Goal: Task Accomplishment & Management: Manage account settings

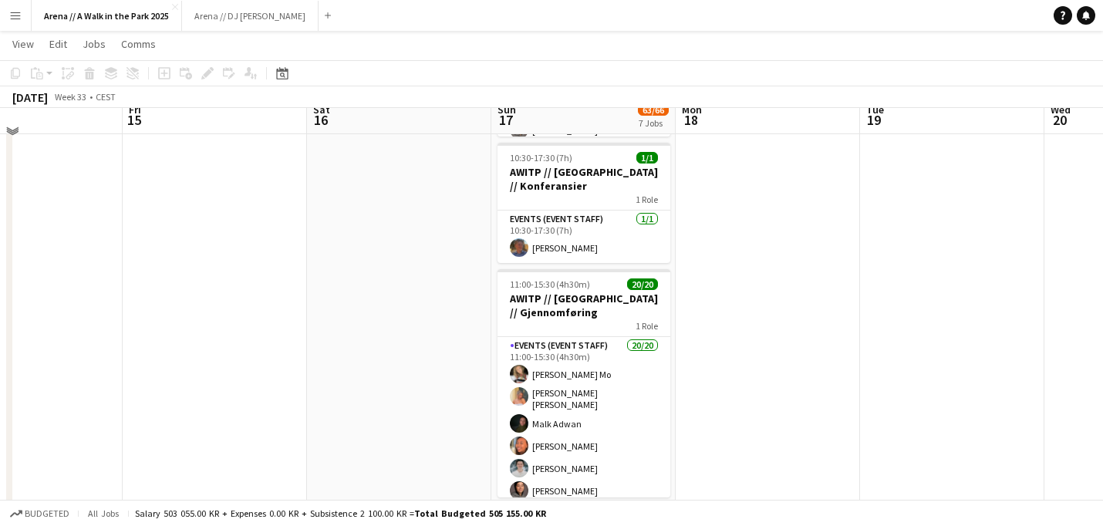
scroll to position [627, 0]
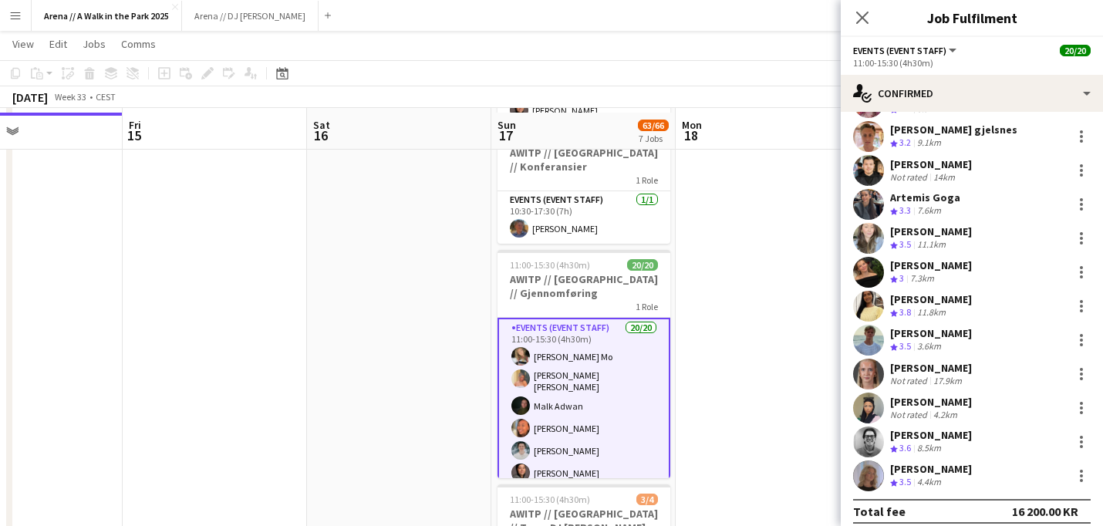
scroll to position [643, 0]
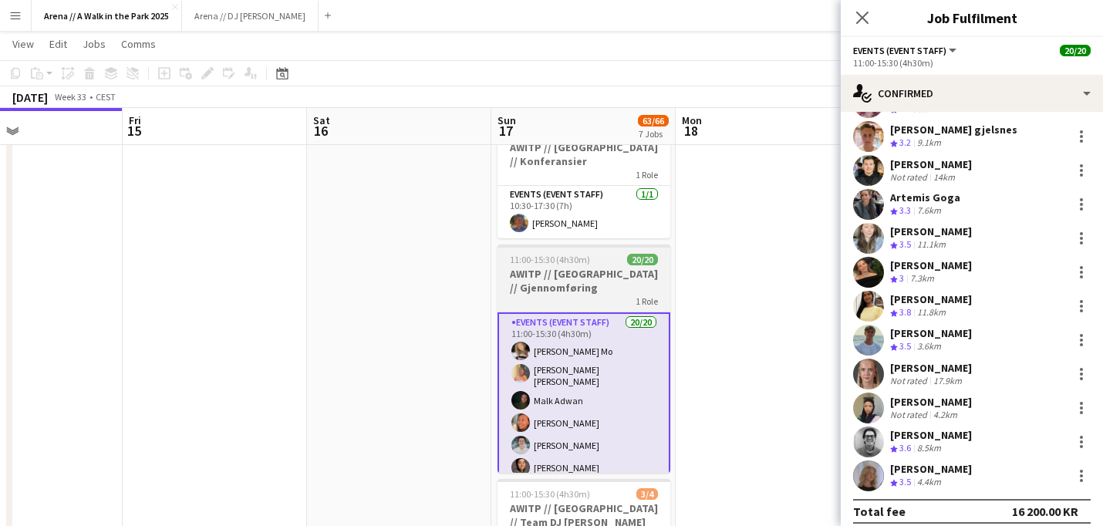
click at [645, 267] on h3 "AWITP // [GEOGRAPHIC_DATA] // Gjennomføring" at bounding box center [584, 281] width 173 height 28
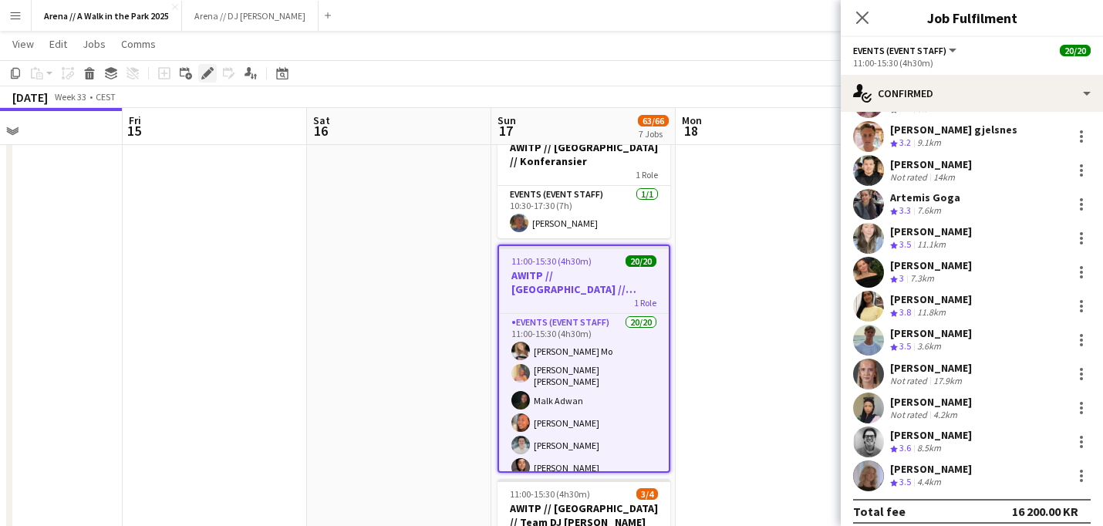
click at [207, 76] on icon at bounding box center [207, 73] width 8 height 8
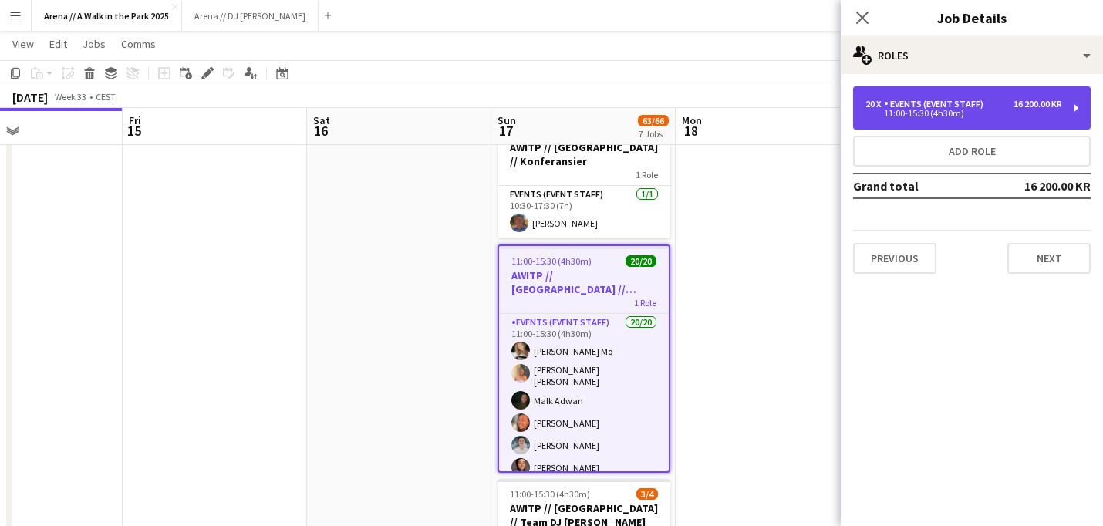
click at [985, 100] on div "Events (Event Staff)" at bounding box center [937, 104] width 106 height 11
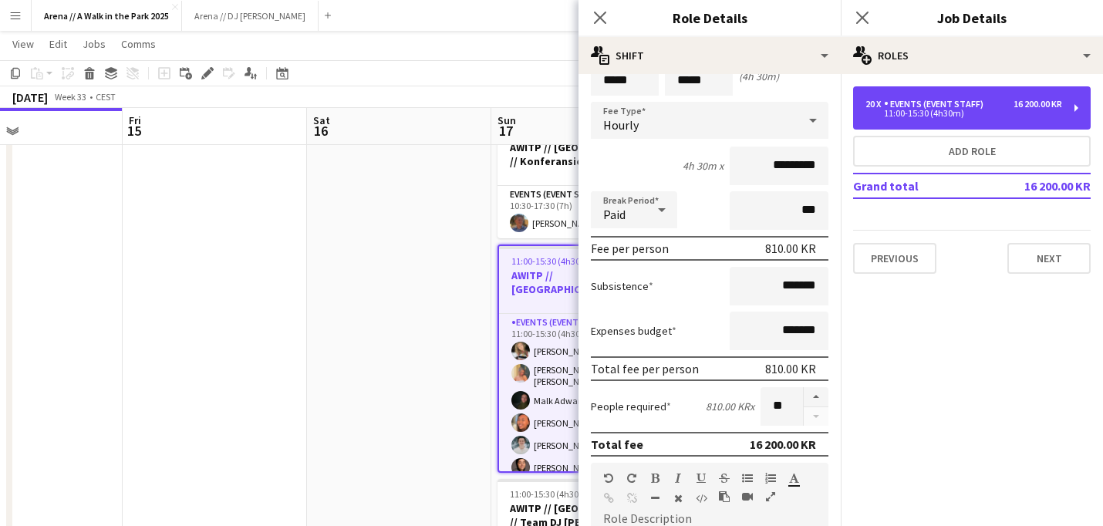
scroll to position [75, 0]
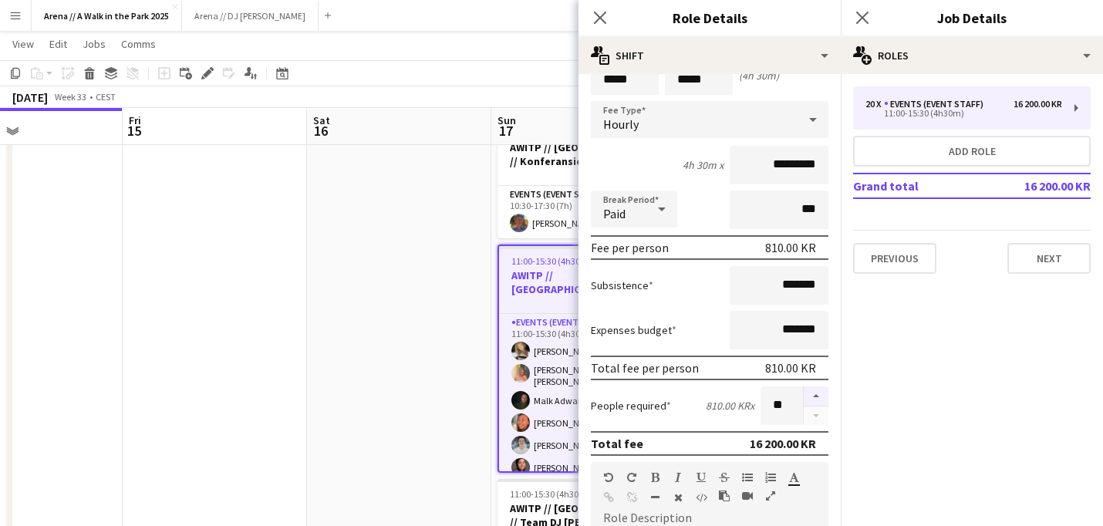
click at [816, 393] on button "button" at bounding box center [816, 397] width 25 height 20
type input "**"
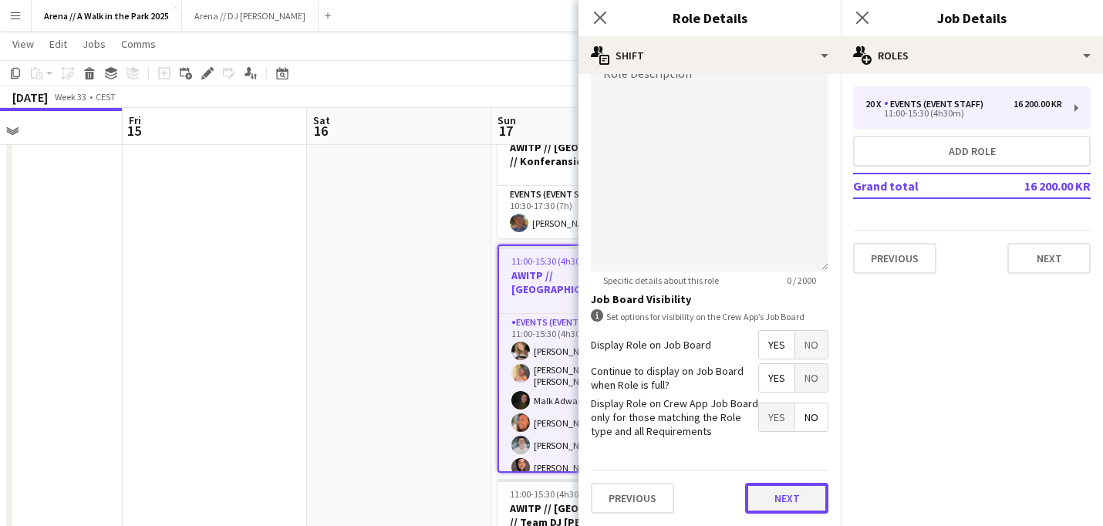
click at [800, 490] on button "Next" at bounding box center [786, 498] width 83 height 31
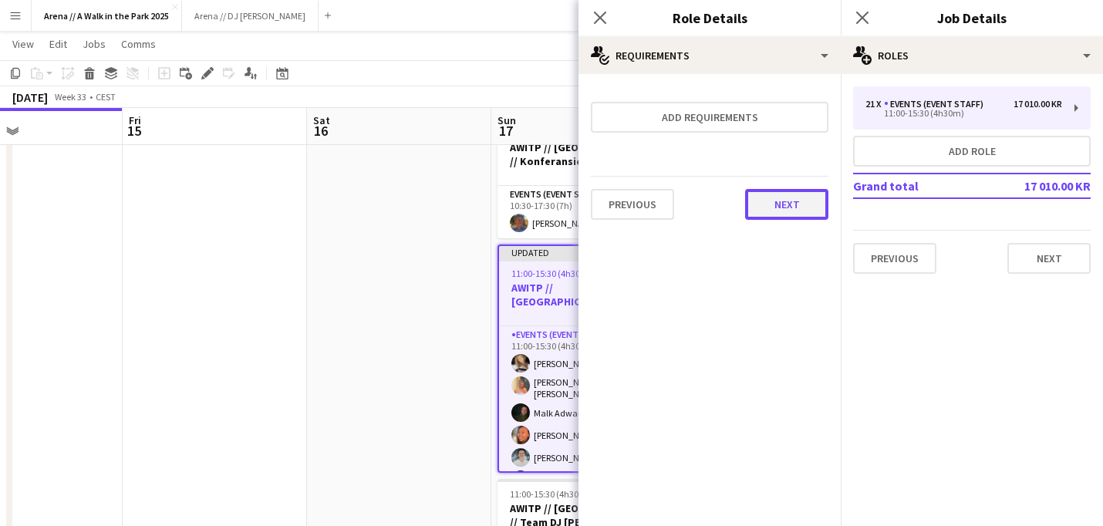
click at [790, 214] on button "Next" at bounding box center [786, 204] width 83 height 31
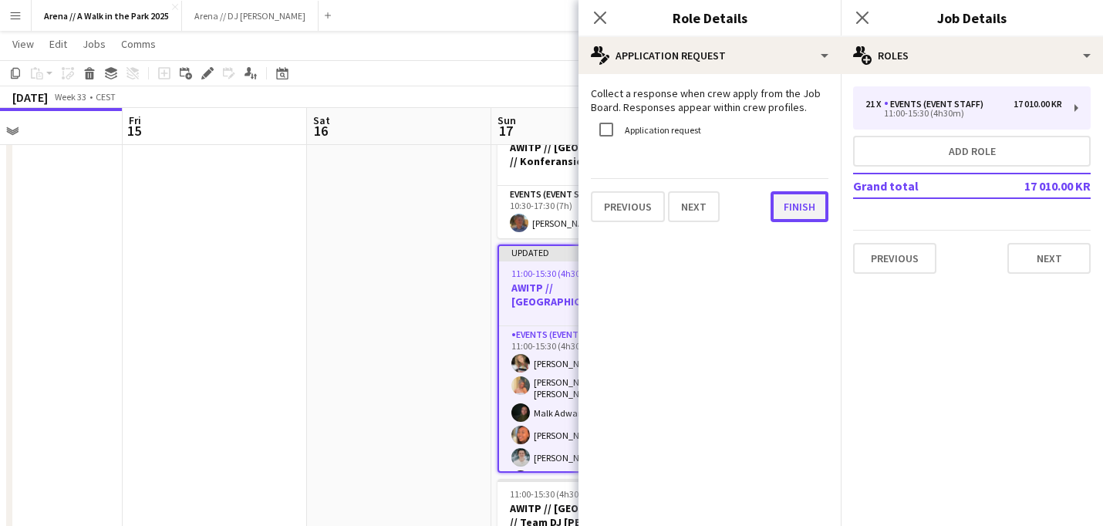
click at [804, 214] on button "Finish" at bounding box center [800, 206] width 58 height 31
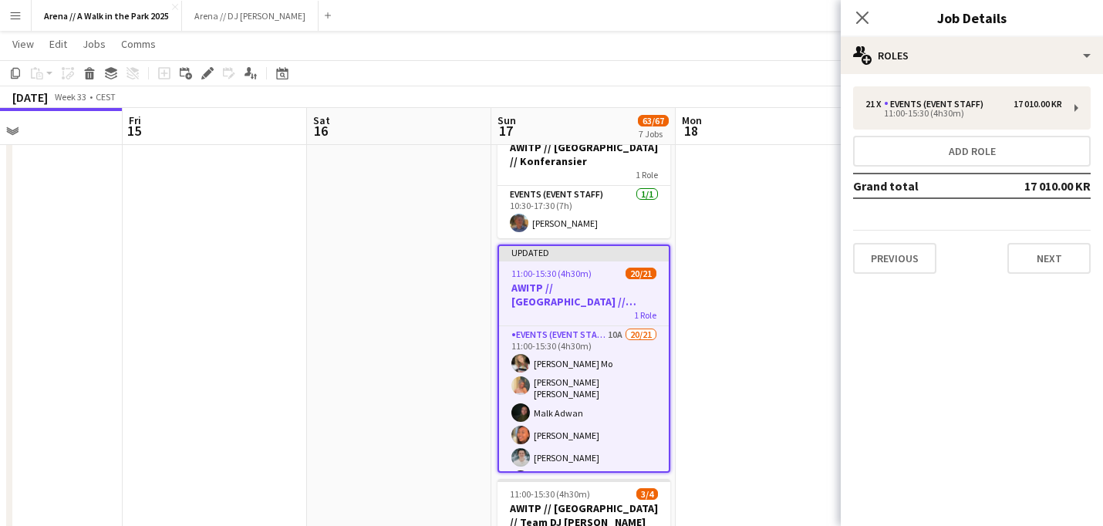
click at [725, 221] on app-date-cell at bounding box center [768, 252] width 184 height 1445
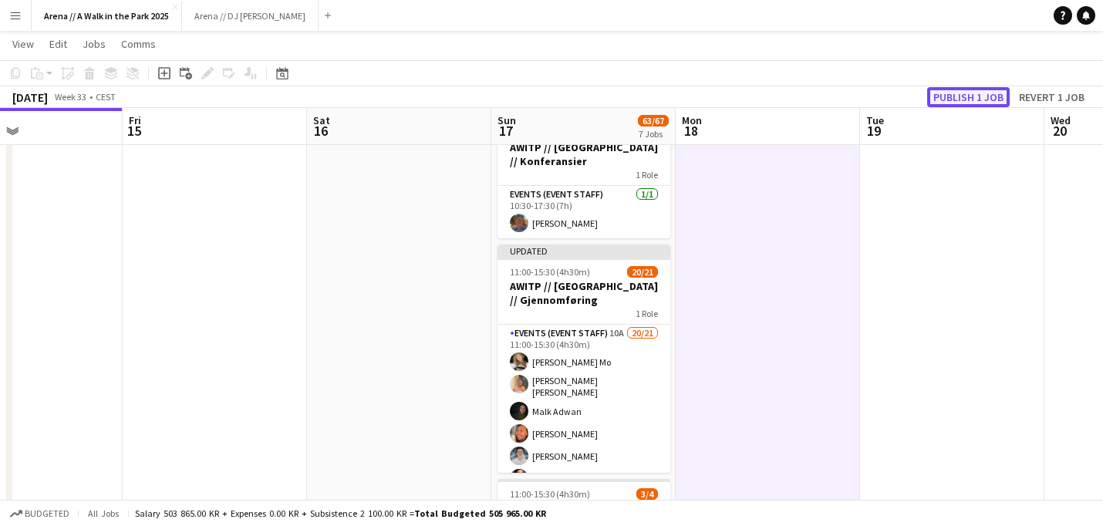
click at [991, 95] on button "Publish 1 job" at bounding box center [968, 97] width 83 height 20
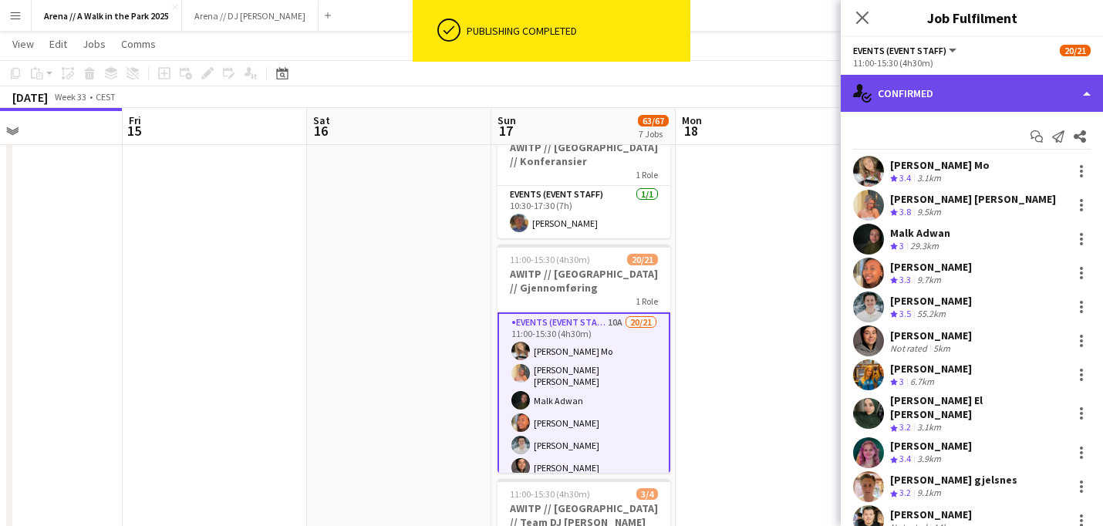
click at [1073, 106] on div "single-neutral-actions-check-2 Confirmed" at bounding box center [972, 93] width 262 height 37
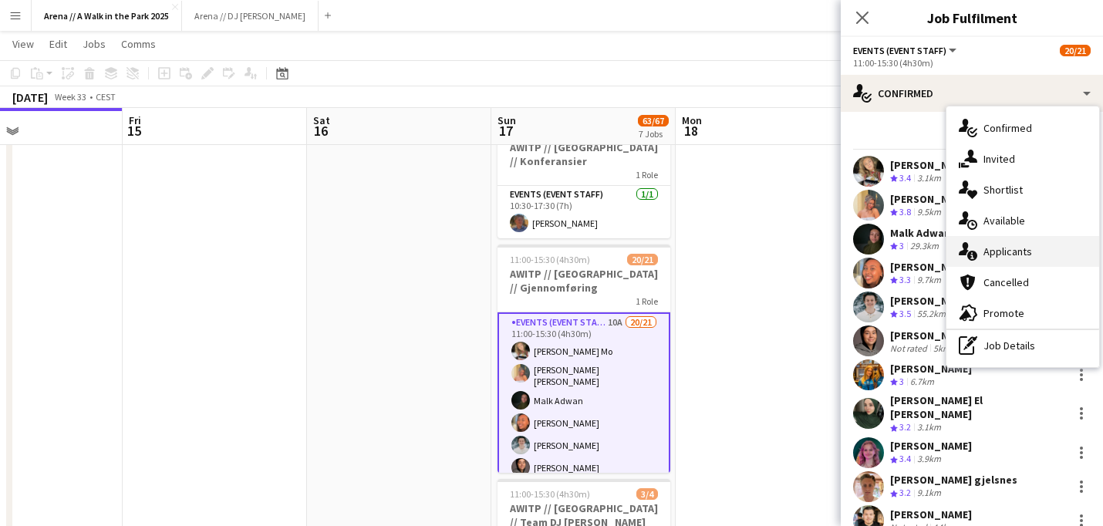
click at [1016, 251] on div "single-neutral-actions-information Applicants" at bounding box center [1023, 251] width 153 height 31
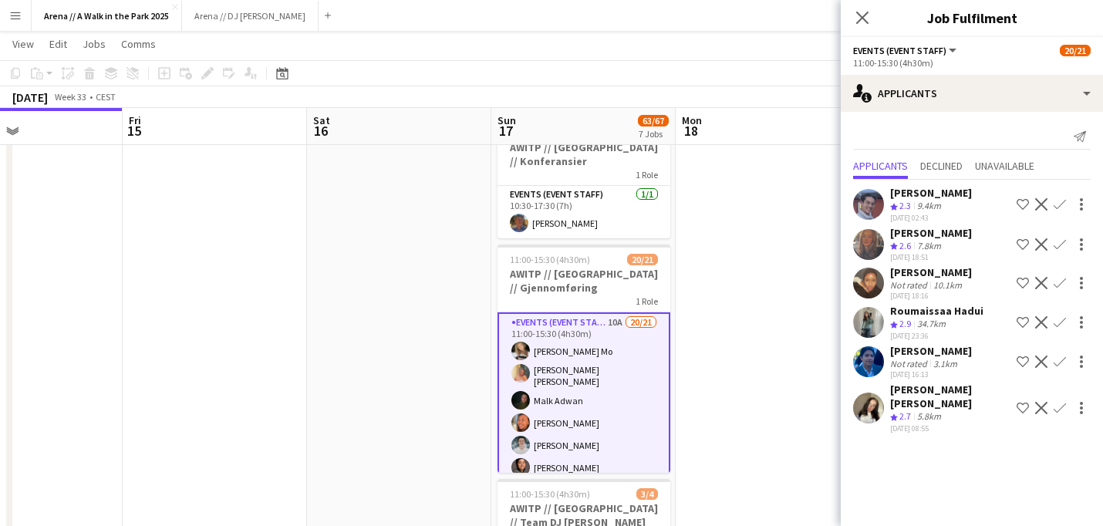
click at [937, 275] on div "[PERSON_NAME]" at bounding box center [931, 272] width 82 height 14
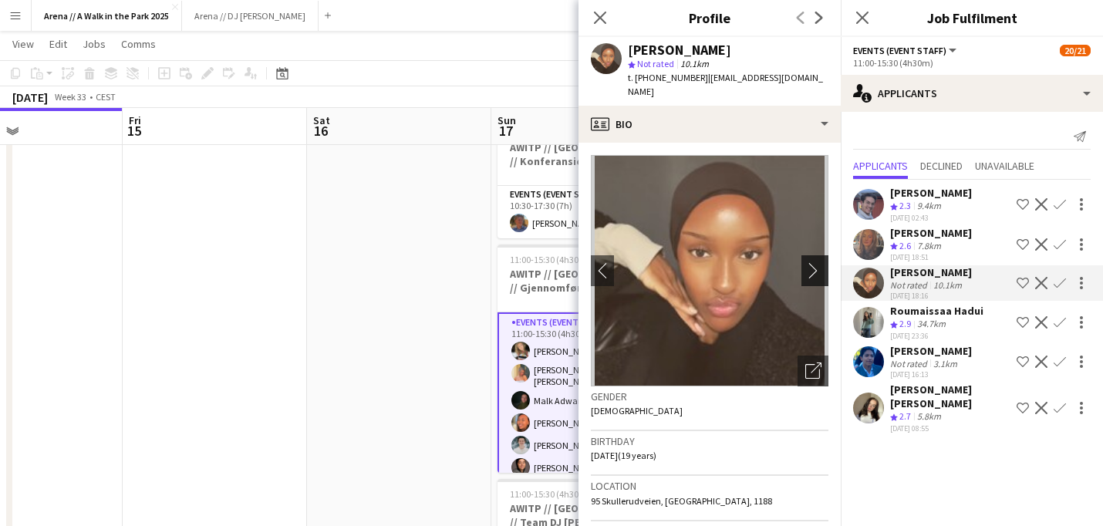
click at [810, 262] on app-icon "chevron-right" at bounding box center [818, 270] width 24 height 16
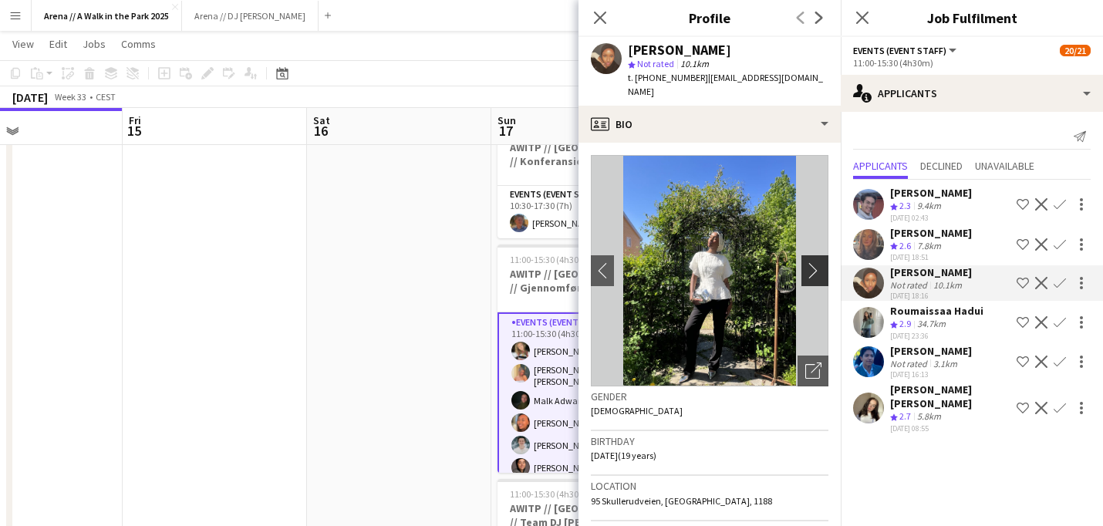
click at [812, 262] on app-icon "chevron-right" at bounding box center [818, 270] width 24 height 16
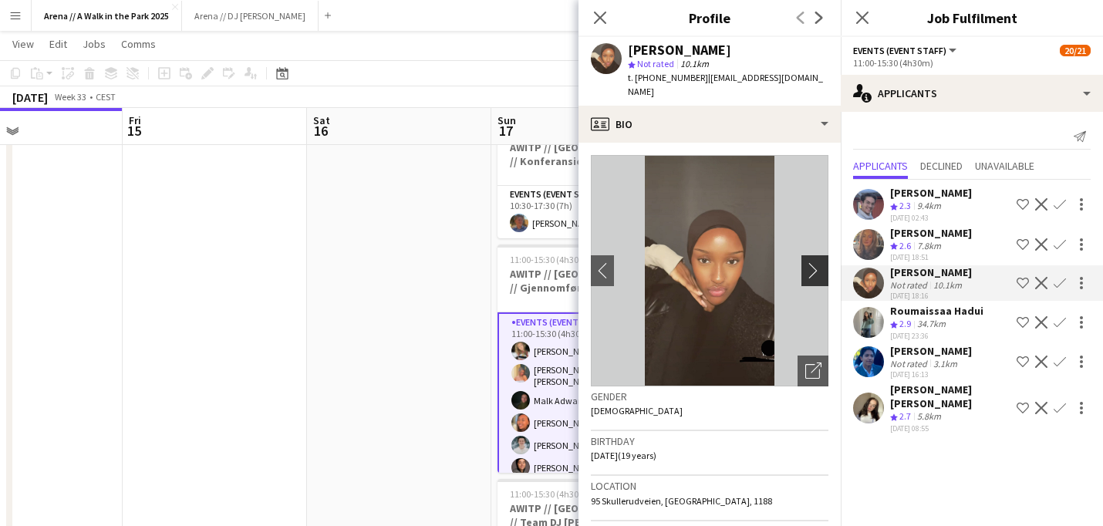
click at [812, 262] on app-icon "chevron-right" at bounding box center [818, 270] width 24 height 16
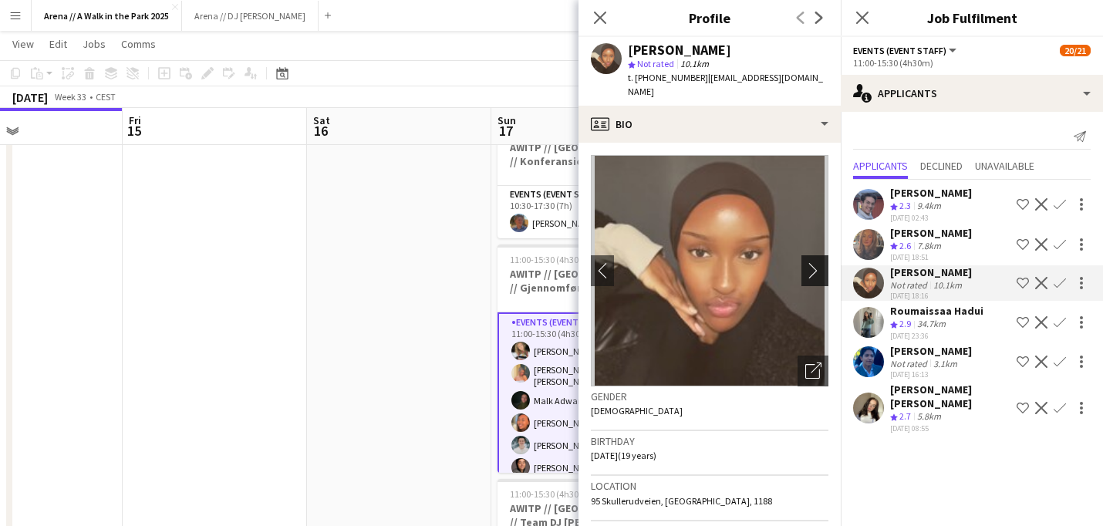
click at [812, 262] on app-icon "chevron-right" at bounding box center [818, 270] width 24 height 16
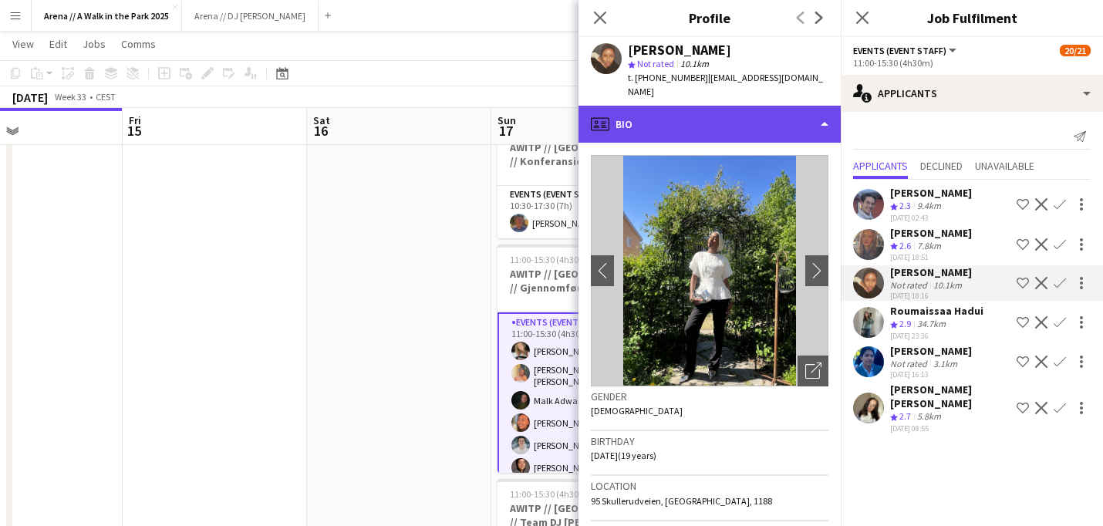
click at [762, 120] on div "profile Bio" at bounding box center [710, 124] width 262 height 37
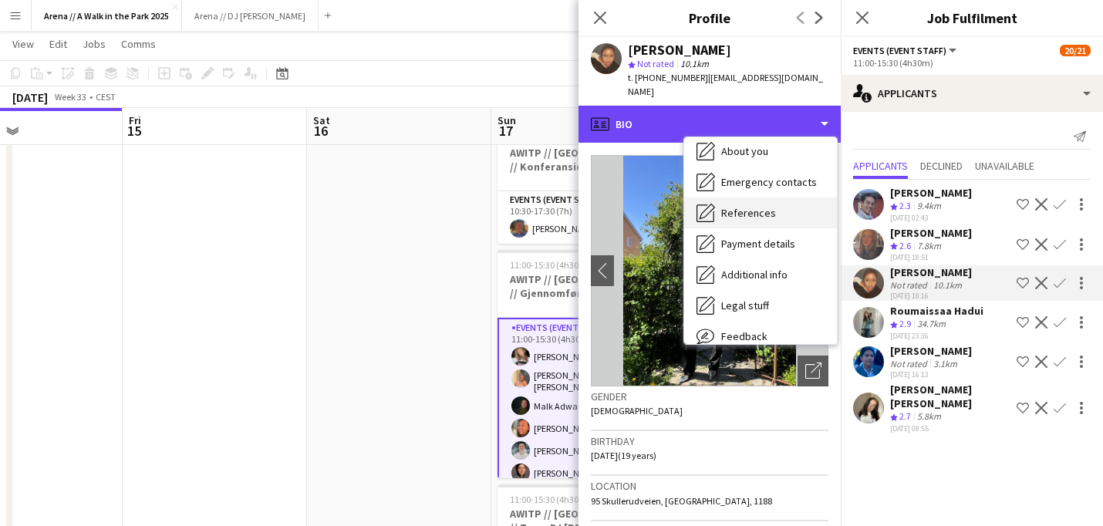
scroll to position [145, 0]
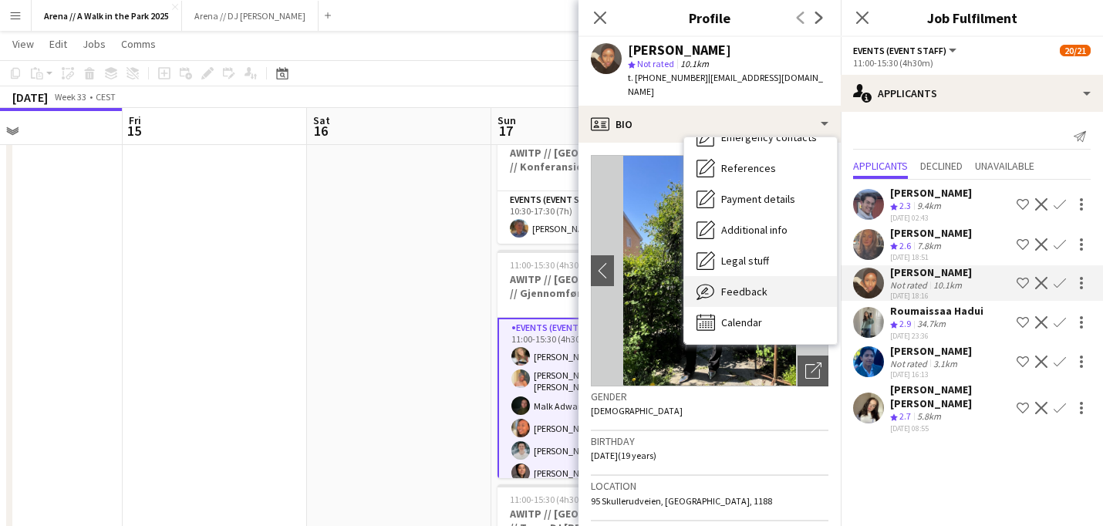
click at [758, 285] on span "Feedback" at bounding box center [744, 292] width 46 height 14
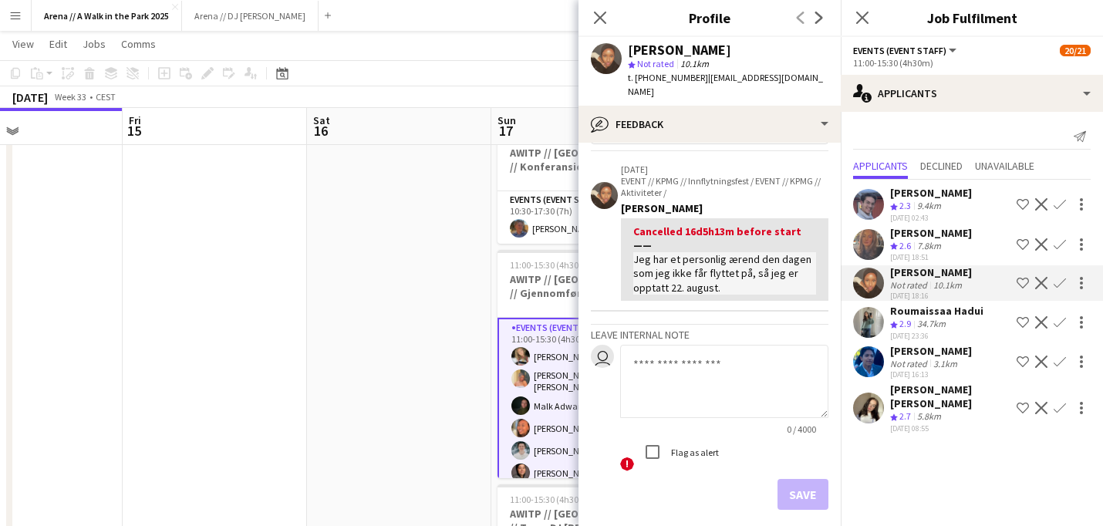
scroll to position [53, 0]
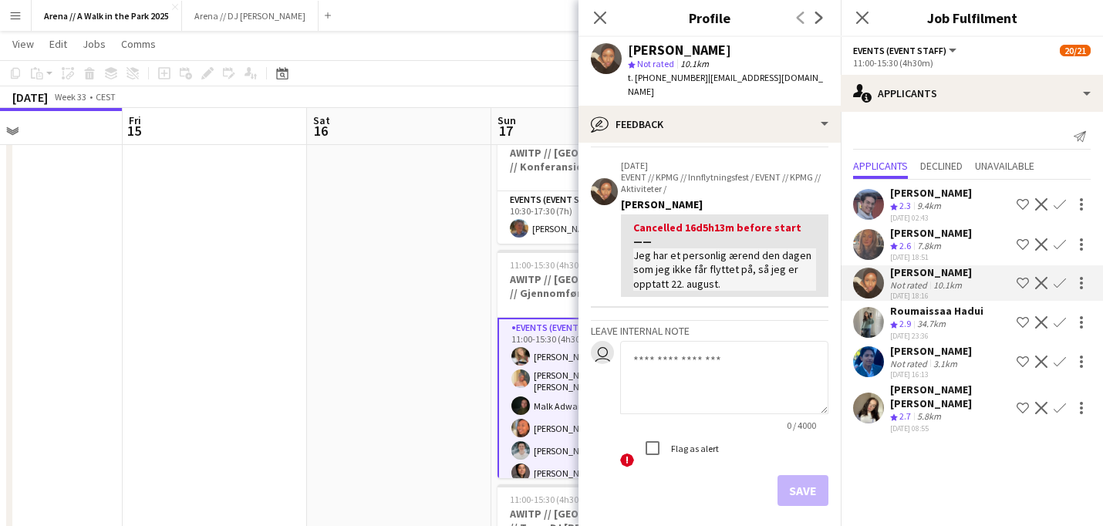
click at [931, 395] on div "[PERSON_NAME] [PERSON_NAME]" at bounding box center [950, 397] width 120 height 28
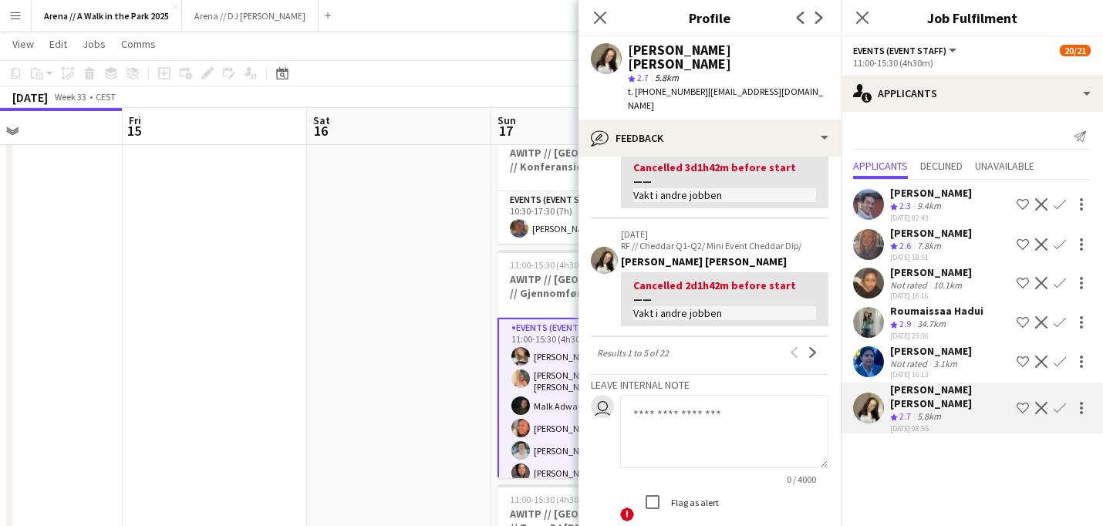
scroll to position [539, 0]
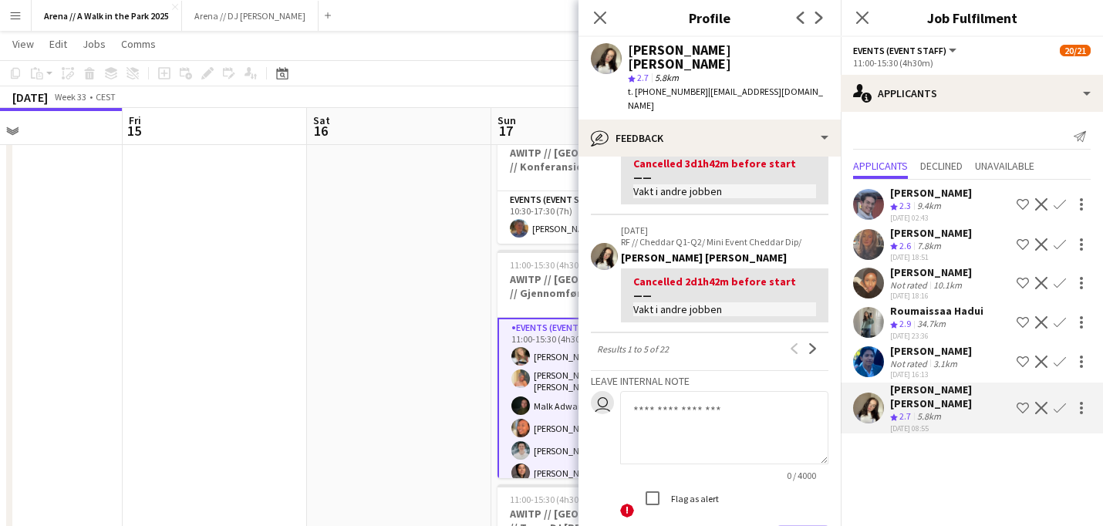
click at [926, 311] on div "Roumaissaa Hadui" at bounding box center [936, 311] width 93 height 14
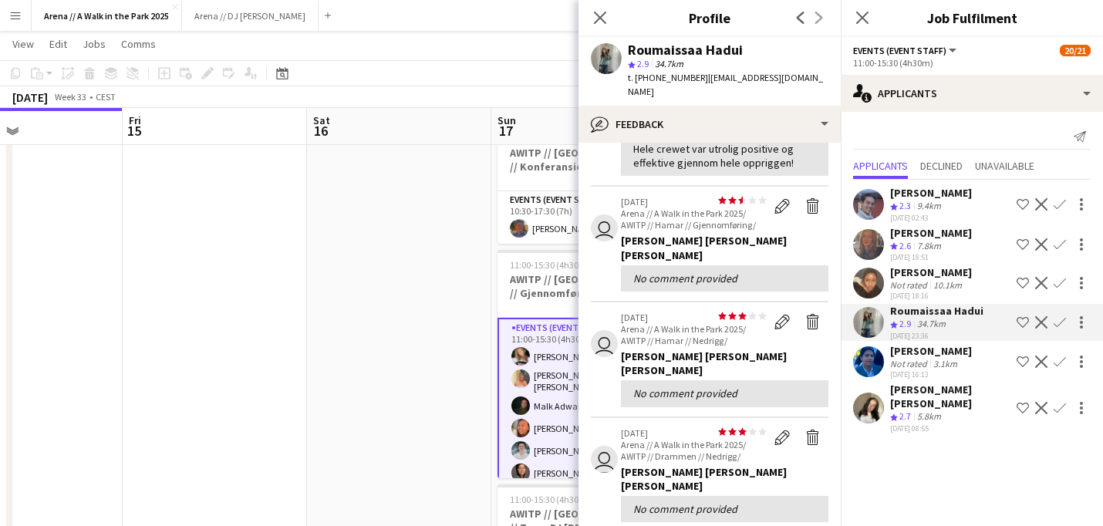
scroll to position [0, 0]
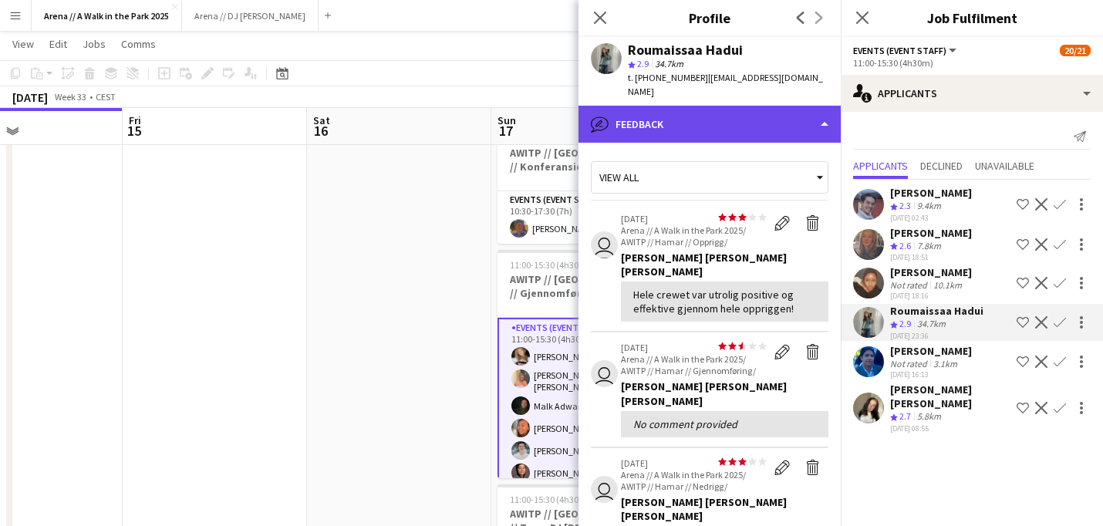
click at [776, 121] on div "bubble-pencil Feedback" at bounding box center [710, 124] width 262 height 37
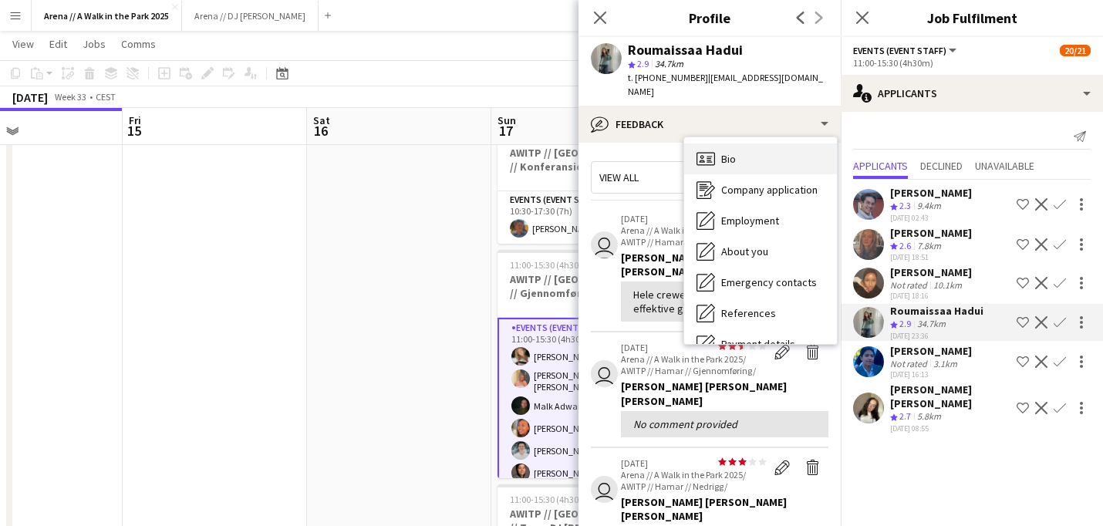
click at [754, 151] on div "Bio Bio" at bounding box center [760, 159] width 153 height 31
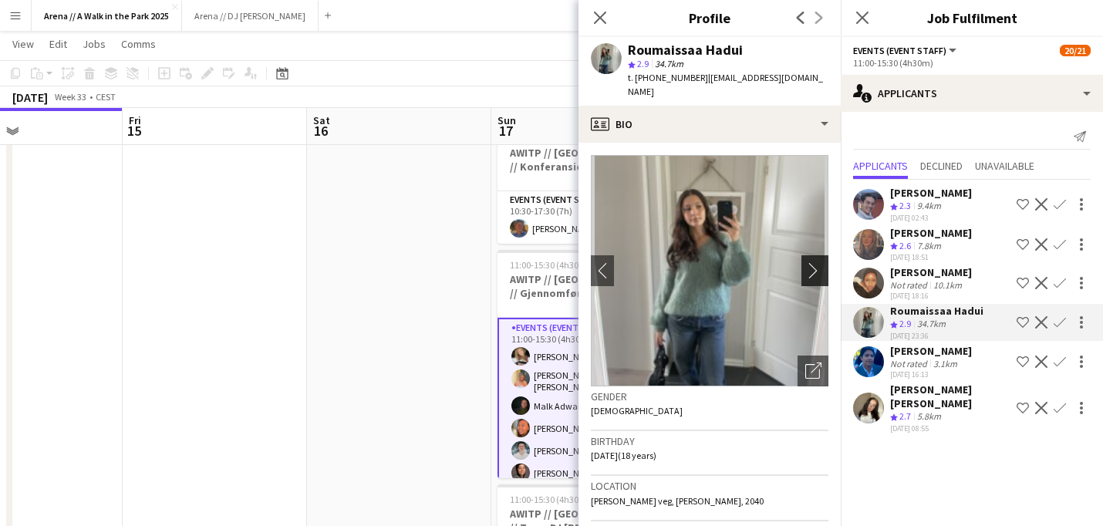
click at [816, 265] on app-icon "chevron-right" at bounding box center [818, 270] width 24 height 16
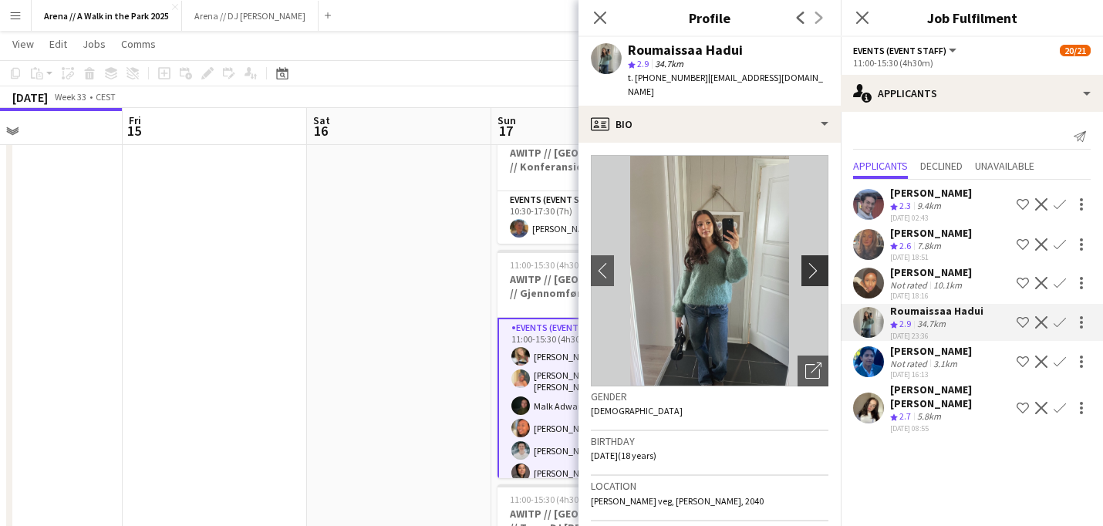
click at [816, 262] on app-icon "chevron-right" at bounding box center [818, 270] width 24 height 16
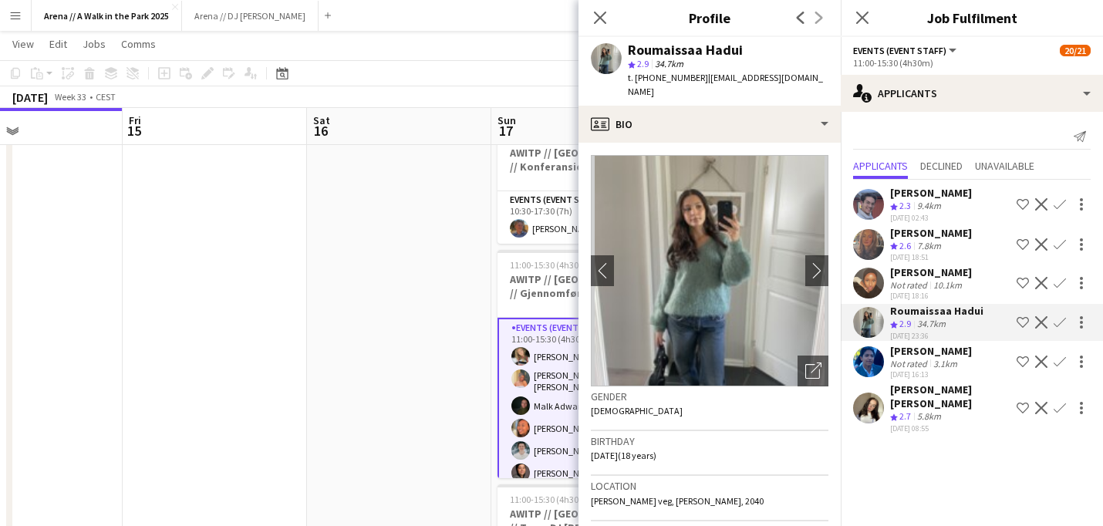
click at [1064, 319] on app-icon "Confirm" at bounding box center [1060, 322] width 12 height 12
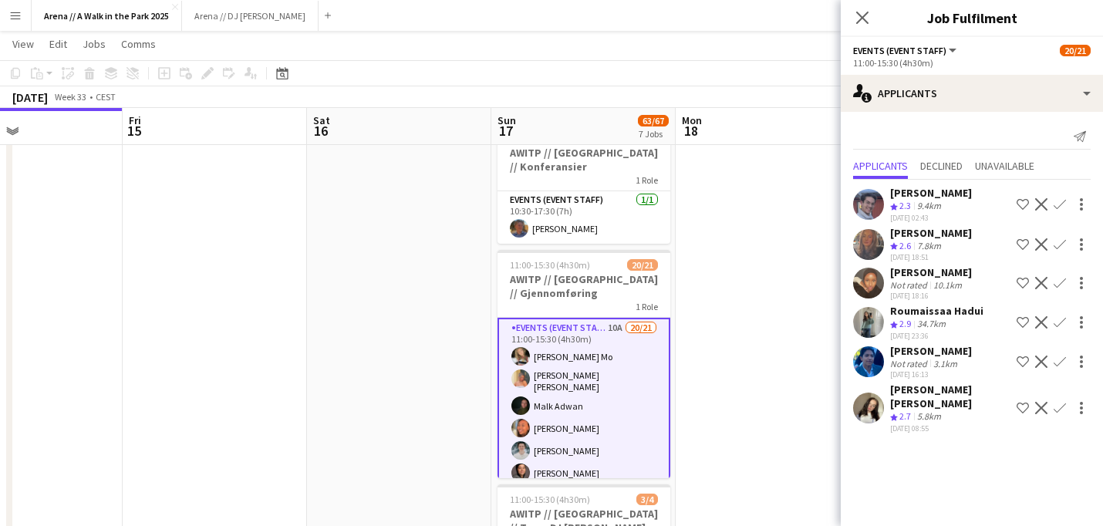
click at [768, 320] on app-date-cell at bounding box center [768, 258] width 184 height 1445
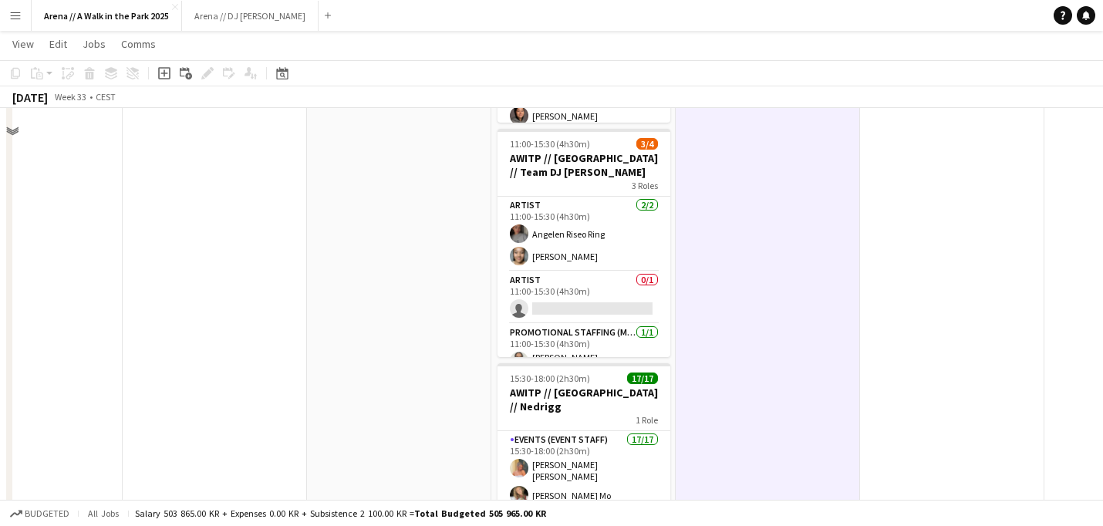
scroll to position [1012, 0]
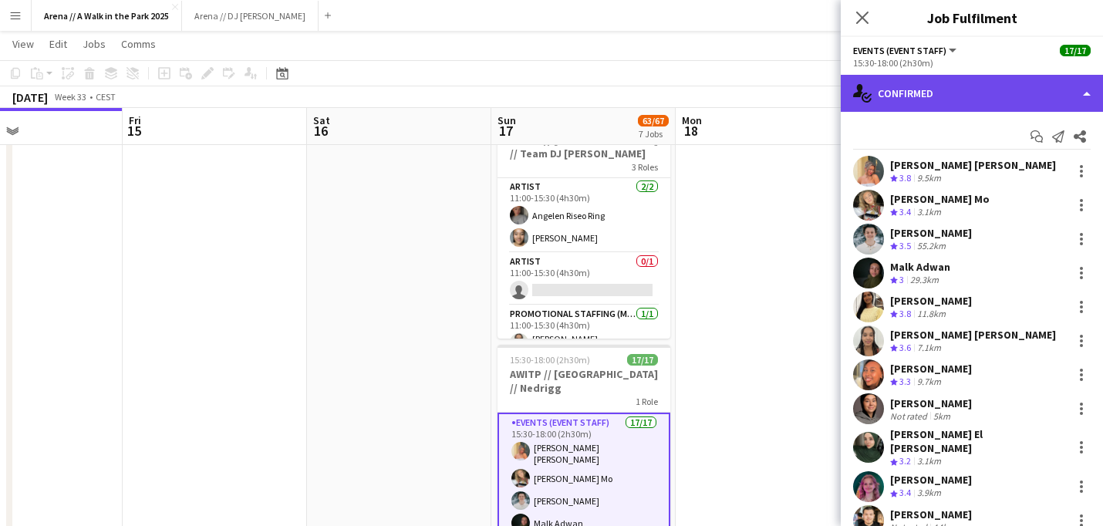
click at [1055, 103] on div "single-neutral-actions-check-2 Confirmed" at bounding box center [972, 93] width 262 height 37
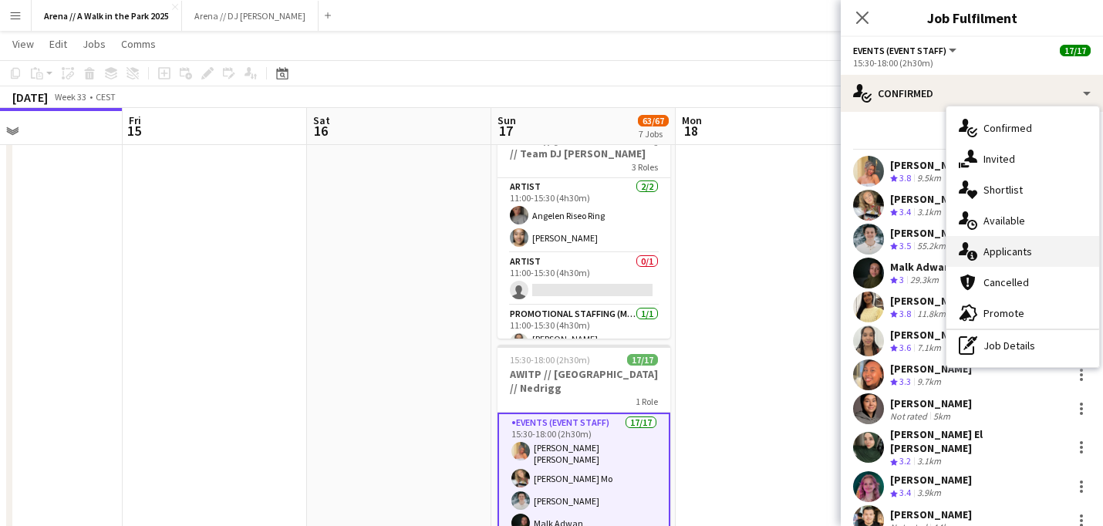
click at [1020, 257] on div "single-neutral-actions-information Applicants" at bounding box center [1023, 251] width 153 height 31
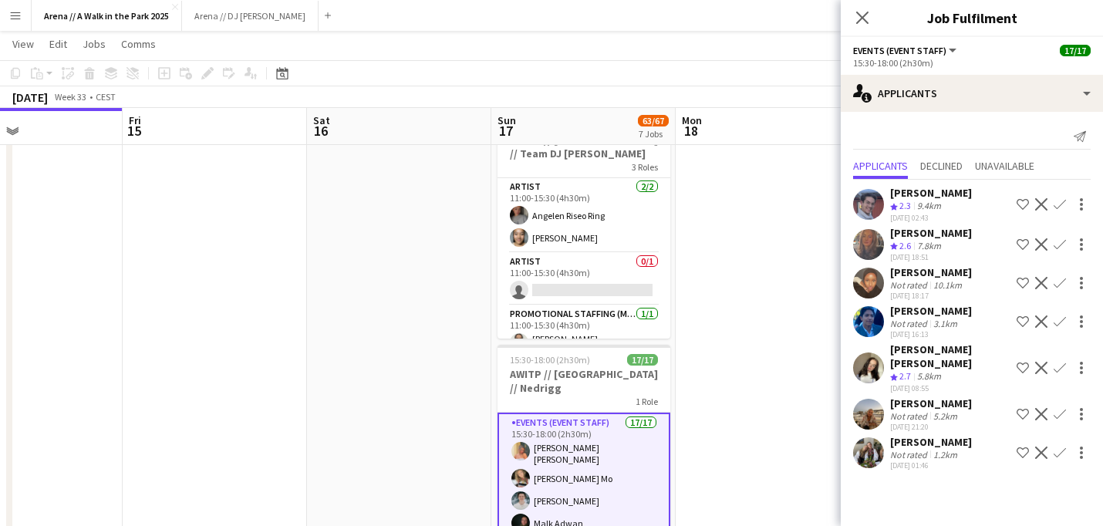
click at [924, 243] on div "7.8km" at bounding box center [929, 246] width 30 height 13
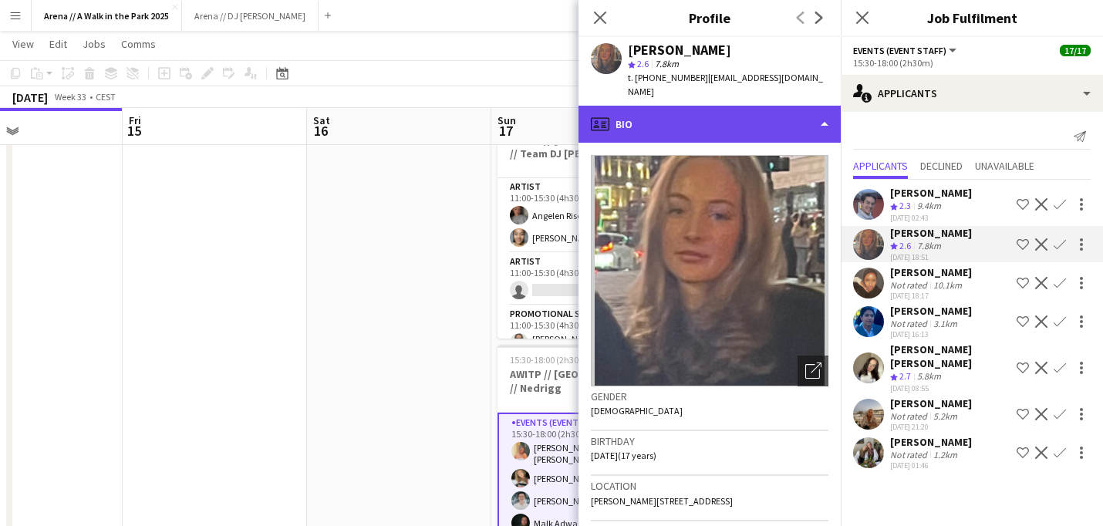
click at [792, 106] on div "profile Bio" at bounding box center [710, 124] width 262 height 37
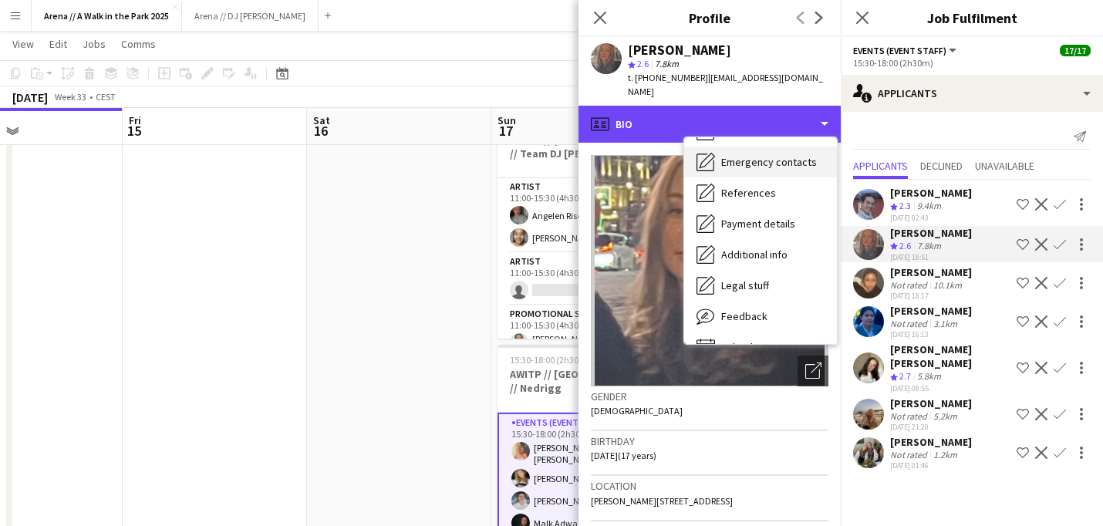
scroll to position [125, 0]
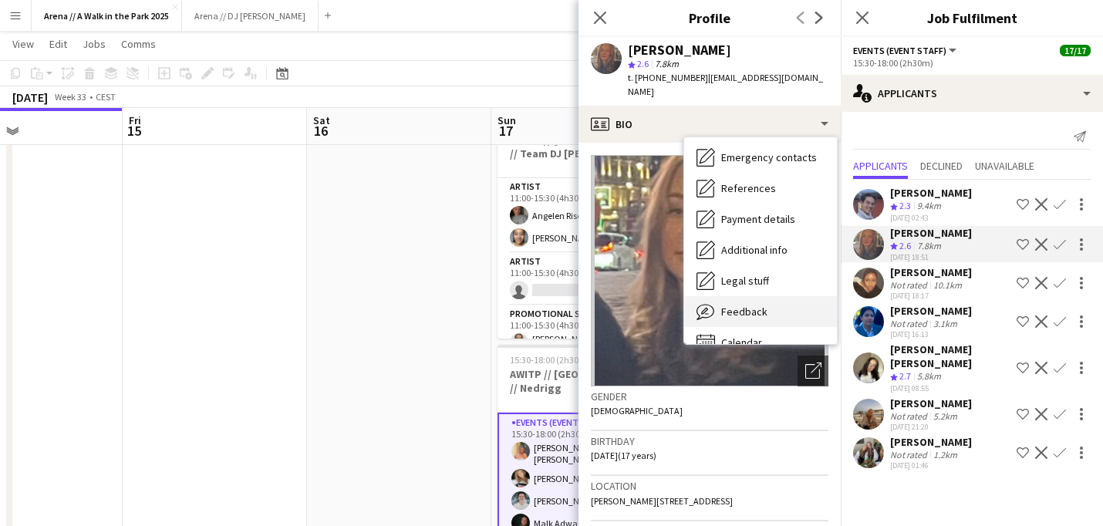
click at [765, 305] on span "Feedback" at bounding box center [744, 312] width 46 height 14
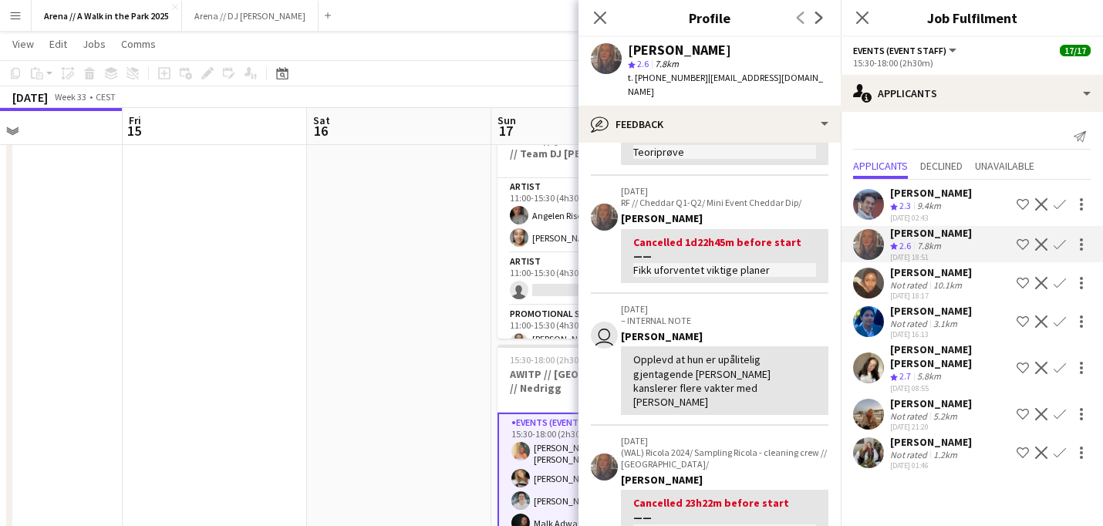
scroll to position [158, 0]
click at [600, 22] on icon "Close pop-in" at bounding box center [600, 17] width 15 height 15
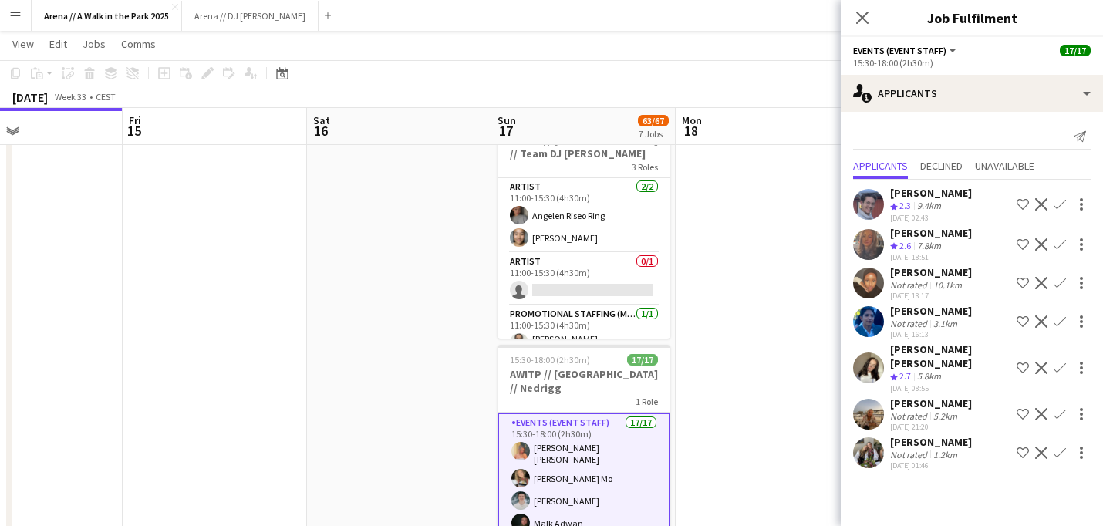
click at [927, 414] on div "Not rated" at bounding box center [910, 416] width 40 height 12
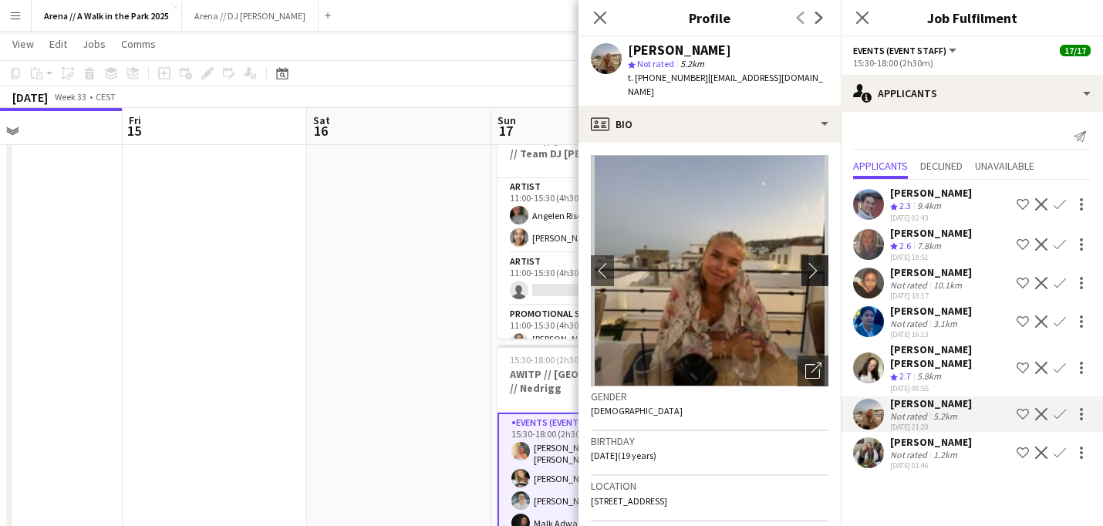
click at [819, 262] on app-icon "chevron-right" at bounding box center [818, 270] width 24 height 16
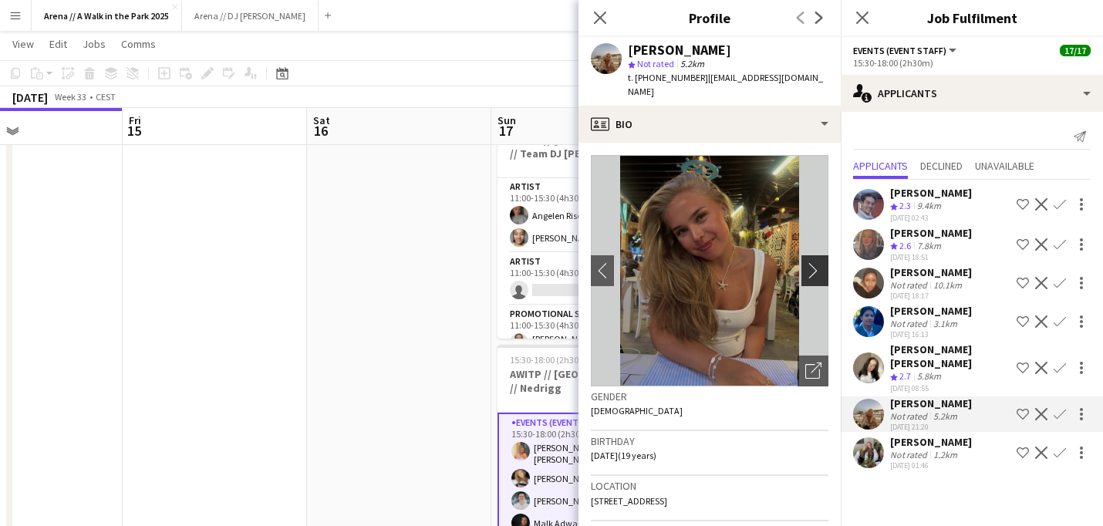
click at [819, 262] on app-icon "chevron-right" at bounding box center [818, 270] width 24 height 16
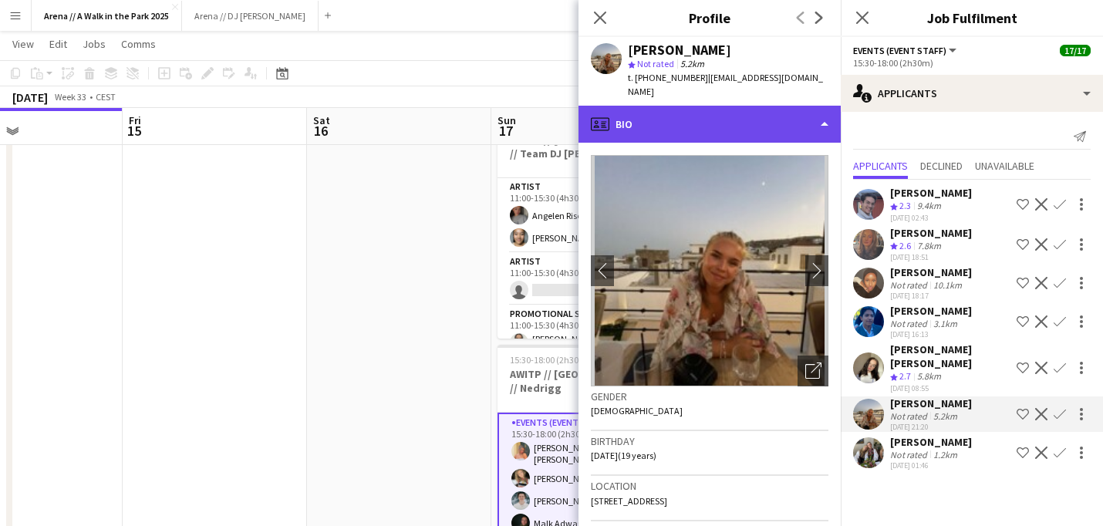
click at [788, 112] on div "profile Bio" at bounding box center [710, 124] width 262 height 37
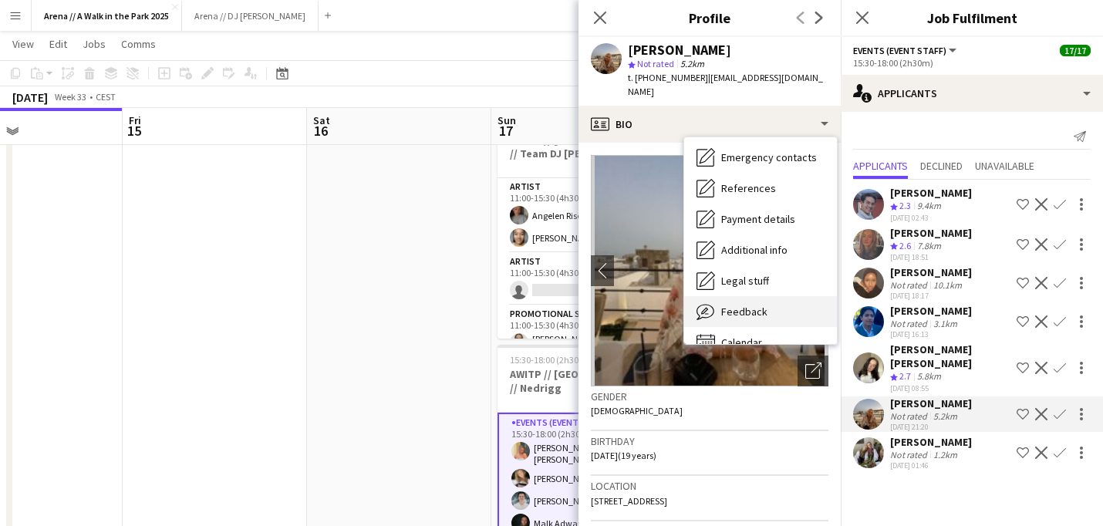
click at [754, 305] on span "Feedback" at bounding box center [744, 312] width 46 height 14
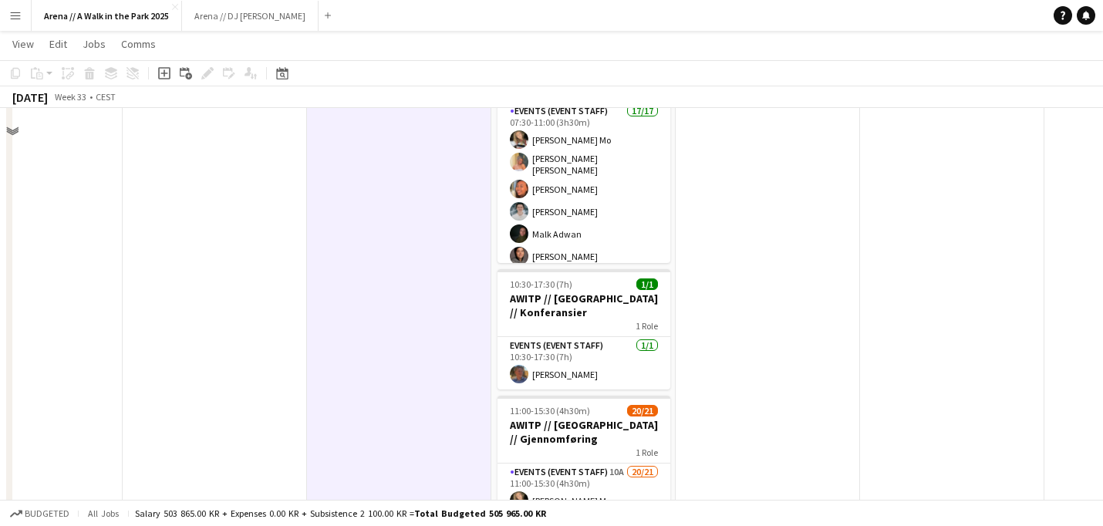
scroll to position [544, 0]
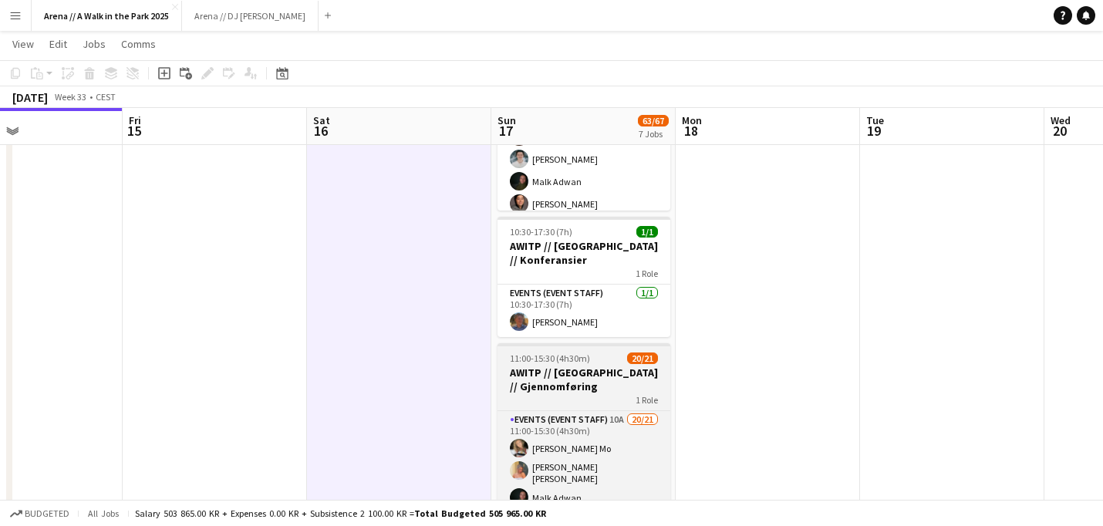
click at [606, 393] on div "1 Role" at bounding box center [584, 399] width 173 height 12
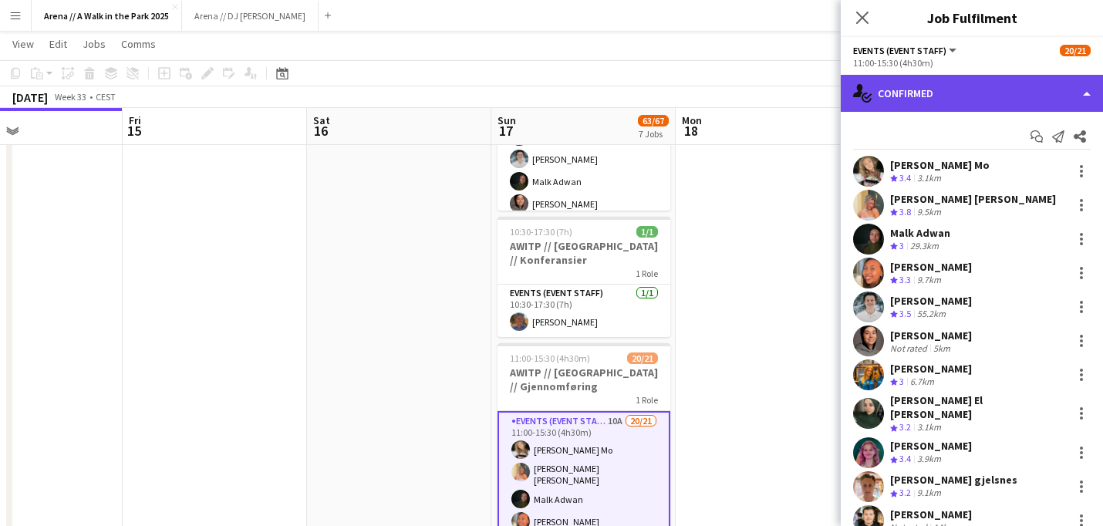
click at [1031, 100] on div "single-neutral-actions-check-2 Confirmed" at bounding box center [972, 93] width 262 height 37
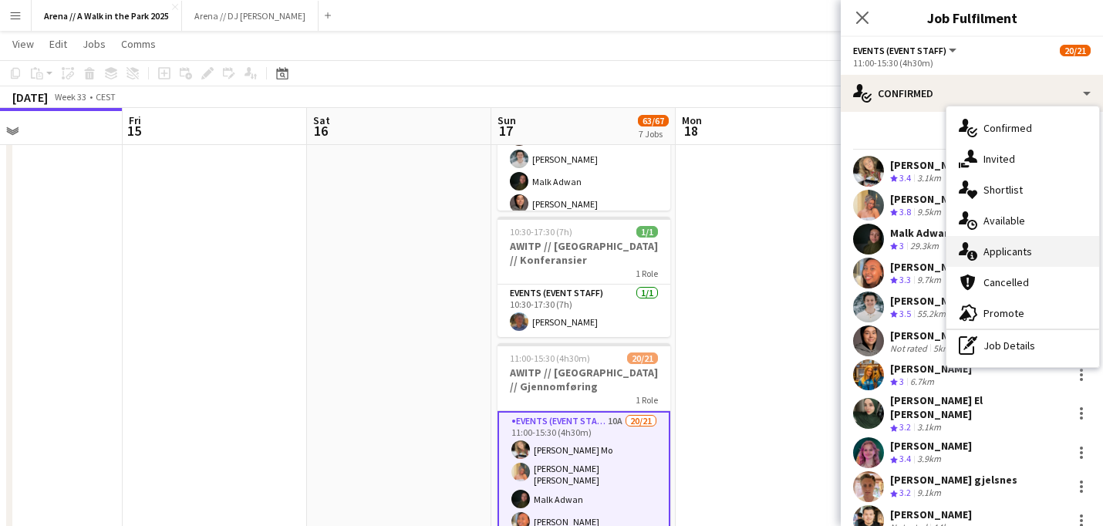
click at [1015, 253] on div "single-neutral-actions-information Applicants" at bounding box center [1023, 251] width 153 height 31
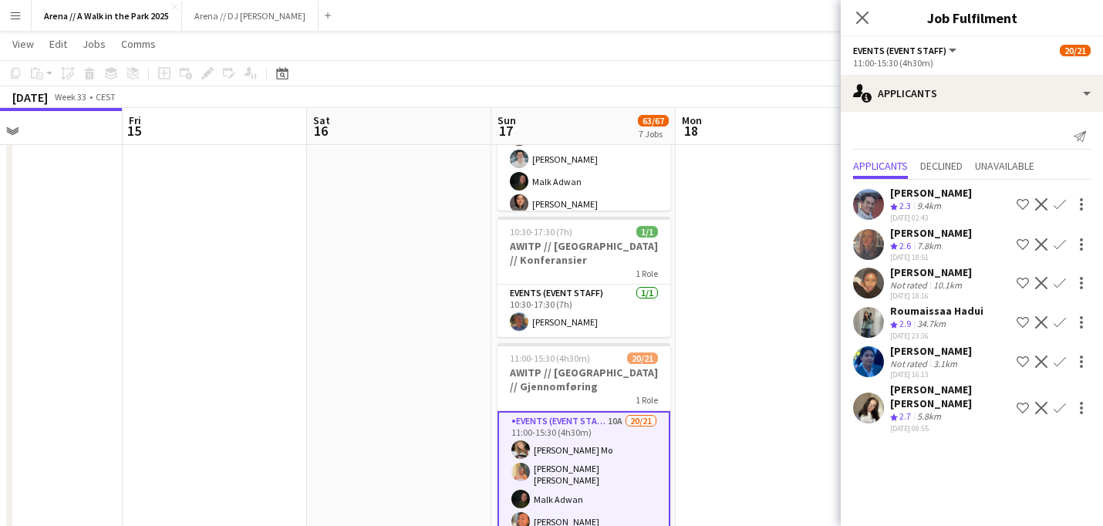
click at [1059, 323] on app-icon "Confirm" at bounding box center [1060, 322] width 12 height 12
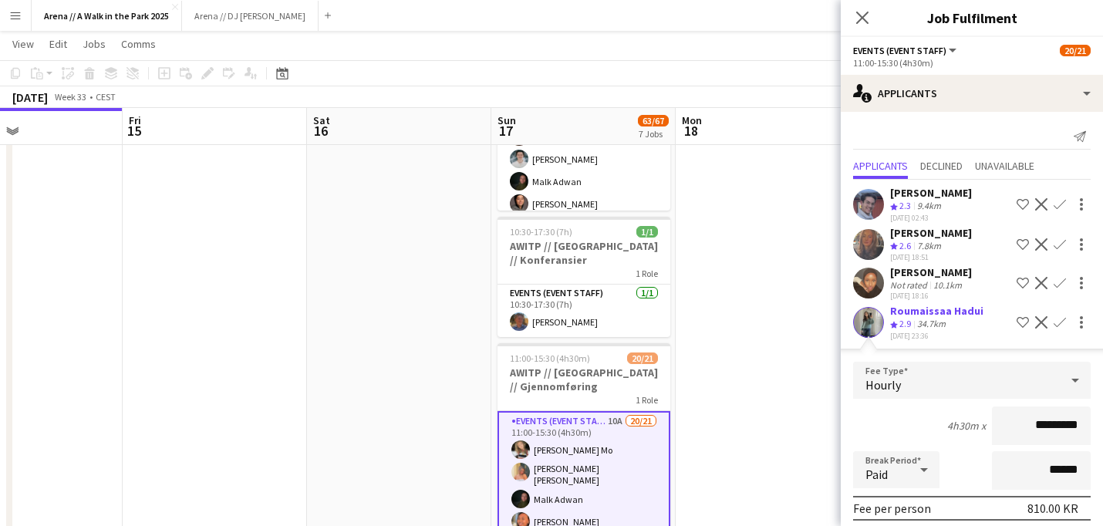
scroll to position [274, 0]
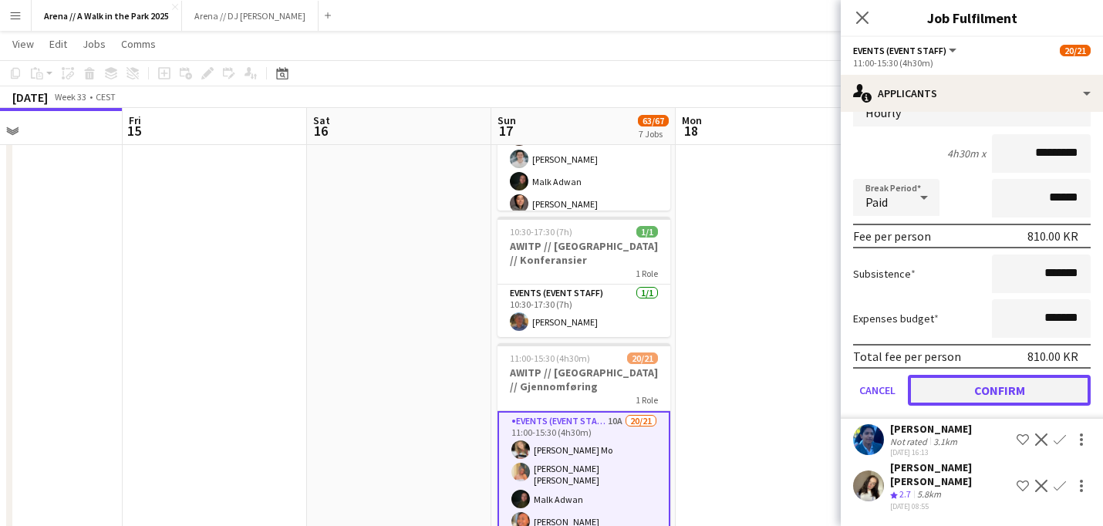
click at [999, 395] on button "Confirm" at bounding box center [999, 390] width 183 height 31
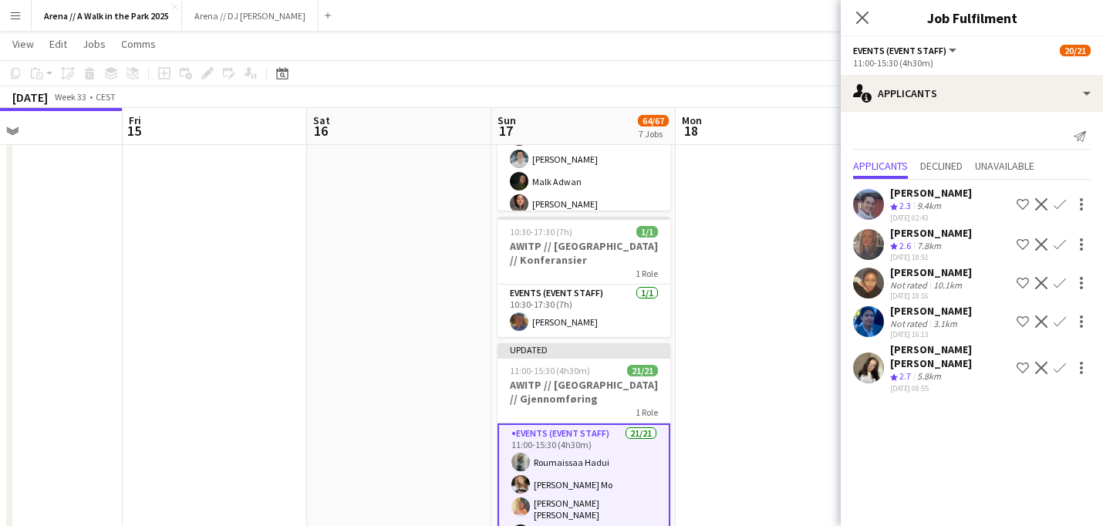
scroll to position [0, 0]
click at [708, 383] on app-date-cell at bounding box center [768, 351] width 184 height 1445
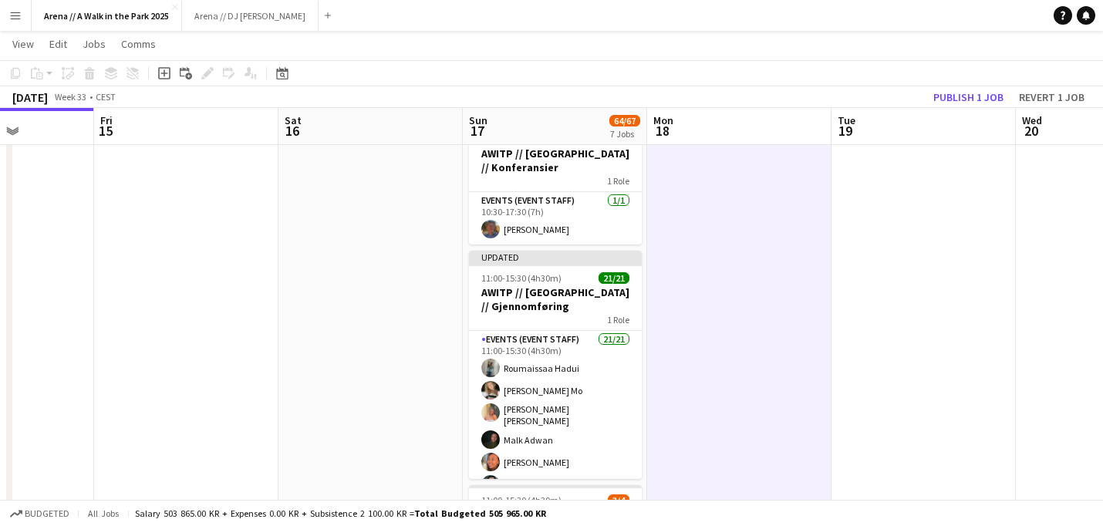
scroll to position [0, 444]
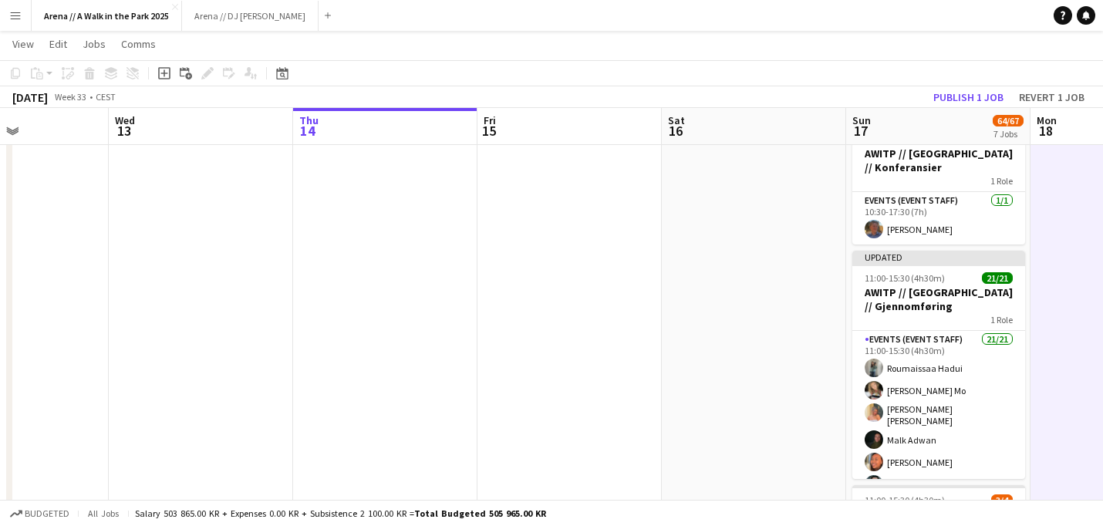
drag, startPoint x: 709, startPoint y: 266, endPoint x: 1110, endPoint y: 267, distance: 401.2
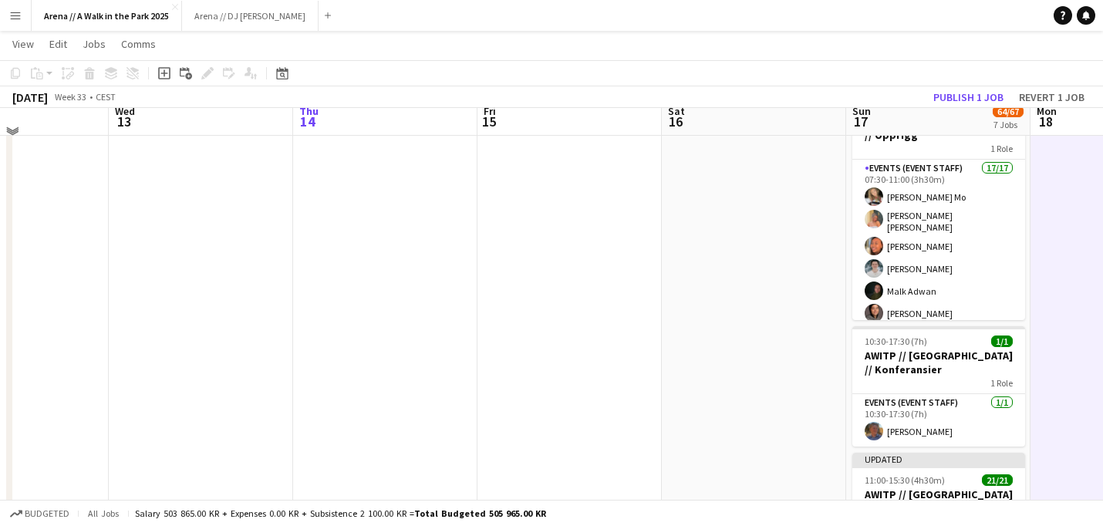
scroll to position [425, 0]
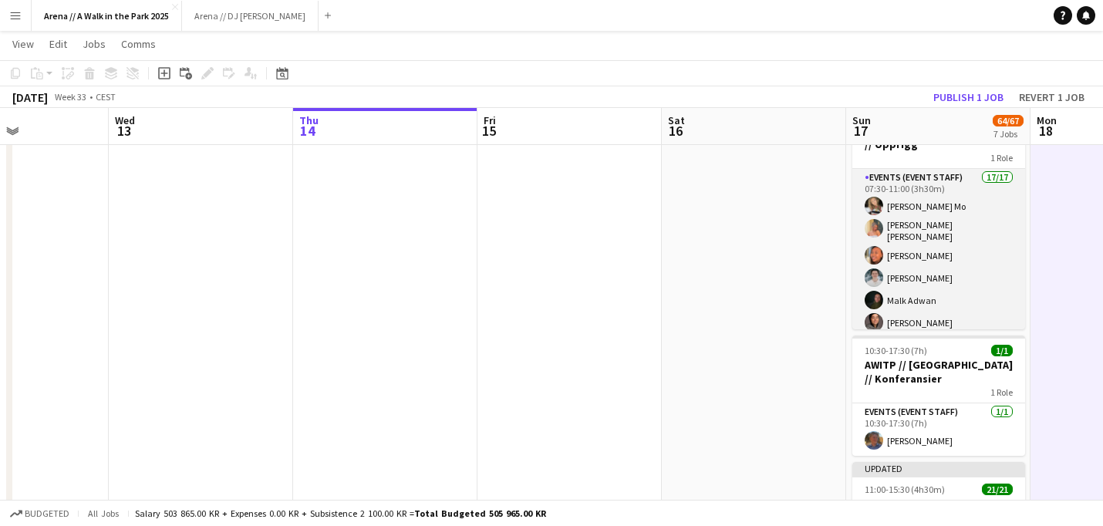
click at [917, 252] on app-card-role "Events (Event Staff) 17/17 07:30-11:00 (3h30m) [PERSON_NAME] Mo [PERSON_NAME] […" at bounding box center [939, 381] width 173 height 424
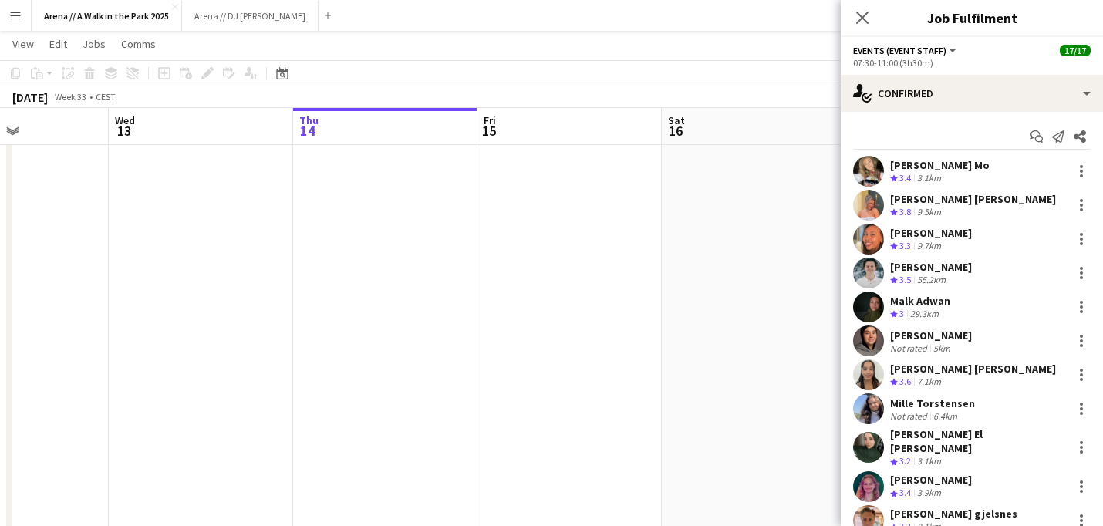
click at [917, 160] on div "[PERSON_NAME] Mo" at bounding box center [940, 165] width 100 height 14
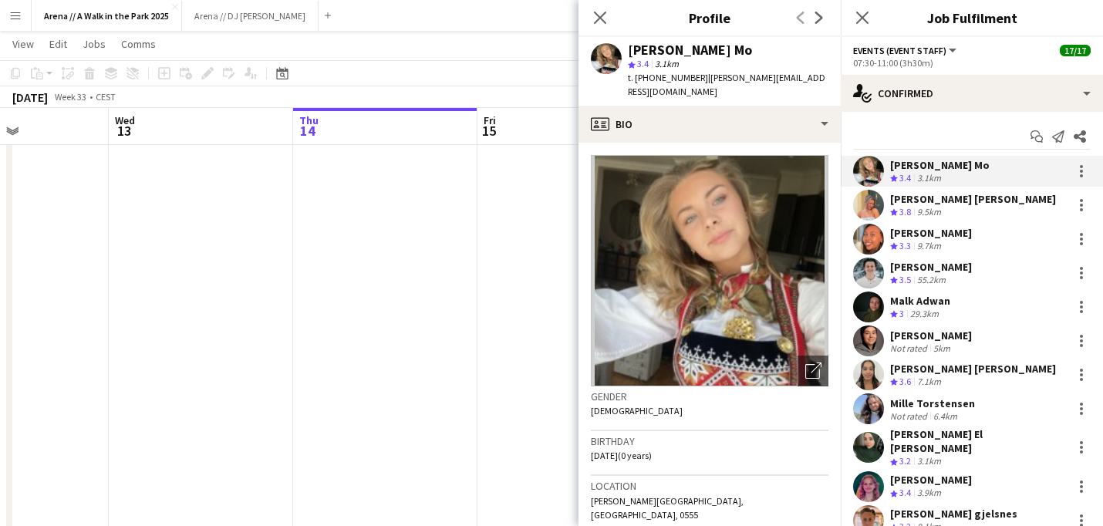
click at [922, 202] on div "[PERSON_NAME] [PERSON_NAME]" at bounding box center [973, 199] width 166 height 14
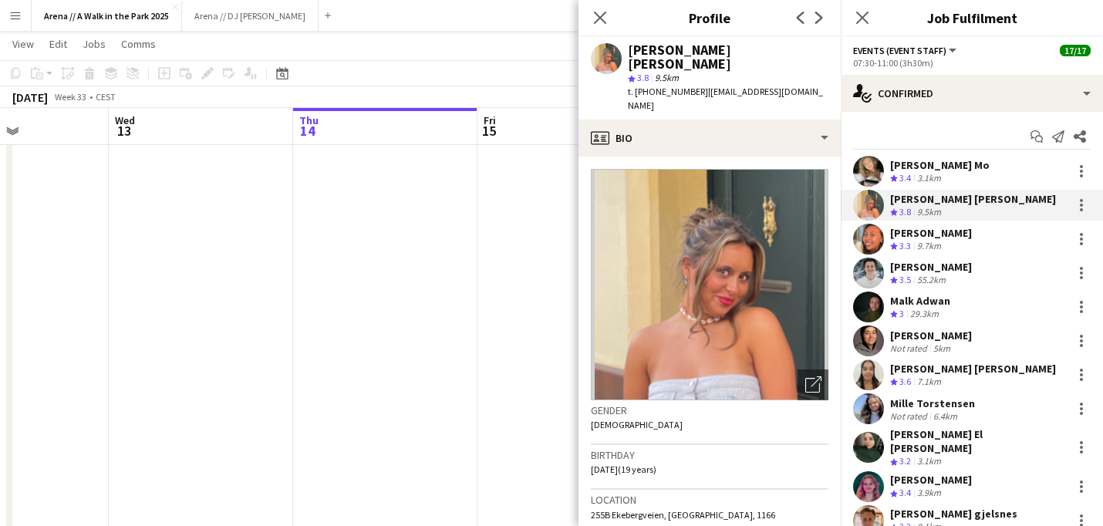
click at [929, 234] on div "[PERSON_NAME]" at bounding box center [931, 233] width 82 height 14
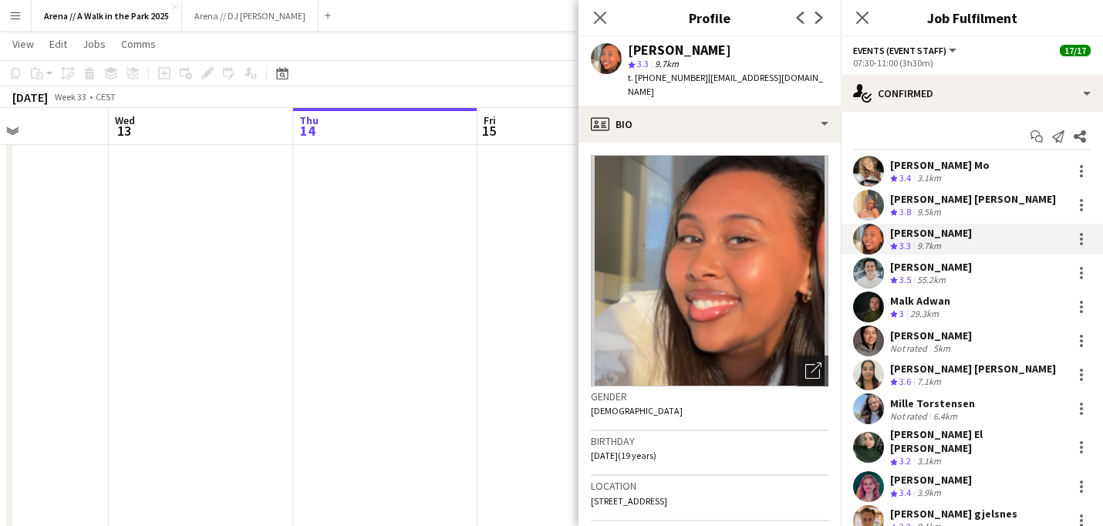
click at [931, 258] on div "[PERSON_NAME] Crew rating 3.5 55.2km" at bounding box center [972, 273] width 262 height 31
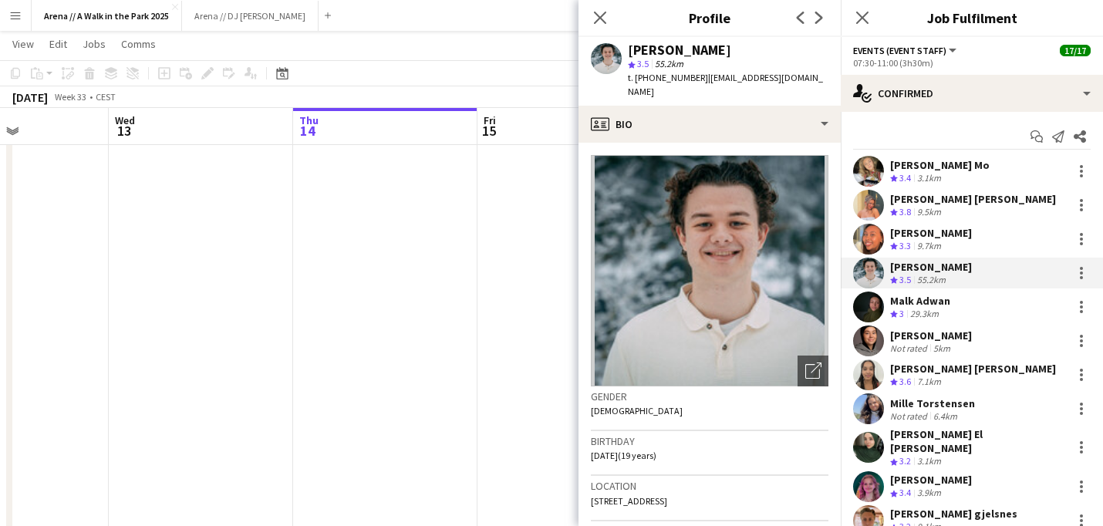
click at [944, 298] on div "Malk Adwan" at bounding box center [920, 301] width 60 height 14
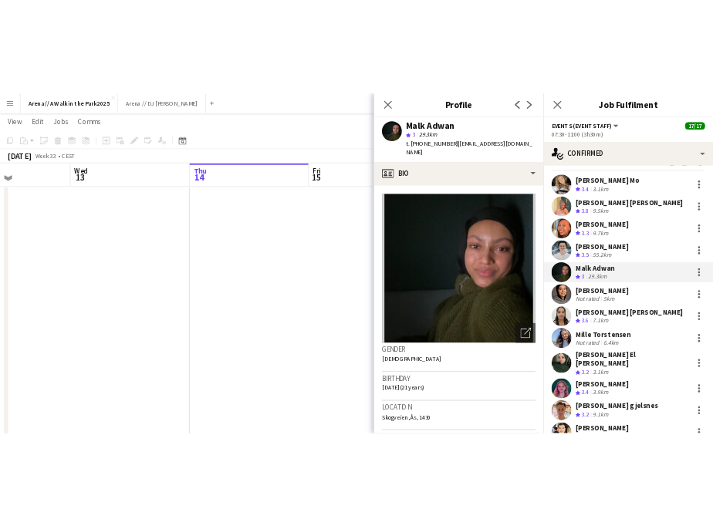
scroll to position [0, 0]
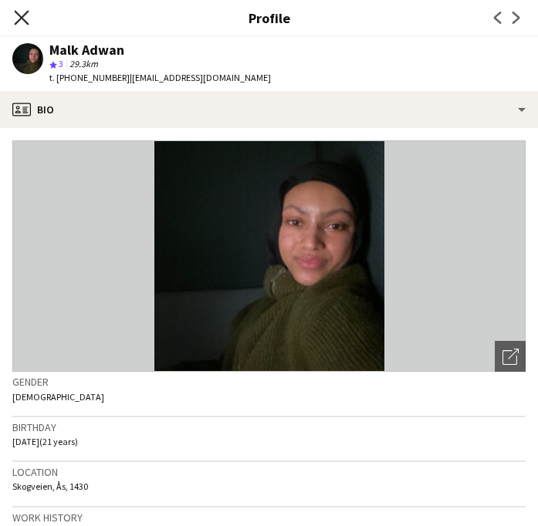
click at [22, 17] on icon at bounding box center [21, 17] width 15 height 15
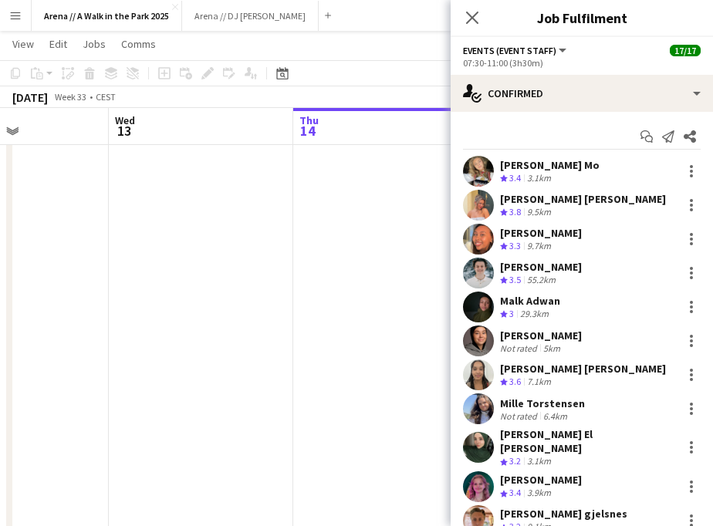
click at [525, 334] on div "[PERSON_NAME]" at bounding box center [541, 336] width 82 height 14
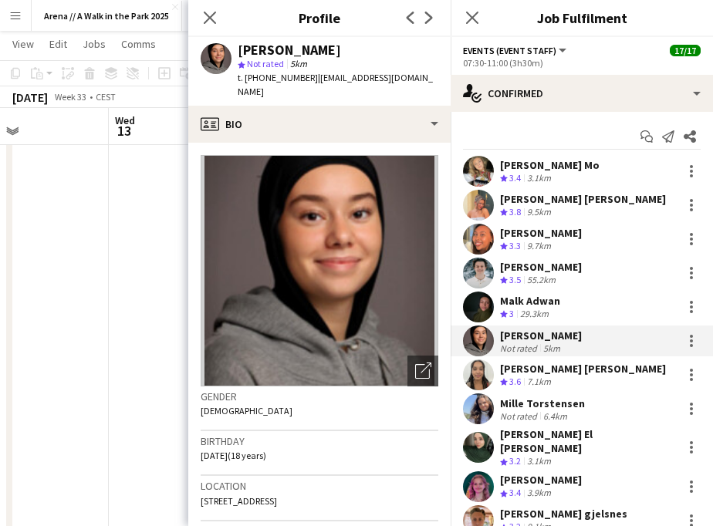
click at [113, 228] on app-date-cell at bounding box center [201, 470] width 184 height 1445
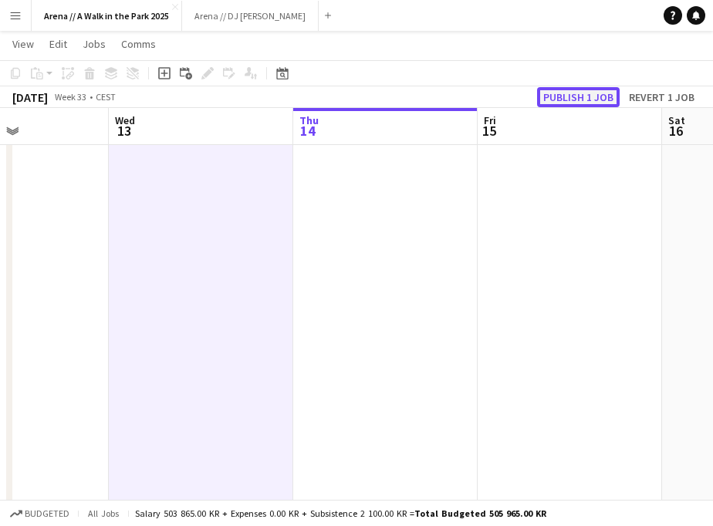
click at [602, 92] on button "Publish 1 job" at bounding box center [578, 97] width 83 height 20
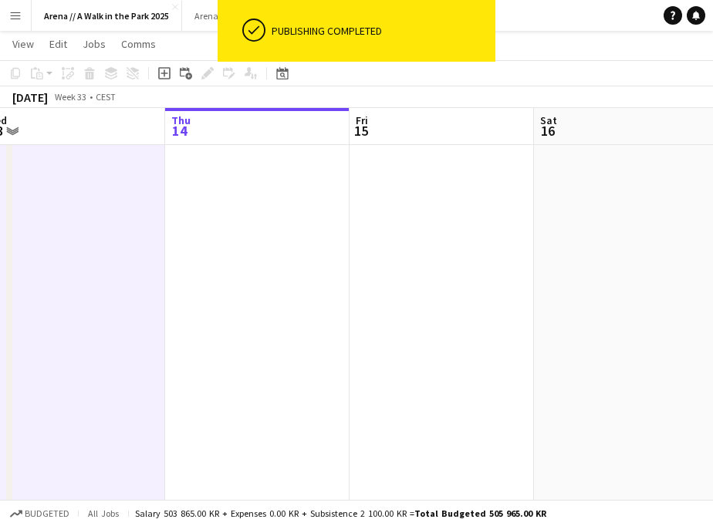
drag, startPoint x: 564, startPoint y: 198, endPoint x: 225, endPoint y: 212, distance: 339.0
click at [228, 212] on app-calendar-viewport "Sun 10 Mon 11 Tue 12 Wed 13 Thu 14 Fri 15 Sat 16 Sun 17 64/67 7 Jobs Mon 18 05:…" at bounding box center [356, 414] width 713 height 1558
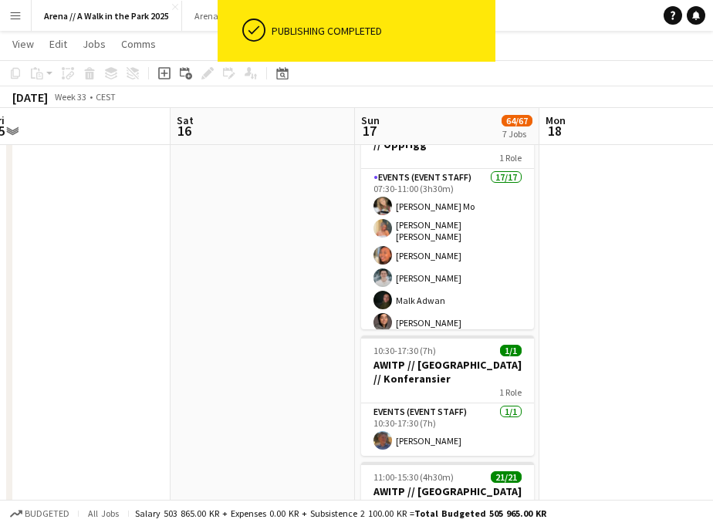
scroll to position [0, 614]
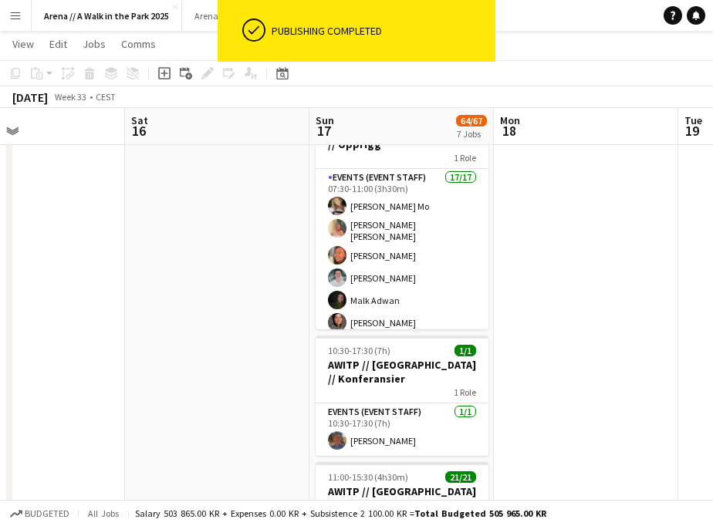
drag, startPoint x: 393, startPoint y: 245, endPoint x: 190, endPoint y: 254, distance: 203.9
click at [191, 254] on app-calendar-viewport "Tue 12 Wed 13 Thu 14 Fri 15 Sat 16 Sun 17 64/67 7 Jobs Mon 18 Tue 19 Wed 20 05:…" at bounding box center [356, 414] width 713 height 1558
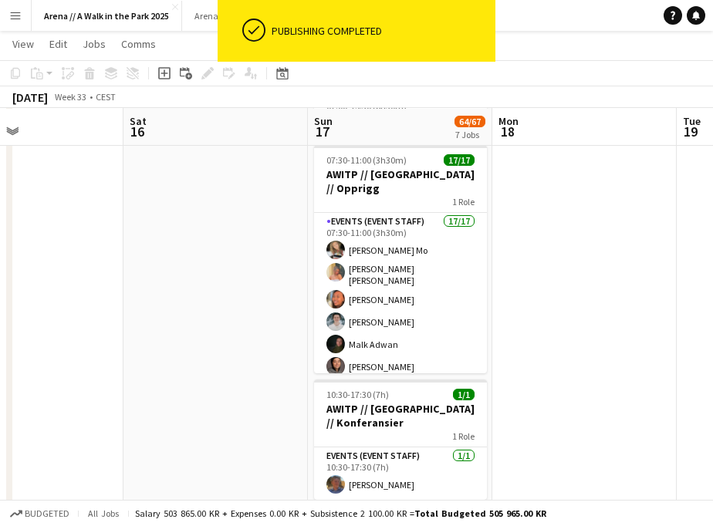
scroll to position [376, 0]
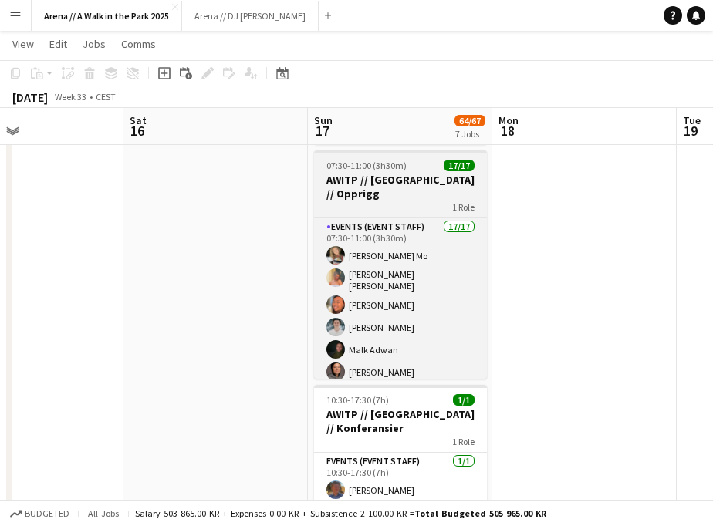
click at [451, 174] on h3 "AWITP // [GEOGRAPHIC_DATA] // Opprigg" at bounding box center [400, 187] width 173 height 28
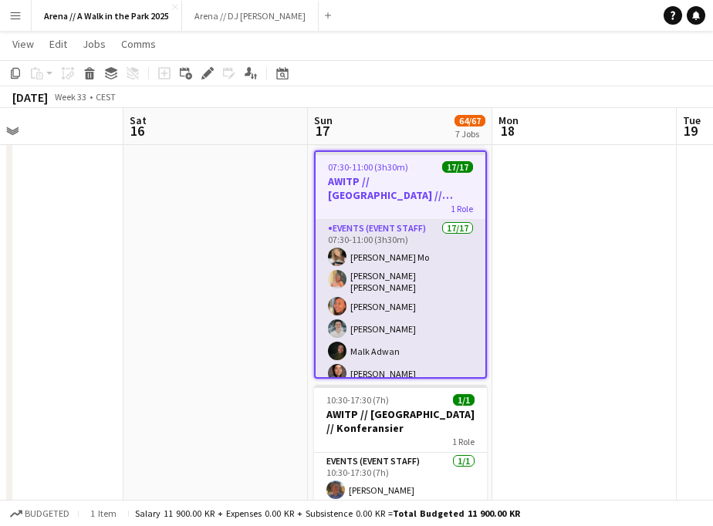
click at [429, 223] on app-card-role "Events (Event Staff) 17/17 07:30-11:00 (3h30m) [PERSON_NAME] Mo [PERSON_NAME] […" at bounding box center [401, 432] width 170 height 424
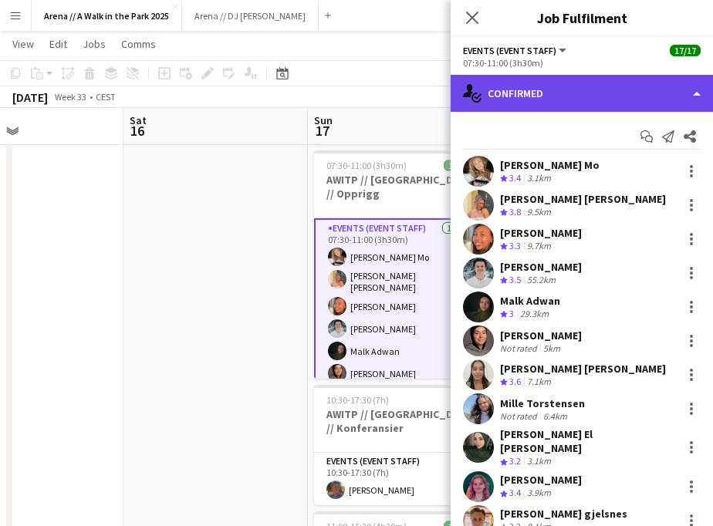
click at [655, 88] on div "single-neutral-actions-check-2 Confirmed" at bounding box center [582, 93] width 262 height 37
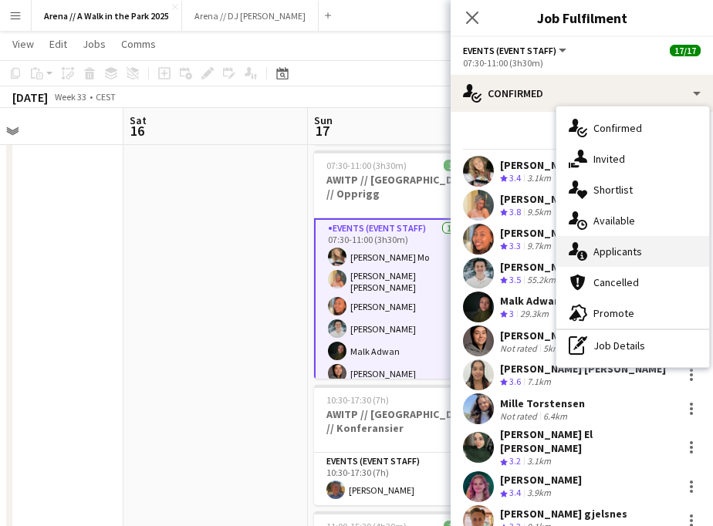
click at [622, 258] on div "single-neutral-actions-information Applicants" at bounding box center [632, 251] width 153 height 31
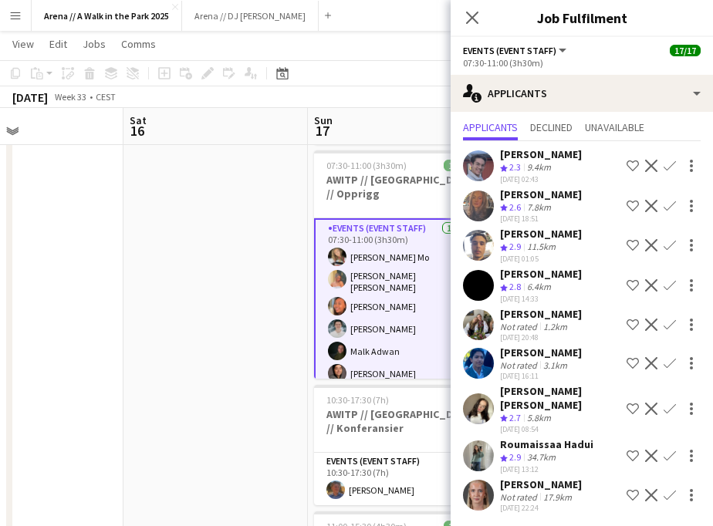
scroll to position [39, 0]
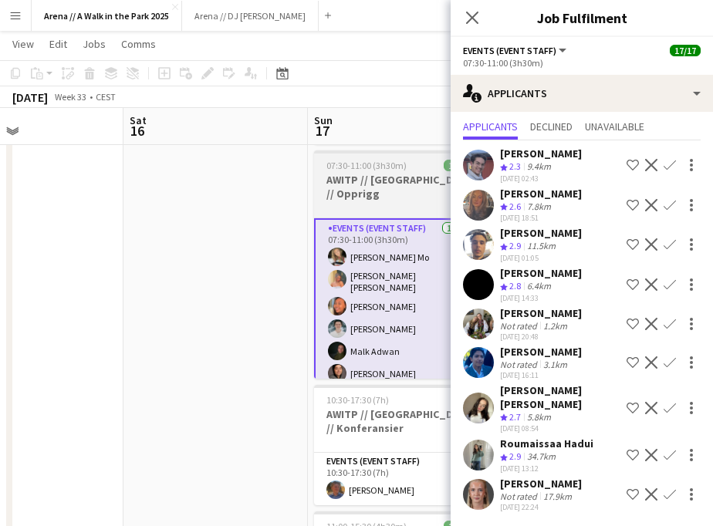
click at [407, 201] on div "1 Role" at bounding box center [400, 207] width 173 height 12
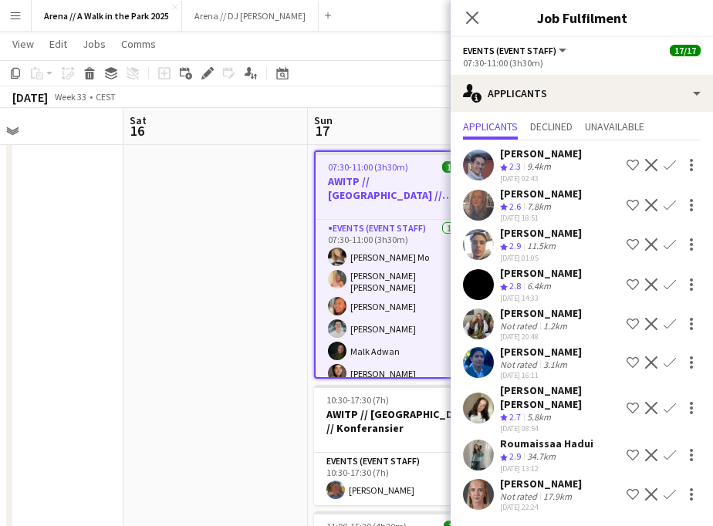
click at [236, 231] on app-date-cell at bounding box center [215, 519] width 184 height 1445
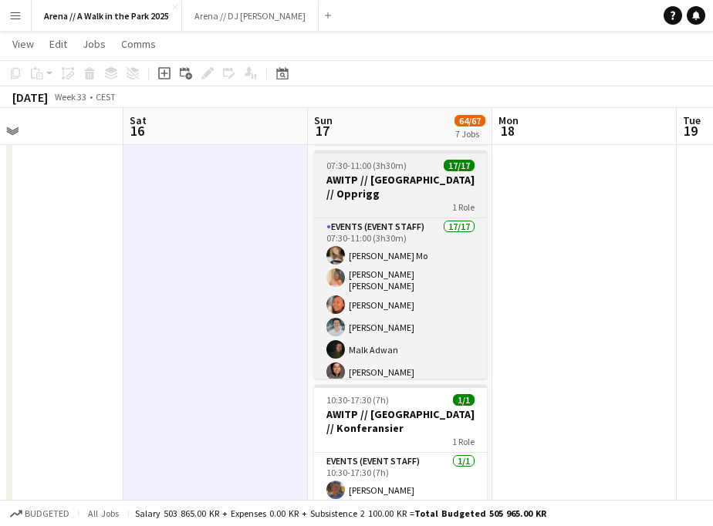
click at [365, 175] on h3 "AWITP // [GEOGRAPHIC_DATA] // Opprigg" at bounding box center [400, 187] width 173 height 28
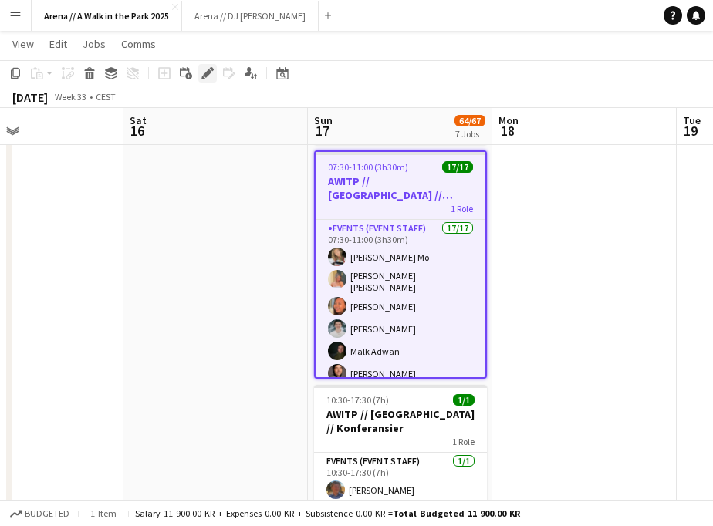
click at [205, 77] on icon "Edit" at bounding box center [207, 73] width 12 height 12
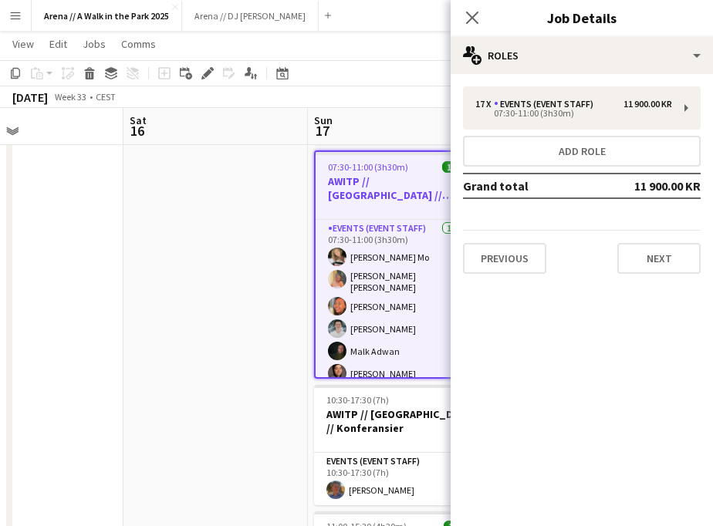
click at [285, 289] on app-date-cell at bounding box center [215, 519] width 184 height 1445
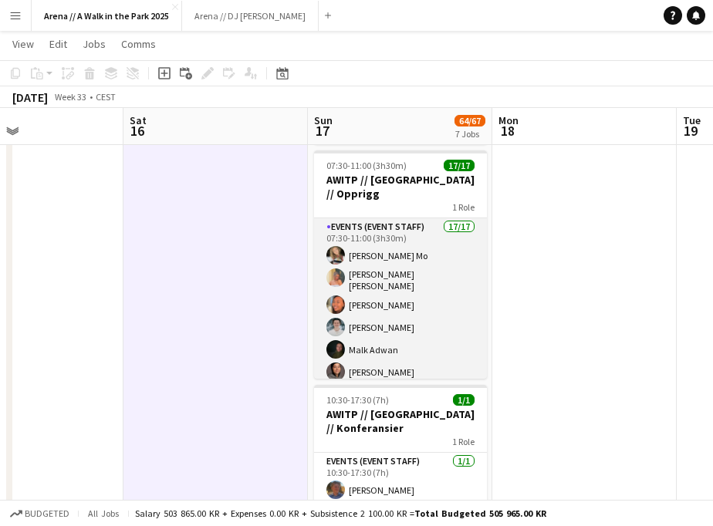
click at [399, 290] on app-card-role "Events (Event Staff) 17/17 07:30-11:00 (3h30m) [PERSON_NAME] Mo [PERSON_NAME] […" at bounding box center [400, 430] width 173 height 424
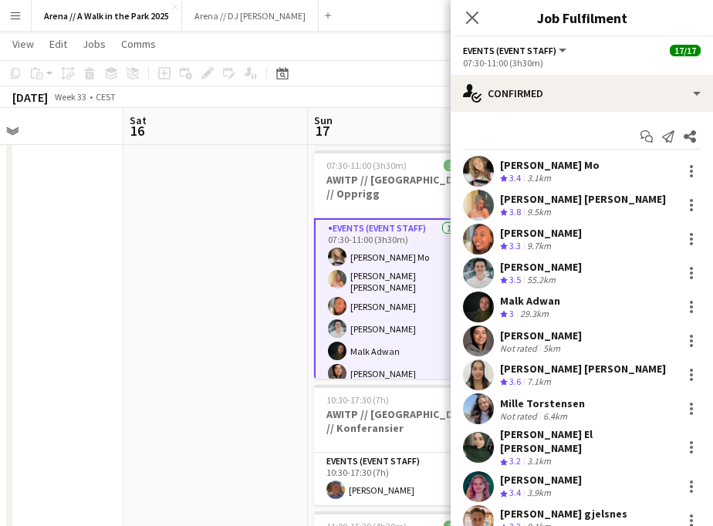
click at [529, 275] on div "55.2km" at bounding box center [541, 280] width 35 height 13
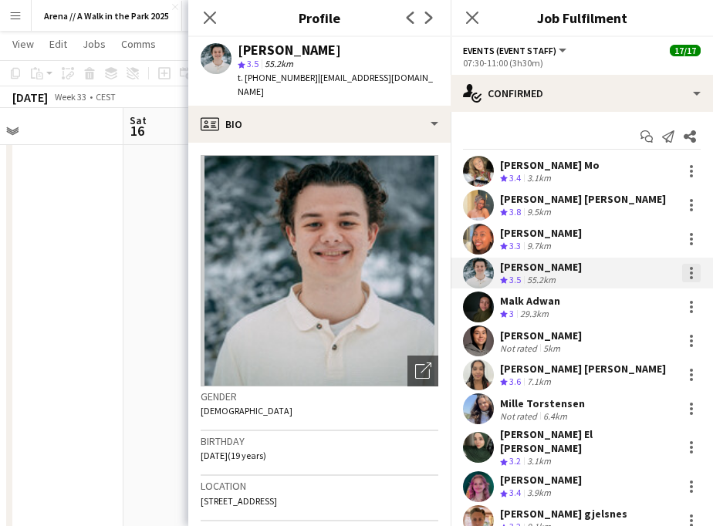
click at [694, 270] on div at bounding box center [691, 273] width 19 height 19
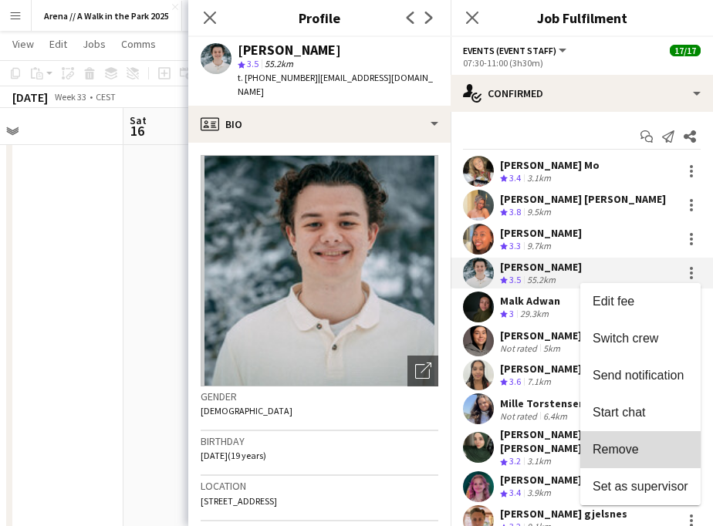
click at [636, 448] on span "Remove" at bounding box center [616, 449] width 46 height 13
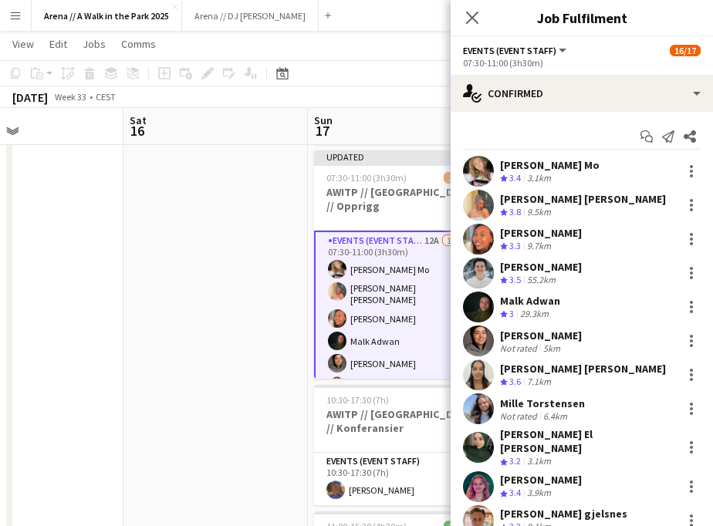
click at [218, 274] on app-date-cell at bounding box center [215, 519] width 184 height 1445
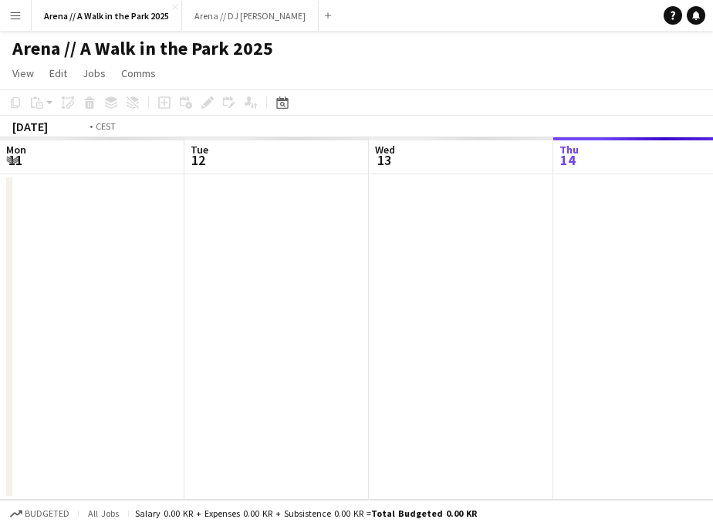
scroll to position [0, 531]
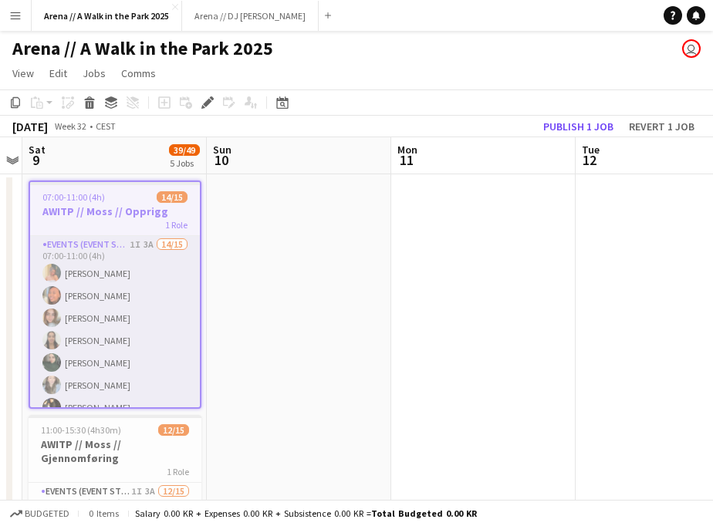
click at [121, 343] on app-card-role "Events (Event Staff) 1I 3A 14/15 07:00-11:00 (4h) Hannah Ludivia Rotbæk Meling …" at bounding box center [115, 419] width 170 height 366
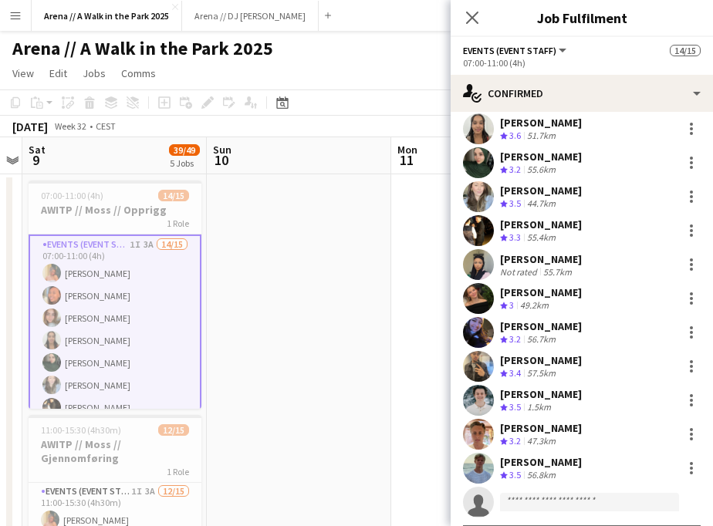
scroll to position [181, 0]
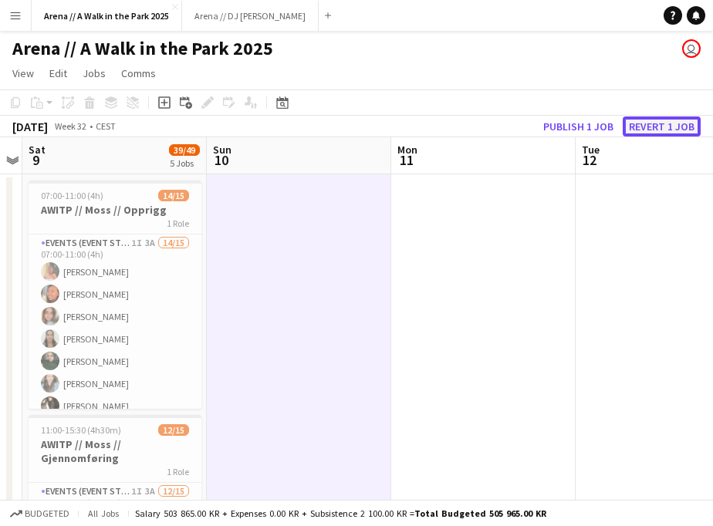
click at [657, 127] on button "Revert 1 job" at bounding box center [662, 127] width 78 height 20
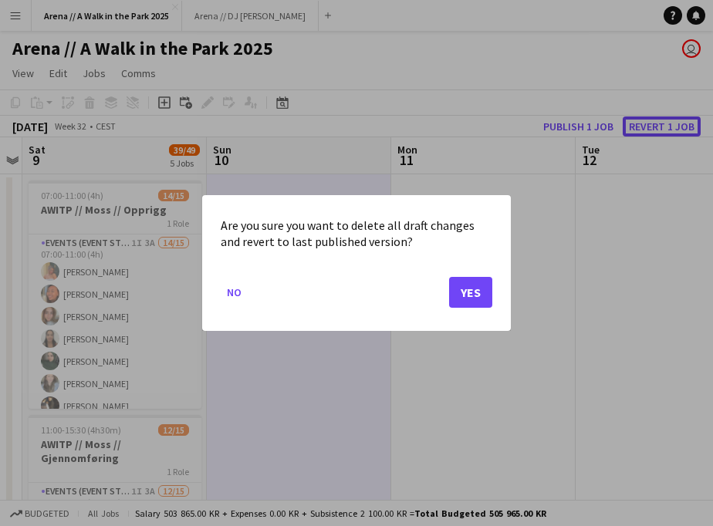
scroll to position [0, 531]
click at [465, 299] on button "Yes" at bounding box center [470, 292] width 43 height 31
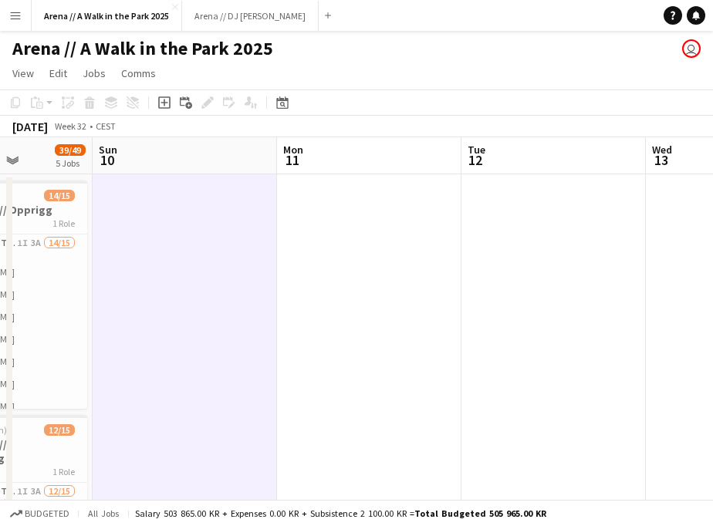
drag, startPoint x: 443, startPoint y: 328, endPoint x: 198, endPoint y: 333, distance: 244.6
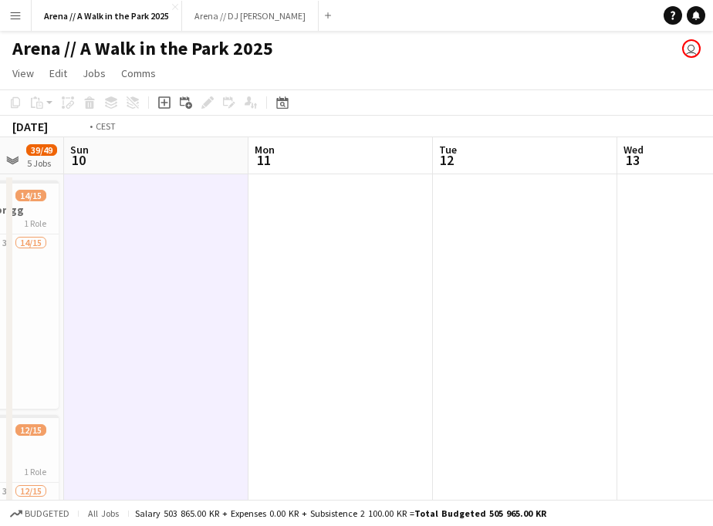
drag, startPoint x: 296, startPoint y: 353, endPoint x: 81, endPoint y: 353, distance: 215.3
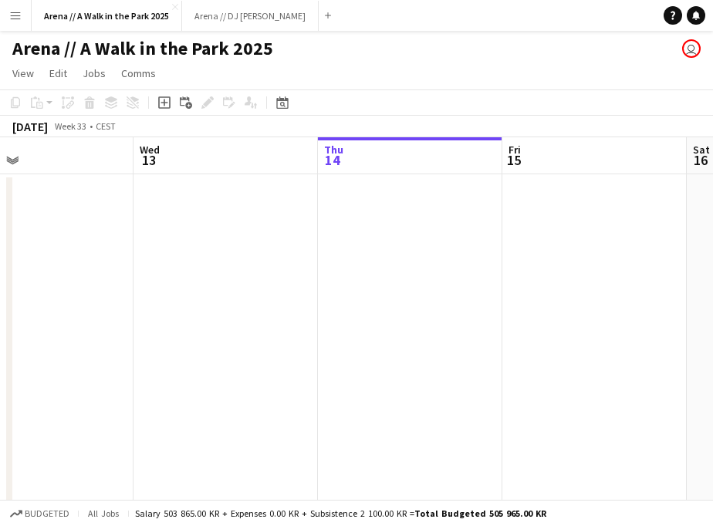
drag, startPoint x: 407, startPoint y: 347, endPoint x: 79, endPoint y: 327, distance: 328.5
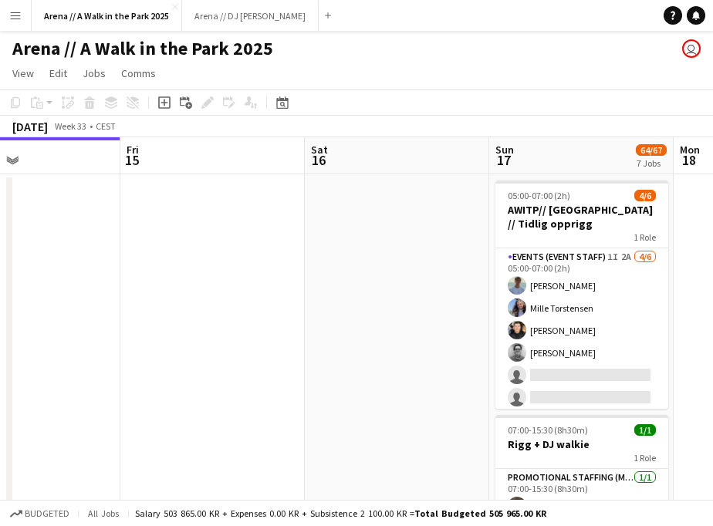
drag, startPoint x: 384, startPoint y: 324, endPoint x: 408, endPoint y: 275, distance: 54.9
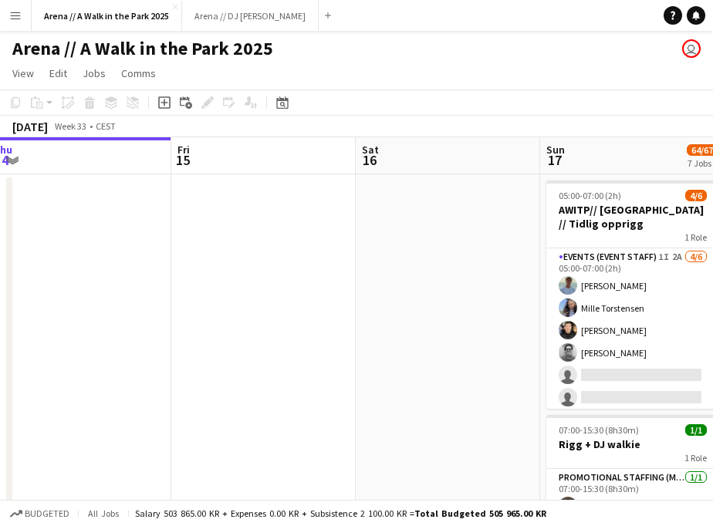
drag, startPoint x: 408, startPoint y: 275, endPoint x: 81, endPoint y: 327, distance: 331.3
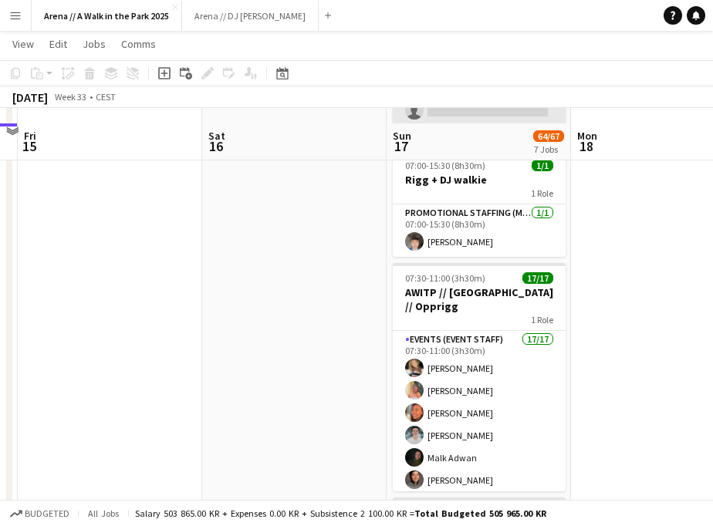
scroll to position [288, 0]
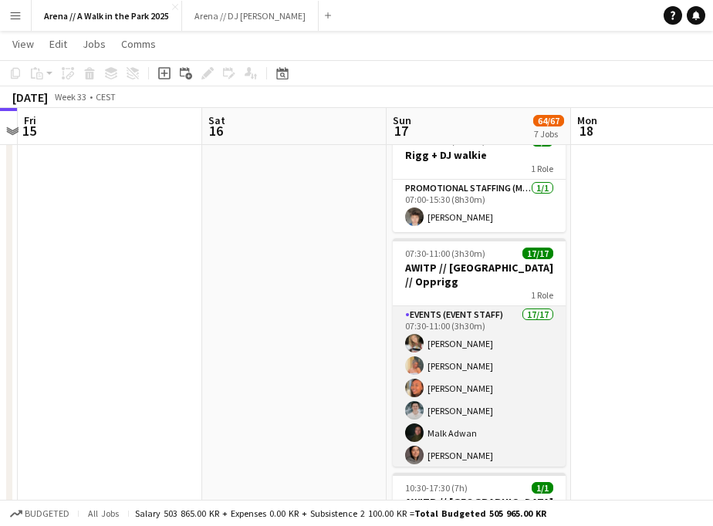
click at [473, 363] on app-card-role "Events (Event Staff) 17/17 07:30-11:00 (3h30m) [PERSON_NAME] Mo [PERSON_NAME] […" at bounding box center [479, 511] width 173 height 410
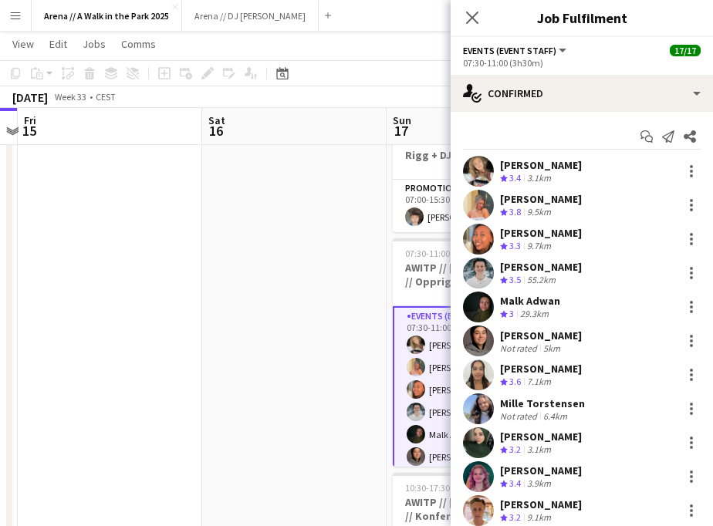
click at [660, 273] on div "[PERSON_NAME] Crew rating 3.5 55.2km" at bounding box center [582, 273] width 262 height 31
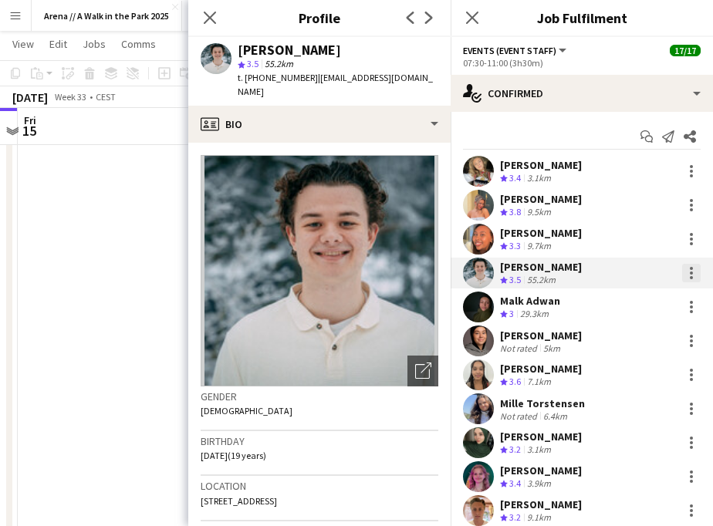
click at [687, 276] on div at bounding box center [691, 273] width 19 height 19
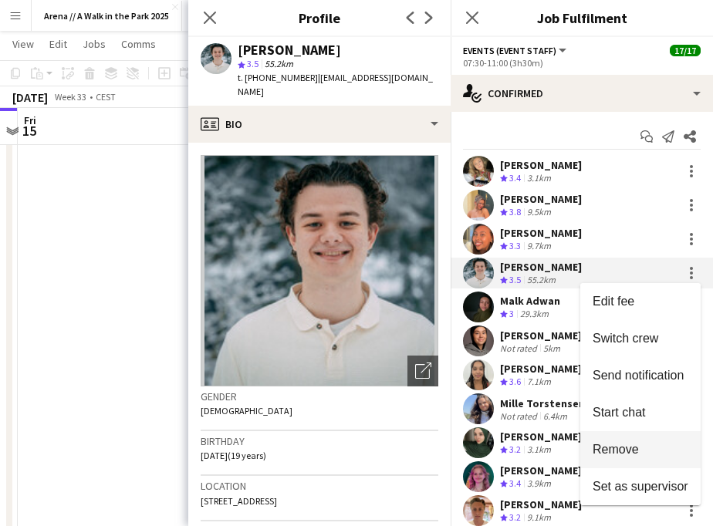
click at [620, 444] on span "Remove" at bounding box center [616, 449] width 46 height 13
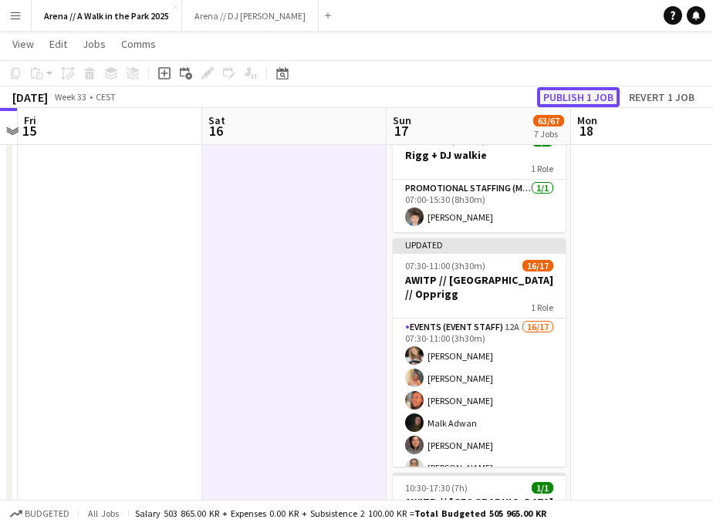
click at [591, 97] on button "Publish 1 job" at bounding box center [578, 97] width 83 height 20
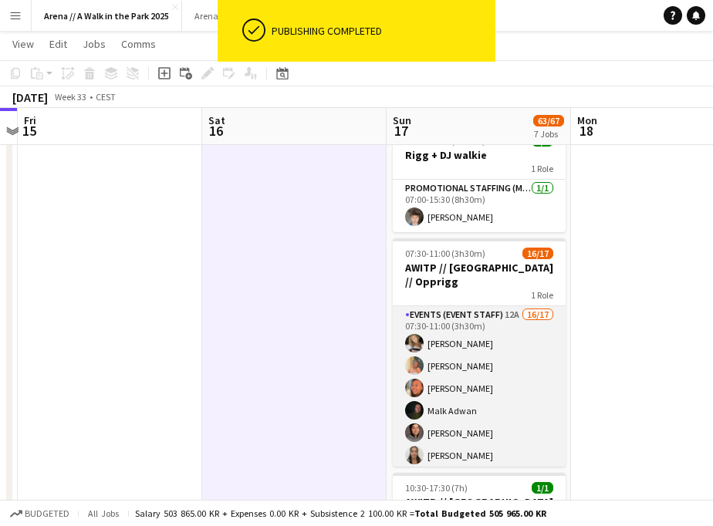
click at [495, 373] on app-card-role "Events (Event Staff) 12A 16/17 07:30-11:00 (3h30m) Marte Jensen Mo Hannah Ludiv…" at bounding box center [479, 511] width 173 height 410
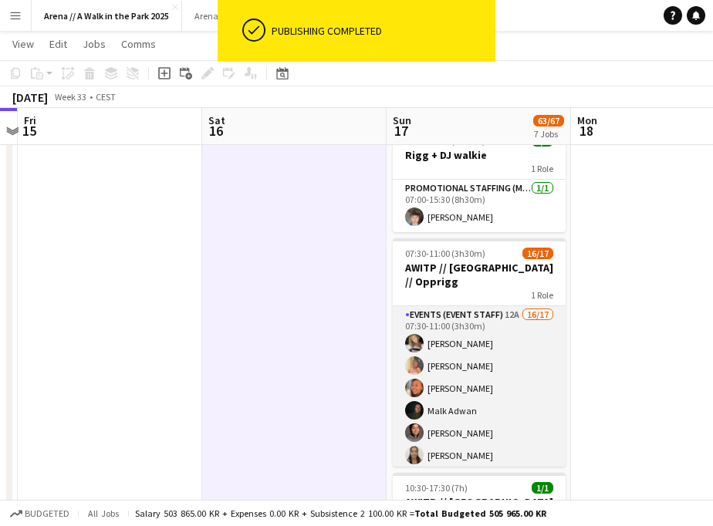
click at [468, 347] on app-card-role "Events (Event Staff) 12A 16/17 07:30-11:00 (3h30m) Marte Jensen Mo Hannah Ludiv…" at bounding box center [479, 511] width 173 height 410
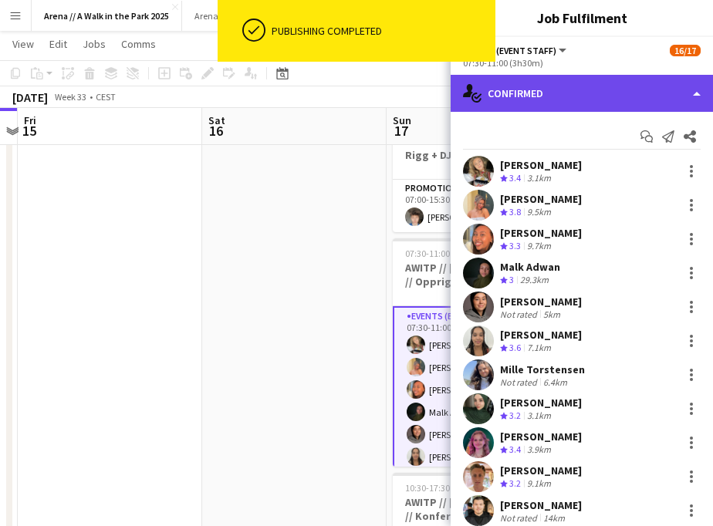
click at [660, 98] on div "single-neutral-actions-check-2 Confirmed" at bounding box center [582, 93] width 262 height 37
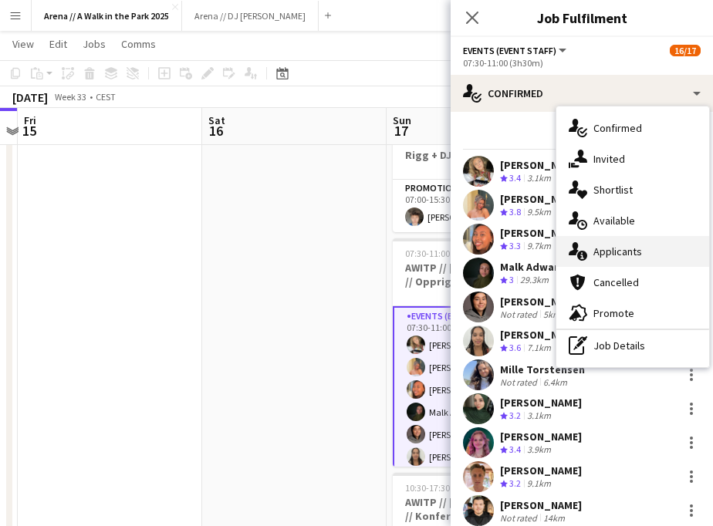
click at [637, 252] on div "single-neutral-actions-information Applicants" at bounding box center [632, 251] width 153 height 31
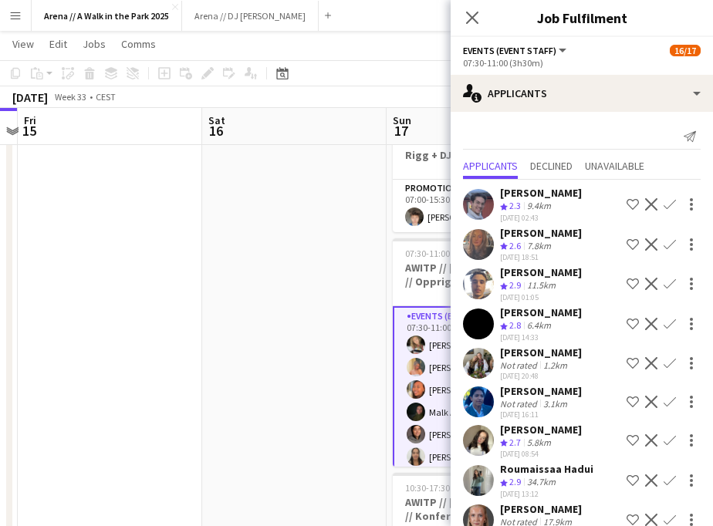
scroll to position [39, 0]
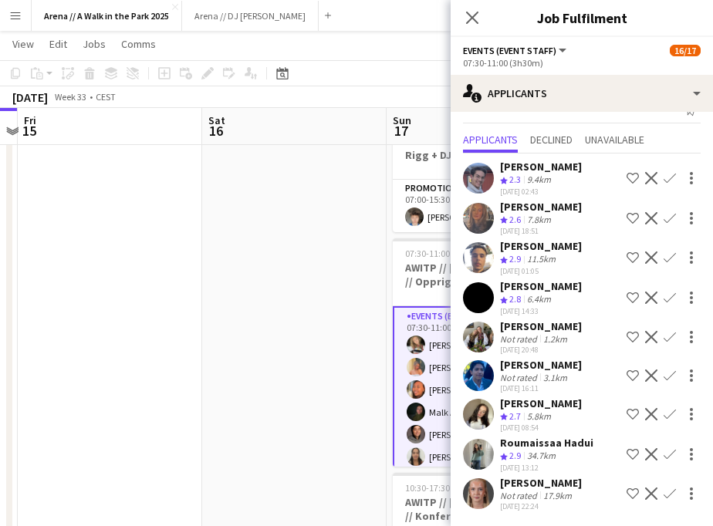
click at [670, 456] on app-icon "Confirm" at bounding box center [670, 454] width 12 height 12
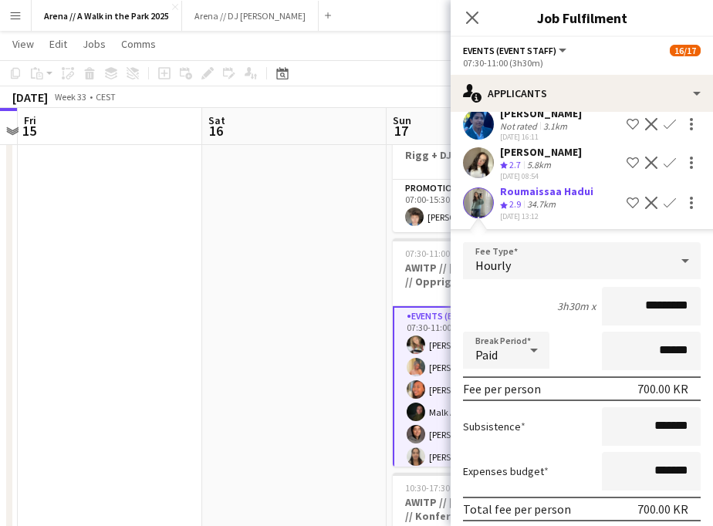
scroll to position [391, 0]
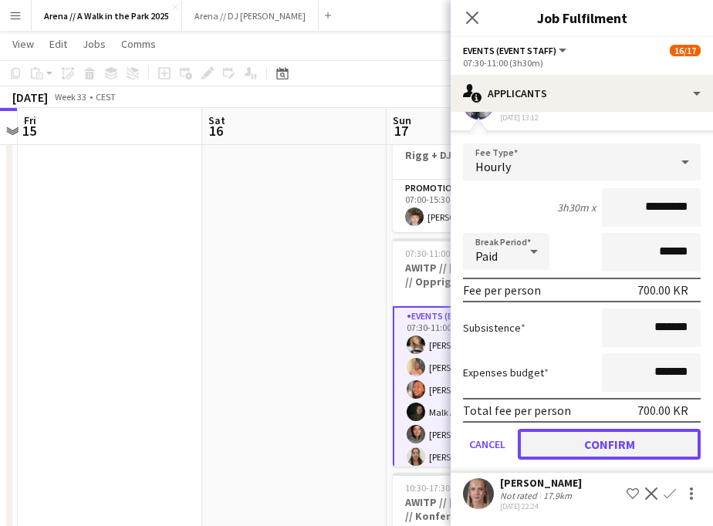
click at [606, 444] on button "Confirm" at bounding box center [609, 444] width 183 height 31
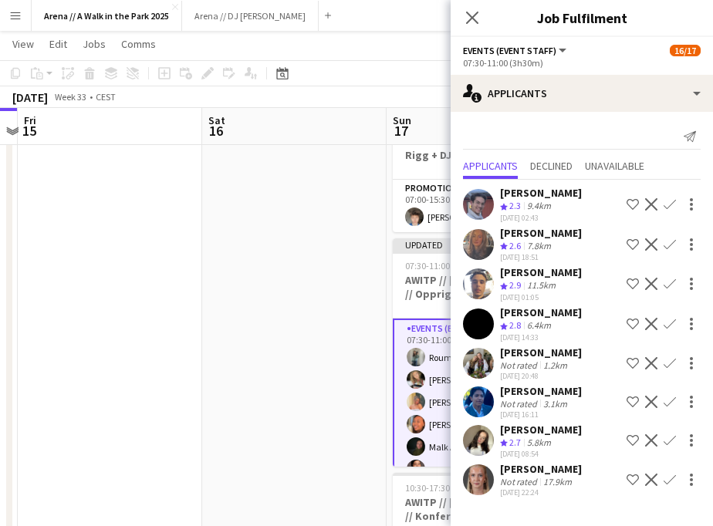
scroll to position [0, 0]
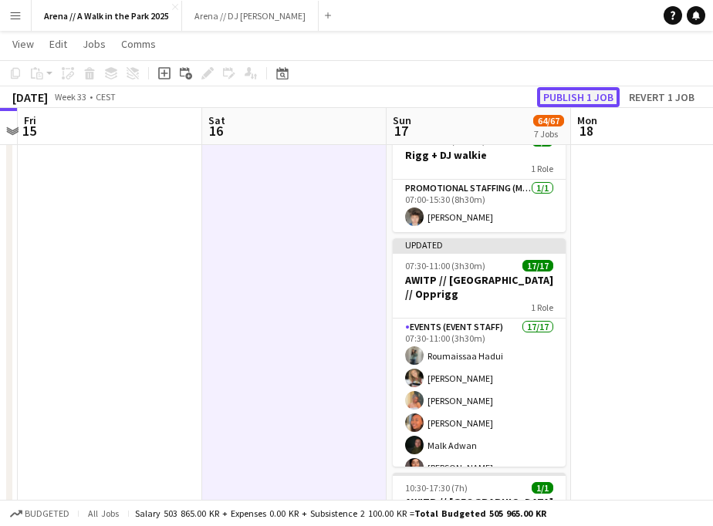
click at [570, 101] on button "Publish 1 job" at bounding box center [578, 97] width 83 height 20
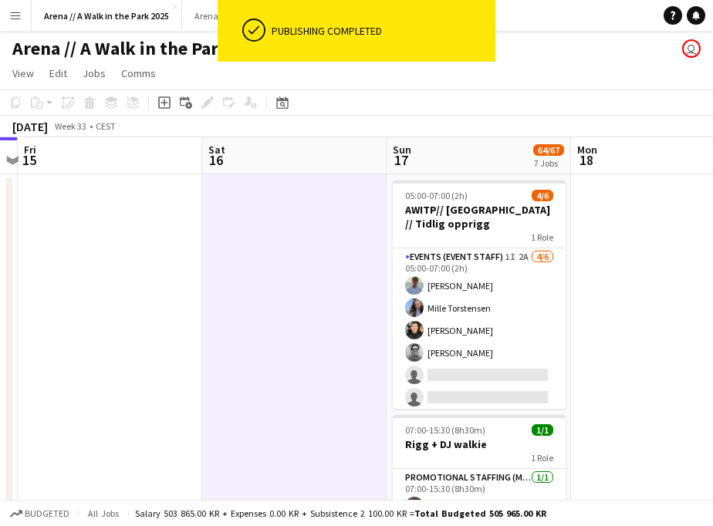
click at [468, 147] on app-board-header-date "Sun 17 64/67 7 Jobs" at bounding box center [479, 155] width 184 height 37
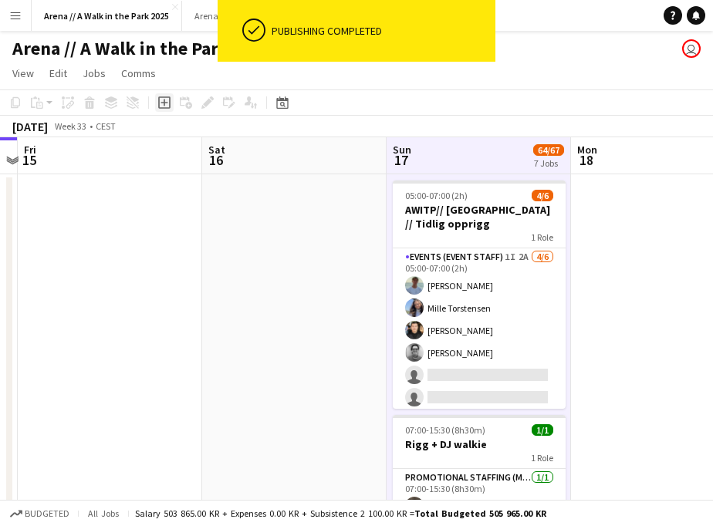
click at [162, 105] on icon "Add job" at bounding box center [164, 102] width 12 height 12
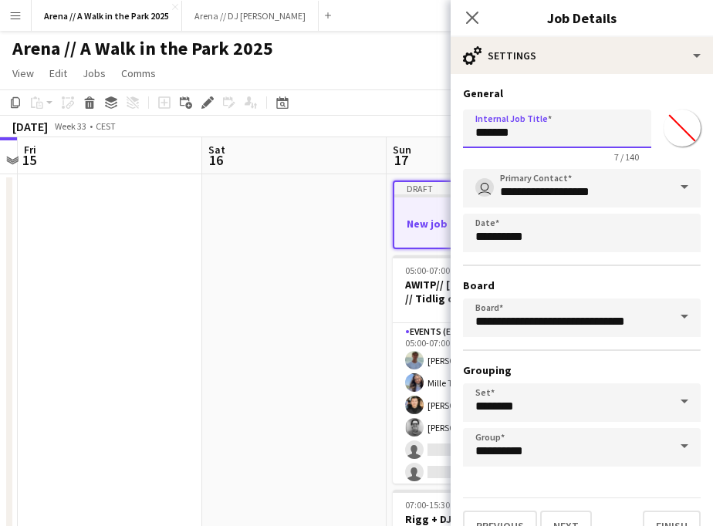
drag, startPoint x: 546, startPoint y: 132, endPoint x: 443, endPoint y: 130, distance: 103.4
click at [463, 130] on input "*******" at bounding box center [557, 129] width 188 height 39
click at [555, 268] on div "**********" at bounding box center [582, 318] width 238 height 298
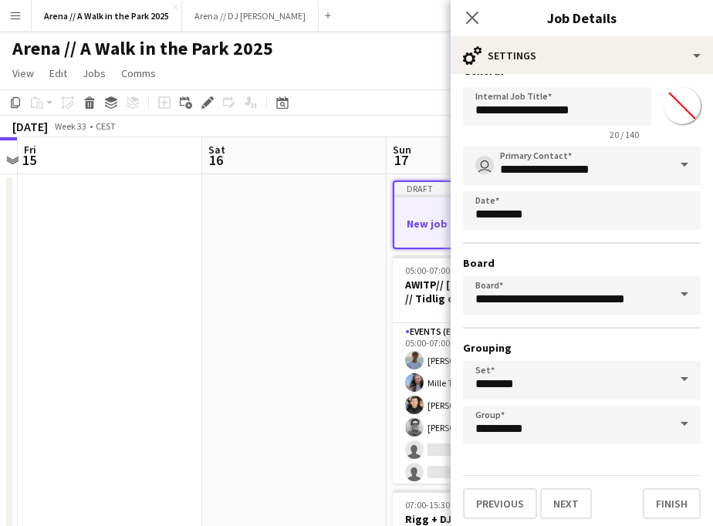
scroll to position [30, 0]
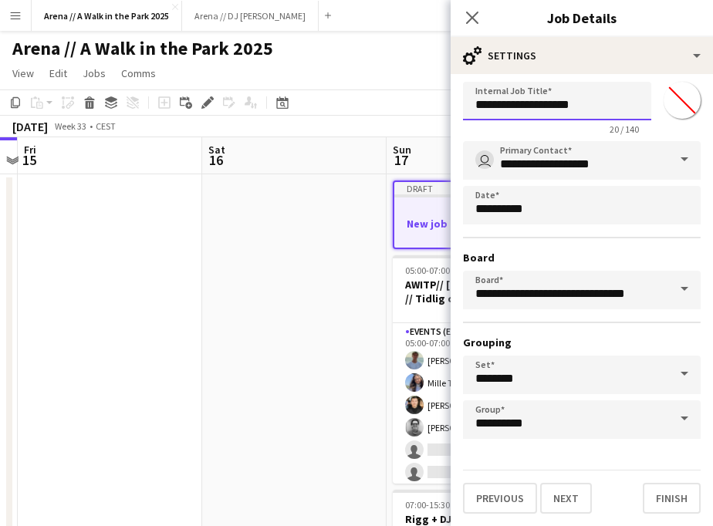
click at [596, 107] on input "**********" at bounding box center [557, 101] width 188 height 39
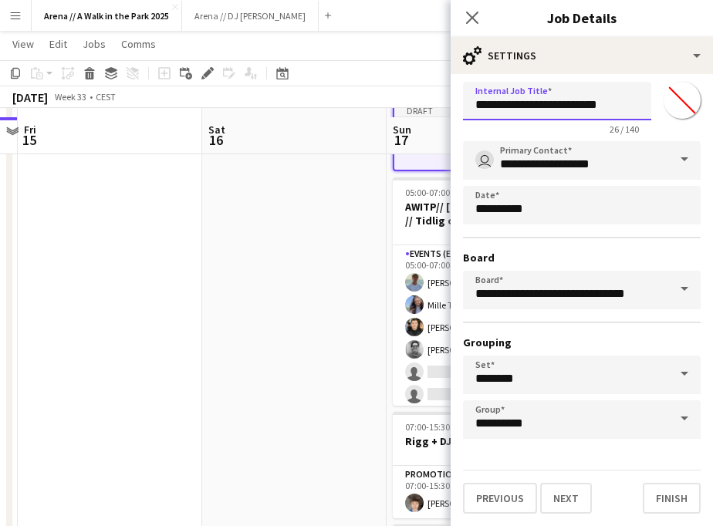
scroll to position [86, 0]
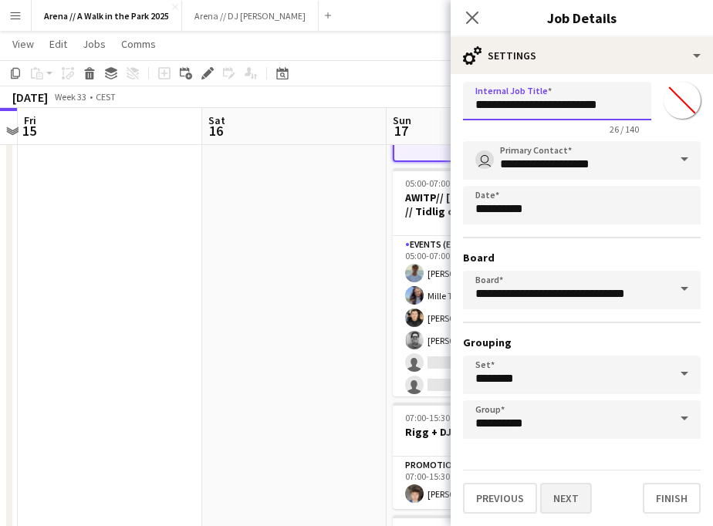
type input "**********"
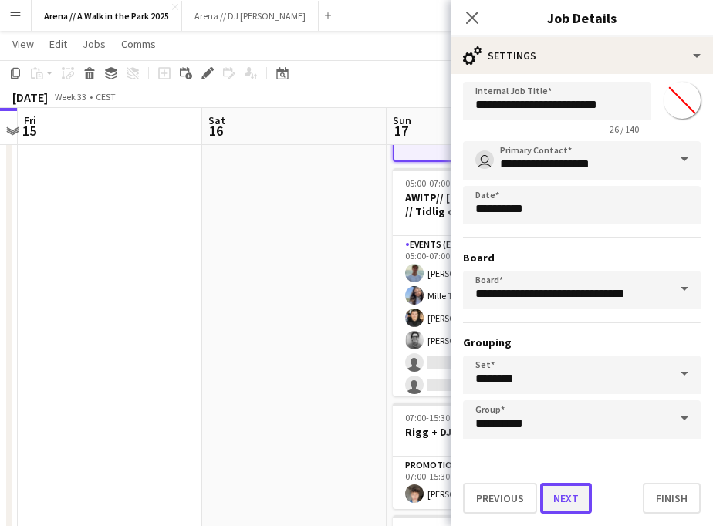
click at [576, 494] on button "Next" at bounding box center [566, 498] width 52 height 31
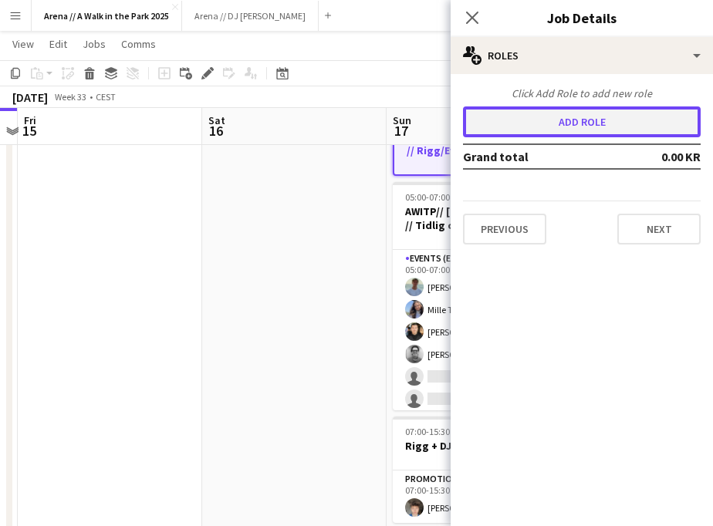
click at [592, 127] on button "Add role" at bounding box center [582, 121] width 238 height 31
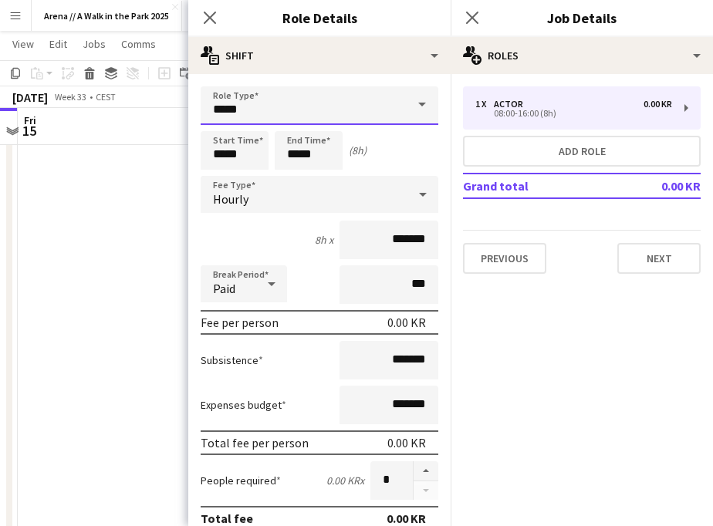
click at [398, 104] on input "*****" at bounding box center [320, 105] width 238 height 39
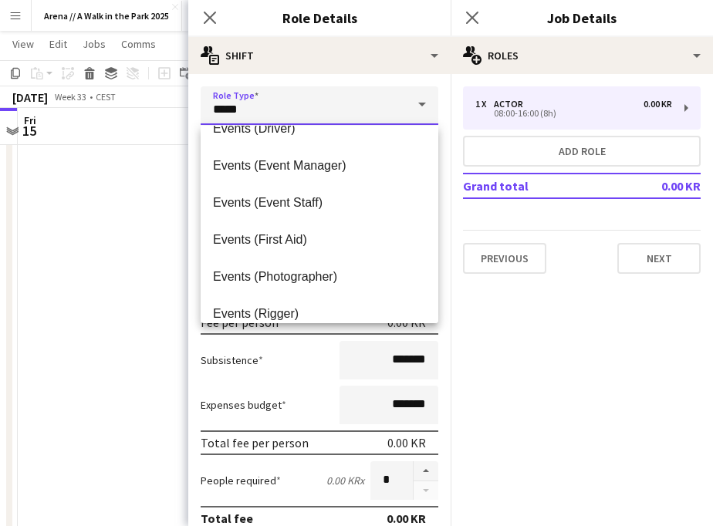
scroll to position [394, 0]
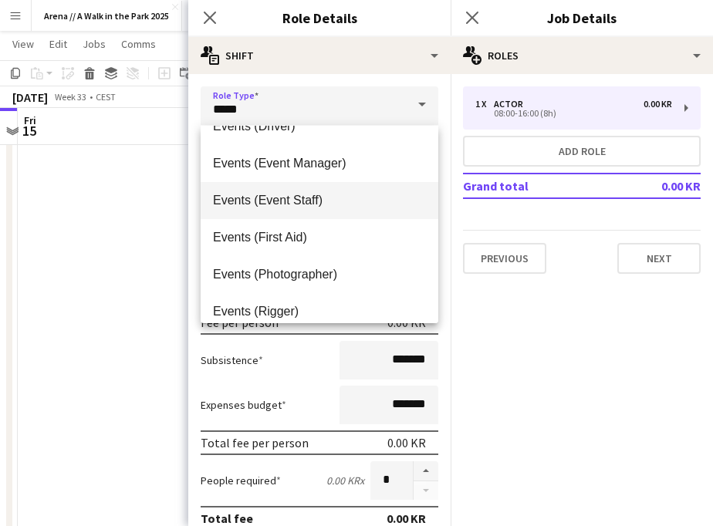
click at [359, 200] on span "Events (Event Staff)" at bounding box center [319, 200] width 213 height 15
type input "**********"
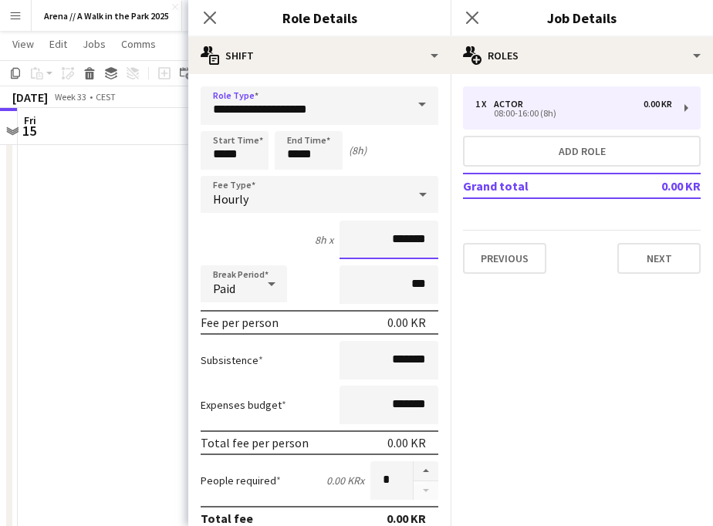
click at [409, 241] on input "*******" at bounding box center [388, 240] width 99 height 39
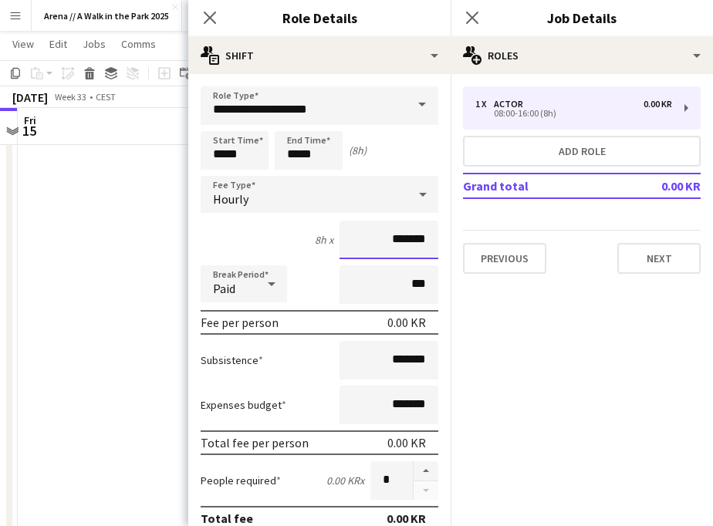
click at [409, 241] on input "*******" at bounding box center [388, 240] width 99 height 39
type input "*********"
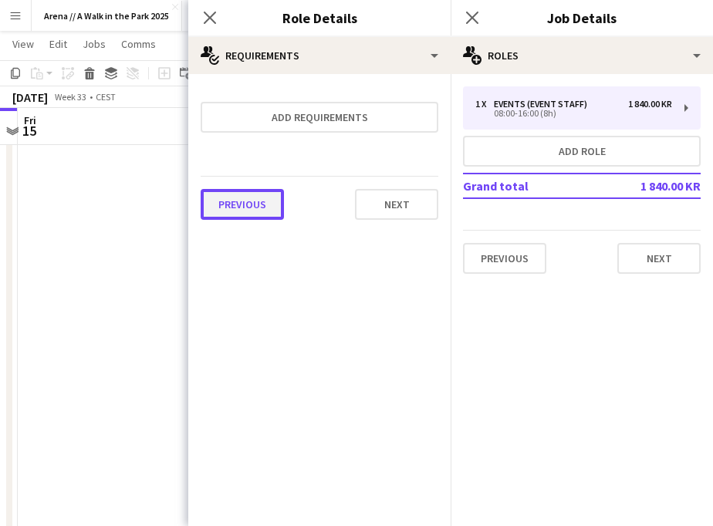
click at [237, 202] on button "Previous" at bounding box center [242, 204] width 83 height 31
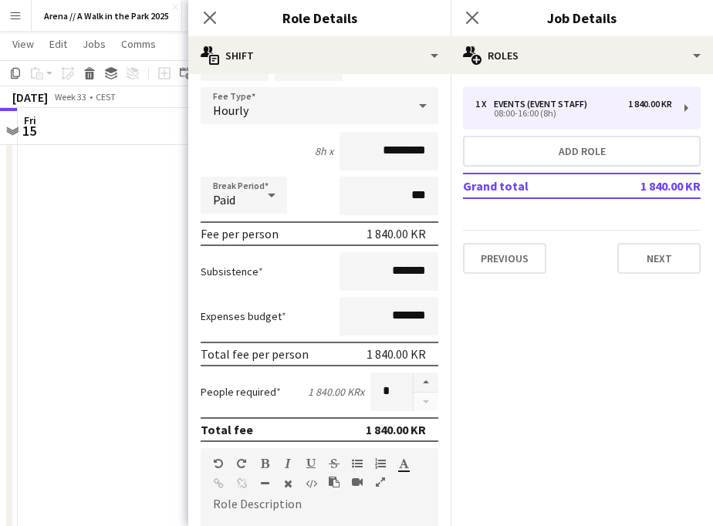
scroll to position [104, 0]
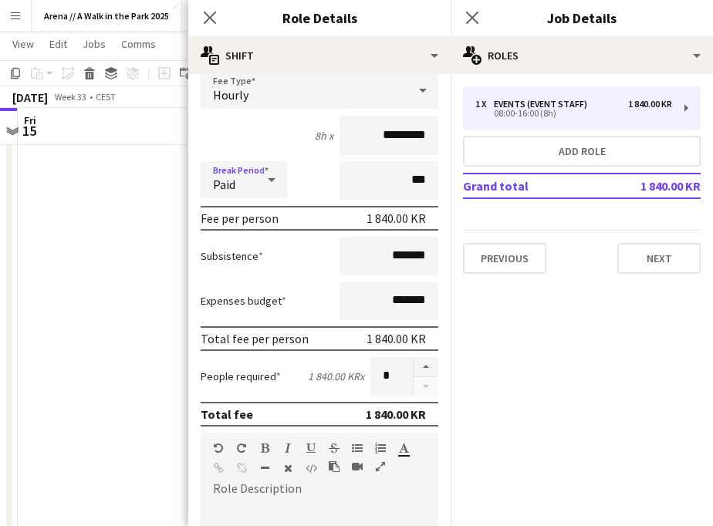
click at [265, 185] on icon at bounding box center [271, 179] width 19 height 31
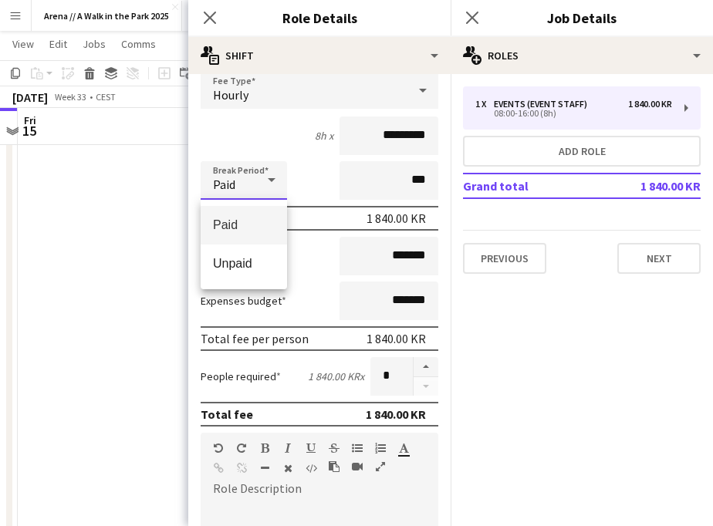
click at [265, 185] on div at bounding box center [356, 263] width 713 height 526
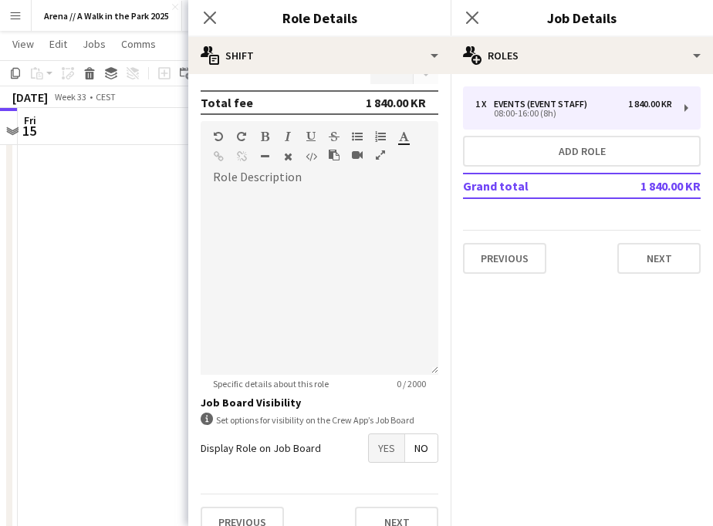
scroll to position [443, 0]
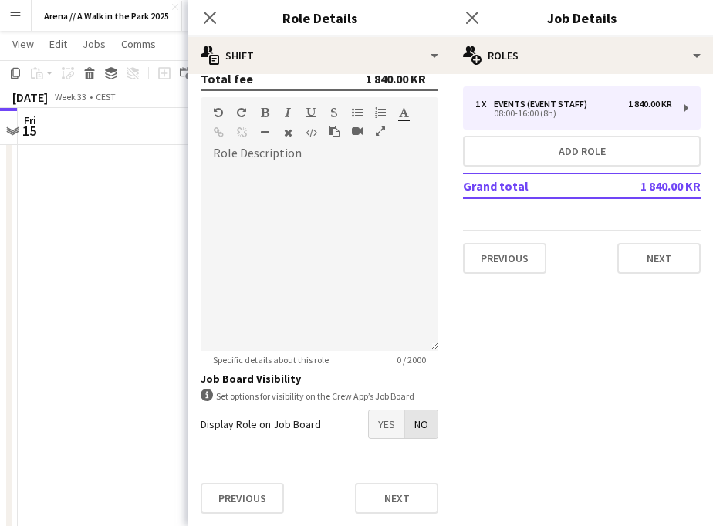
click at [415, 429] on span "No" at bounding box center [421, 424] width 32 height 28
click at [380, 494] on button "Next" at bounding box center [396, 498] width 83 height 31
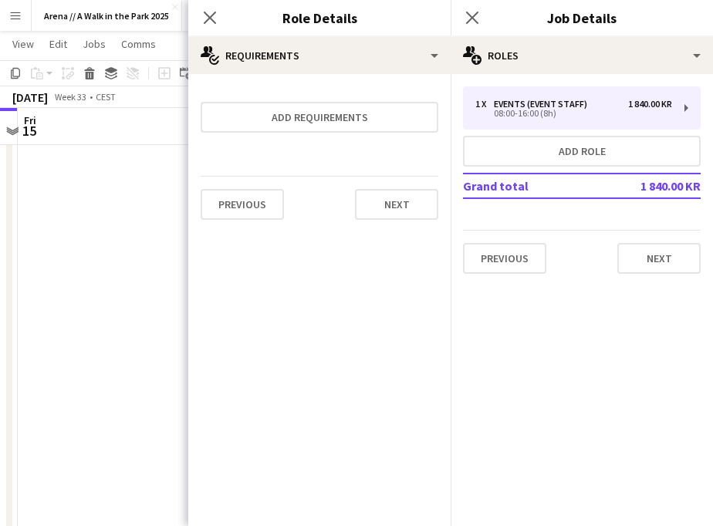
scroll to position [0, 0]
click at [385, 210] on button "Next" at bounding box center [396, 204] width 83 height 31
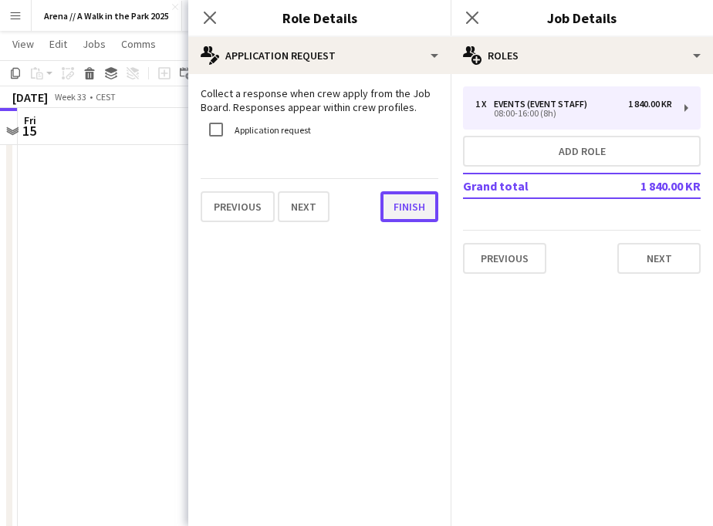
click at [400, 208] on button "Finish" at bounding box center [409, 206] width 58 height 31
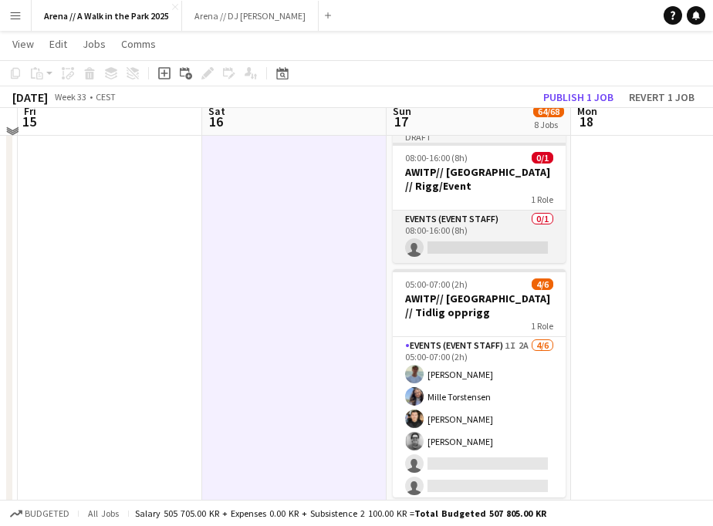
scroll to position [39, 0]
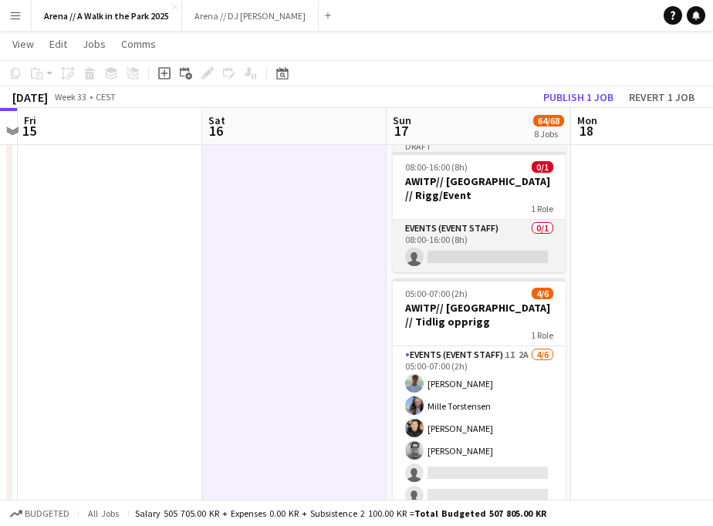
click at [481, 222] on app-card-role "Events (Event Staff) 0/1 08:00-16:00 (8h) single-neutral-actions" at bounding box center [479, 246] width 173 height 52
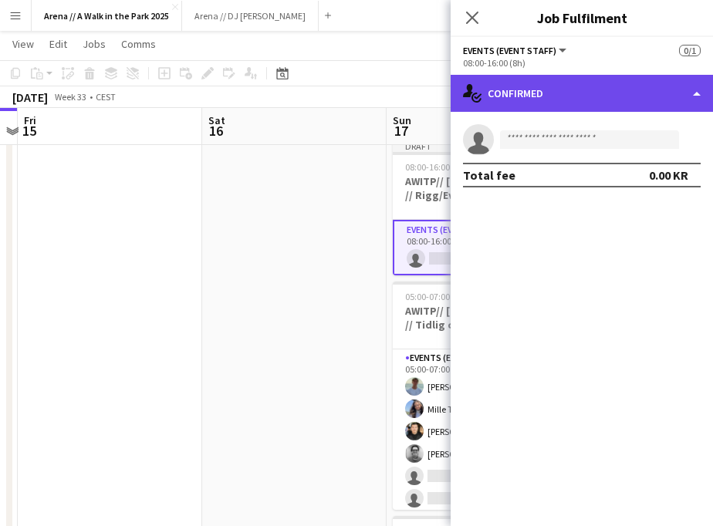
click at [568, 98] on div "single-neutral-actions-check-2 Confirmed" at bounding box center [582, 93] width 262 height 37
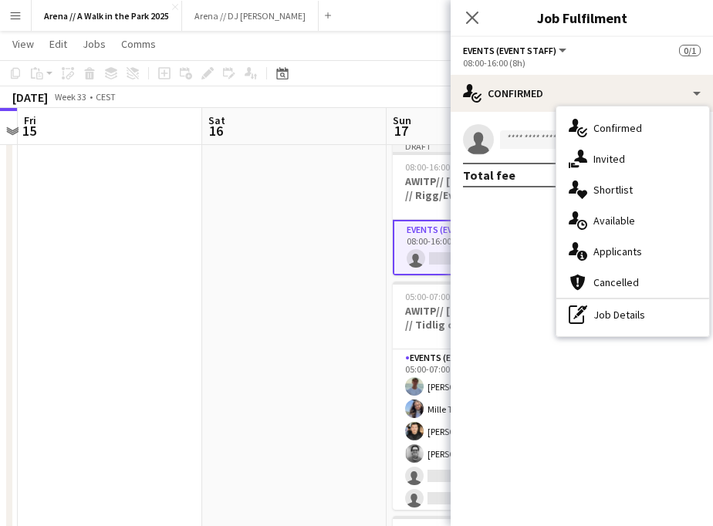
click at [529, 261] on mat-expansion-panel "check Confirmed single-neutral-actions Total fee 0.00 KR" at bounding box center [582, 319] width 262 height 414
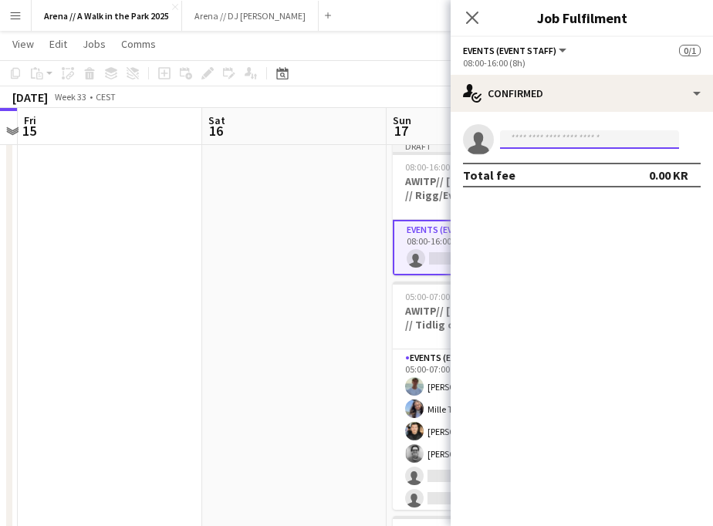
click at [570, 138] on input at bounding box center [589, 139] width 179 height 19
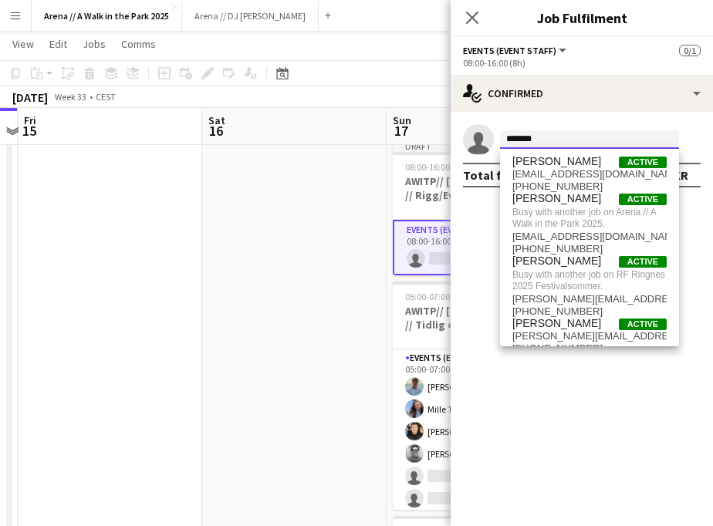
type input "*******"
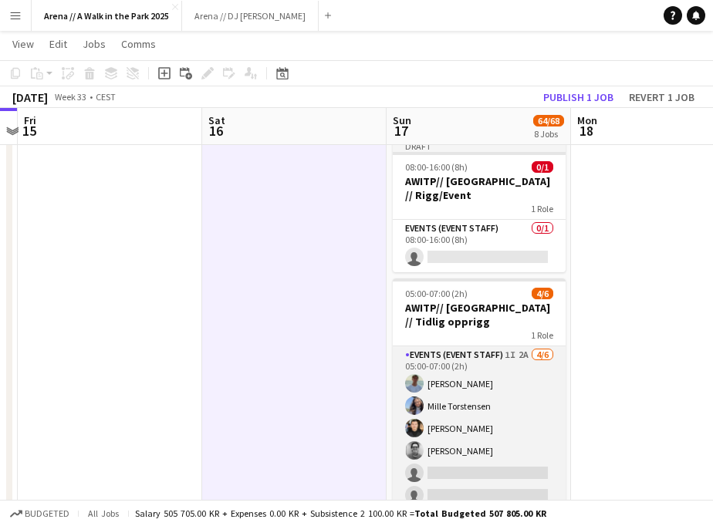
click at [454, 346] on app-card-role "Events (Event Staff) 1I 2A 4/6 05:00-07:00 (2h) Fredrik Bronken Næss Mille Tors…" at bounding box center [479, 428] width 173 height 164
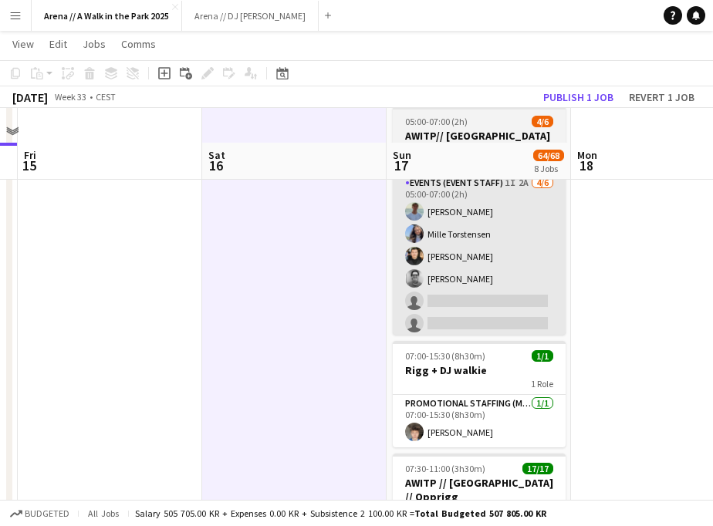
scroll to position [251, 0]
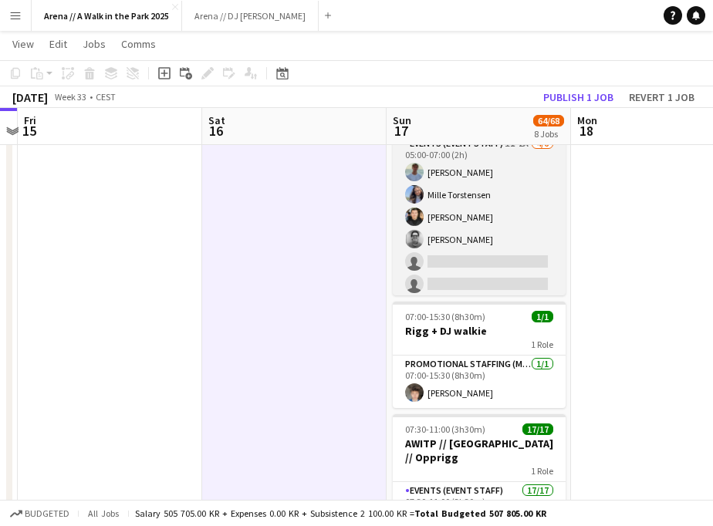
click at [457, 202] on app-card-role "Events (Event Staff) 1I 2A 4/6 05:00-07:00 (2h) Fredrik Bronken Næss Mille Tors…" at bounding box center [479, 217] width 173 height 164
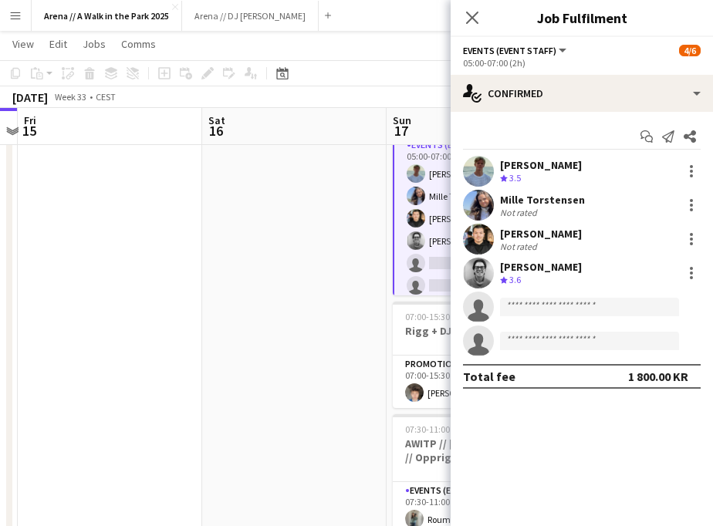
click at [582, 170] on div "[PERSON_NAME]" at bounding box center [541, 165] width 82 height 14
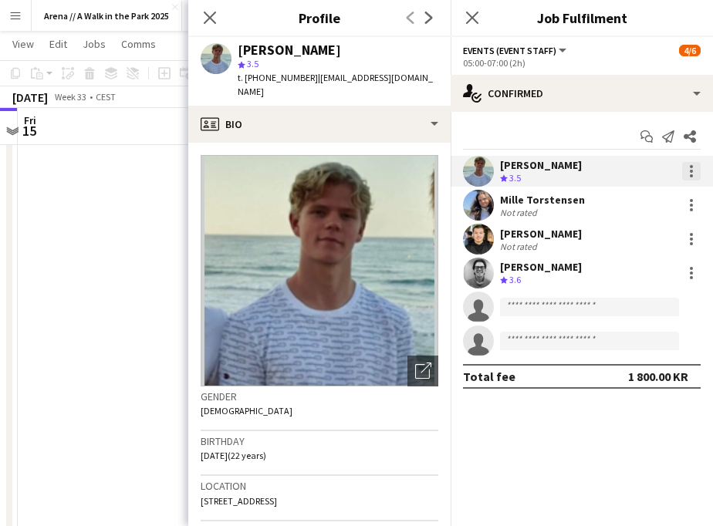
click at [692, 172] on div at bounding box center [691, 171] width 3 height 3
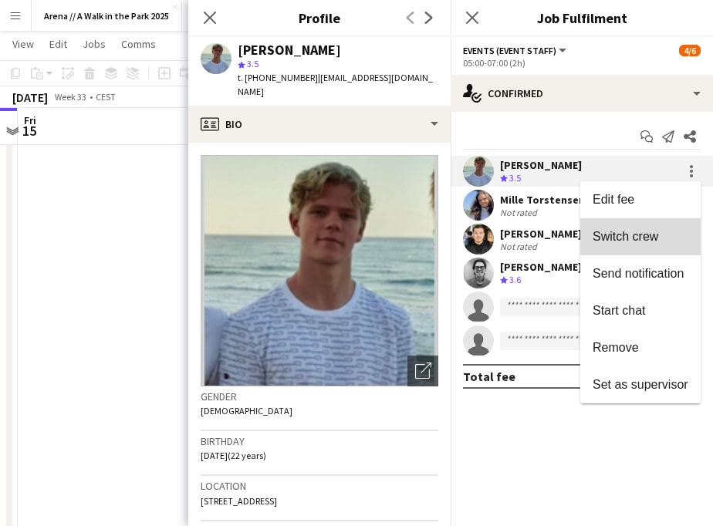
click at [644, 239] on span "Switch crew" at bounding box center [626, 236] width 66 height 13
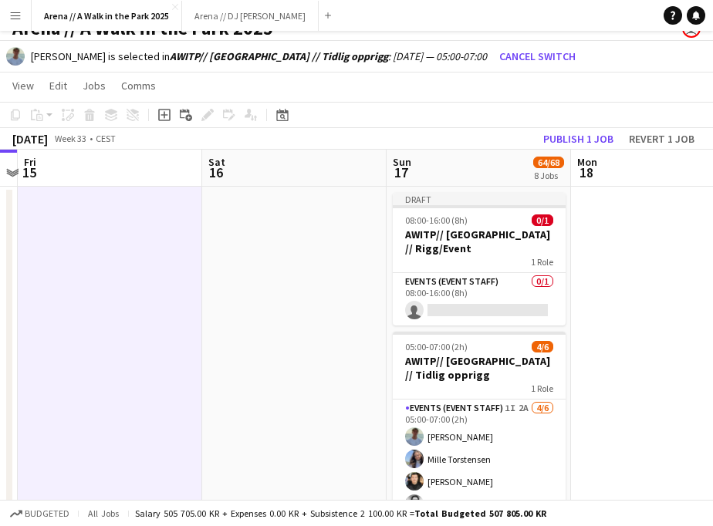
scroll to position [0, 0]
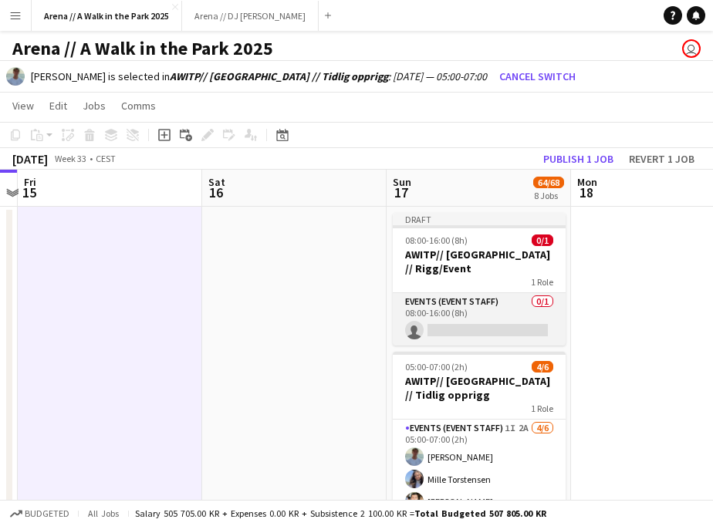
click at [481, 293] on app-card-role "Events (Event Staff) 0/1 08:00-16:00 (8h) single-neutral-actions" at bounding box center [479, 319] width 173 height 52
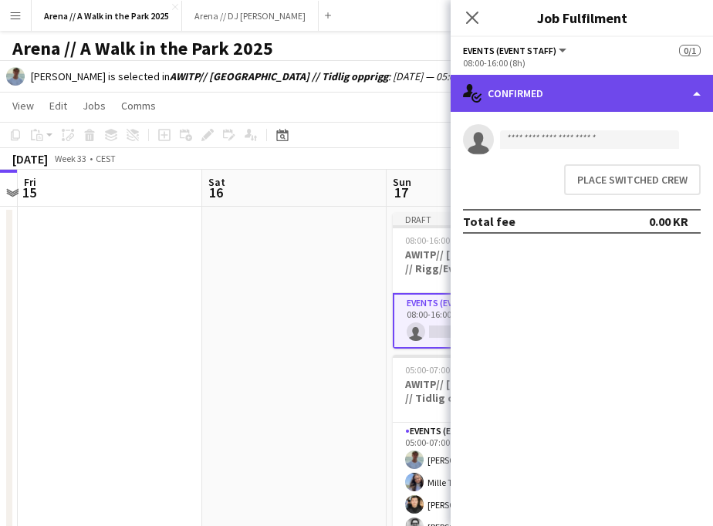
click at [690, 97] on div "single-neutral-actions-check-2 Confirmed" at bounding box center [582, 93] width 262 height 37
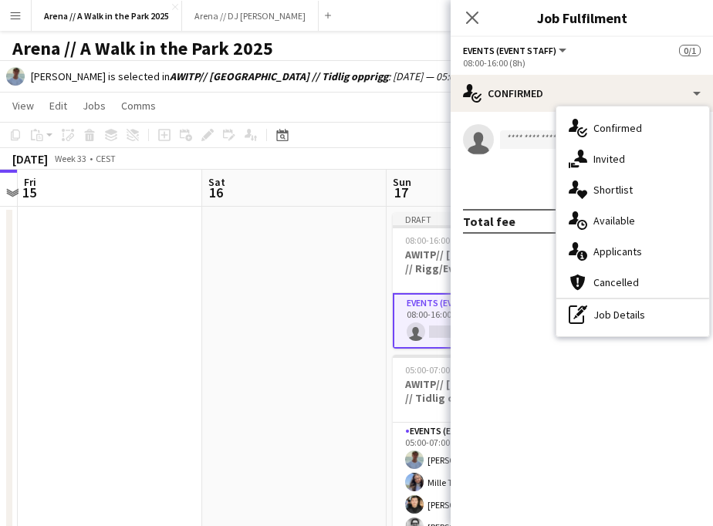
click at [508, 298] on mat-expansion-panel "check Confirmed single-neutral-actions Place switched crew Total fee 0.00 KR" at bounding box center [582, 319] width 262 height 414
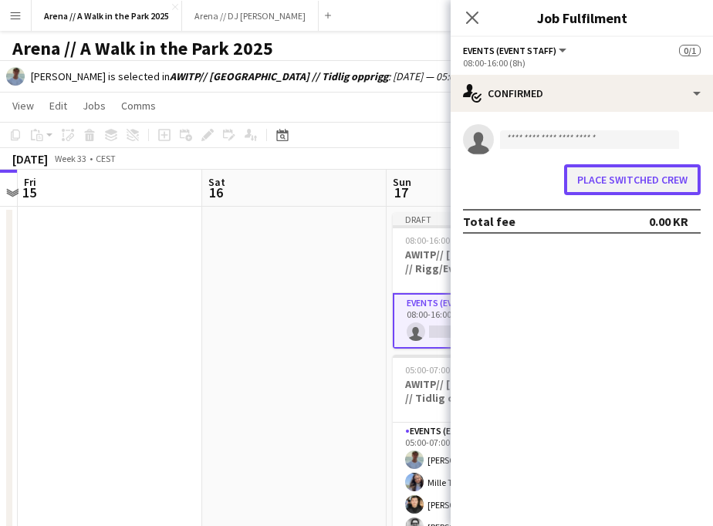
click at [591, 183] on button "Place switched crew" at bounding box center [632, 179] width 137 height 31
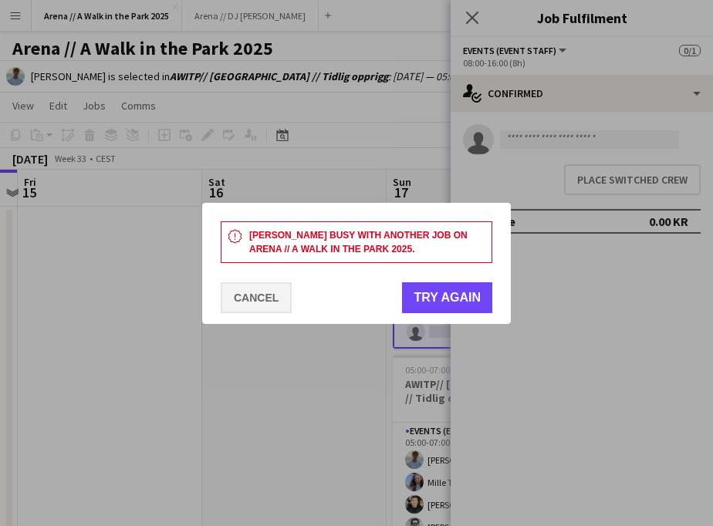
click at [258, 300] on button "Cancel" at bounding box center [256, 297] width 71 height 31
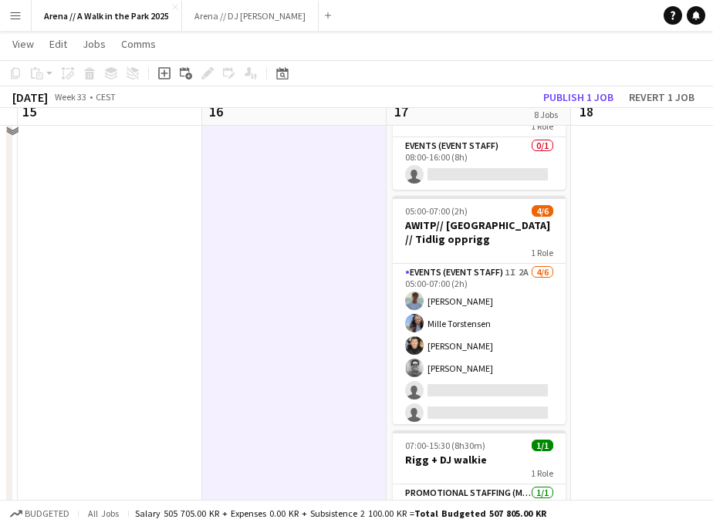
scroll to position [167, 0]
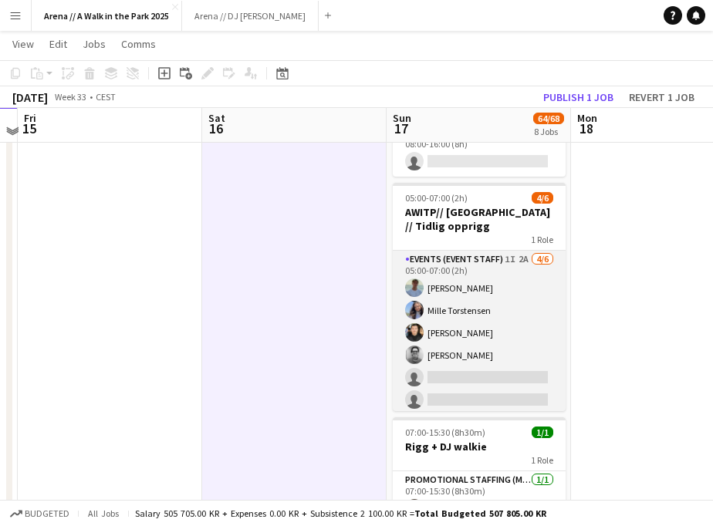
click at [439, 287] on app-card-role "Events (Event Staff) 1I 2A 4/6 05:00-07:00 (2h) Fredrik Bronken Næss Mille Tors…" at bounding box center [479, 333] width 173 height 164
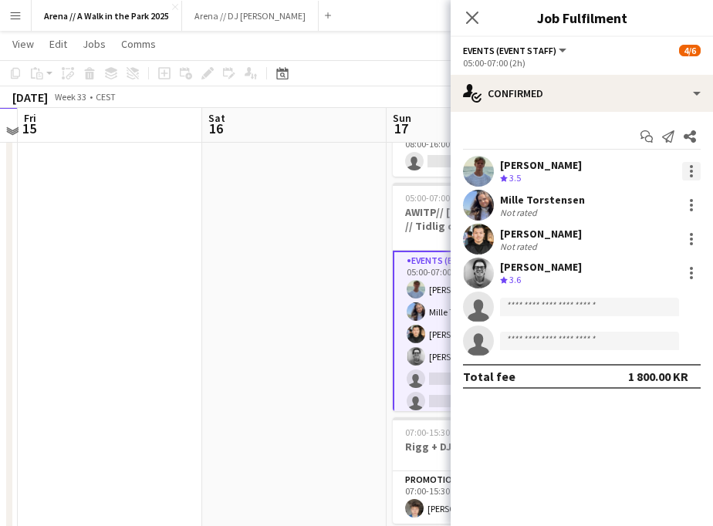
click at [691, 176] on div at bounding box center [691, 175] width 3 height 3
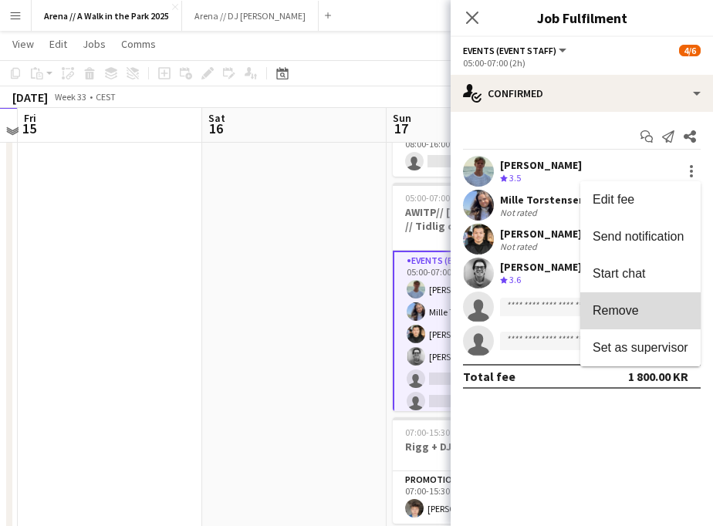
click at [641, 309] on span "Remove" at bounding box center [641, 311] width 96 height 14
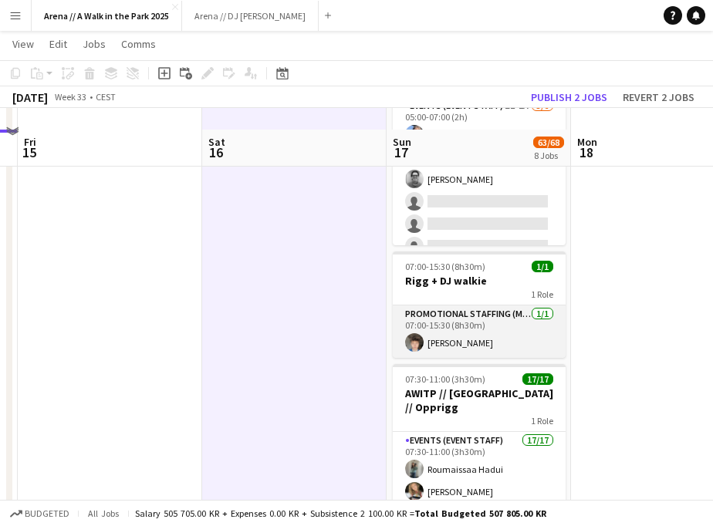
scroll to position [323, 0]
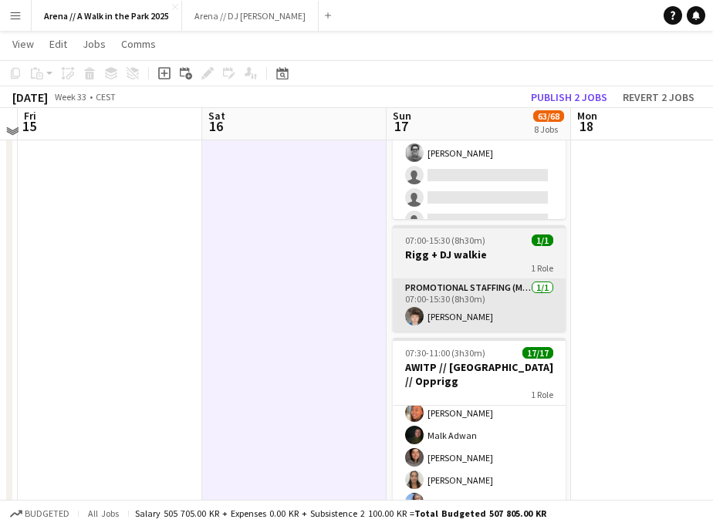
click at [464, 404] on app-card-role "Events (Event Staff) 17/17 07:30-11:00 (3h30m) Roumaissaa Hadui Marte Jensen Mo…" at bounding box center [479, 514] width 173 height 410
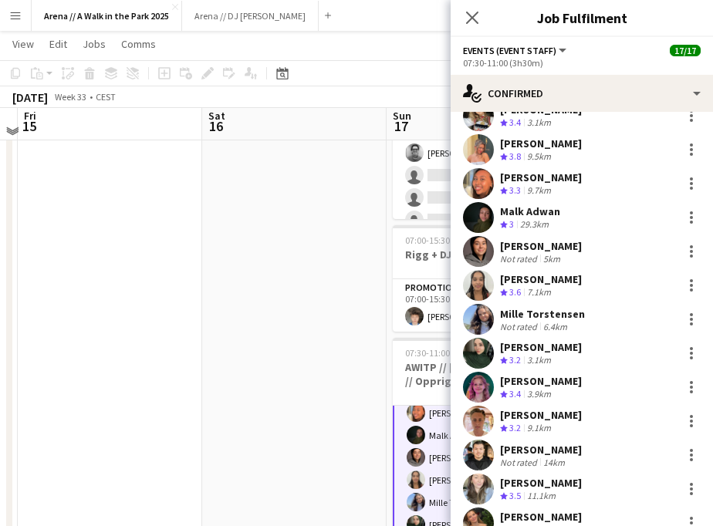
scroll to position [248, 0]
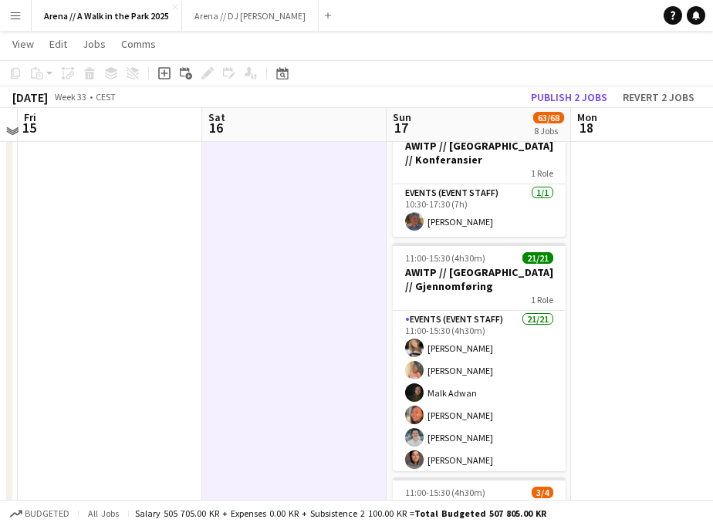
scroll to position [780, 0]
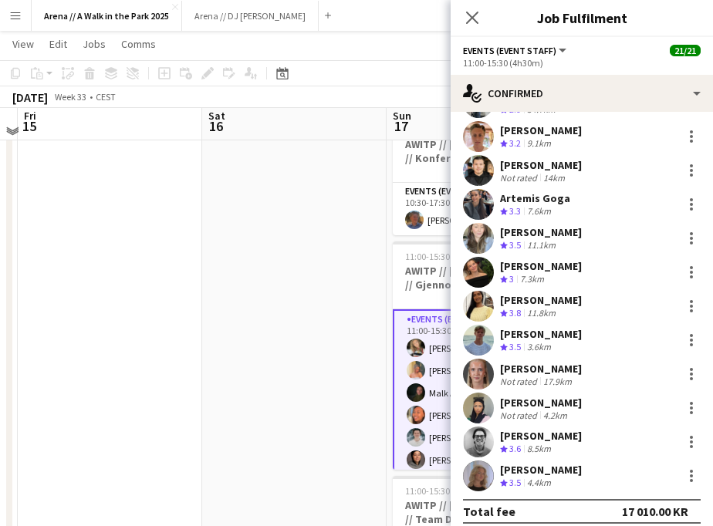
scroll to position [384, 0]
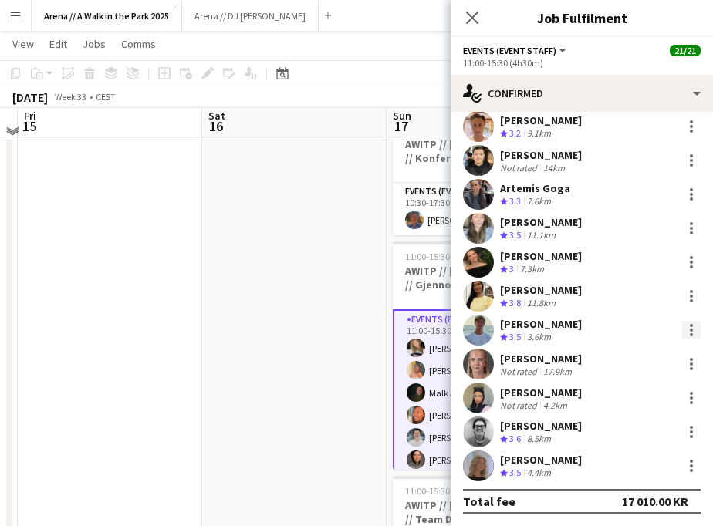
click at [686, 330] on div at bounding box center [691, 330] width 19 height 19
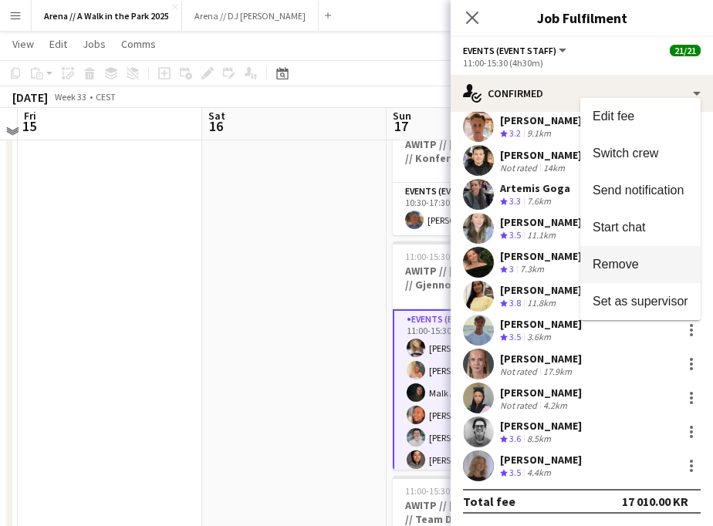
click at [650, 259] on span "Remove" at bounding box center [641, 265] width 96 height 14
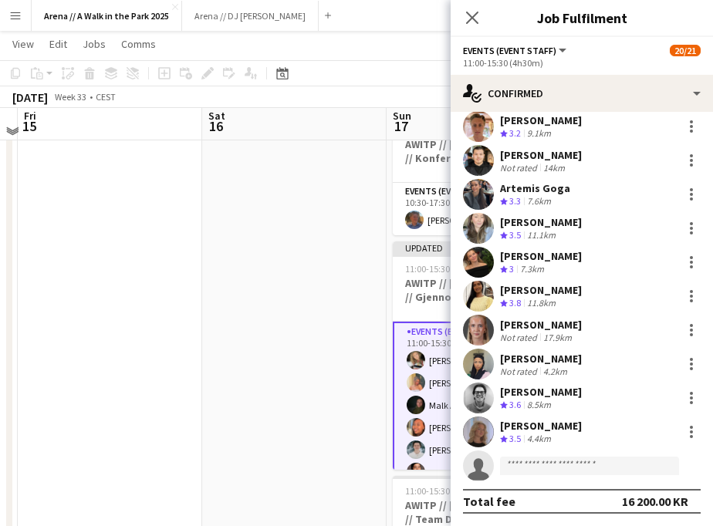
click at [336, 387] on app-date-cell at bounding box center [294, 147] width 184 height 1518
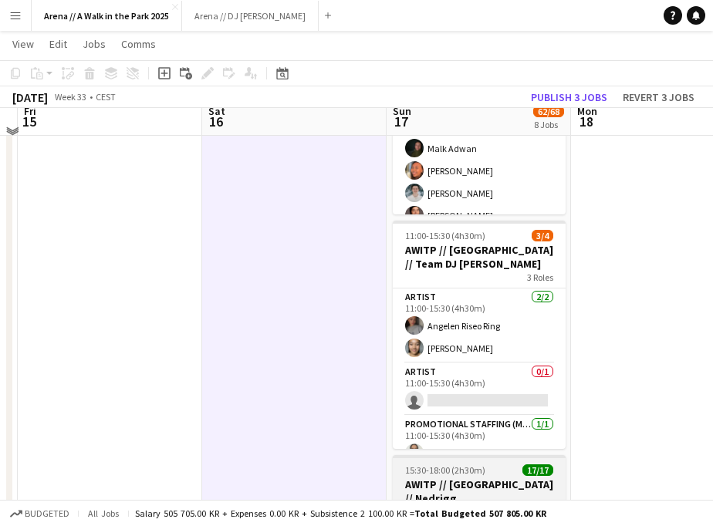
scroll to position [1042, 0]
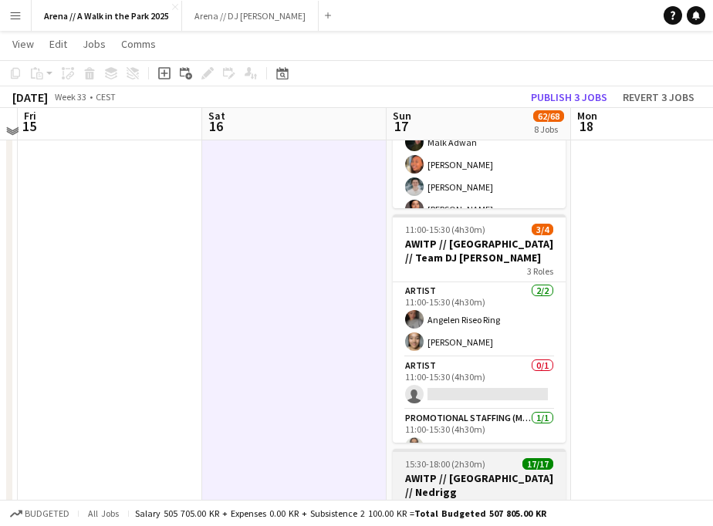
click at [447, 499] on div "1 Role" at bounding box center [479, 505] width 173 height 12
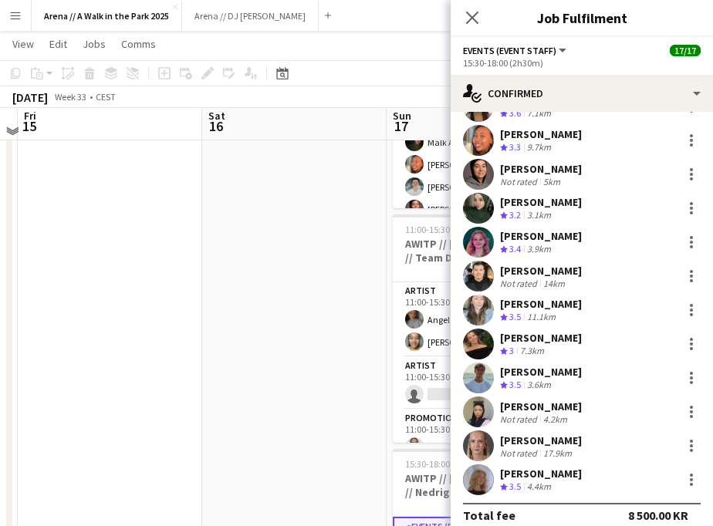
scroll to position [248, 0]
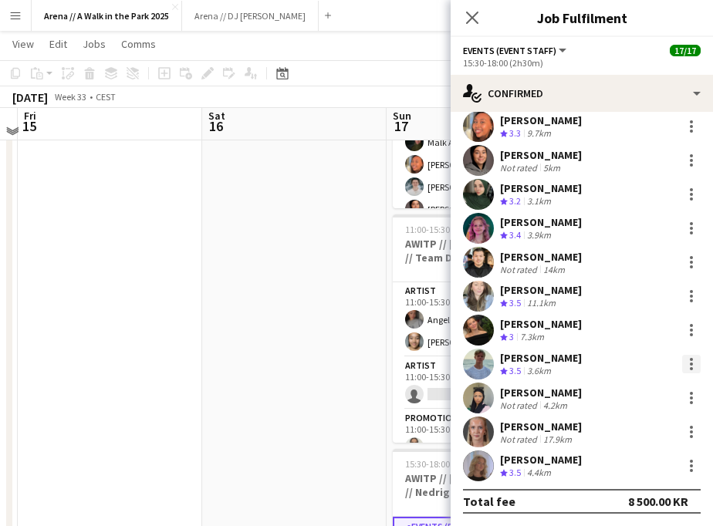
click at [690, 363] on div at bounding box center [691, 364] width 19 height 19
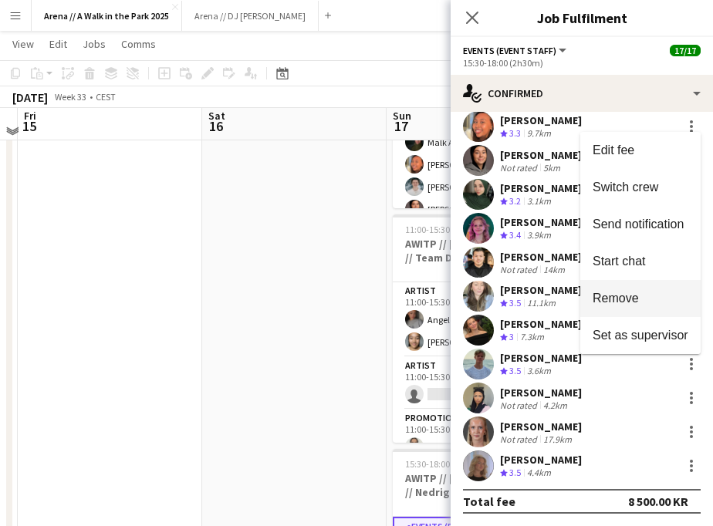
click at [628, 296] on span "Remove" at bounding box center [616, 298] width 46 height 13
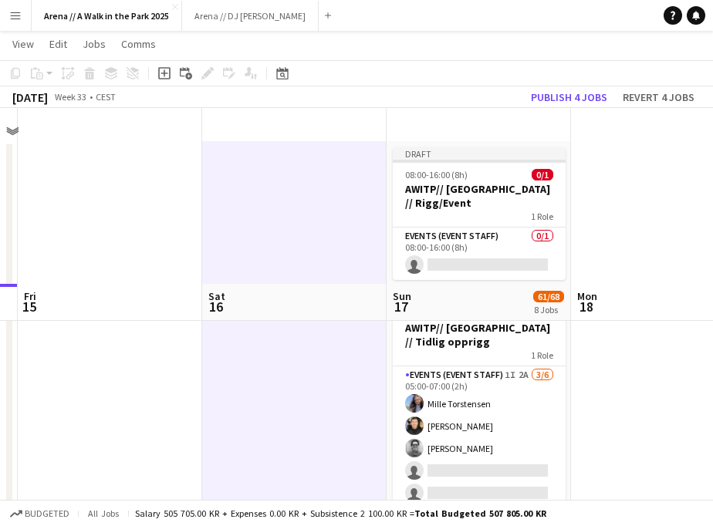
scroll to position [0, 0]
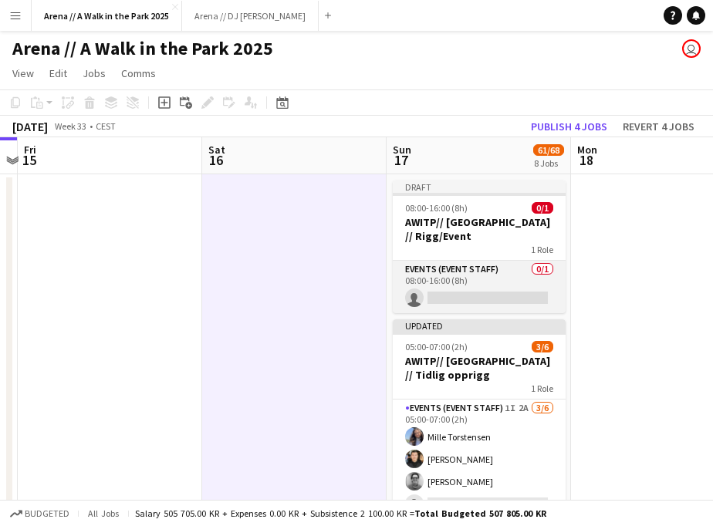
click at [496, 265] on app-card-role "Events (Event Staff) 0/1 08:00-16:00 (8h) single-neutral-actions" at bounding box center [479, 287] width 173 height 52
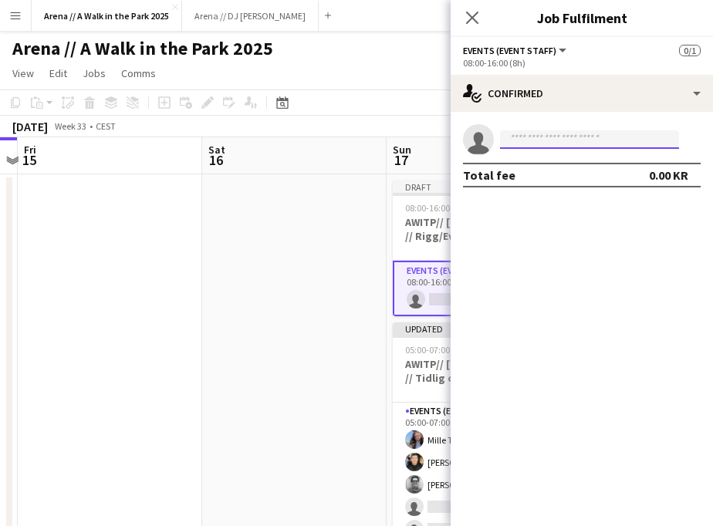
click at [637, 138] on input at bounding box center [589, 139] width 179 height 19
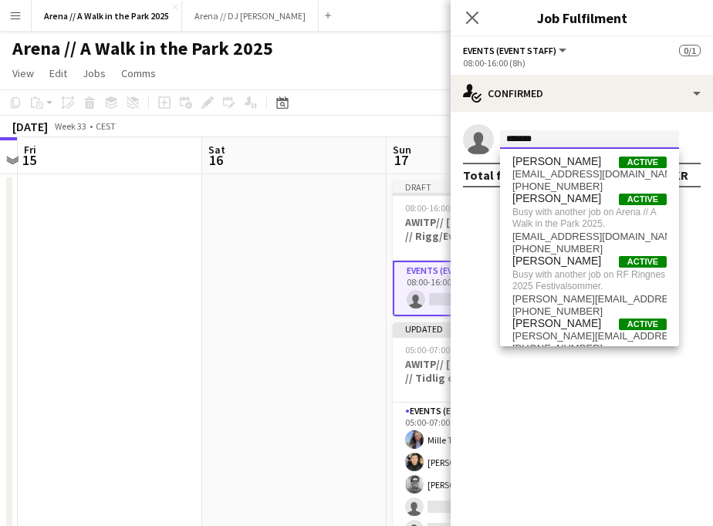
type input "*******"
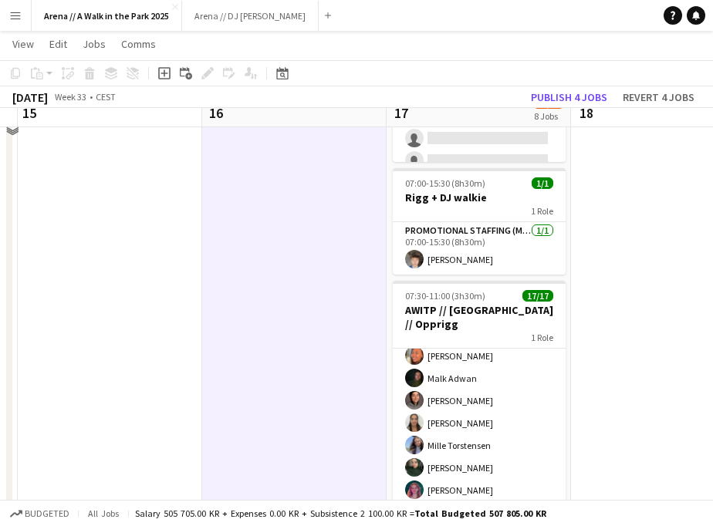
scroll to position [420, 0]
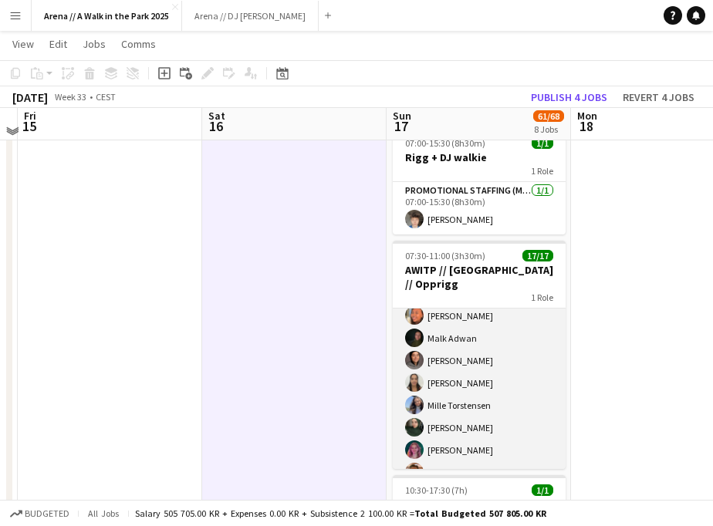
click at [501, 356] on app-card-role "Events (Event Staff) 17/17 07:30-11:00 (3h30m) Roumaissaa Hadui Marte Jensen Mo…" at bounding box center [479, 416] width 173 height 410
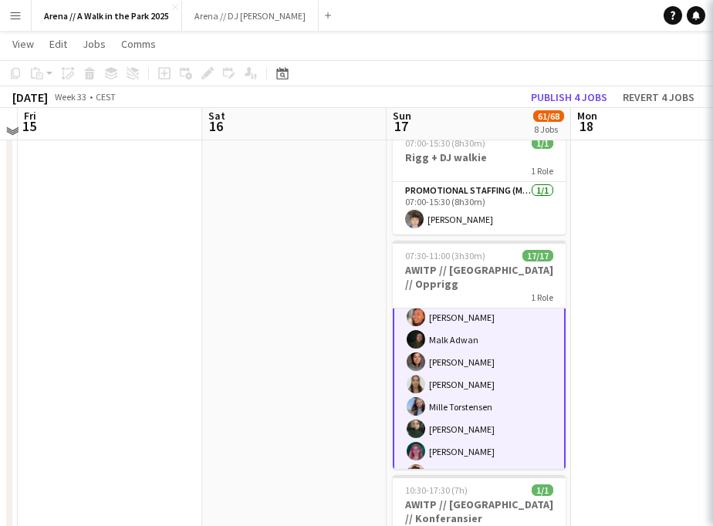
scroll to position [0, 0]
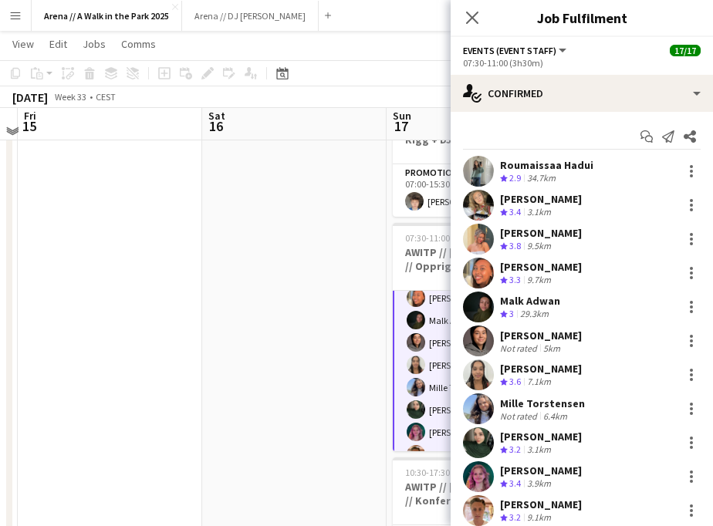
click at [377, 343] on app-date-cell at bounding box center [294, 490] width 184 height 1518
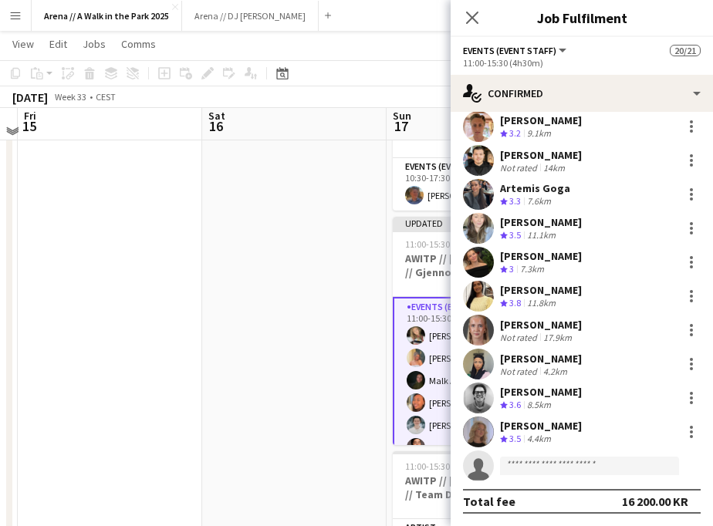
click at [358, 353] on app-date-cell at bounding box center [294, 122] width 184 height 1518
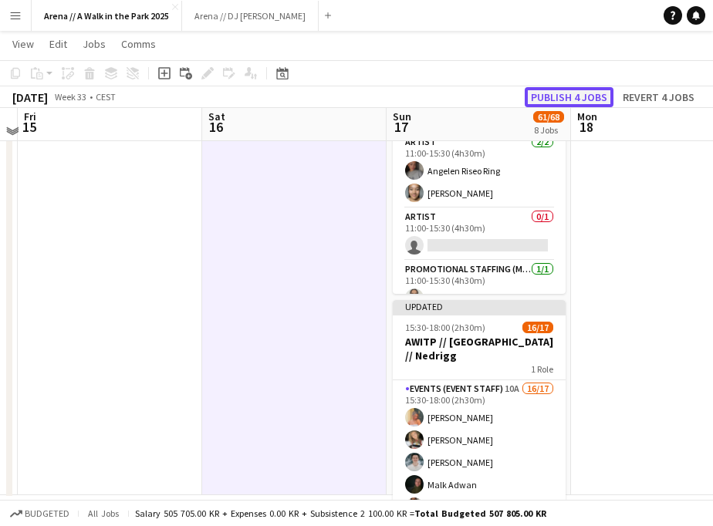
click at [593, 93] on button "Publish 4 jobs" at bounding box center [569, 97] width 89 height 20
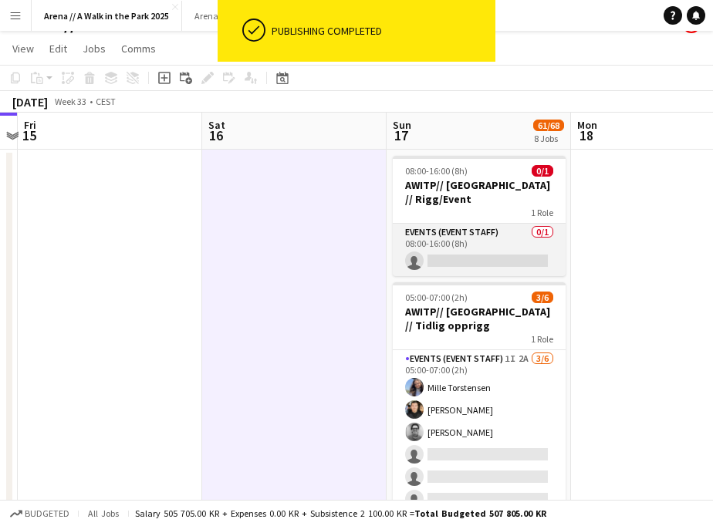
click at [464, 225] on app-card-role "Events (Event Staff) 0/1 08:00-16:00 (8h) single-neutral-actions" at bounding box center [479, 250] width 173 height 52
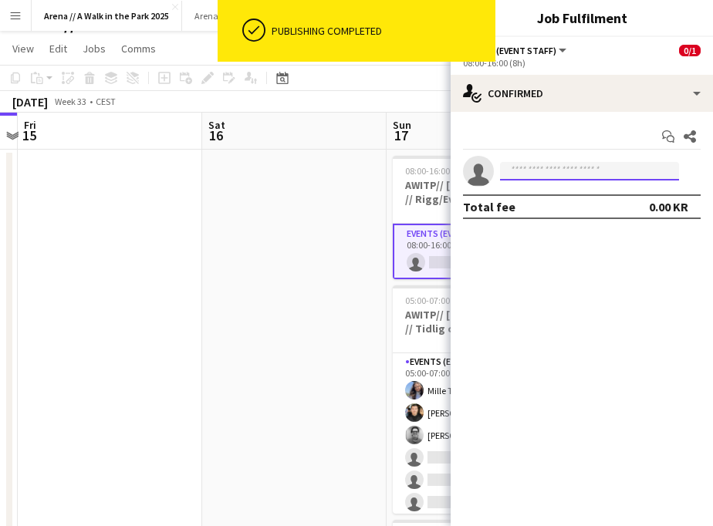
click at [569, 172] on input at bounding box center [589, 171] width 179 height 19
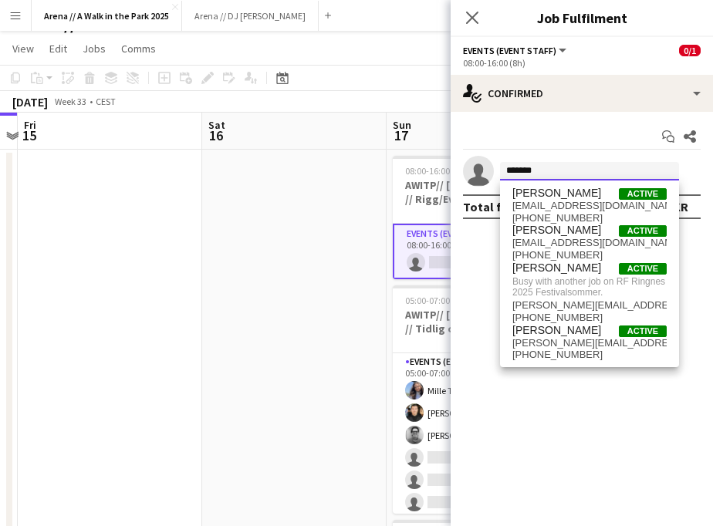
type input "*******"
click at [496, 282] on mat-expansion-panel "check Confirmed Start chat Share single-neutral-actions ******* Total fee 0.00 …" at bounding box center [582, 319] width 262 height 414
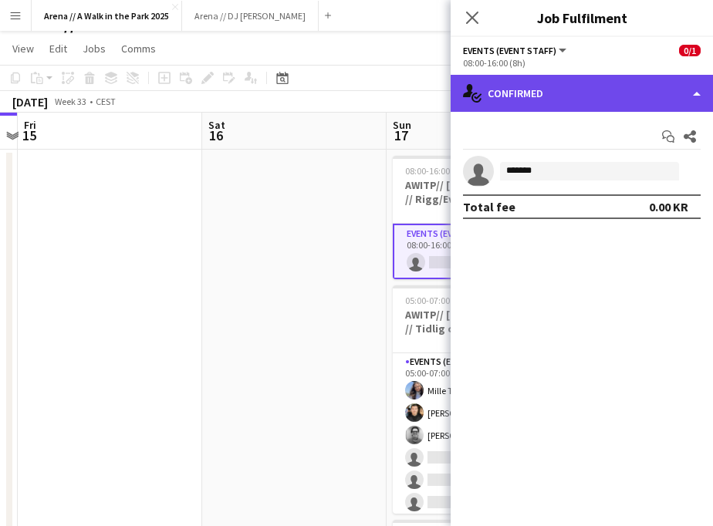
click at [637, 98] on div "single-neutral-actions-check-2 Confirmed" at bounding box center [582, 93] width 262 height 37
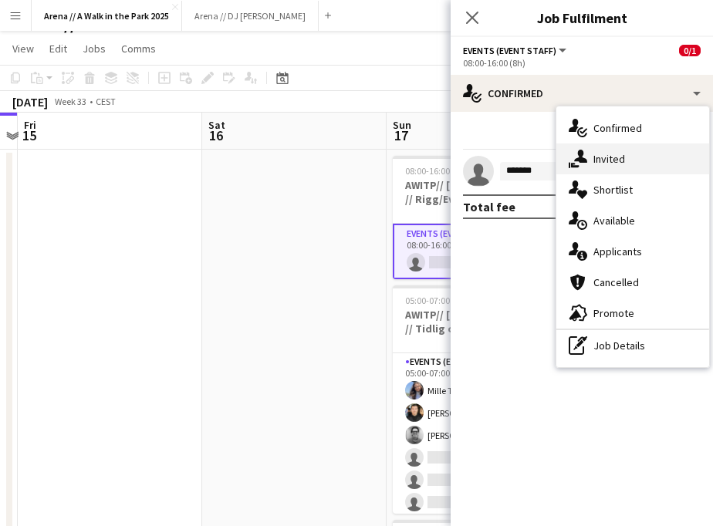
click at [641, 160] on div "single-neutral-actions-share-1 Invited" at bounding box center [632, 159] width 153 height 31
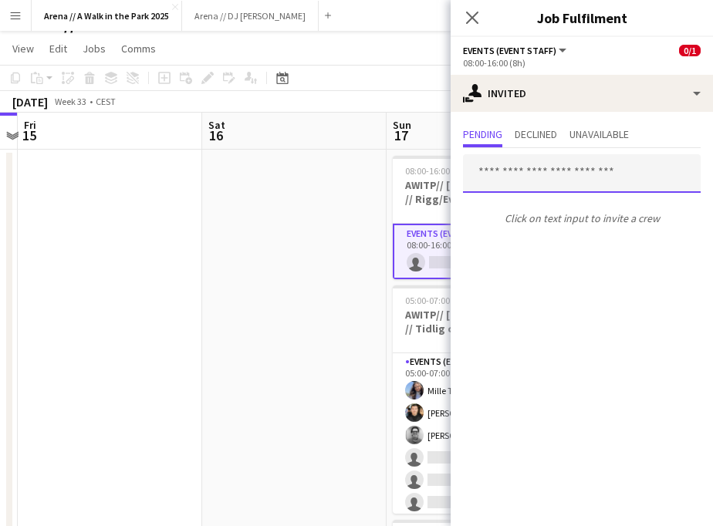
click at [573, 171] on input "text" at bounding box center [582, 173] width 238 height 39
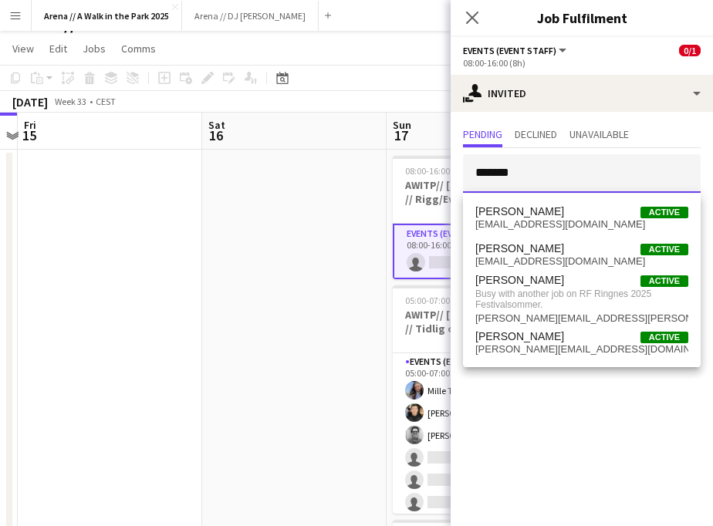
type input "*******"
click at [539, 423] on mat-expansion-panel "user-plus Invited Pending Declined Unavailable ******* Click on text input to i…" at bounding box center [582, 319] width 262 height 414
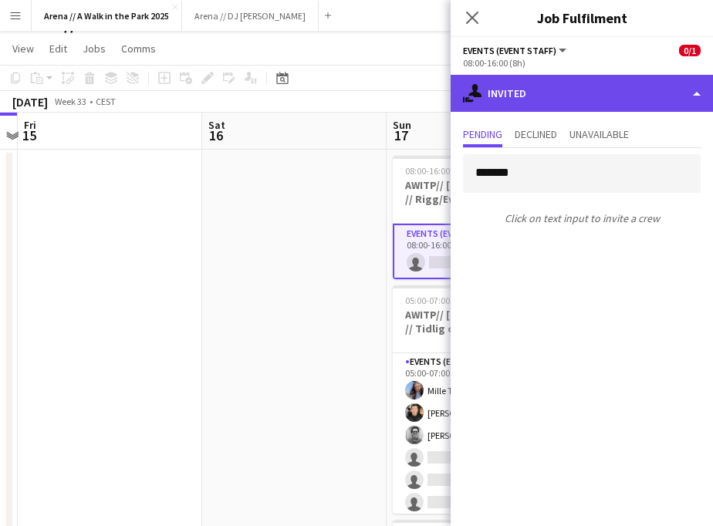
click at [599, 88] on div "single-neutral-actions-share-1 Invited" at bounding box center [582, 93] width 262 height 37
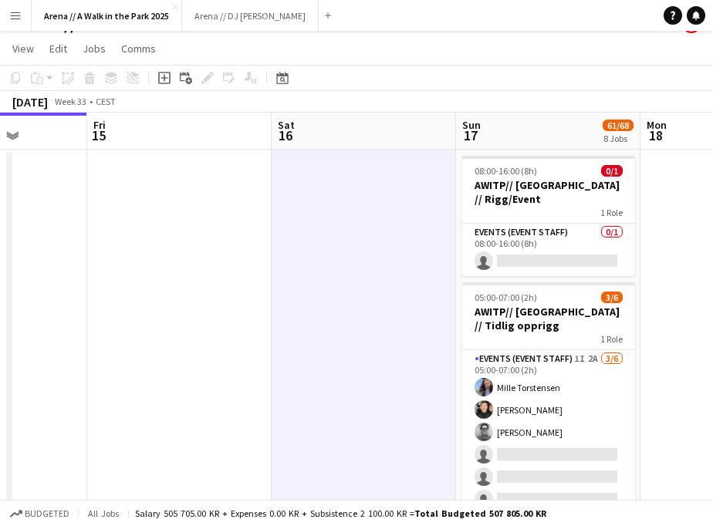
drag, startPoint x: 120, startPoint y: 276, endPoint x: 559, endPoint y: 282, distance: 438.3
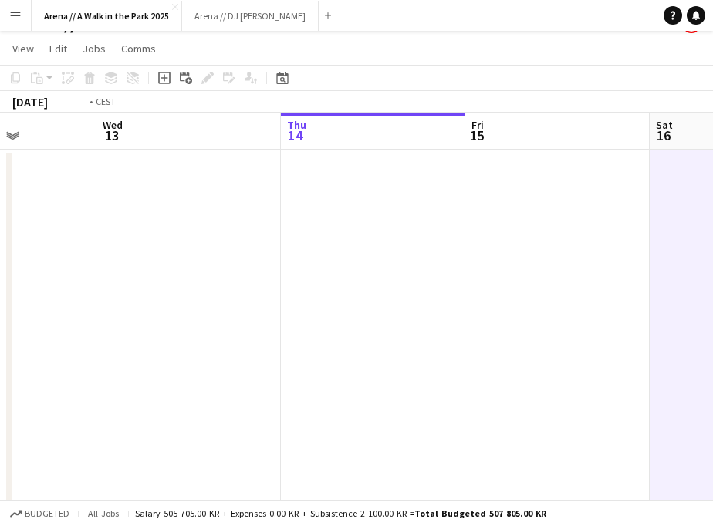
drag, startPoint x: 153, startPoint y: 289, endPoint x: 634, endPoint y: 287, distance: 481.5
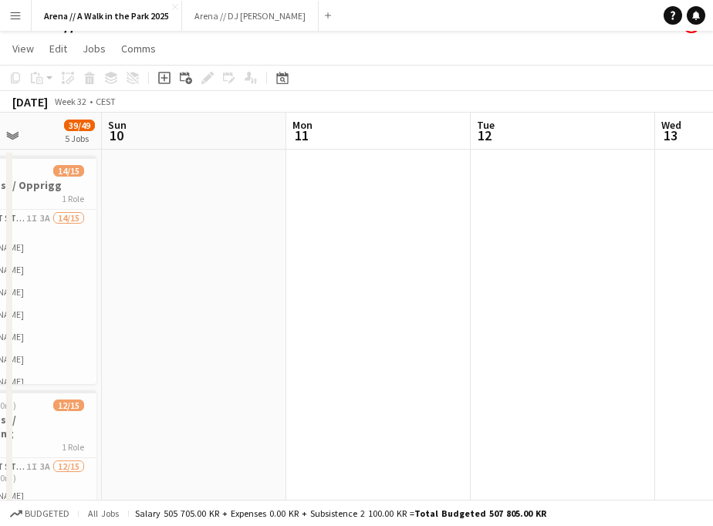
scroll to position [0, 417]
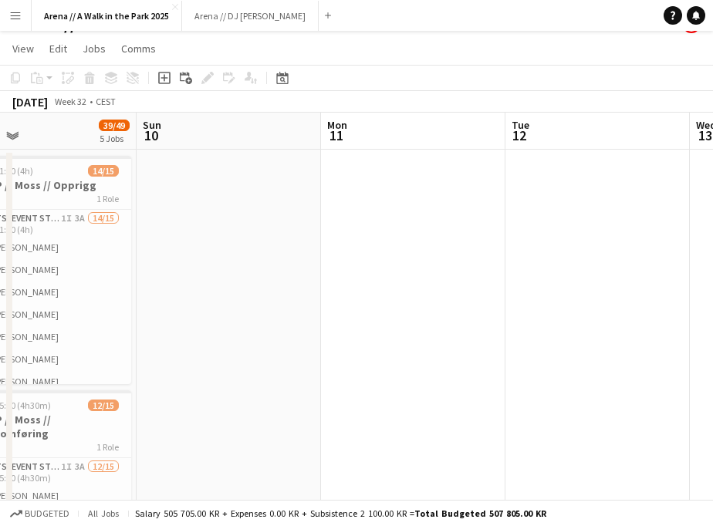
drag, startPoint x: 159, startPoint y: 302, endPoint x: 649, endPoint y: 304, distance: 489.9
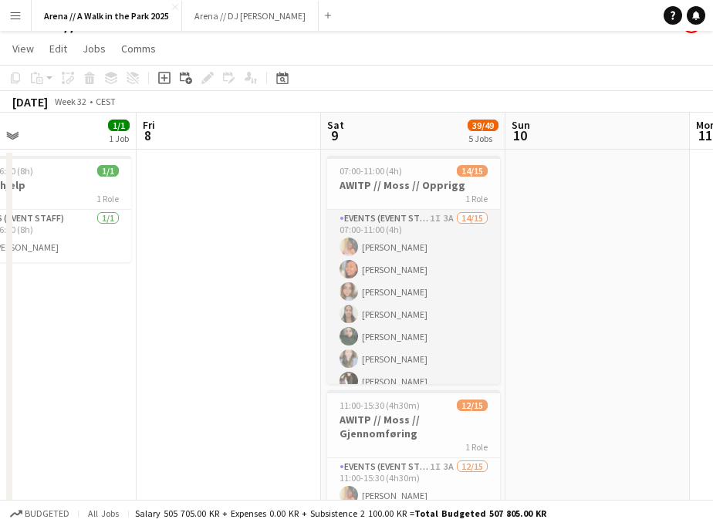
click at [390, 306] on app-card-role "Events (Event Staff) 1I 3A 14/15 07:00-11:00 (4h) Hannah Ludivia Rotbæk Meling …" at bounding box center [413, 393] width 173 height 366
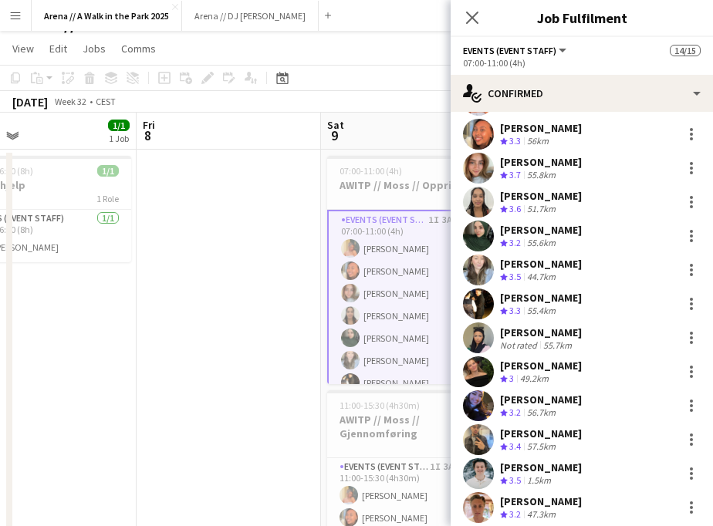
scroll to position [181, 0]
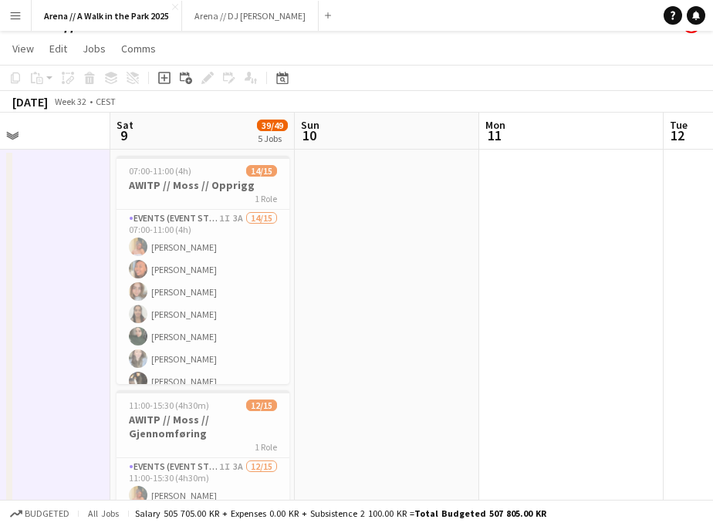
drag, startPoint x: 531, startPoint y: 242, endPoint x: -69, endPoint y: 266, distance: 600.7
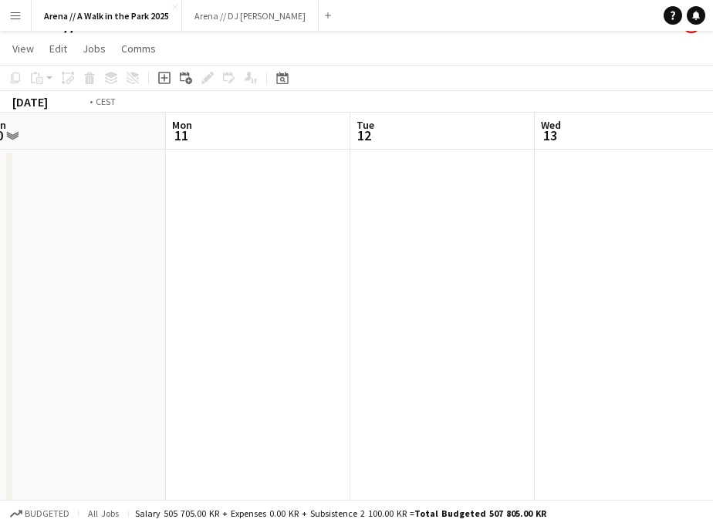
drag, startPoint x: 417, startPoint y: 193, endPoint x: -20, endPoint y: 196, distance: 437.5
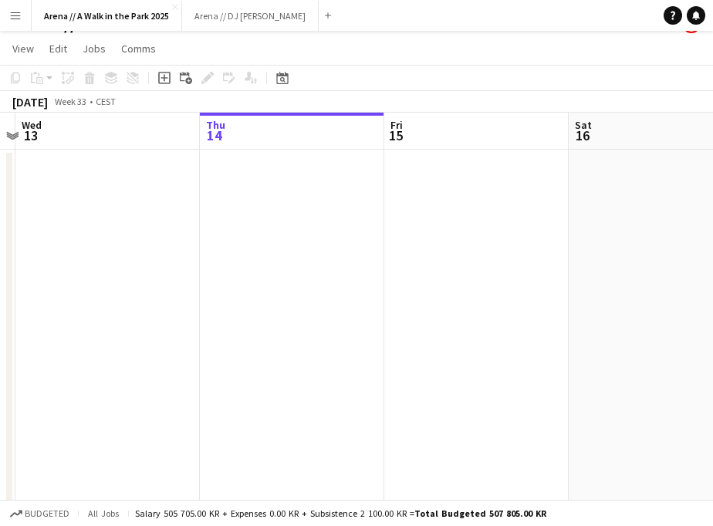
drag, startPoint x: 371, startPoint y: 223, endPoint x: 80, endPoint y: 230, distance: 291.0
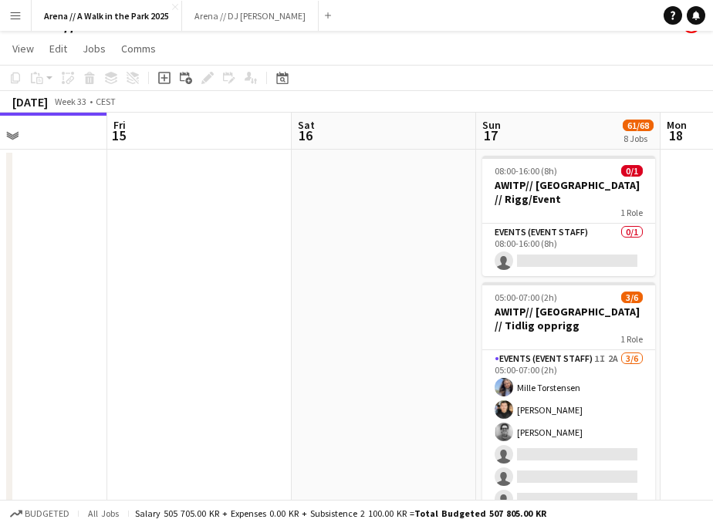
drag, startPoint x: 482, startPoint y: 252, endPoint x: 319, endPoint y: 252, distance: 163.6
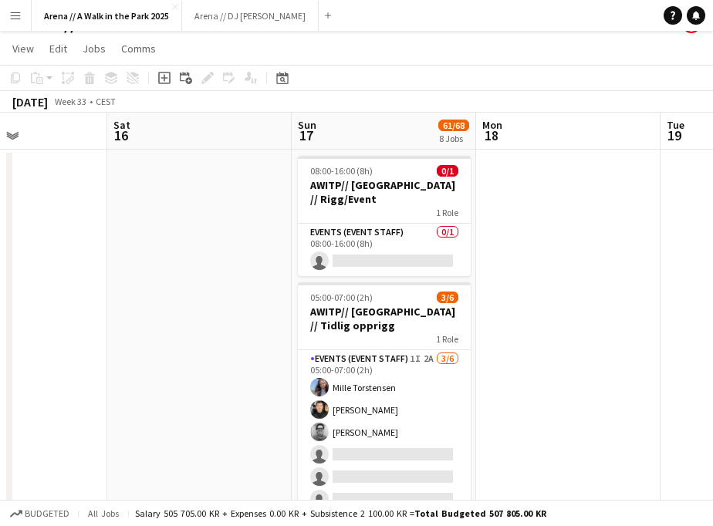
scroll to position [0, 509]
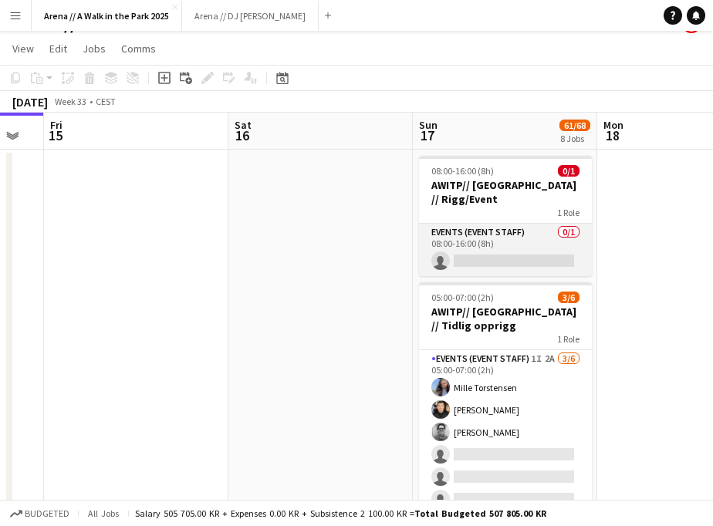
click at [459, 225] on app-card-role "Events (Event Staff) 0/1 08:00-16:00 (8h) single-neutral-actions" at bounding box center [505, 250] width 173 height 52
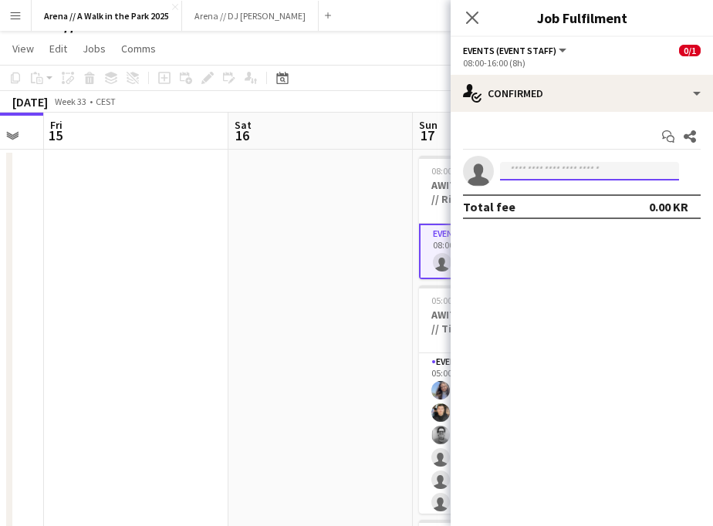
click at [623, 176] on input at bounding box center [589, 171] width 179 height 19
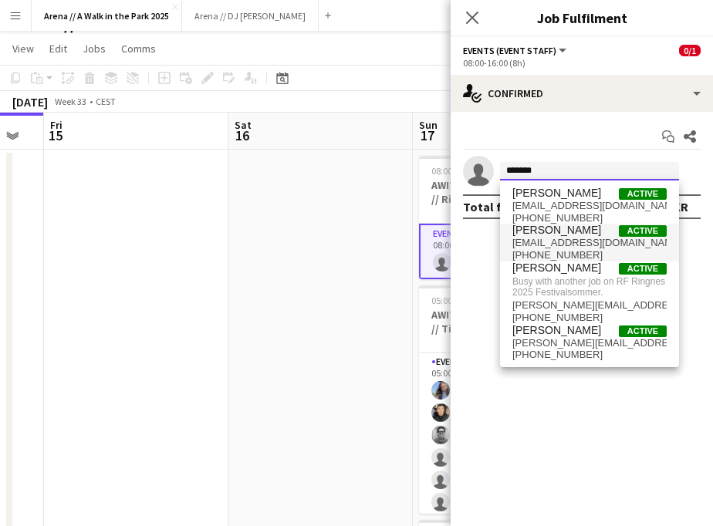
type input "*******"
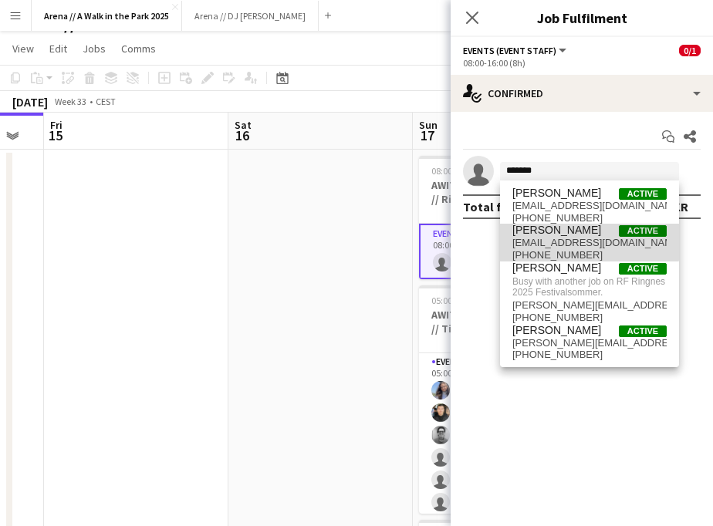
click at [576, 238] on span "fredde.bronken@gmail.com" at bounding box center [589, 243] width 154 height 12
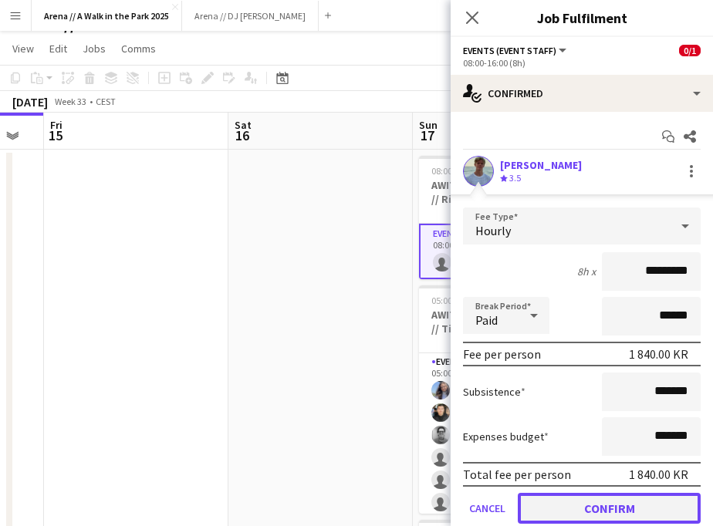
click at [561, 506] on button "Confirm" at bounding box center [609, 508] width 183 height 31
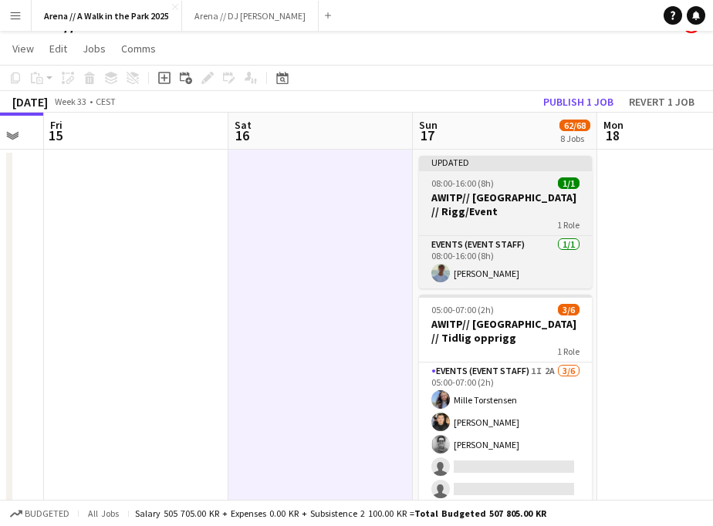
click at [498, 184] on div "08:00-16:00 (8h) 1/1" at bounding box center [505, 183] width 173 height 12
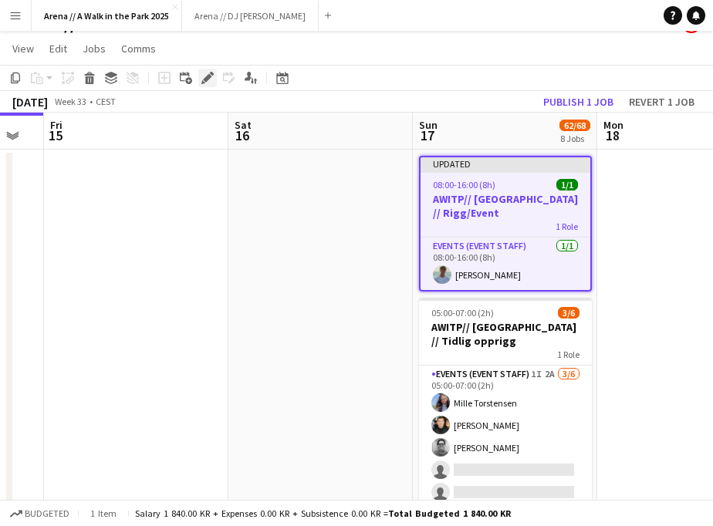
click at [206, 79] on icon at bounding box center [207, 78] width 8 height 8
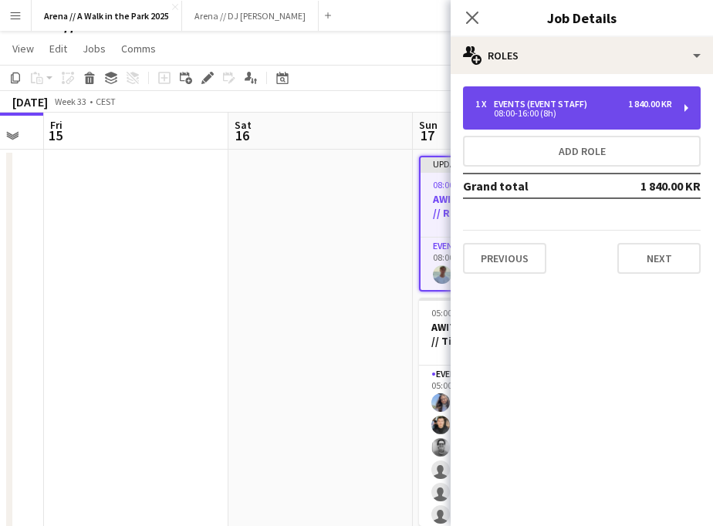
click at [591, 112] on div "08:00-16:00 (8h)" at bounding box center [573, 114] width 197 height 8
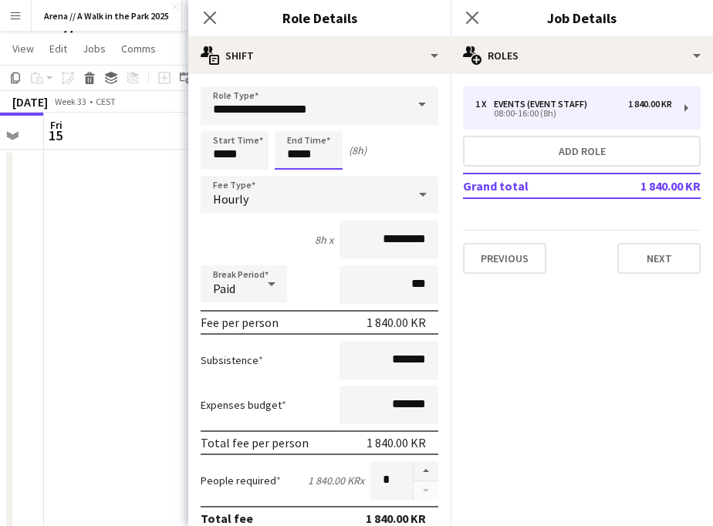
click at [322, 159] on input "*****" at bounding box center [309, 150] width 68 height 39
type input "*****"
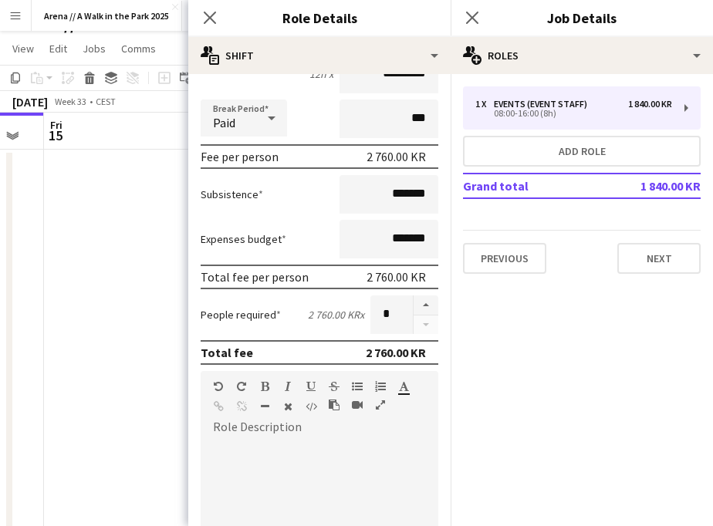
scroll to position [443, 0]
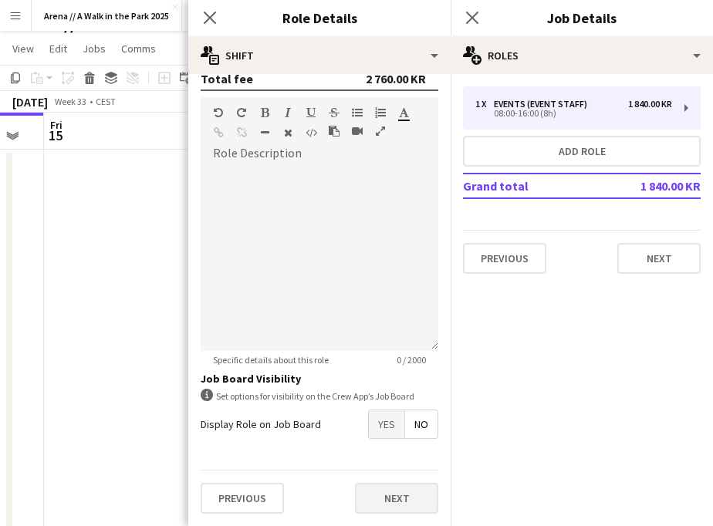
type input "*****"
click at [382, 494] on button "Next" at bounding box center [396, 498] width 83 height 31
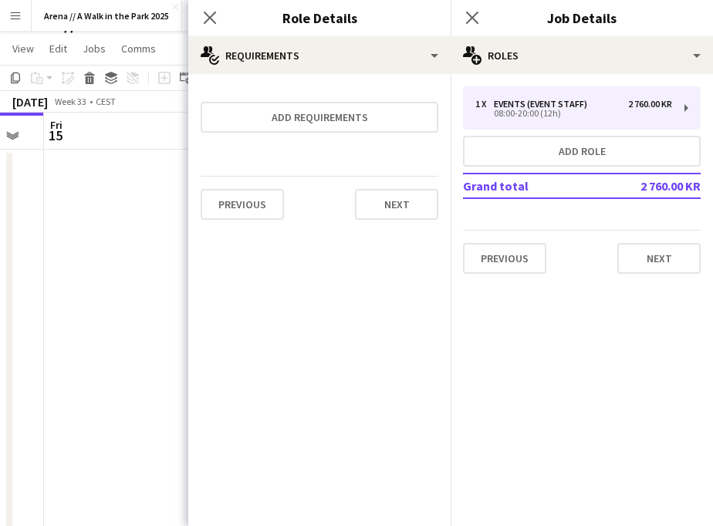
scroll to position [0, 0]
click at [378, 209] on button "Next" at bounding box center [396, 204] width 83 height 31
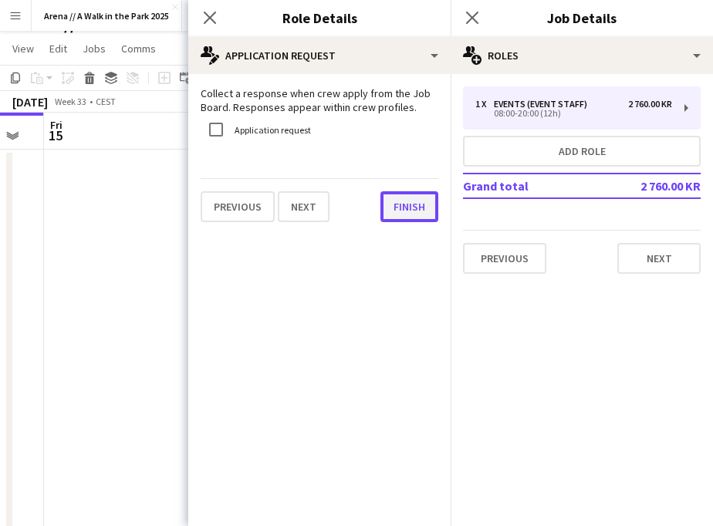
click at [402, 210] on button "Finish" at bounding box center [409, 206] width 58 height 31
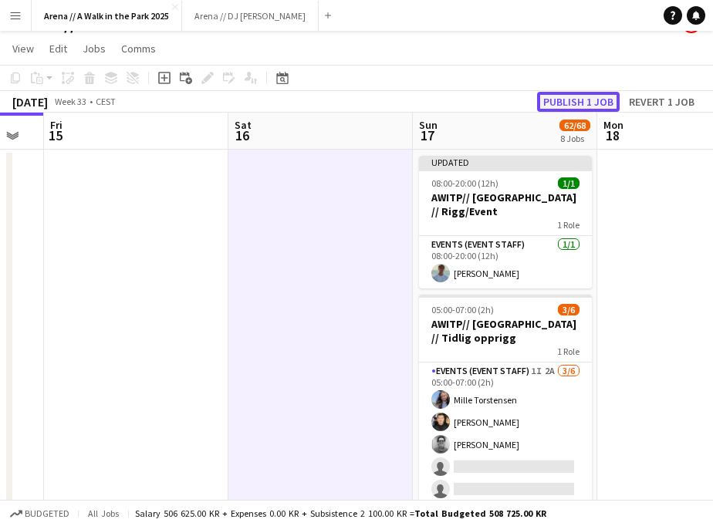
click at [593, 101] on button "Publish 1 job" at bounding box center [578, 102] width 83 height 20
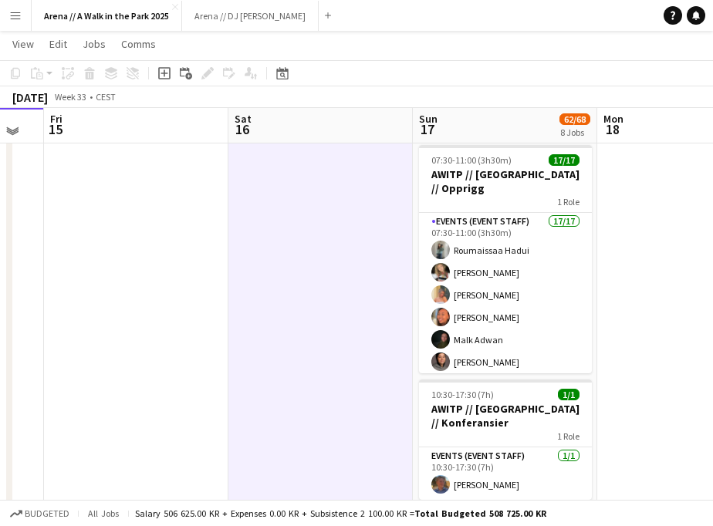
scroll to position [508, 0]
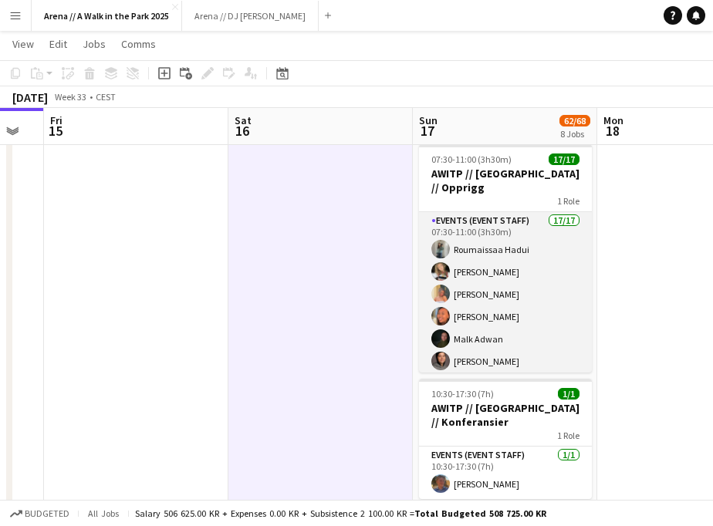
click at [566, 292] on app-card-role "Events (Event Staff) 17/17 07:30-11:00 (3h30m) Roumaissaa Hadui Marte Jensen Mo…" at bounding box center [505, 417] width 173 height 410
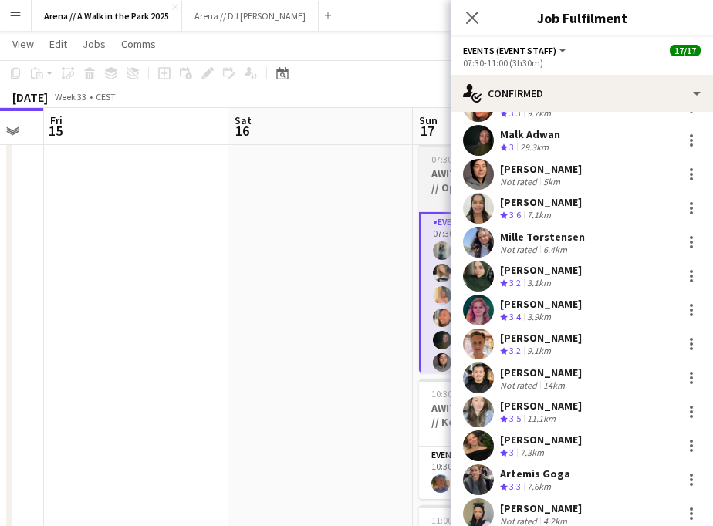
scroll to position [248, 0]
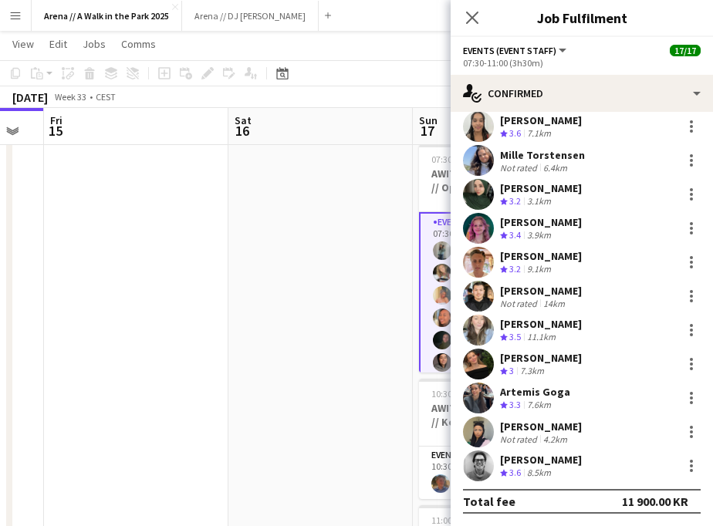
click at [337, 391] on app-date-cell at bounding box center [320, 450] width 184 height 1573
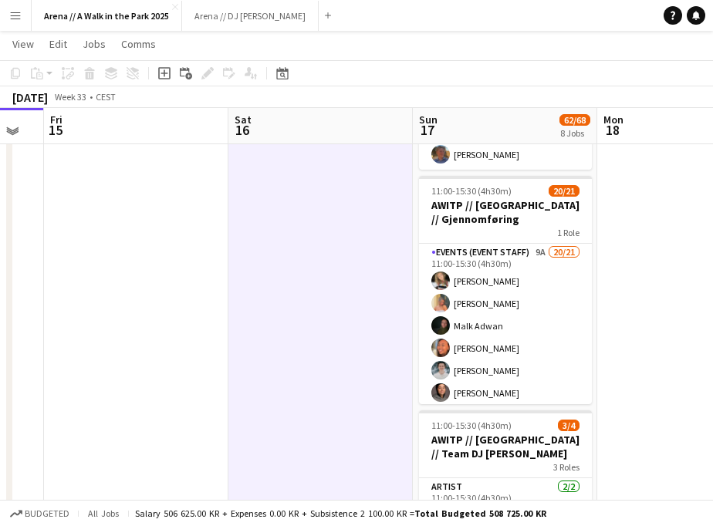
scroll to position [839, 0]
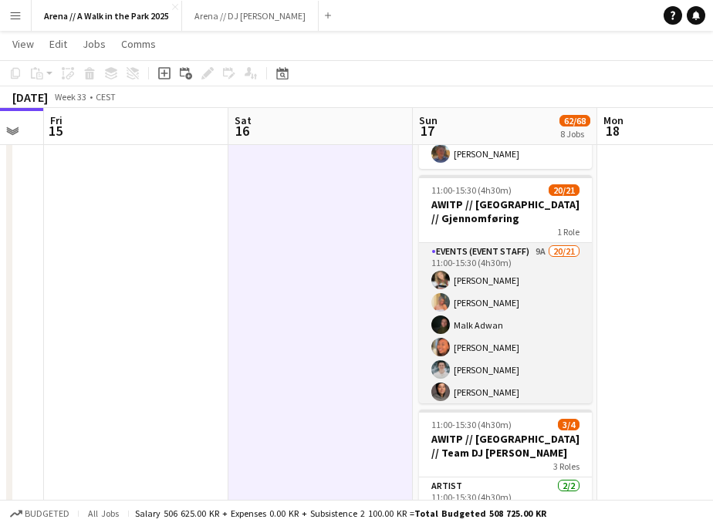
click at [501, 279] on app-card-role "Events (Event Staff) 9A 20/21 11:00-15:30 (4h30m) Marte Jensen Mo Hannah Ludivi…" at bounding box center [505, 493] width 173 height 500
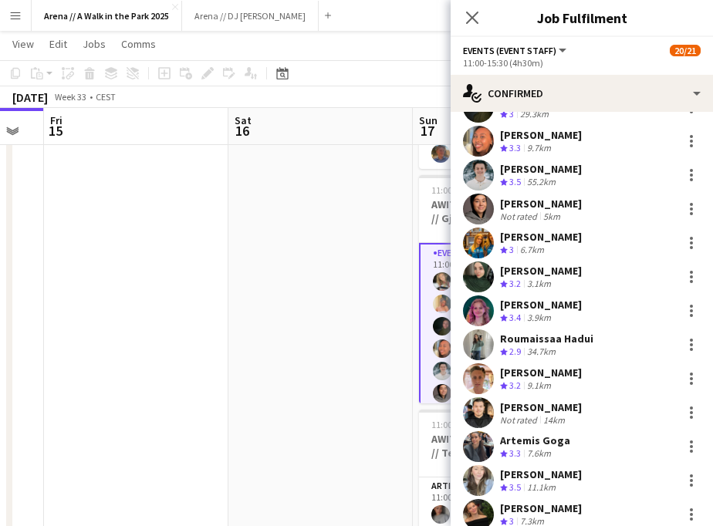
scroll to position [384, 0]
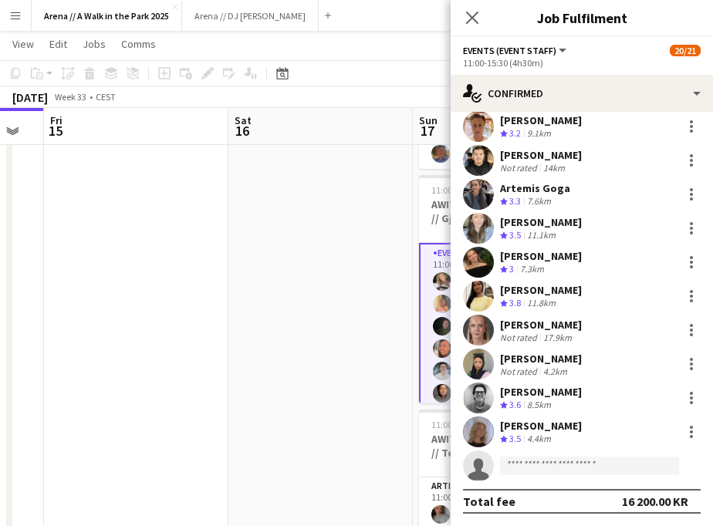
click at [323, 348] on app-date-cell at bounding box center [320, 120] width 184 height 1573
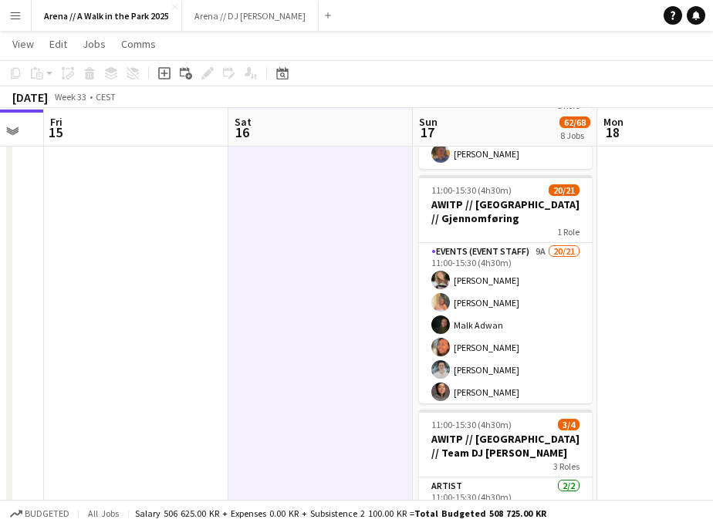
scroll to position [849, 0]
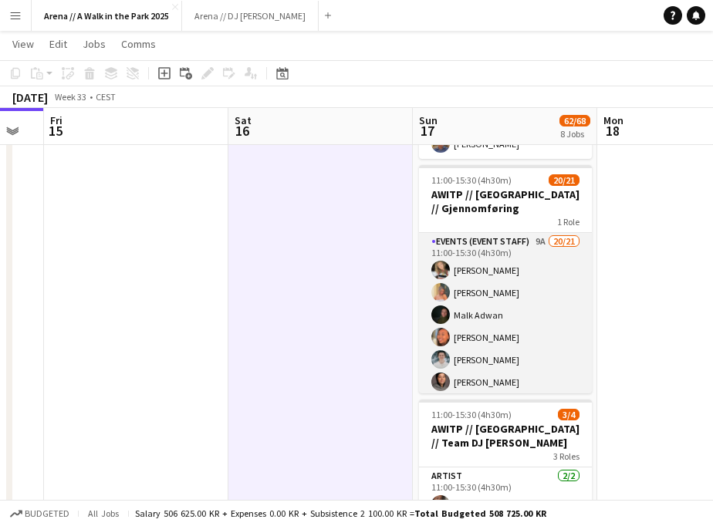
click at [475, 335] on app-card-role "Events (Event Staff) 9A 20/21 11:00-15:30 (4h30m) Marte Jensen Mo Hannah Ludivi…" at bounding box center [505, 483] width 173 height 500
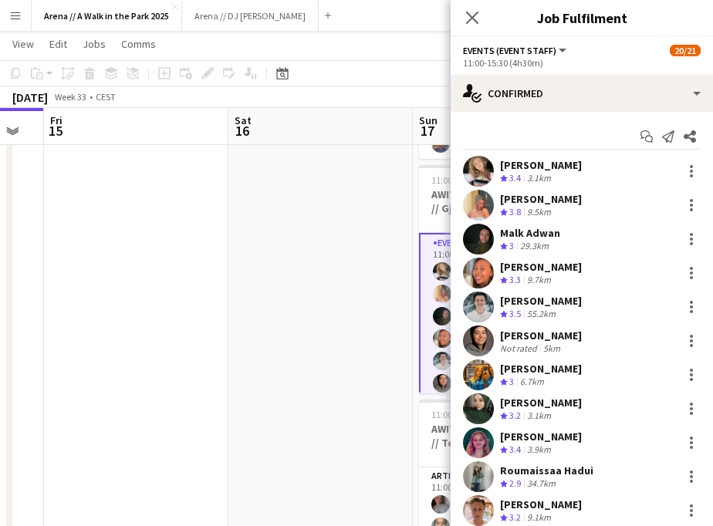
click at [363, 400] on app-date-cell at bounding box center [320, 110] width 184 height 1573
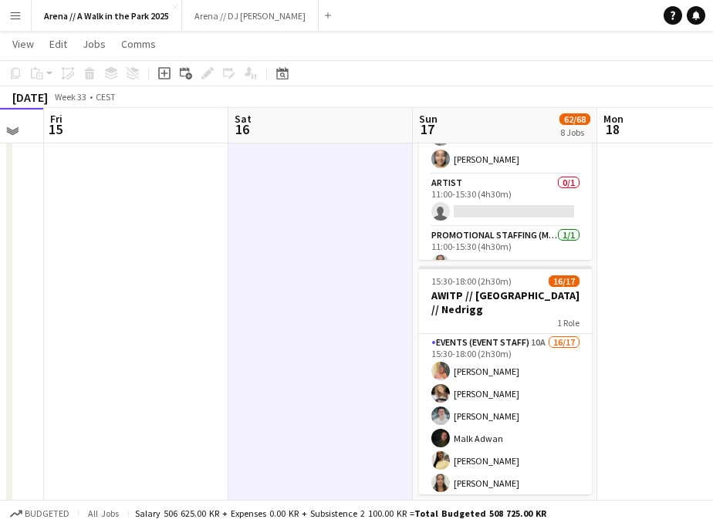
scroll to position [1238, 0]
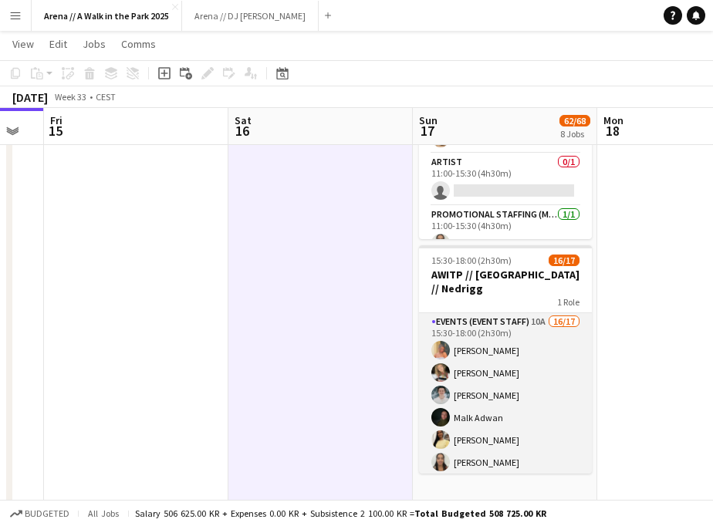
click at [478, 363] on app-card-role "Events (Event Staff) 10A 16/17 15:30-18:00 (2h30m) Hannah Ludivia Rotbæk Meling…" at bounding box center [505, 518] width 173 height 410
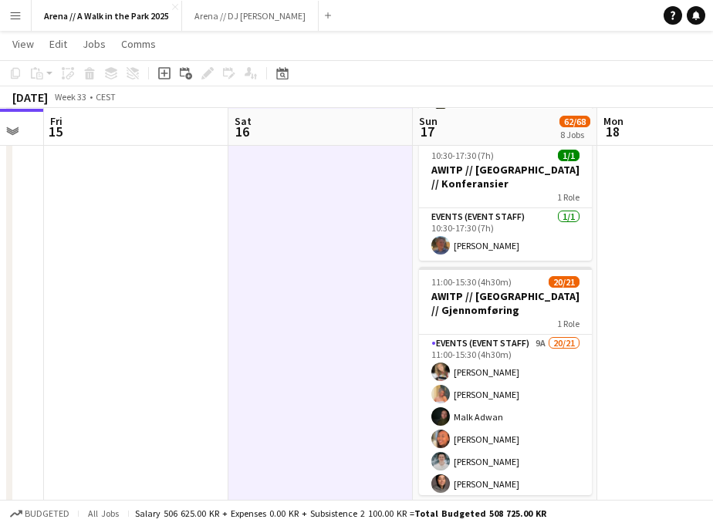
scroll to position [748, 0]
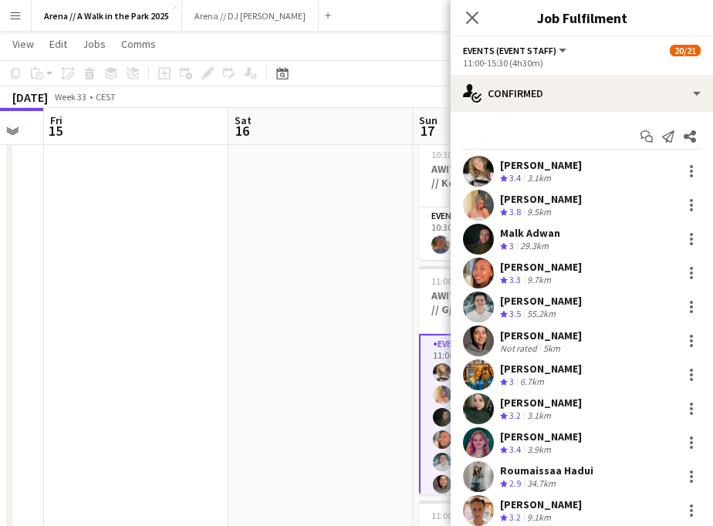
click at [298, 293] on app-date-cell at bounding box center [320, 211] width 184 height 1573
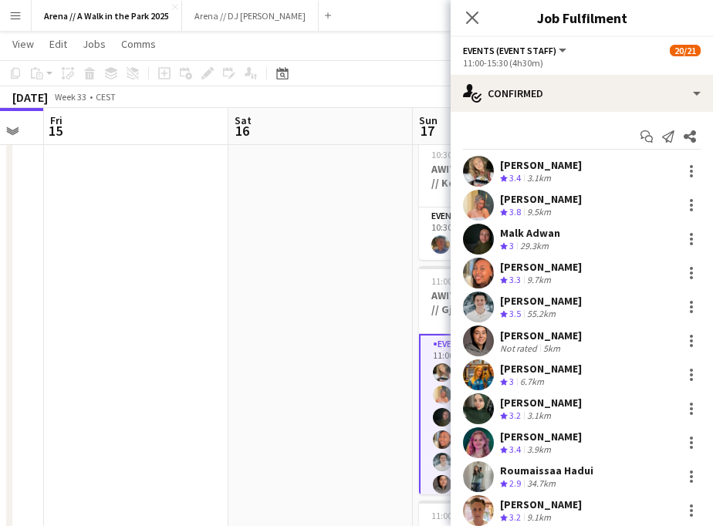
click at [545, 410] on div "[PERSON_NAME] El [PERSON_NAME]" at bounding box center [541, 403] width 82 height 14
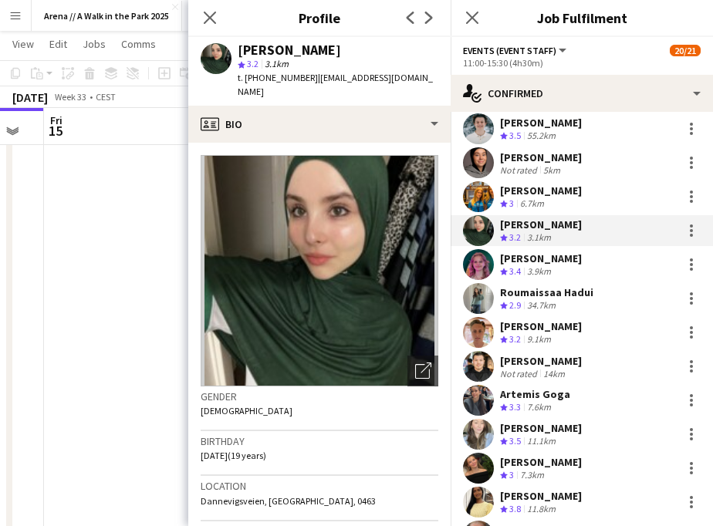
scroll to position [160, 0]
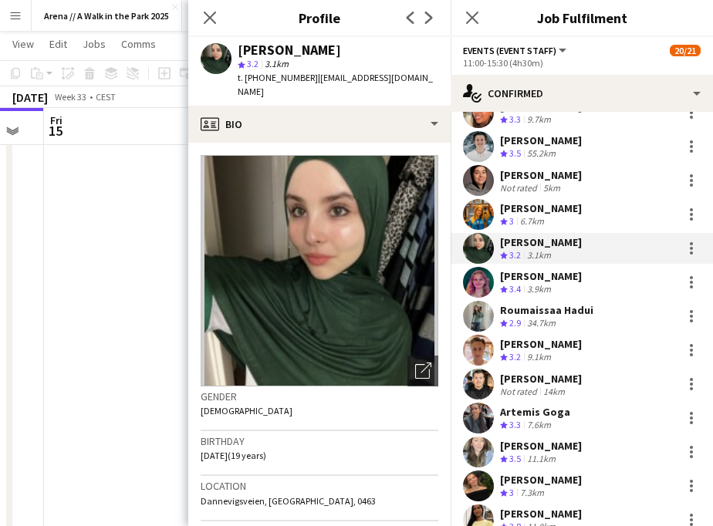
click at [539, 281] on div "[PERSON_NAME]" at bounding box center [541, 276] width 82 height 14
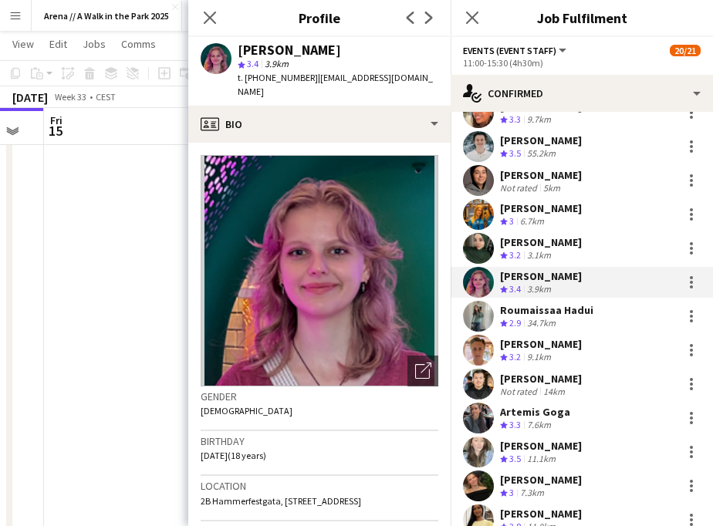
click at [535, 379] on div "[PERSON_NAME]" at bounding box center [541, 379] width 82 height 14
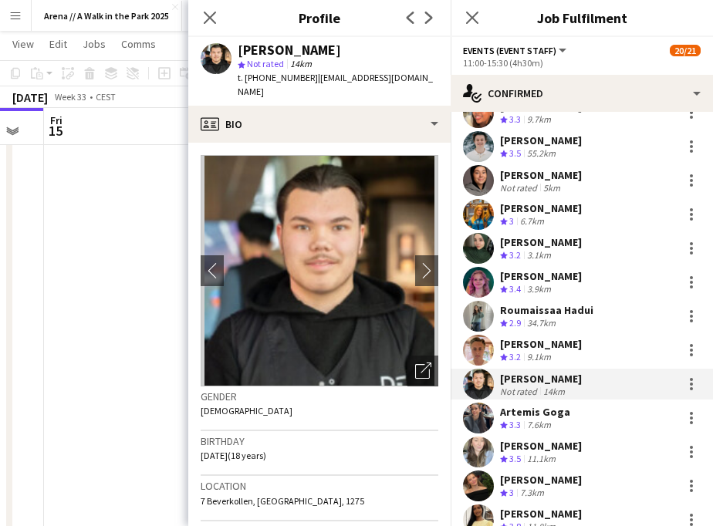
click at [542, 451] on div "[PERSON_NAME]" at bounding box center [541, 446] width 82 height 14
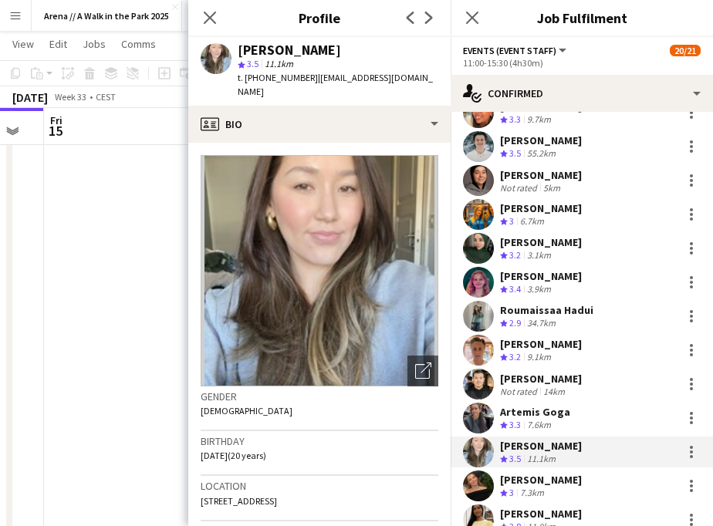
click at [533, 481] on div "[PERSON_NAME]" at bounding box center [541, 480] width 82 height 14
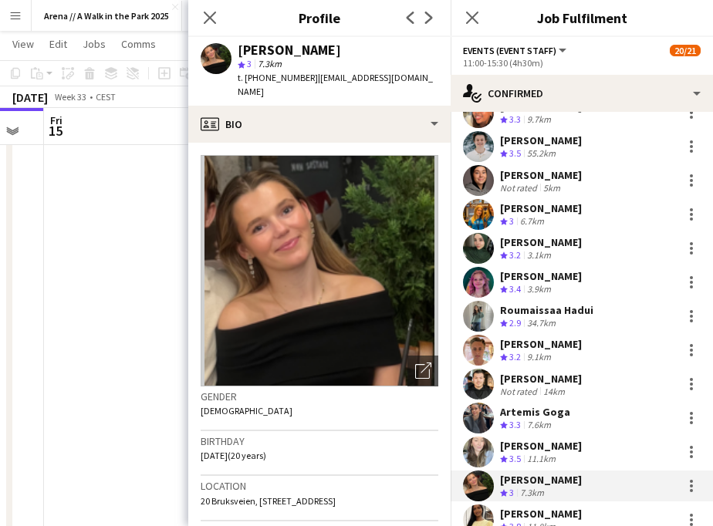
click at [562, 189] on div "5km" at bounding box center [551, 188] width 23 height 12
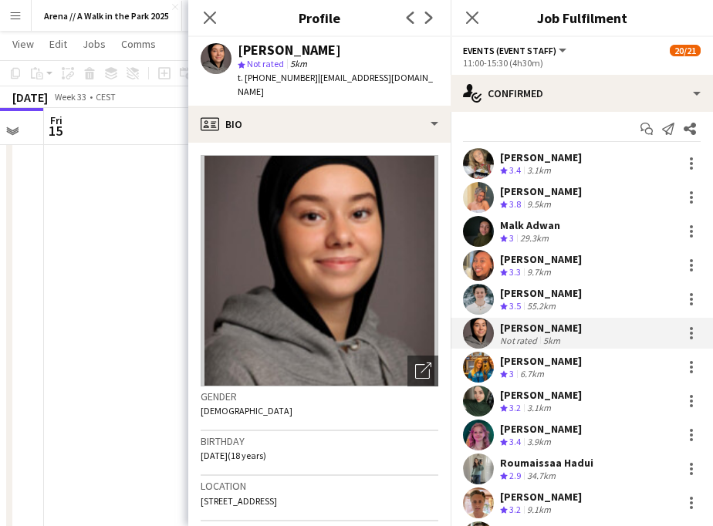
scroll to position [5, 0]
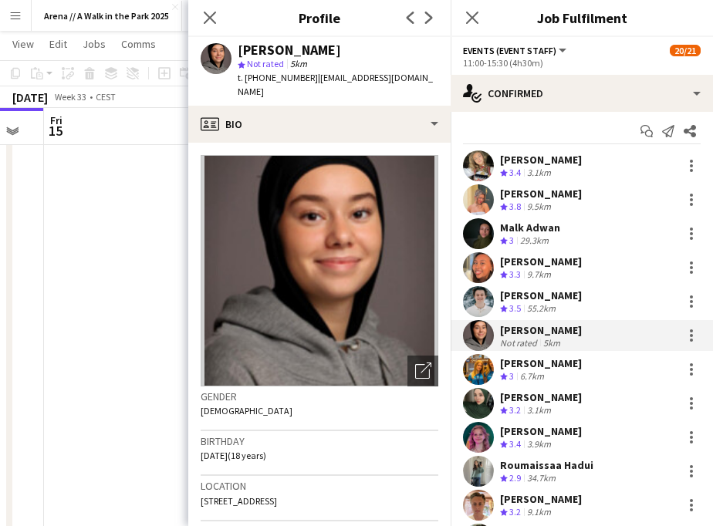
click at [549, 167] on div "3.1km" at bounding box center [539, 173] width 30 height 13
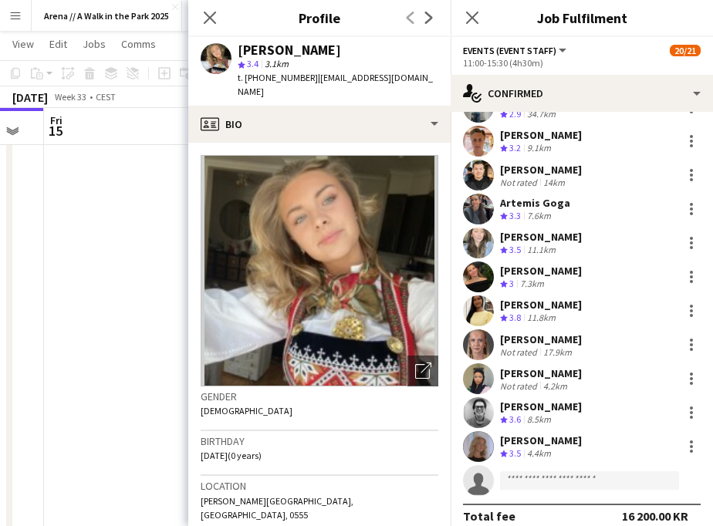
scroll to position [384, 0]
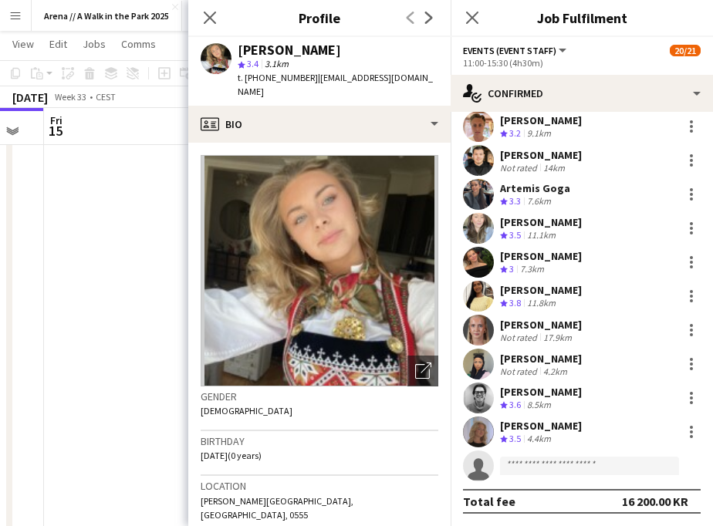
click at [528, 357] on div "[PERSON_NAME]" at bounding box center [541, 359] width 82 height 14
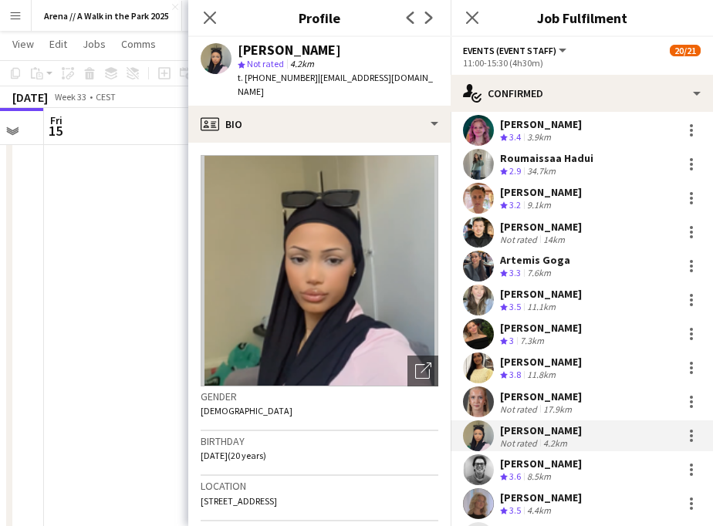
scroll to position [322, 0]
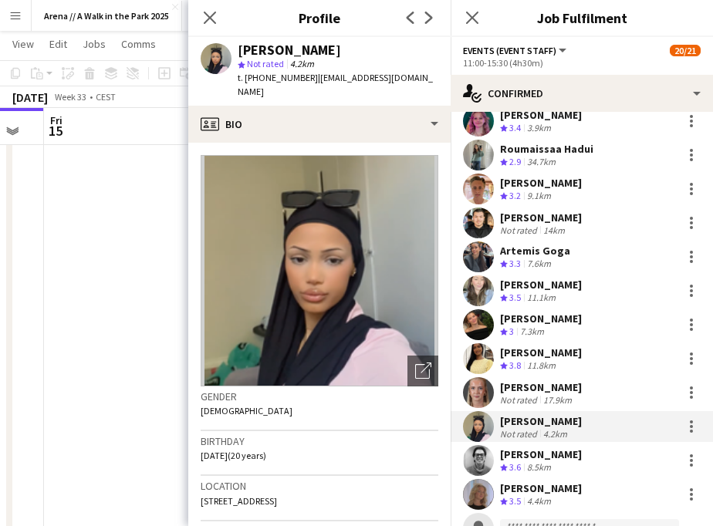
click at [127, 326] on app-date-cell at bounding box center [136, 211] width 184 height 1573
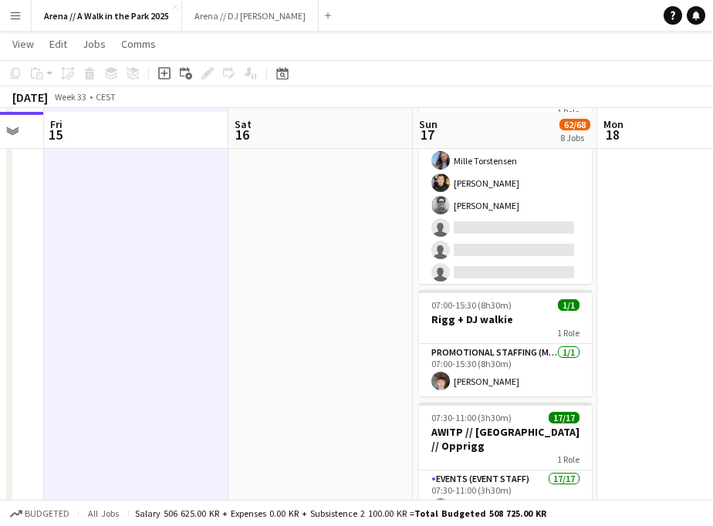
scroll to position [245, 0]
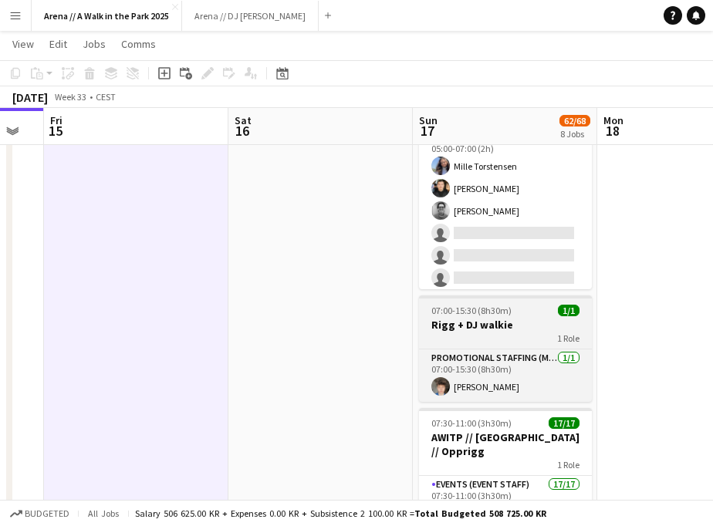
click at [461, 318] on h3 "Rigg + DJ walkie" at bounding box center [505, 325] width 173 height 14
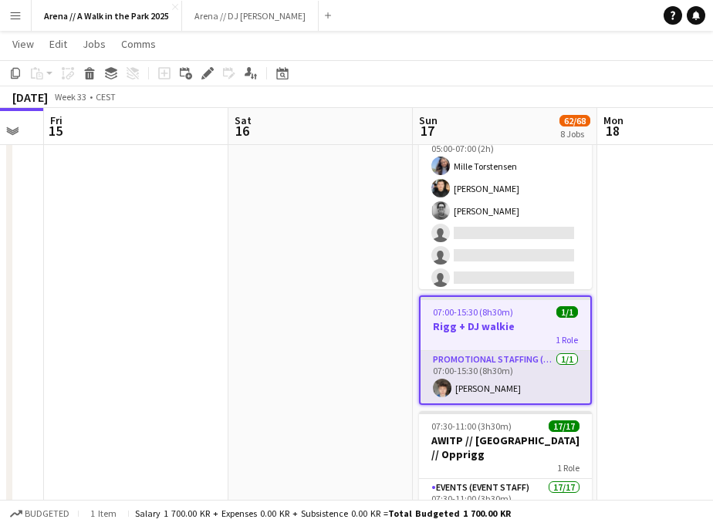
click at [473, 351] on app-card-role "Promotional Staffing (Mascot) 1/1 07:00-15:30 (8h30m) Kian McKenna" at bounding box center [505, 377] width 170 height 52
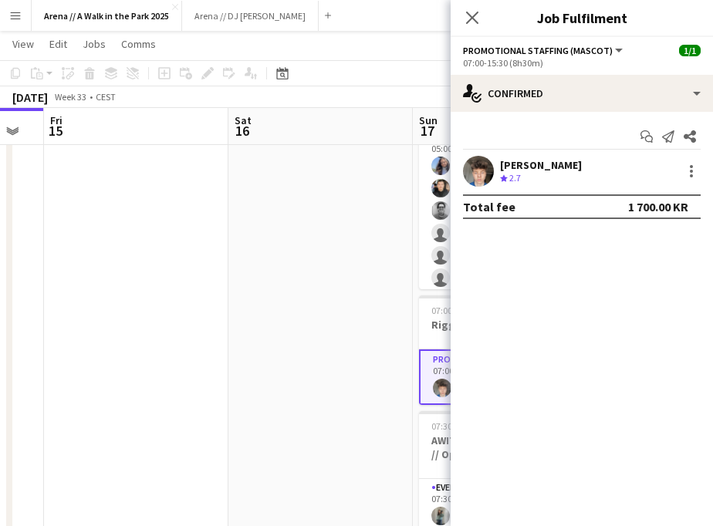
click at [510, 171] on div "[PERSON_NAME]" at bounding box center [541, 165] width 82 height 14
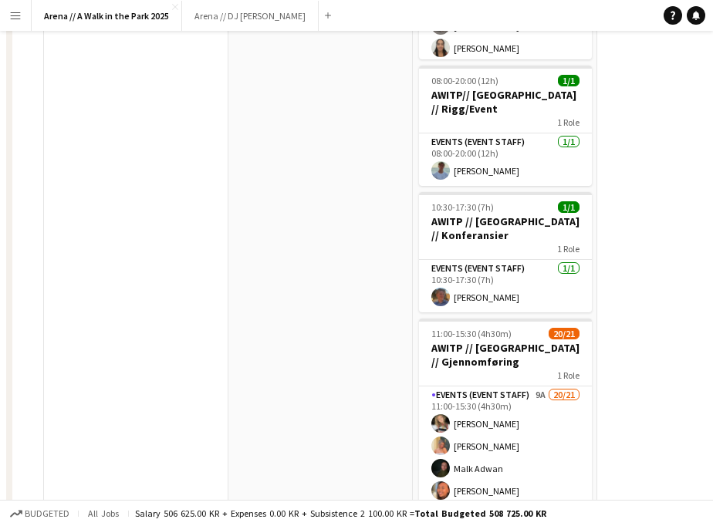
scroll to position [0, 0]
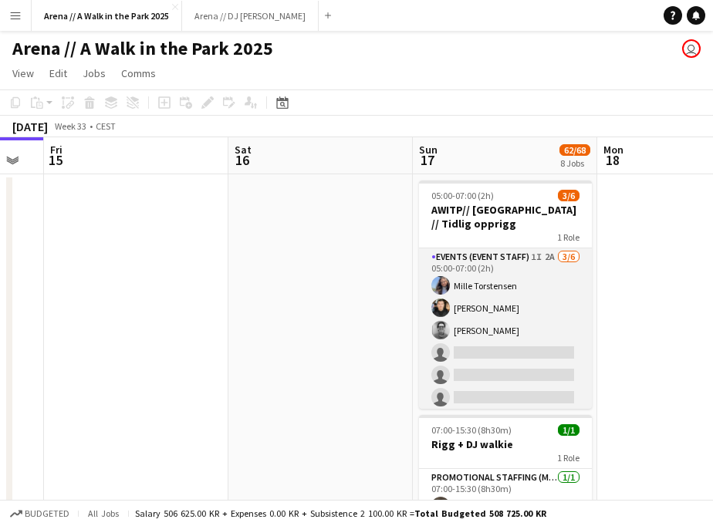
click at [510, 308] on app-card-role "Events (Event Staff) 1I 2A 3/6 05:00-07:00 (2h) Mille Torstensen Ishak Kayabasi…" at bounding box center [505, 330] width 173 height 164
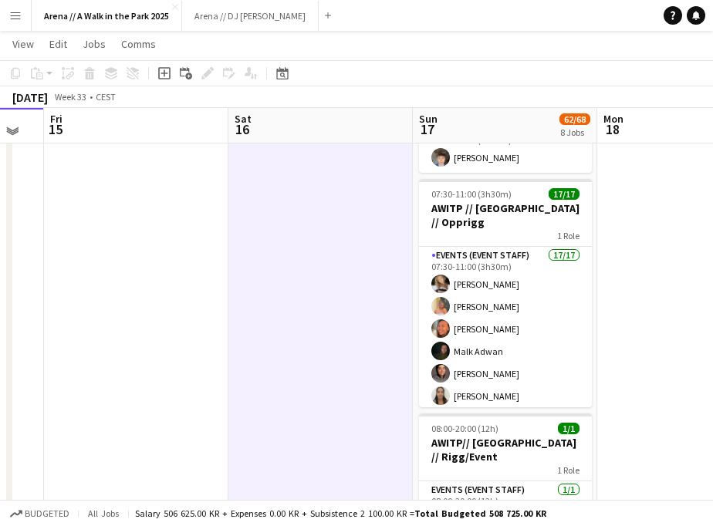
scroll to position [350, 0]
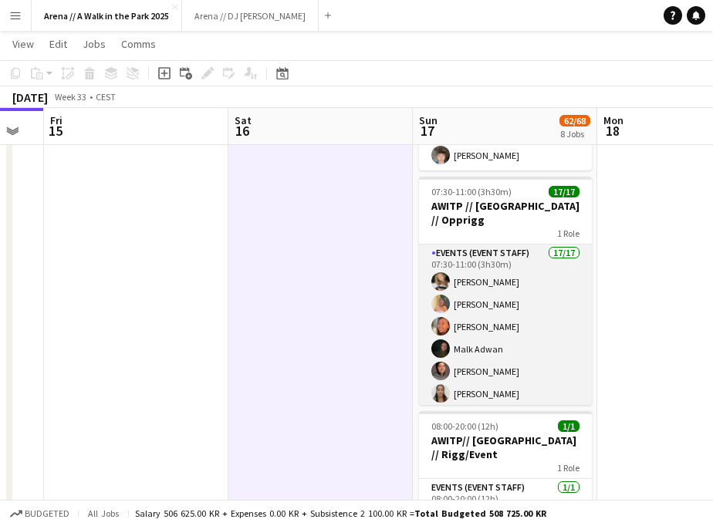
click at [513, 324] on app-card-role "Events (Event Staff) 17/17 07:30-11:00 (3h30m) Marte Jensen Mo Hannah Ludivia R…" at bounding box center [505, 450] width 173 height 410
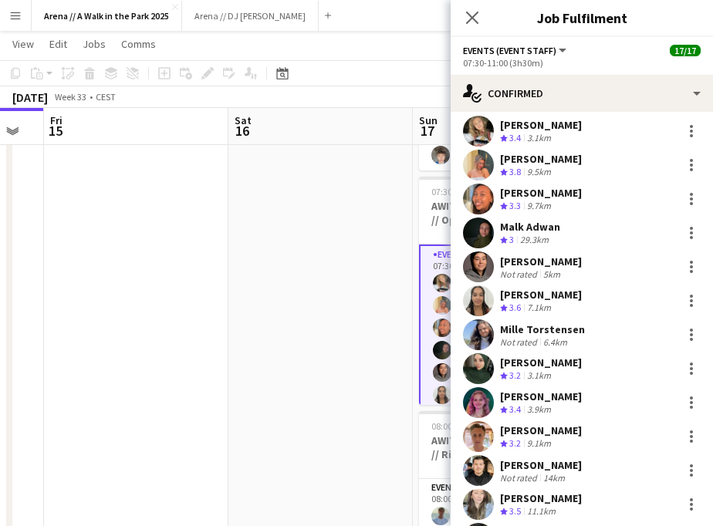
scroll to position [41, 0]
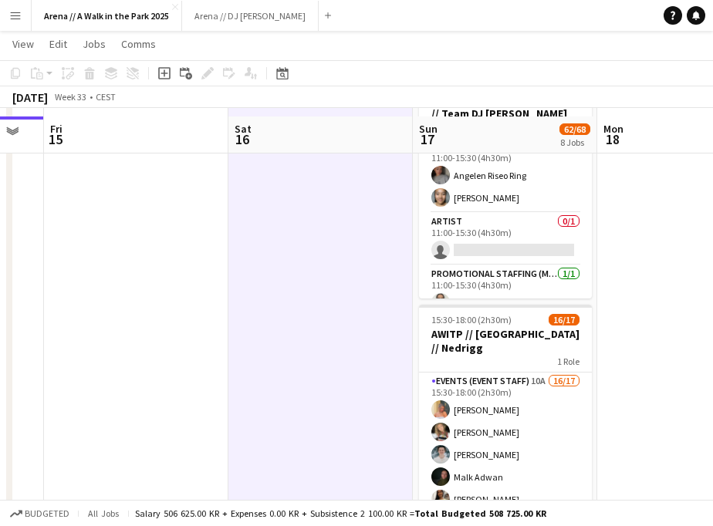
scroll to position [1187, 0]
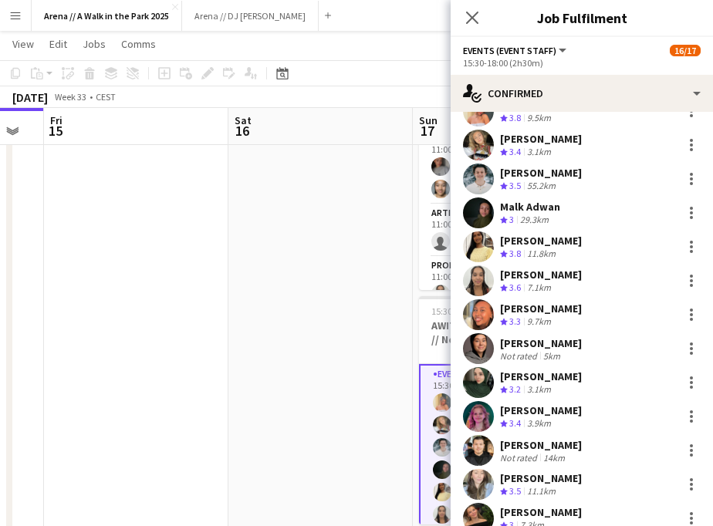
scroll to position [248, 0]
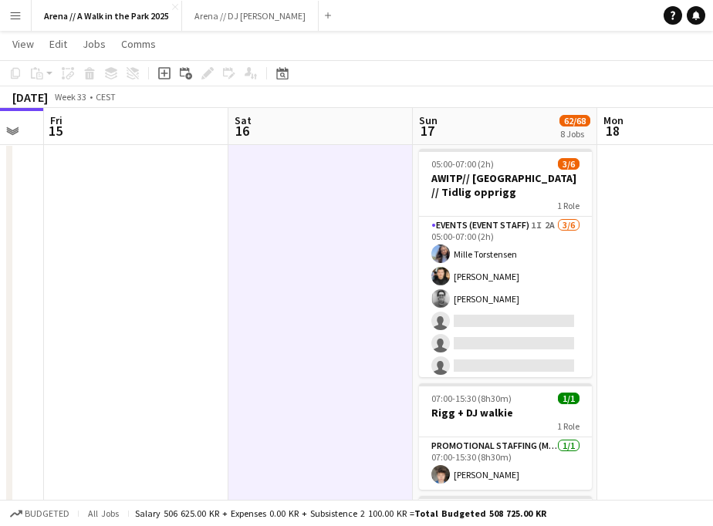
scroll to position [0, 0]
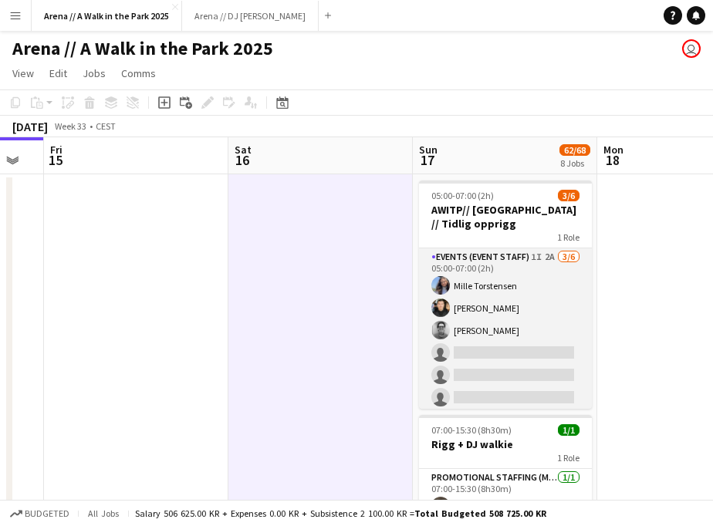
click at [522, 316] on app-card-role "Events (Event Staff) 1I 2A 3/6 05:00-07:00 (2h) Mille Torstensen Ishak Kayabasi…" at bounding box center [505, 330] width 173 height 164
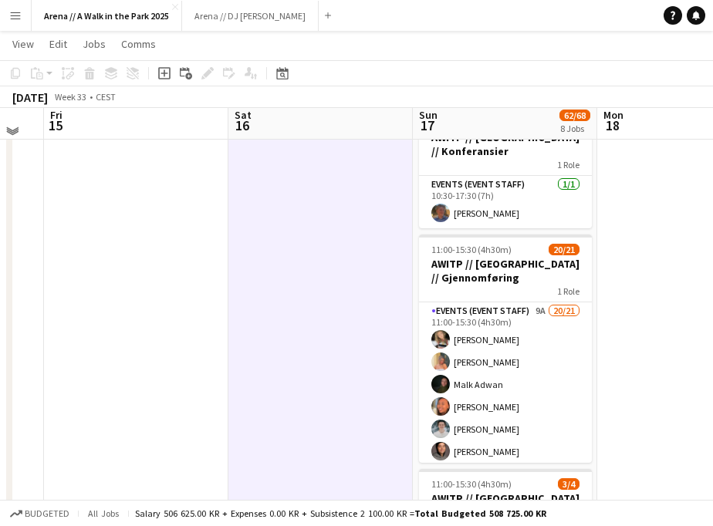
scroll to position [781, 0]
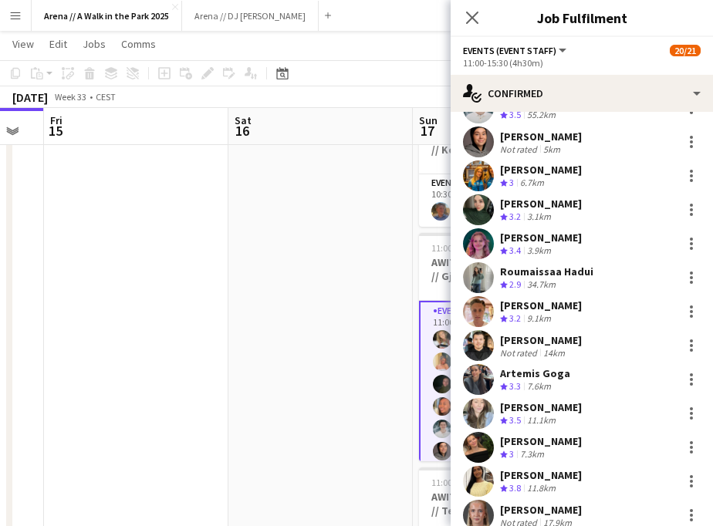
scroll to position [207, 0]
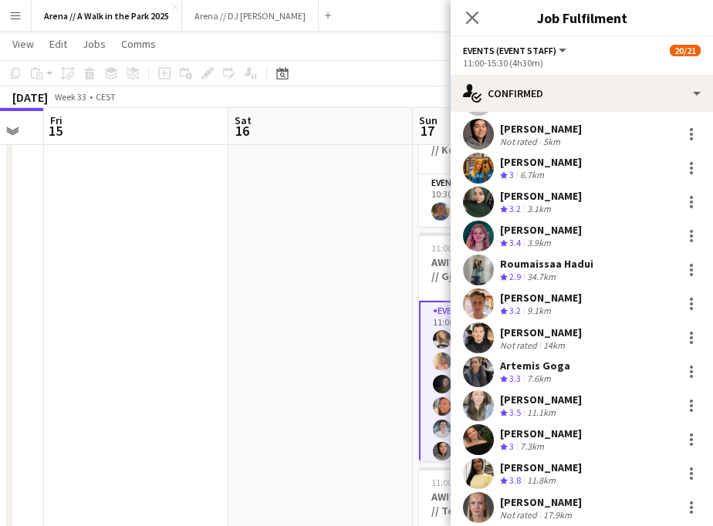
click at [516, 297] on div "[PERSON_NAME] gjelsnes" at bounding box center [541, 298] width 82 height 14
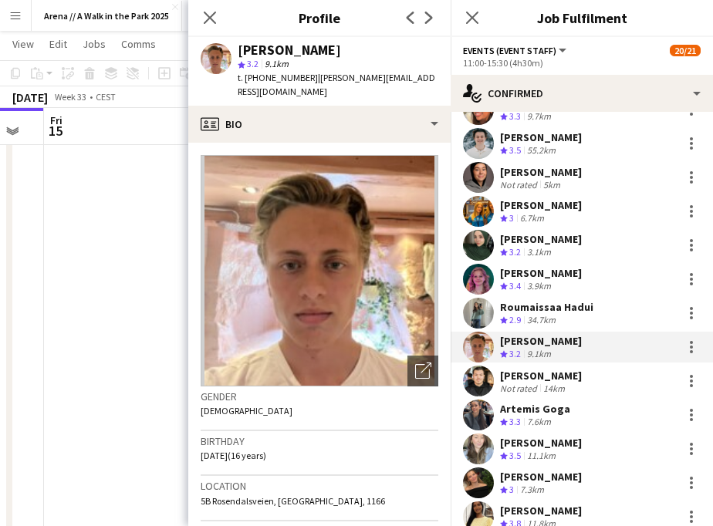
scroll to position [184, 0]
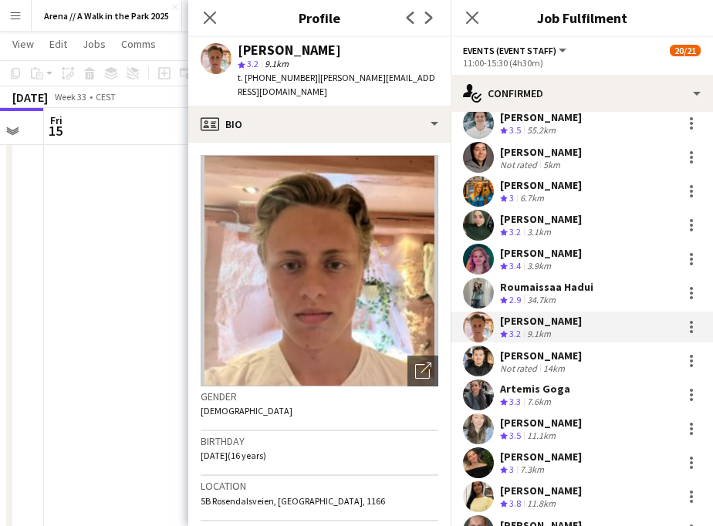
click at [134, 362] on app-date-cell at bounding box center [136, 178] width 184 height 1573
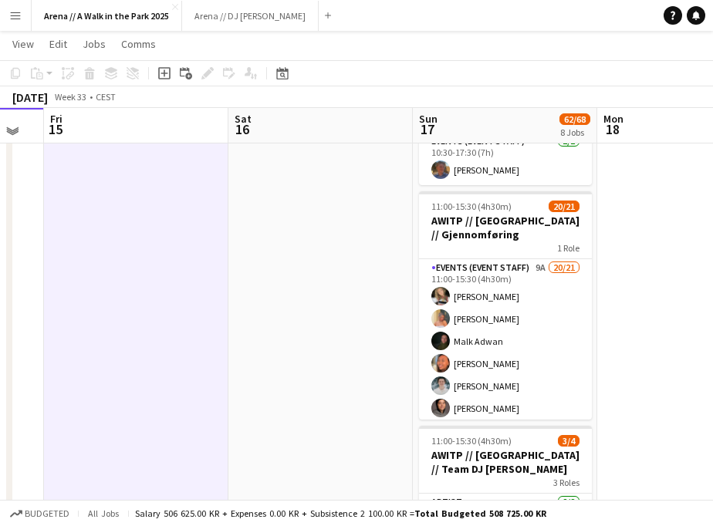
scroll to position [826, 0]
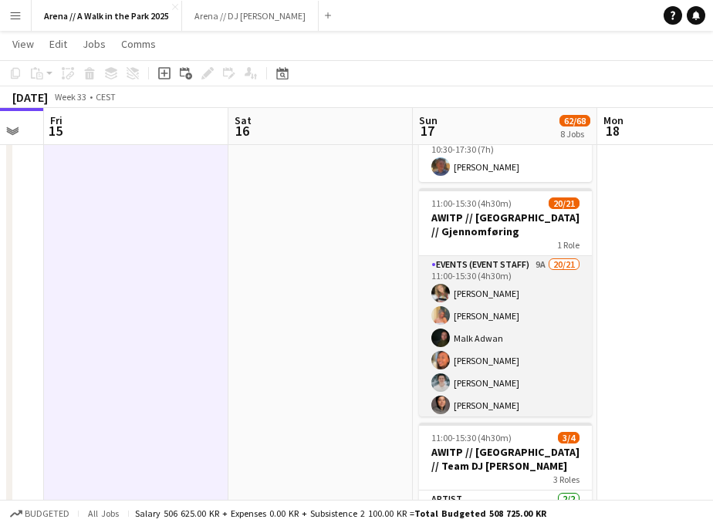
click at [519, 289] on app-card-role "Events (Event Staff) 9A 20/21 11:00-15:30 (4h30m) Marte Jensen Mo Hannah Ludivi…" at bounding box center [505, 506] width 173 height 500
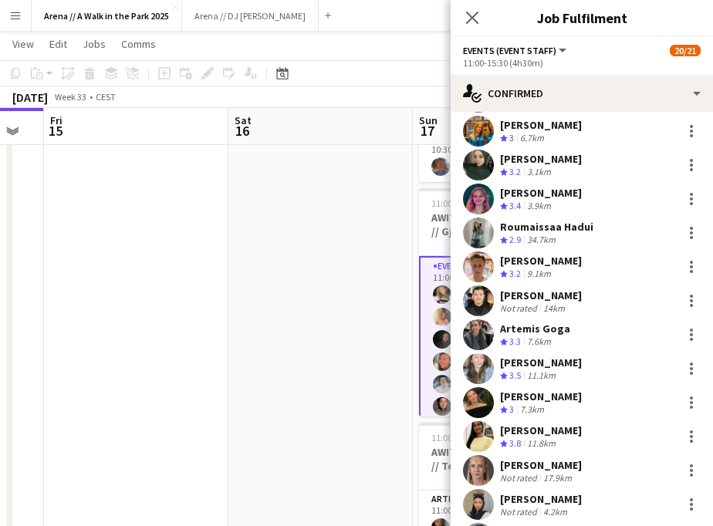
scroll to position [230, 0]
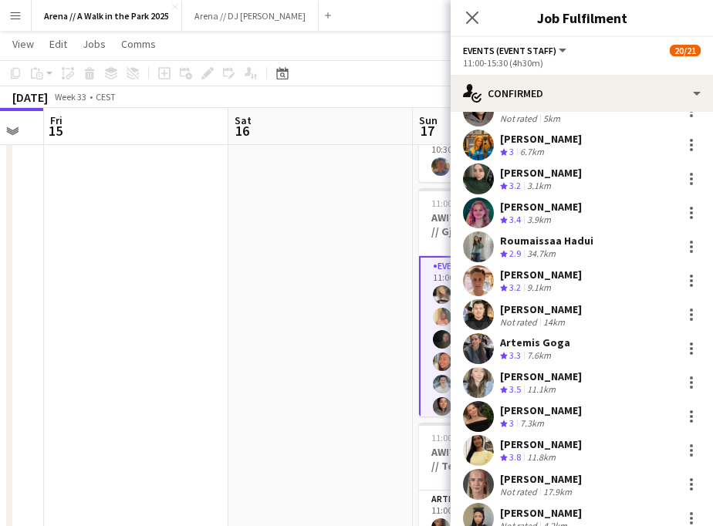
click at [523, 247] on div "Roumaissaa Hadui" at bounding box center [546, 241] width 93 height 14
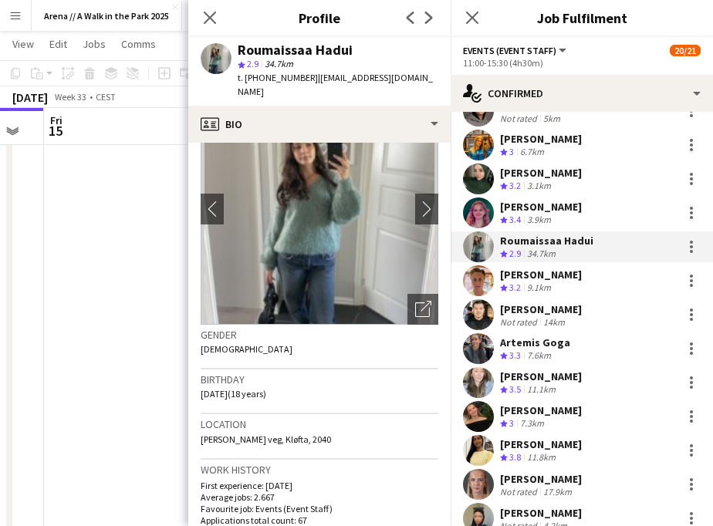
scroll to position [63, 0]
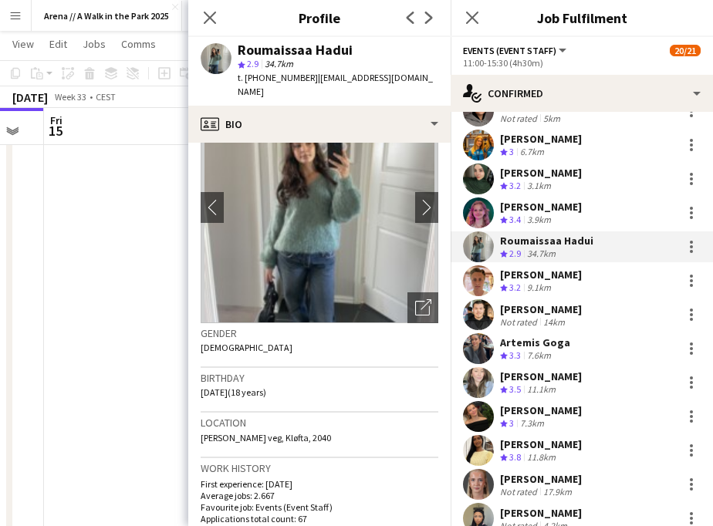
click at [167, 425] on app-date-cell at bounding box center [136, 133] width 184 height 1573
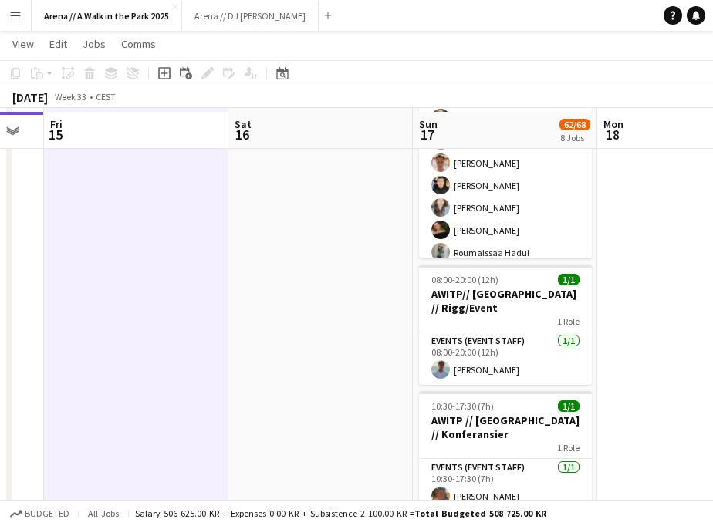
scroll to position [500, 0]
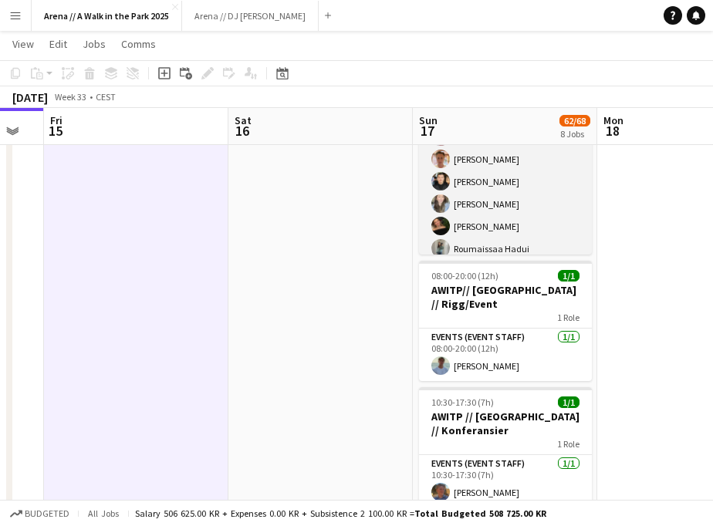
click at [495, 210] on app-card-role "Events (Event Staff) 17/17 07:30-11:00 (3h30m) Marte Jensen Mo Hannah Ludivia R…" at bounding box center [505, 126] width 173 height 410
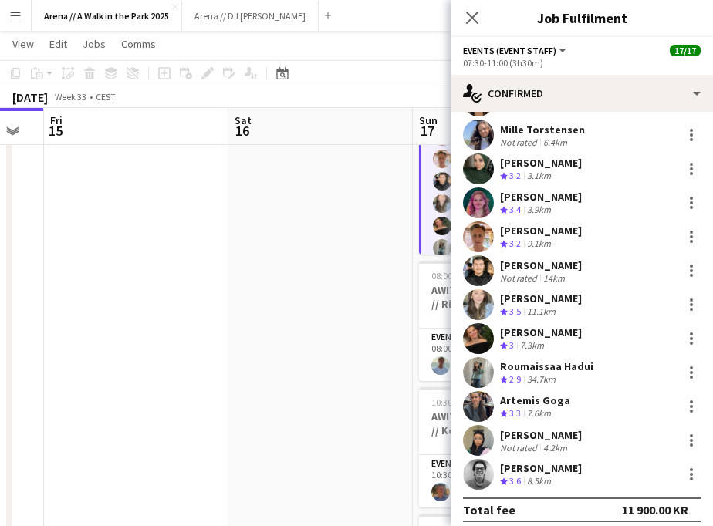
scroll to position [248, 0]
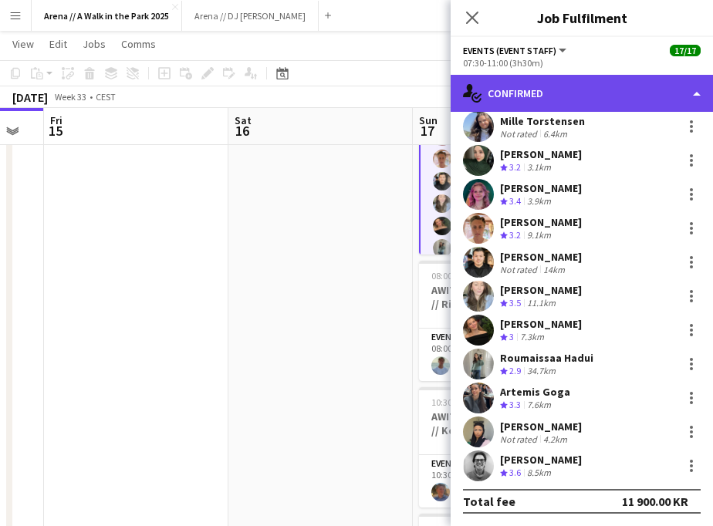
click at [616, 88] on div "single-neutral-actions-check-2 Confirmed" at bounding box center [582, 93] width 262 height 37
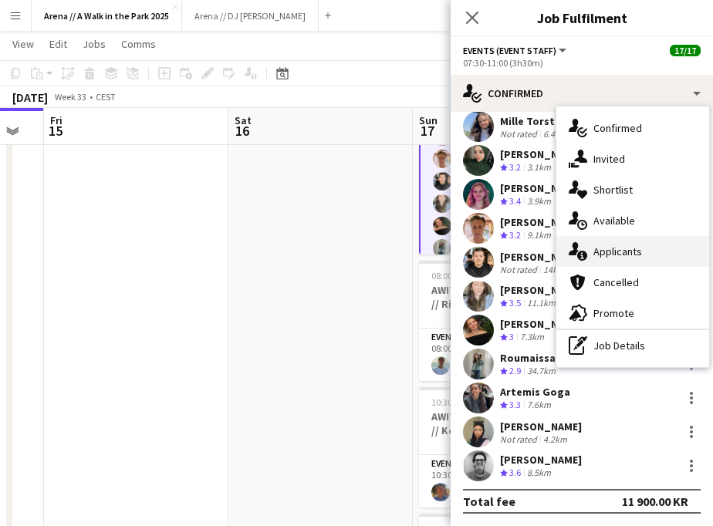
click at [611, 248] on div "single-neutral-actions-information Applicants" at bounding box center [632, 251] width 153 height 31
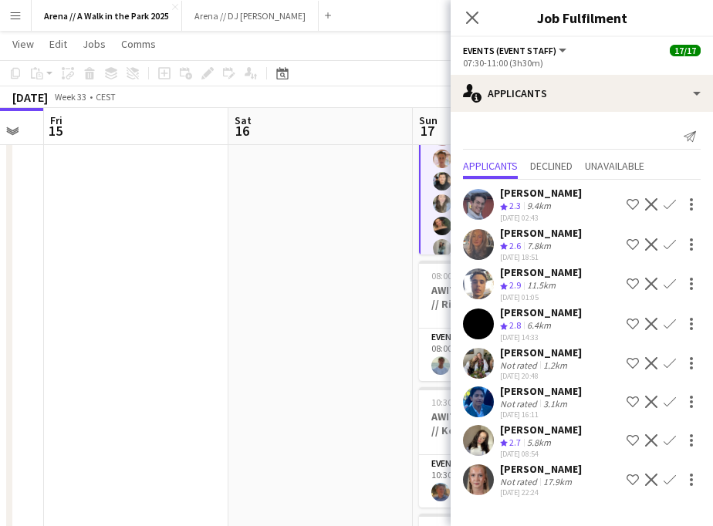
scroll to position [0, 0]
click at [356, 373] on app-date-cell at bounding box center [320, 459] width 184 height 1573
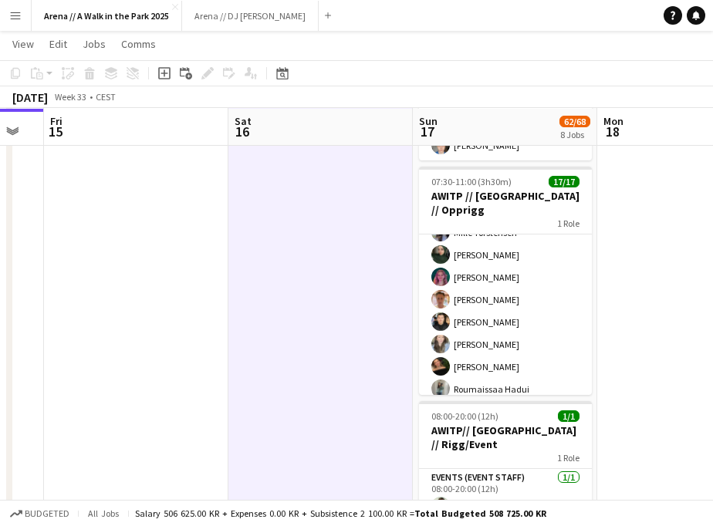
scroll to position [364, 0]
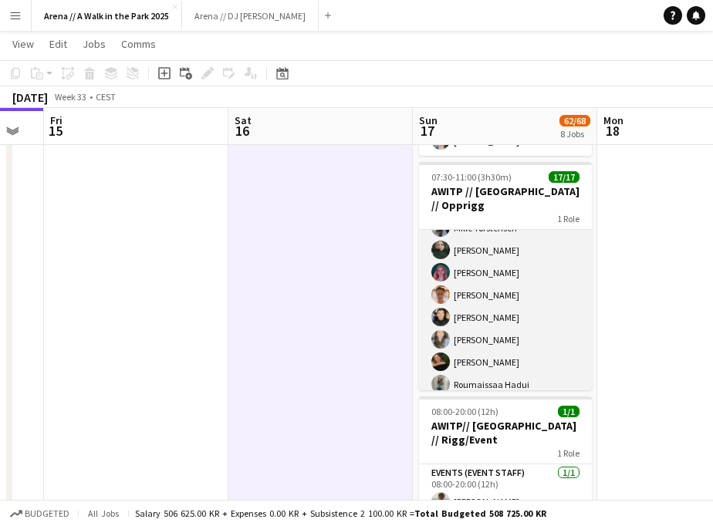
click at [476, 326] on app-card-role "Events (Event Staff) 17/17 07:30-11:00 (3h30m) Marte Jensen Mo Hannah Ludivia R…" at bounding box center [505, 261] width 173 height 410
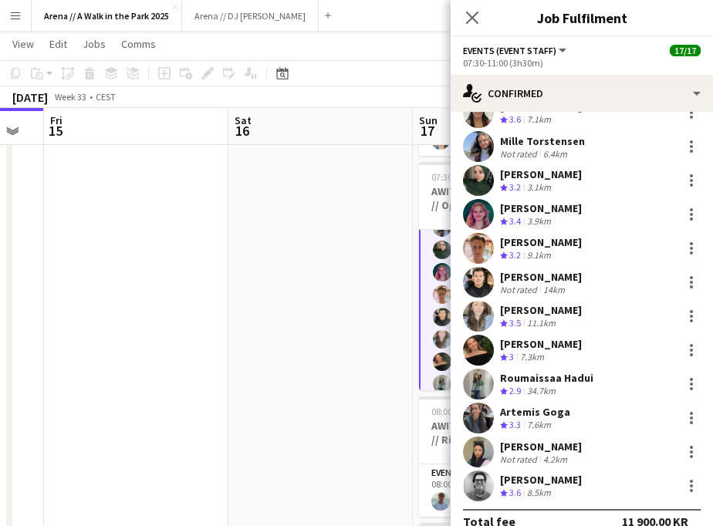
scroll to position [248, 0]
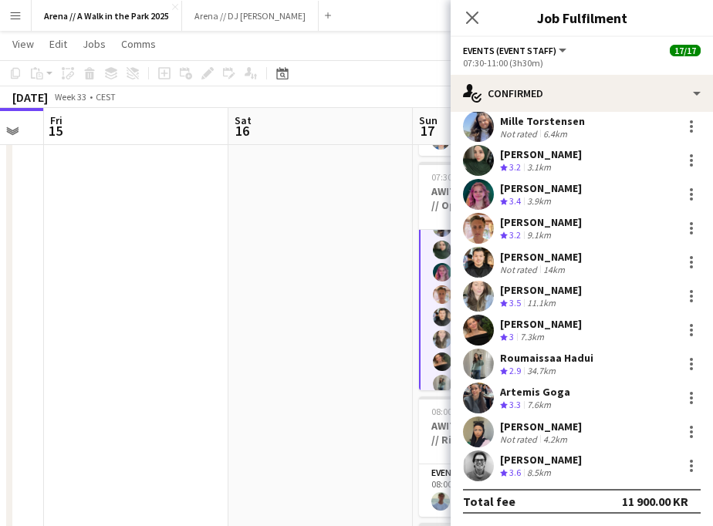
click at [552, 223] on div "[PERSON_NAME] gjelsnes" at bounding box center [541, 222] width 82 height 14
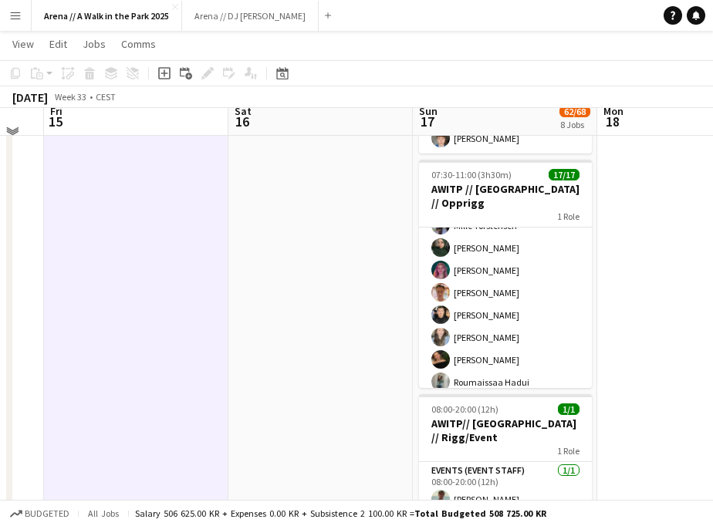
scroll to position [368, 0]
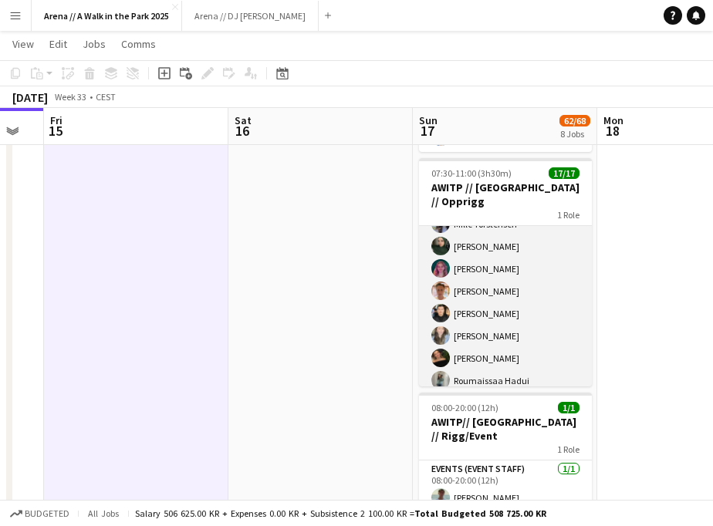
click at [448, 326] on app-user-avatar at bounding box center [440, 335] width 19 height 19
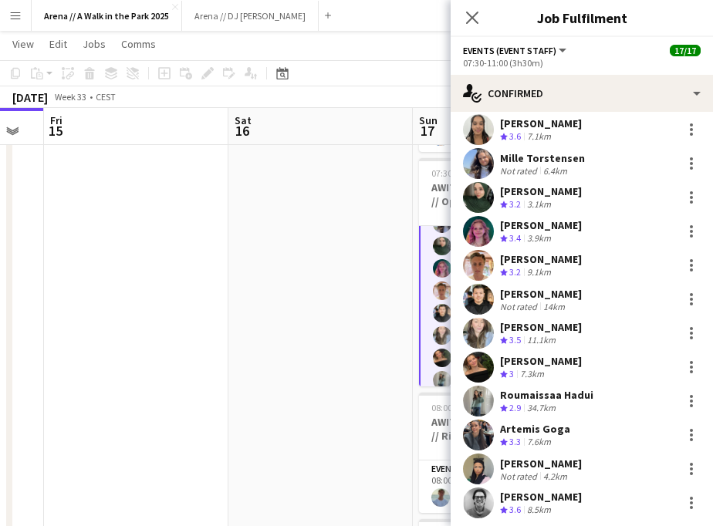
scroll to position [248, 0]
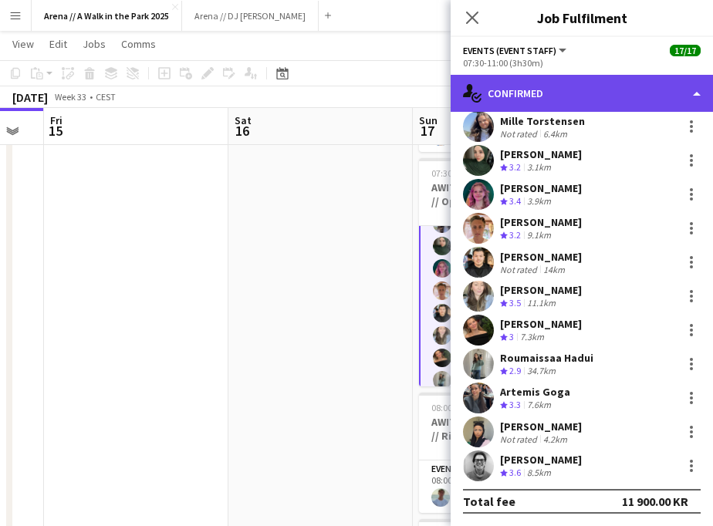
click at [634, 86] on div "single-neutral-actions-check-2 Confirmed" at bounding box center [582, 93] width 262 height 37
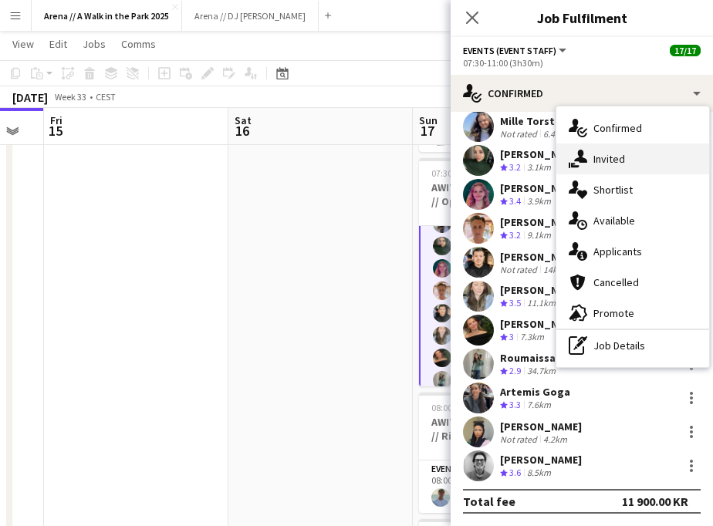
click at [620, 162] on div "single-neutral-actions-share-1 Invited" at bounding box center [632, 159] width 153 height 31
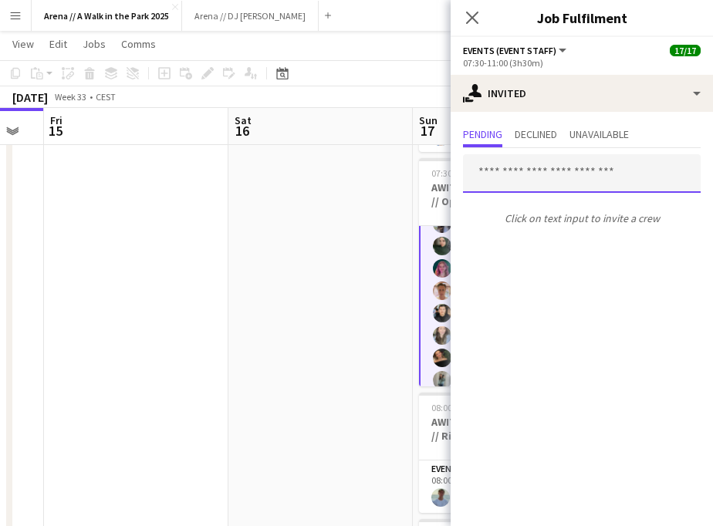
click at [540, 174] on input "text" at bounding box center [582, 173] width 238 height 39
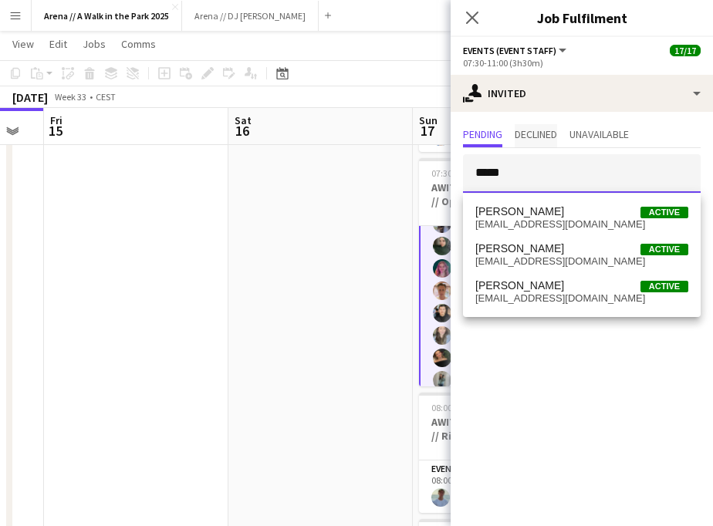
type input "*****"
click at [549, 138] on span "Declined" at bounding box center [536, 134] width 42 height 11
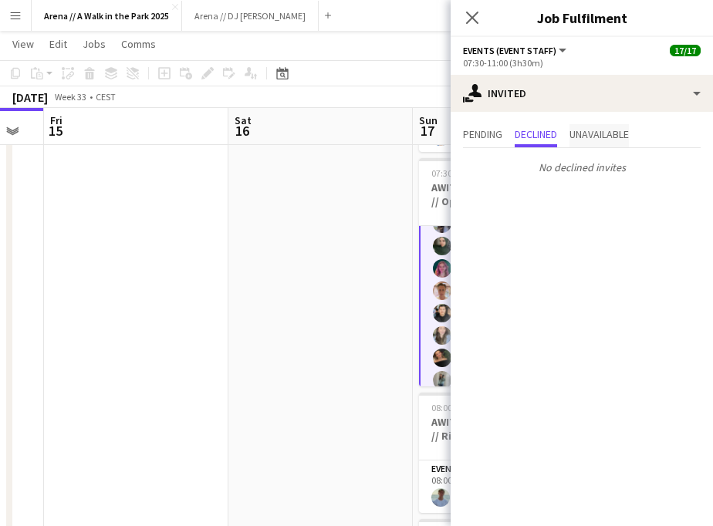
click at [594, 136] on span "Unavailable" at bounding box center [598, 134] width 59 height 11
click at [493, 137] on span "Pending" at bounding box center [482, 134] width 39 height 11
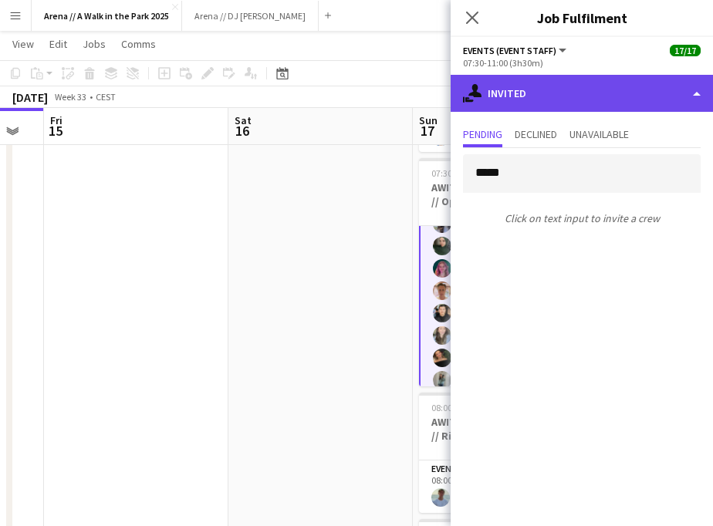
click at [505, 99] on div "single-neutral-actions-share-1 Invited" at bounding box center [582, 93] width 262 height 37
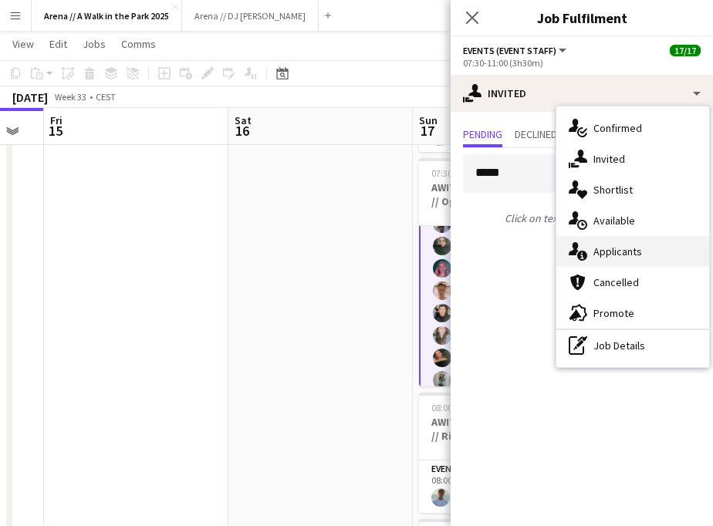
click at [633, 259] on div "single-neutral-actions-information Applicants" at bounding box center [632, 251] width 153 height 31
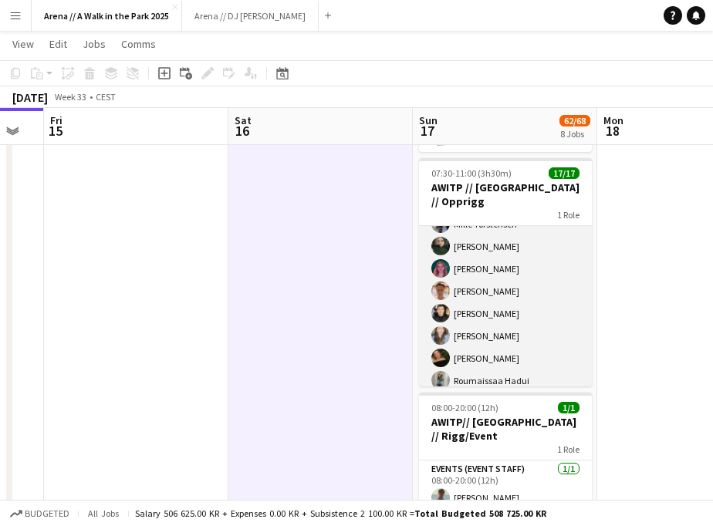
click at [501, 302] on app-card-role "Events (Event Staff) 17/17 07:30-11:00 (3h30m) Marte Jensen Mo Hannah Ludivia R…" at bounding box center [505, 257] width 173 height 410
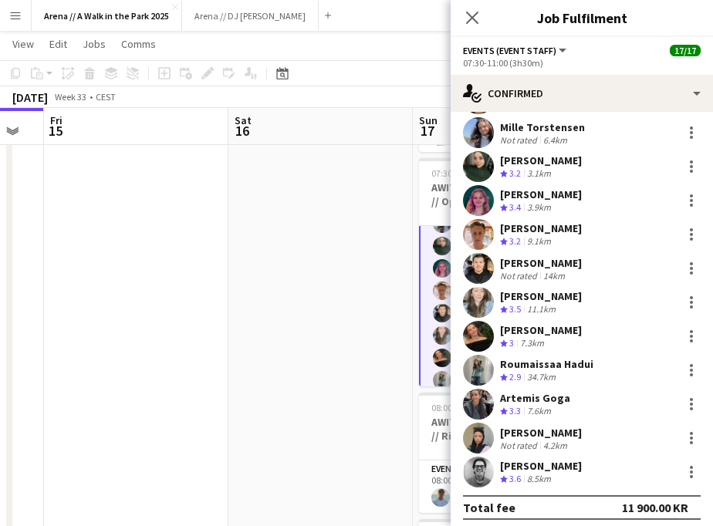
scroll to position [248, 0]
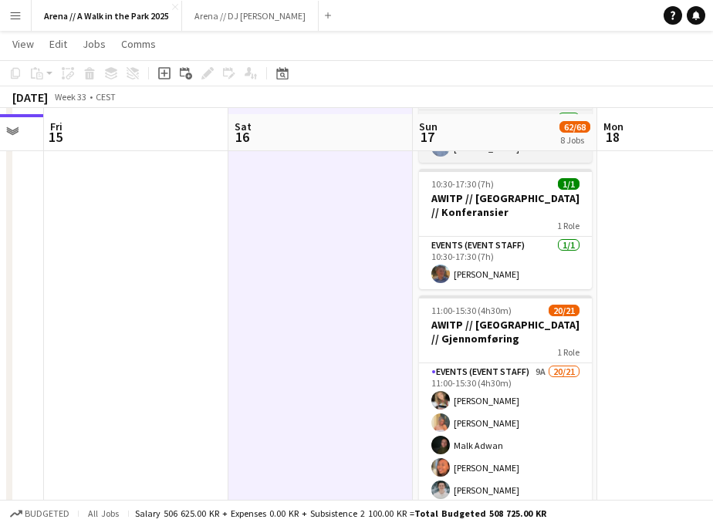
scroll to position [724, 0]
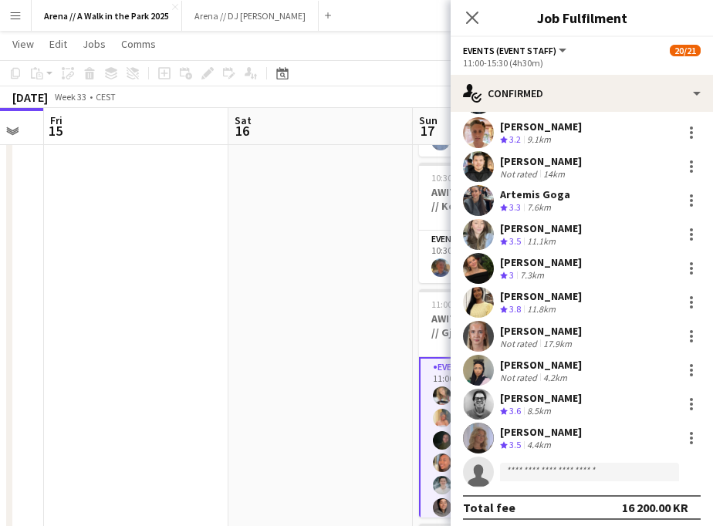
scroll to position [379, 0]
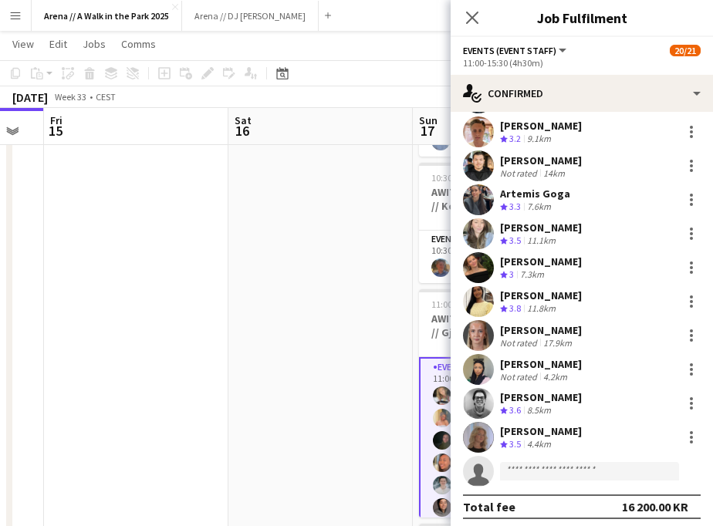
click at [404, 432] on app-date-cell at bounding box center [320, 234] width 184 height 1573
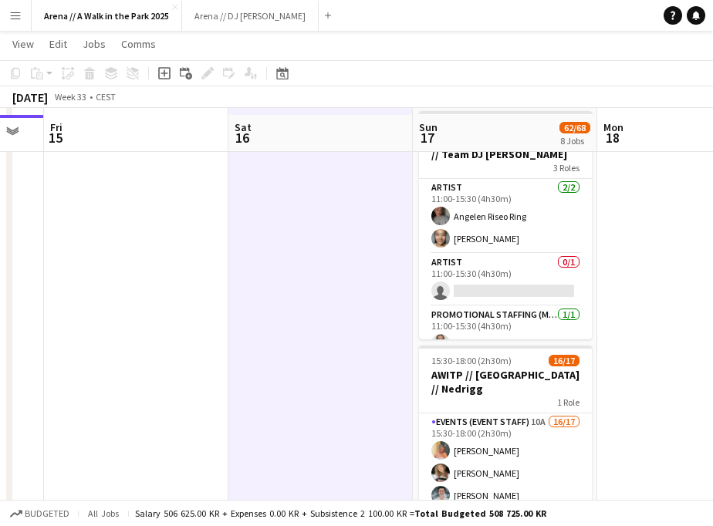
scroll to position [1146, 0]
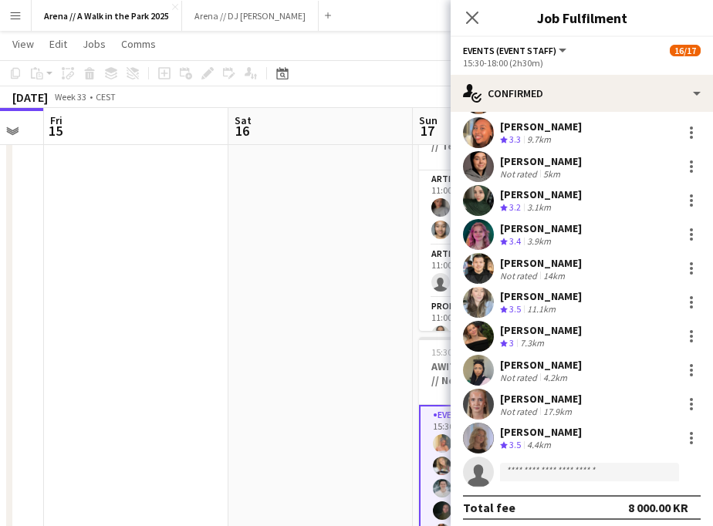
scroll to position [245, 0]
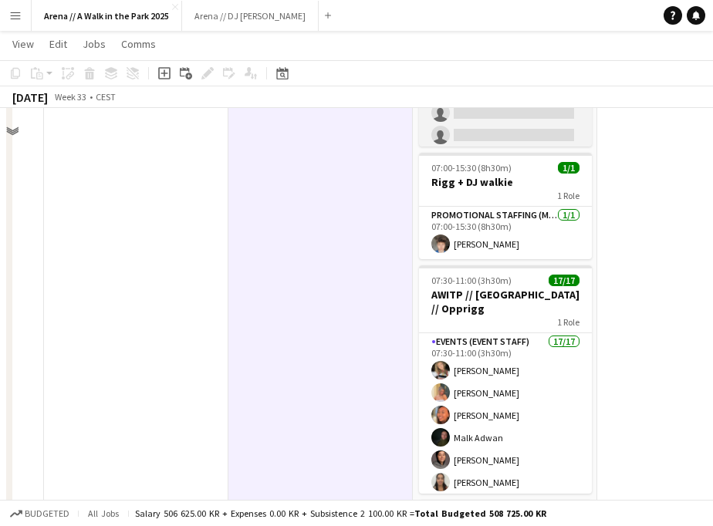
scroll to position [390, 0]
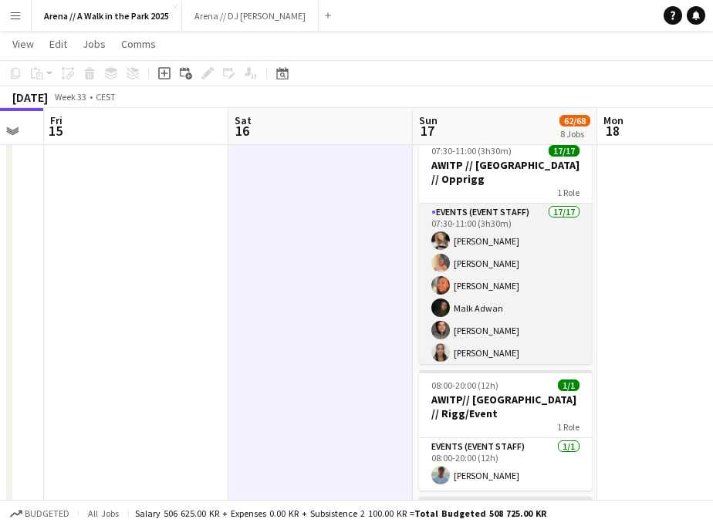
click at [480, 306] on app-card-role "Events (Event Staff) 17/17 07:30-11:00 (3h30m) Marte Jensen Mo Hannah Ludivia R…" at bounding box center [505, 409] width 173 height 410
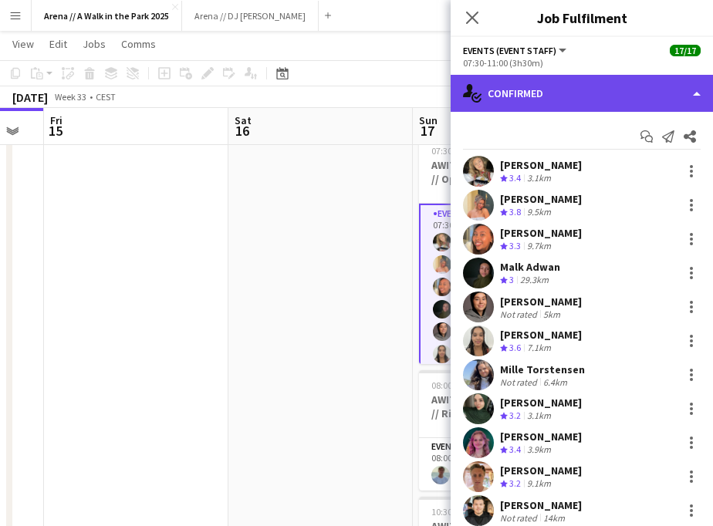
click at [654, 100] on div "single-neutral-actions-check-2 Confirmed" at bounding box center [582, 93] width 262 height 37
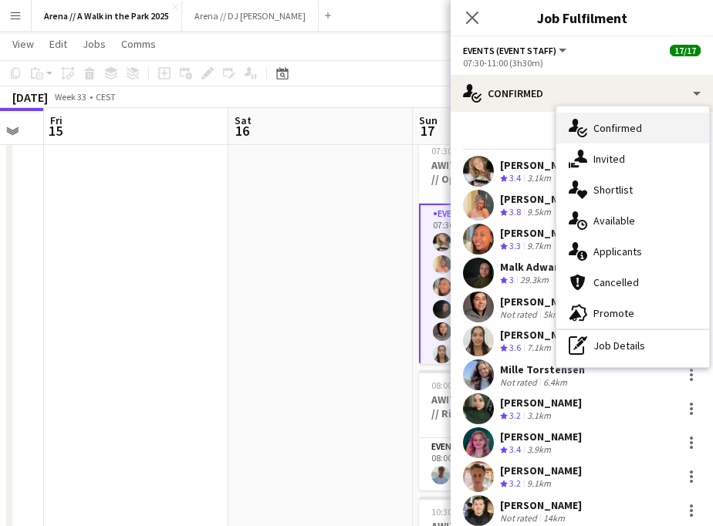
click at [631, 130] on div "single-neutral-actions-check-2 Confirmed" at bounding box center [632, 128] width 153 height 31
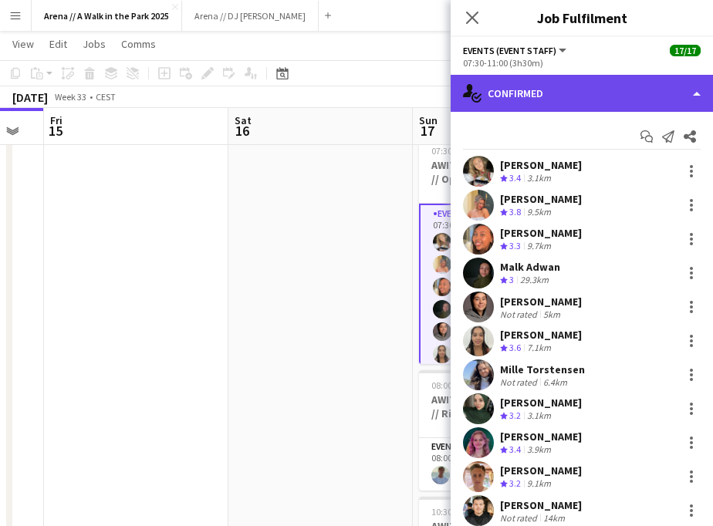
click at [643, 106] on div "single-neutral-actions-check-2 Confirmed" at bounding box center [582, 93] width 262 height 37
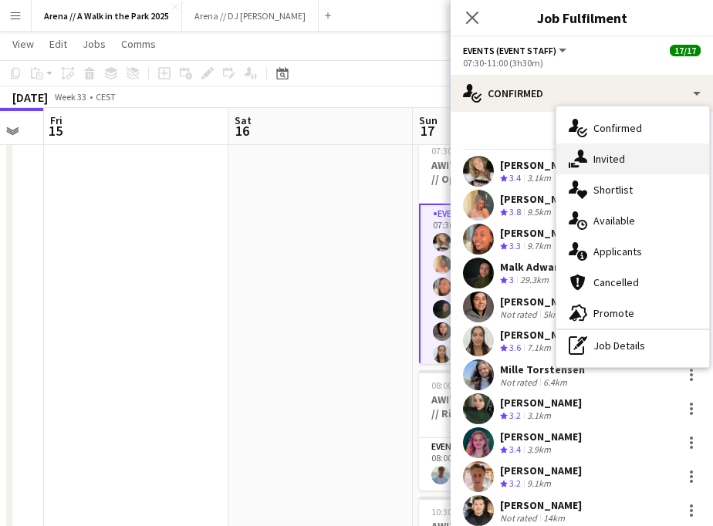
click at [635, 164] on div "single-neutral-actions-share-1 Invited" at bounding box center [632, 159] width 153 height 31
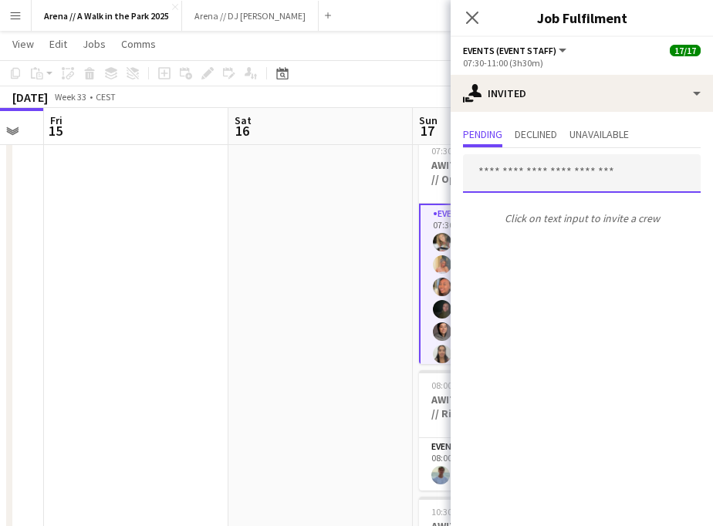
click at [572, 172] on input "text" at bounding box center [582, 173] width 238 height 39
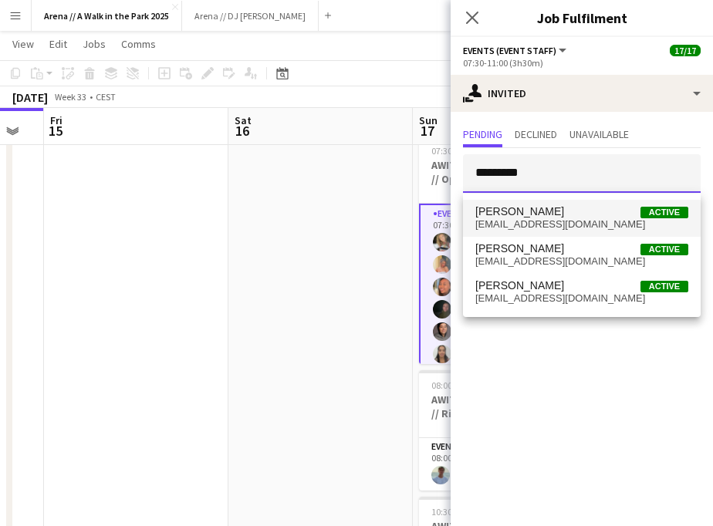
type input "*********"
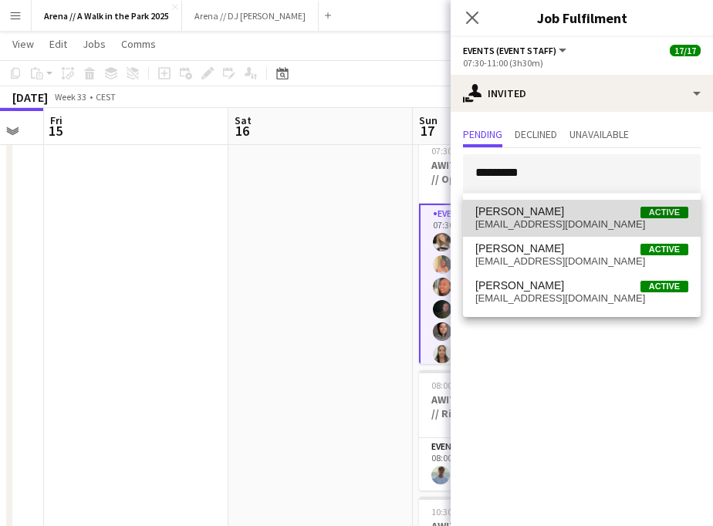
click at [596, 218] on span "Sebastian Alfheim Active" at bounding box center [581, 211] width 213 height 13
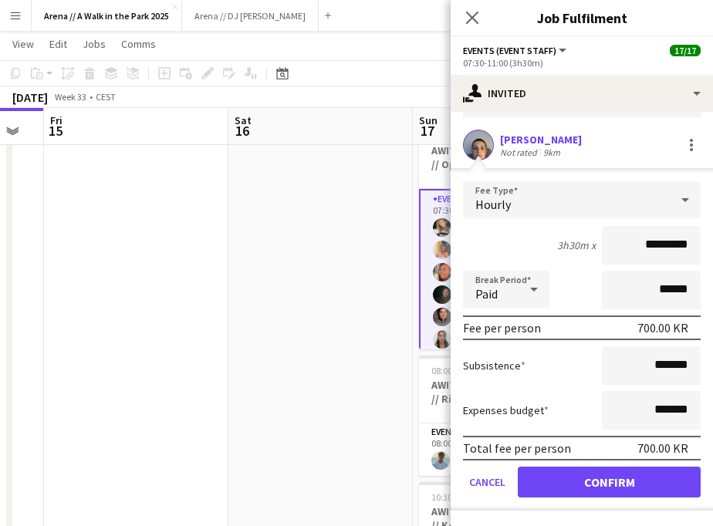
scroll to position [0, 0]
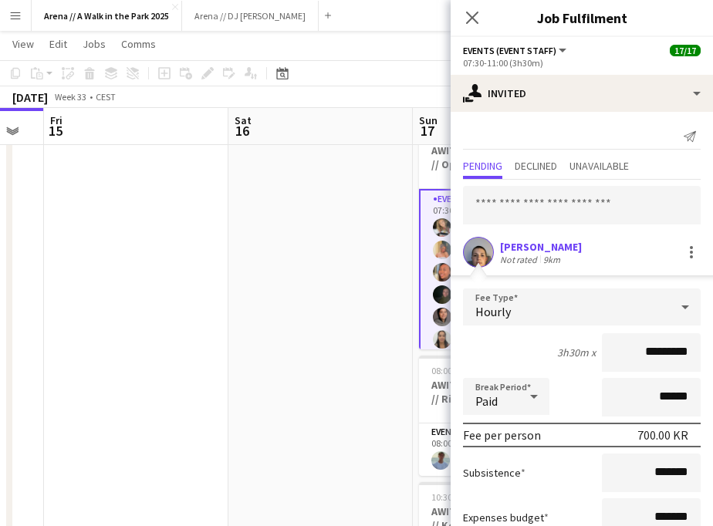
click at [559, 245] on div "Sebastian Alfheim" at bounding box center [541, 247] width 82 height 14
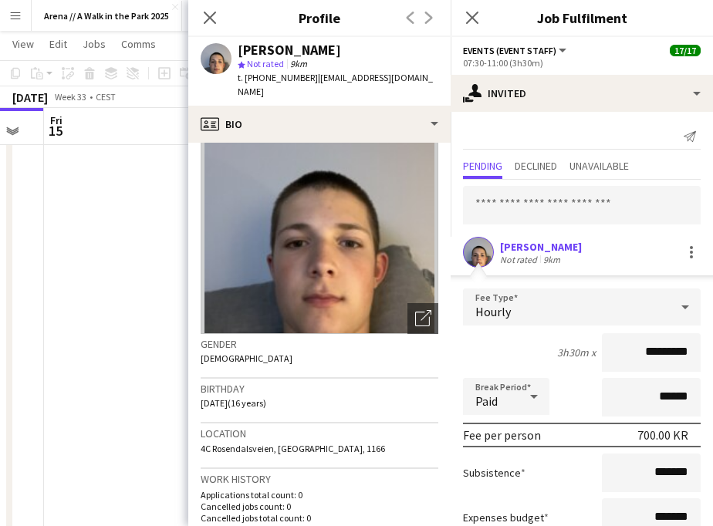
scroll to position [54, 0]
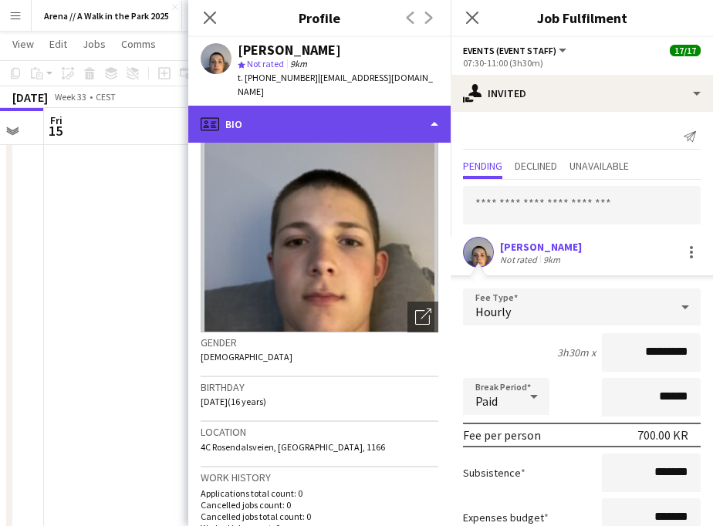
click at [410, 120] on div "profile Bio" at bounding box center [319, 124] width 262 height 37
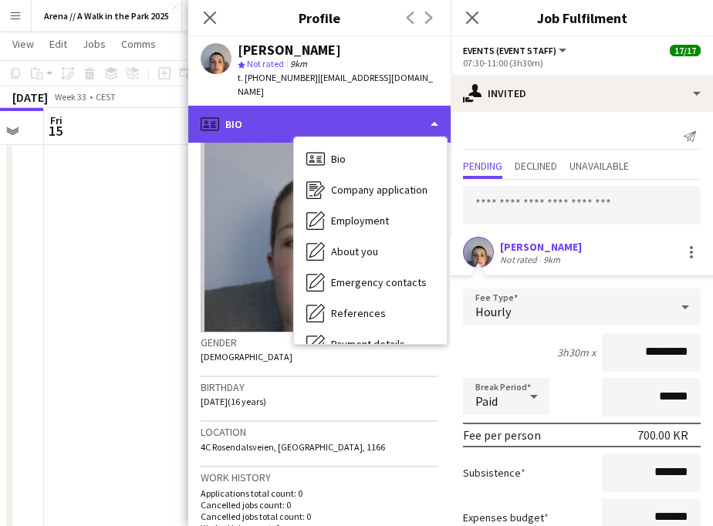
click at [407, 106] on div "profile Bio" at bounding box center [319, 124] width 262 height 37
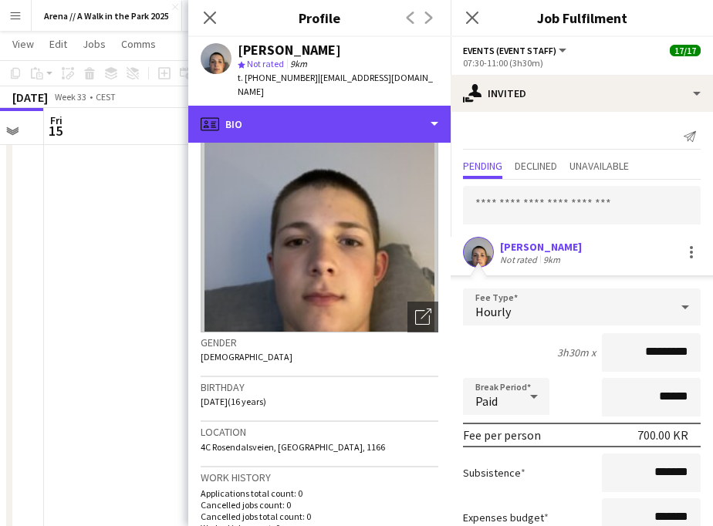
scroll to position [0, 0]
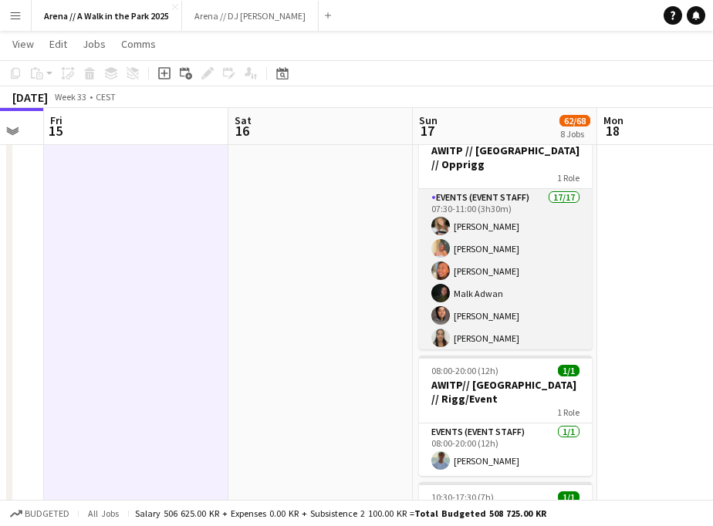
click at [467, 291] on app-card-role "Events (Event Staff) 17/17 07:30-11:00 (3h30m) Marte Jensen Mo Hannah Ludivia R…" at bounding box center [505, 394] width 173 height 410
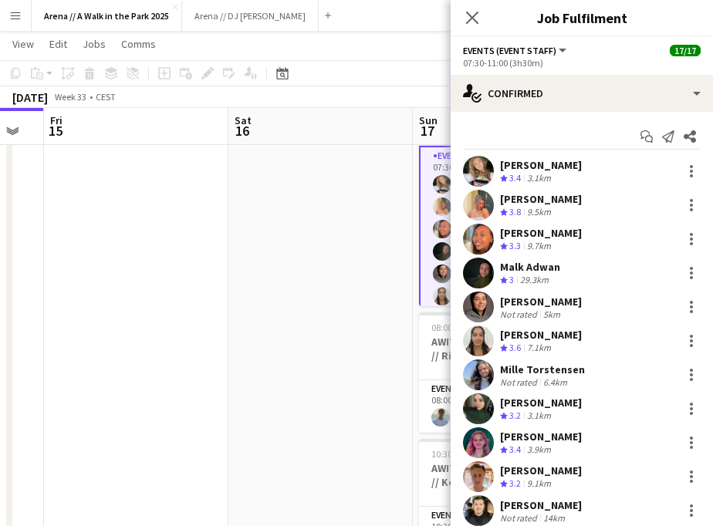
click at [333, 363] on app-date-cell at bounding box center [320, 511] width 184 height 1573
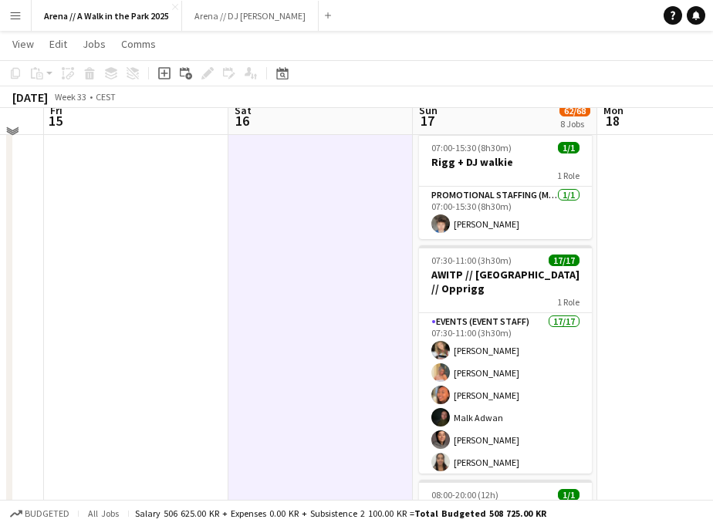
scroll to position [292, 0]
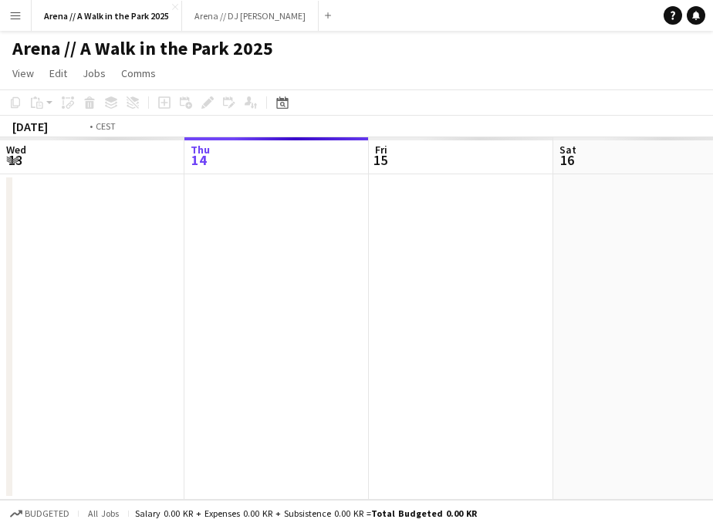
scroll to position [0, 531]
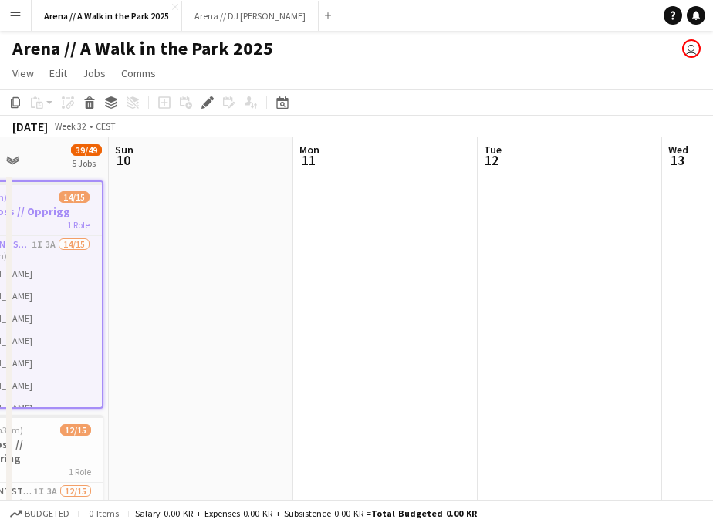
drag, startPoint x: 543, startPoint y: 287, endPoint x: 191, endPoint y: 306, distance: 352.3
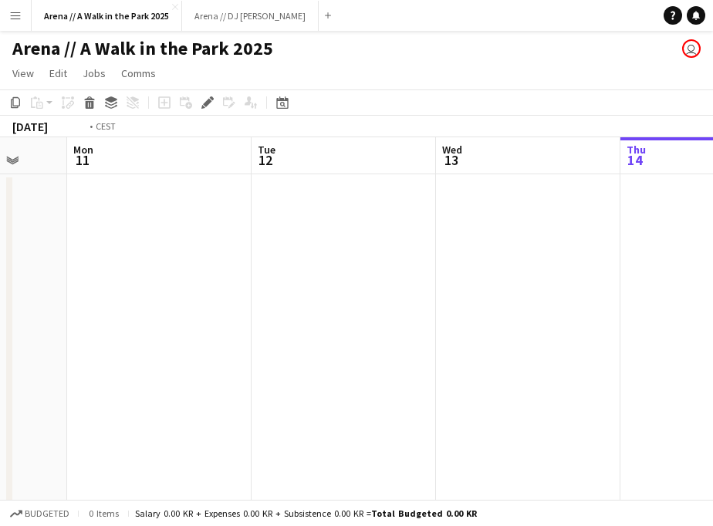
drag, startPoint x: 538, startPoint y: 293, endPoint x: 245, endPoint y: 291, distance: 292.4
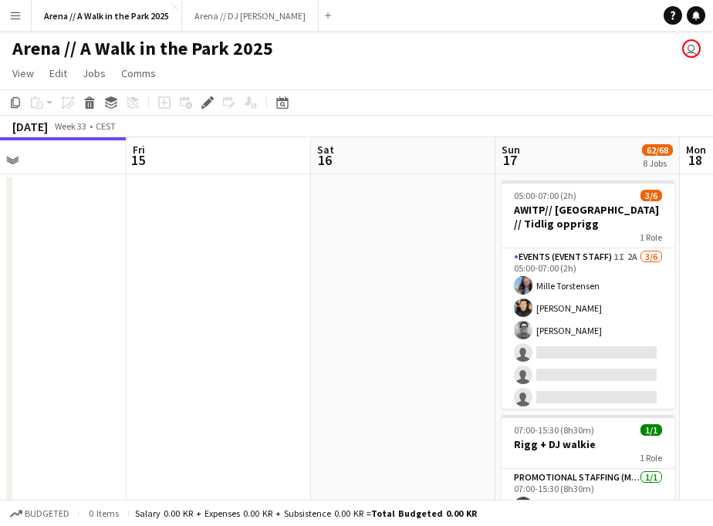
drag, startPoint x: 470, startPoint y: 300, endPoint x: 209, endPoint y: 298, distance: 260.8
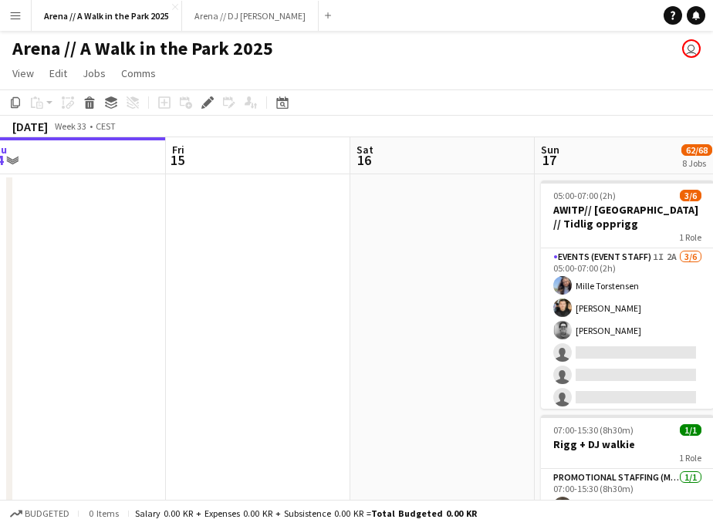
drag, startPoint x: 488, startPoint y: 293, endPoint x: 243, endPoint y: 284, distance: 244.8
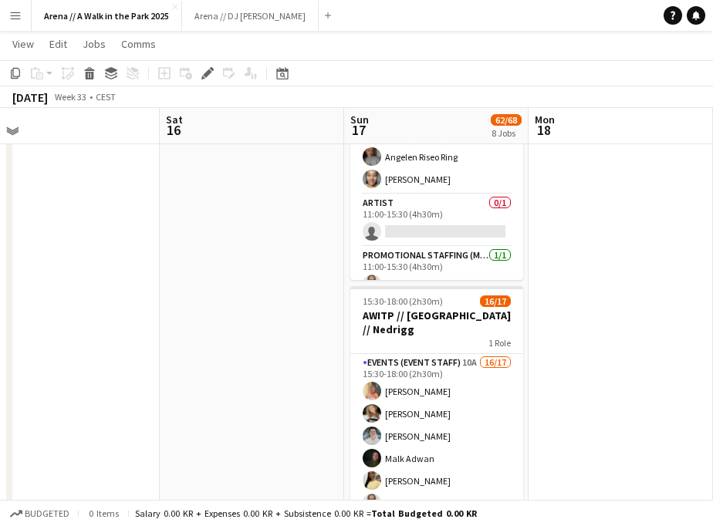
scroll to position [1197, 0]
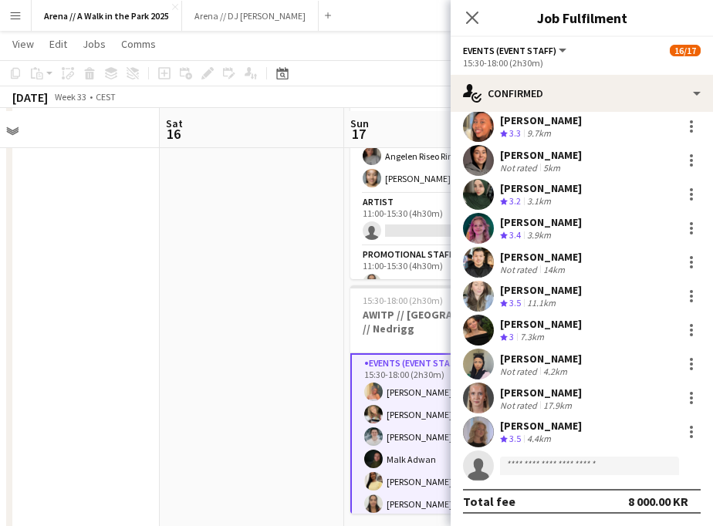
scroll to position [1206, 0]
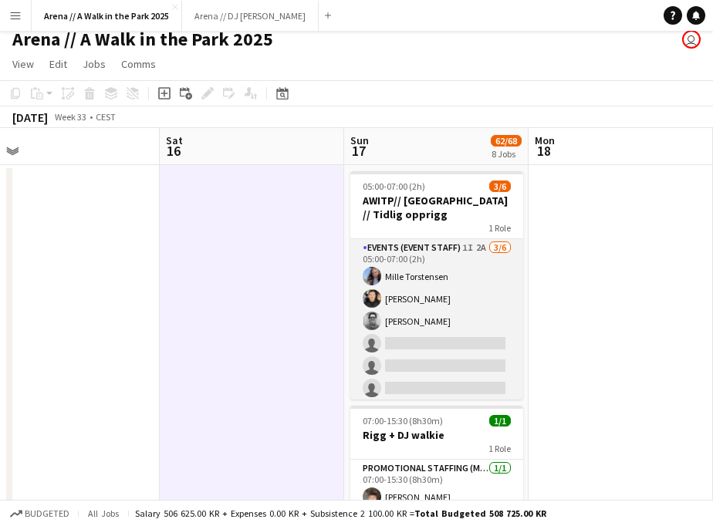
scroll to position [17, 0]
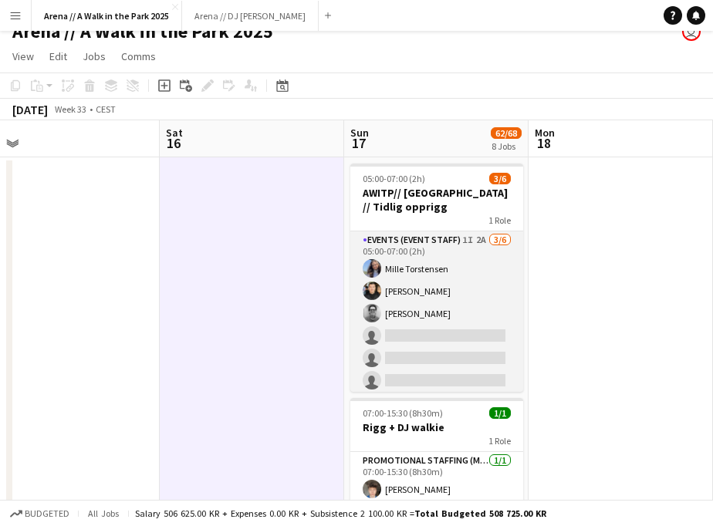
click at [465, 304] on app-card-role "Events (Event Staff) 1I 2A 3/6 05:00-07:00 (2h) Mille Torstensen Ishak Kayabasi…" at bounding box center [436, 313] width 173 height 164
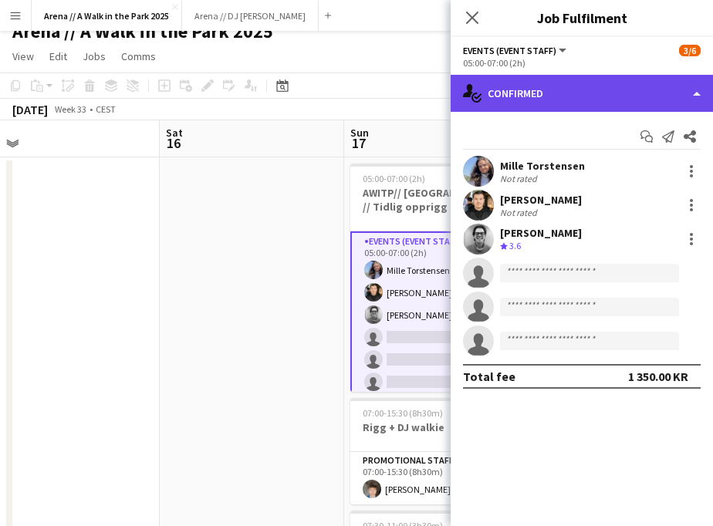
click at [612, 95] on div "single-neutral-actions-check-2 Confirmed" at bounding box center [582, 93] width 262 height 37
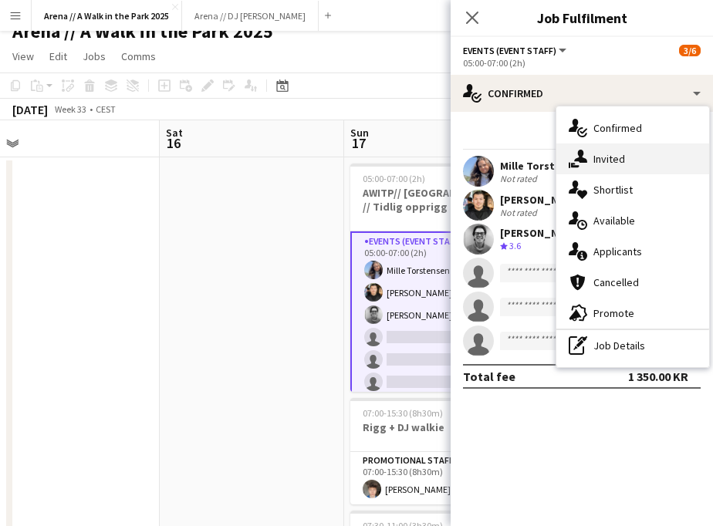
click at [610, 168] on div "single-neutral-actions-share-1 Invited" at bounding box center [632, 159] width 153 height 31
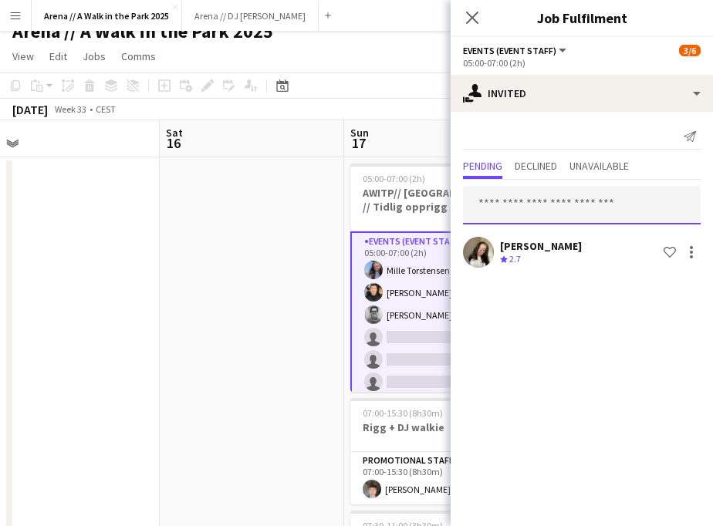
click at [558, 204] on input "text" at bounding box center [582, 205] width 238 height 39
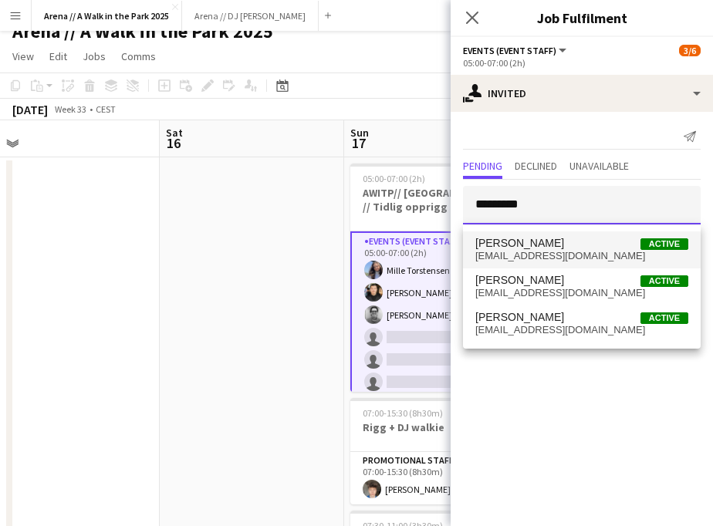
type input "*********"
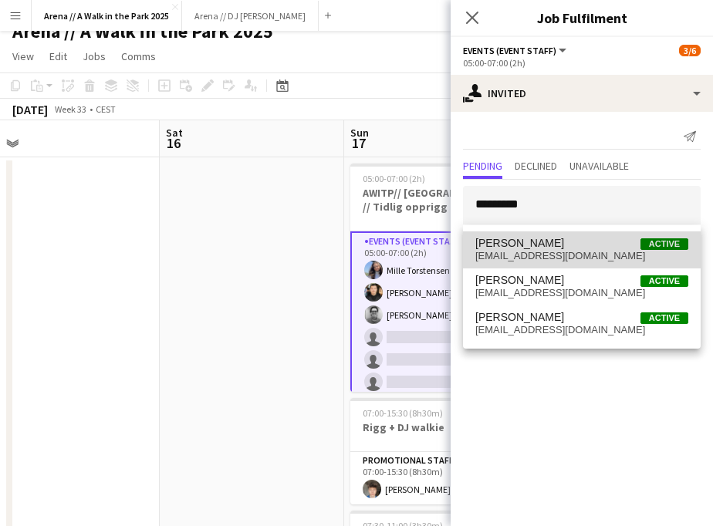
click at [554, 256] on span "seb.alfheim@gmail.com" at bounding box center [581, 256] width 213 height 12
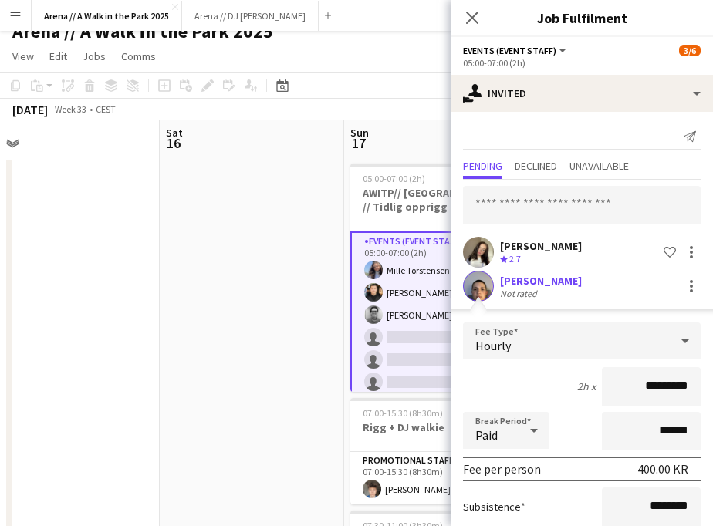
click at [602, 291] on div "Sebastian Alfheim Not rated" at bounding box center [582, 286] width 262 height 31
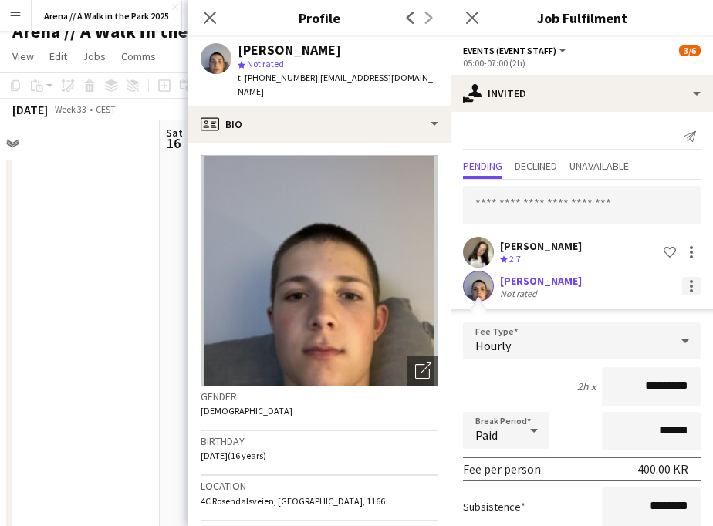
click at [691, 288] on div at bounding box center [691, 286] width 3 height 3
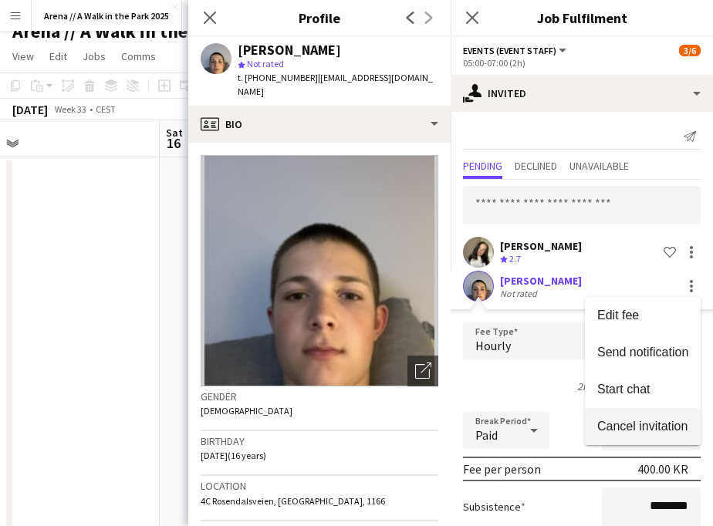
click at [641, 424] on span "Cancel invitation" at bounding box center [642, 425] width 90 height 13
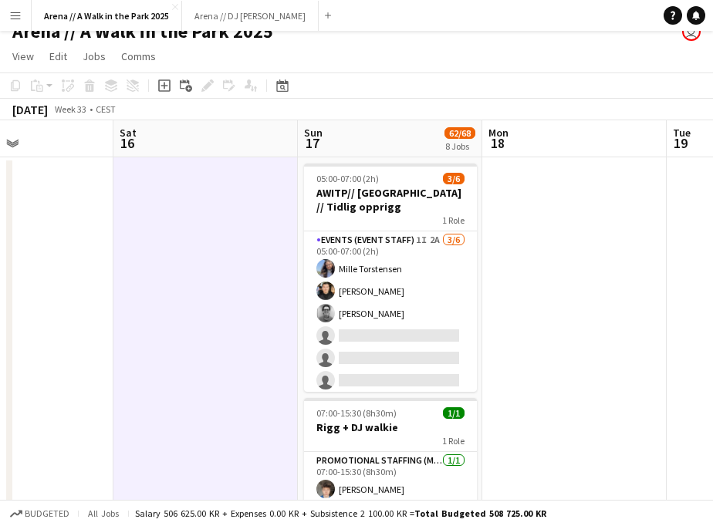
scroll to position [0, 570]
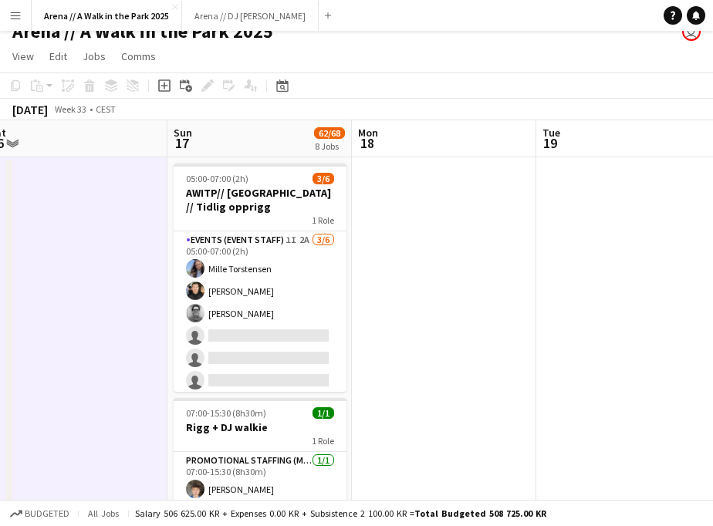
drag, startPoint x: 586, startPoint y: 191, endPoint x: 416, endPoint y: 213, distance: 172.0
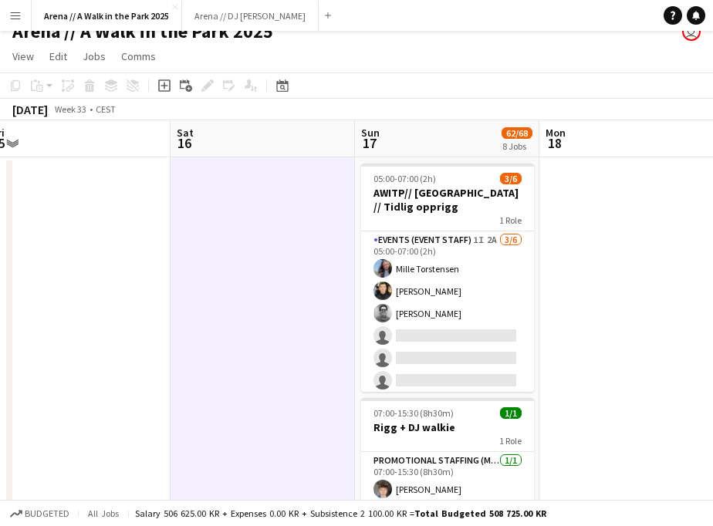
drag, startPoint x: 477, startPoint y: 222, endPoint x: 674, endPoint y: 134, distance: 216.2
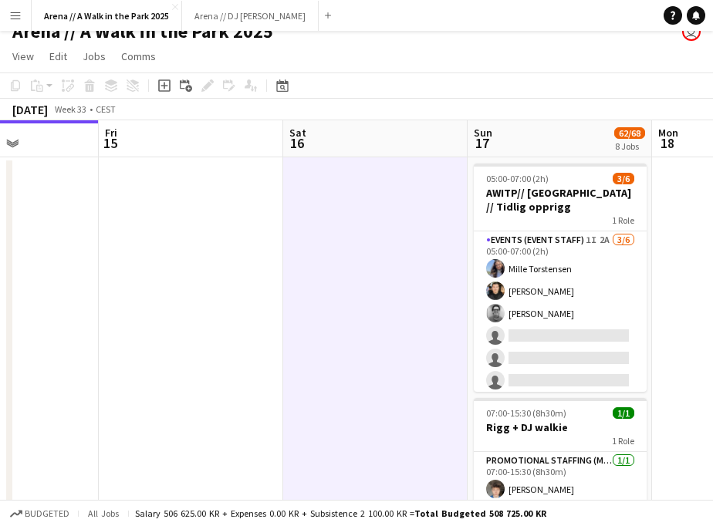
drag, startPoint x: 282, startPoint y: 242, endPoint x: 384, endPoint y: 248, distance: 102.0
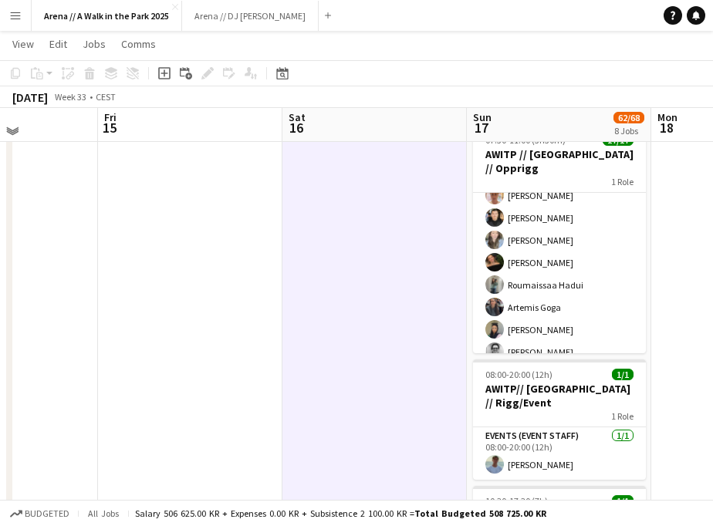
scroll to position [406, 0]
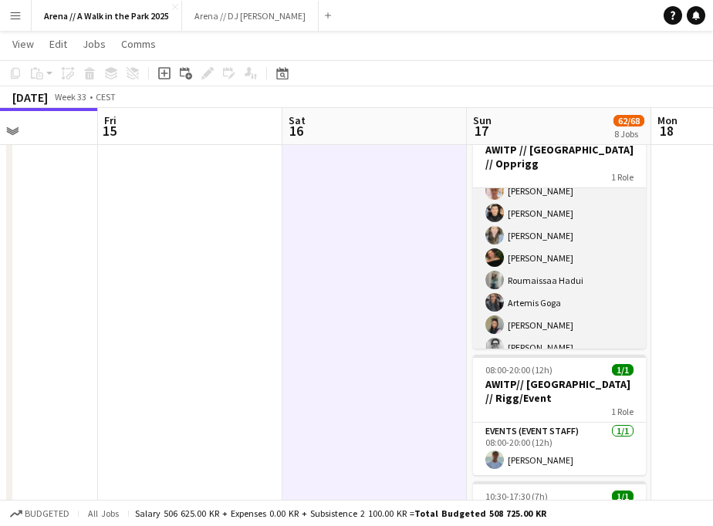
click at [555, 291] on app-card-role "Events (Event Staff) 17/17 07:30-11:00 (3h30m) Marte Jensen Mo Hannah Ludivia R…" at bounding box center [559, 157] width 173 height 410
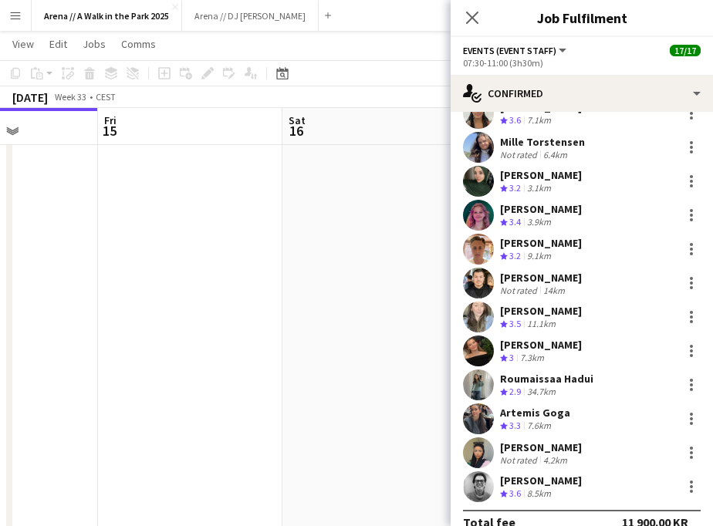
scroll to position [234, 0]
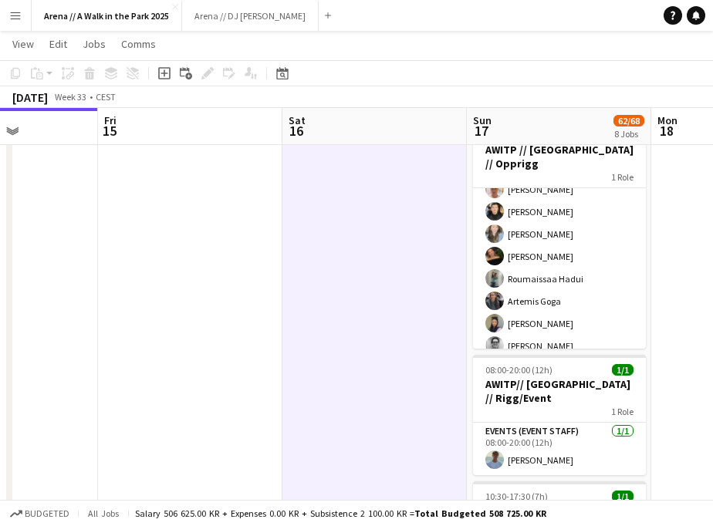
scroll to position [236, 0]
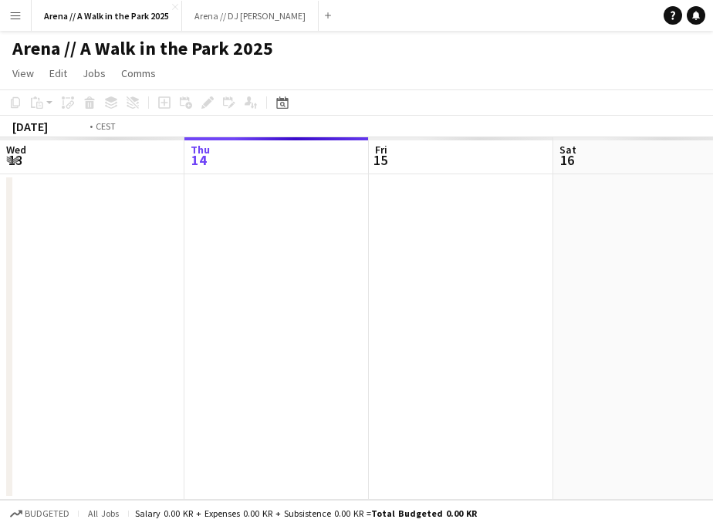
scroll to position [0, 531]
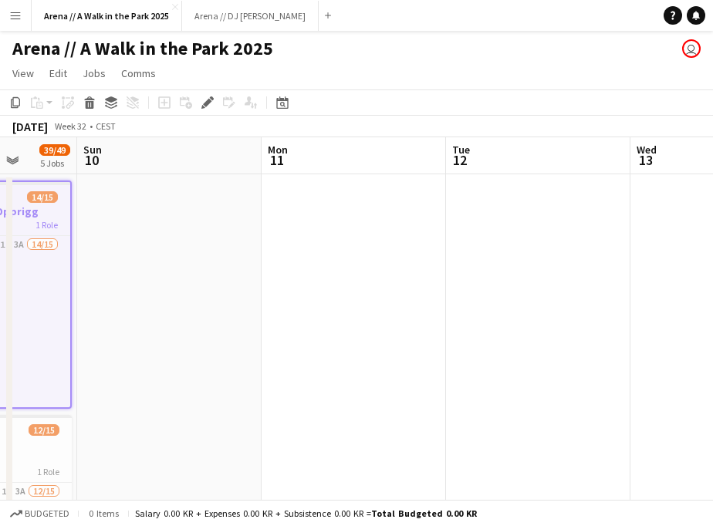
drag, startPoint x: 322, startPoint y: 238, endPoint x: 86, endPoint y: 236, distance: 235.3
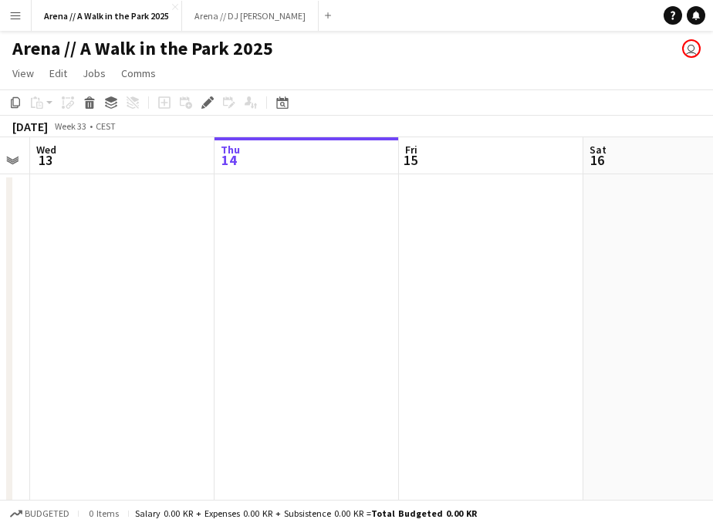
drag, startPoint x: 499, startPoint y: 287, endPoint x: -41, endPoint y: 296, distance: 540.2
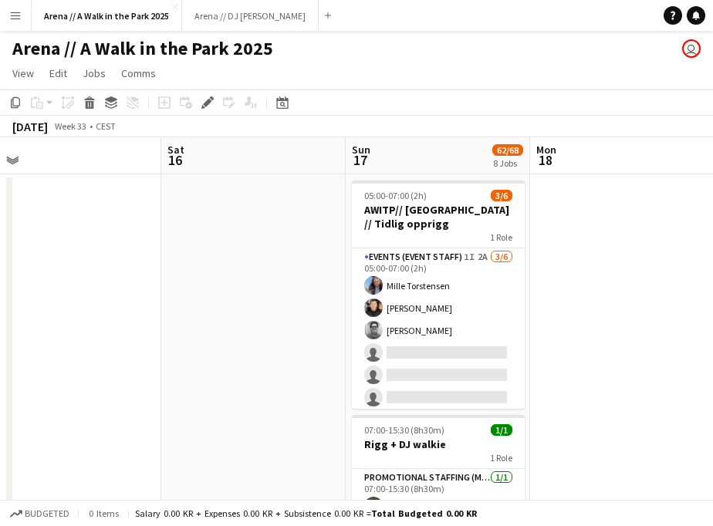
scroll to position [0, 586]
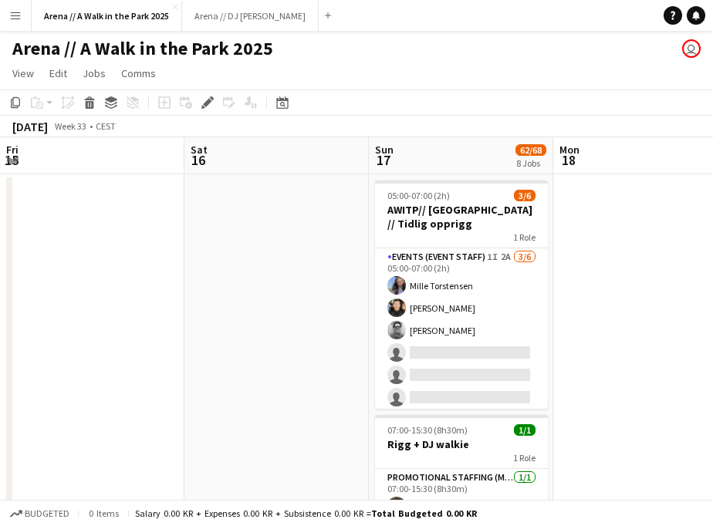
drag, startPoint x: 558, startPoint y: 312, endPoint x: 122, endPoint y: 316, distance: 436.0
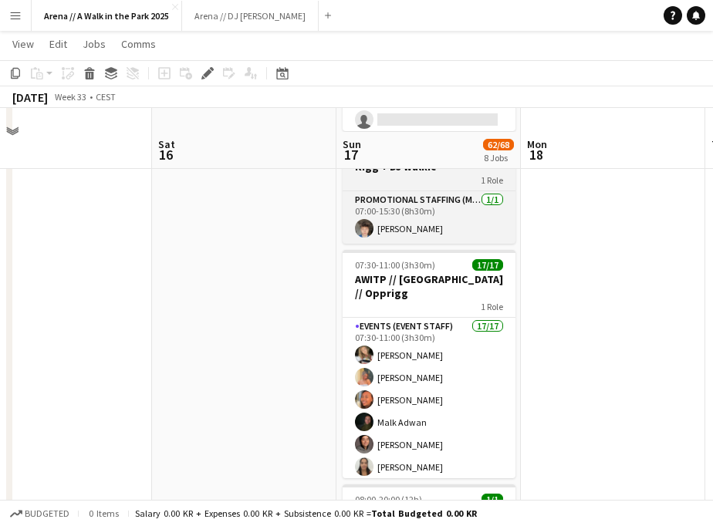
scroll to position [303, 0]
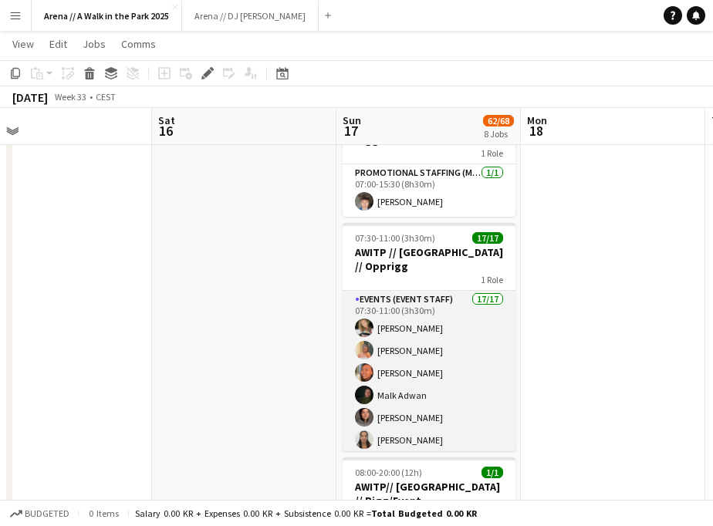
click at [454, 372] on app-card-role "Events (Event Staff) 17/17 07:30-11:00 (3h30m) Marte Jensen Mo Hannah Ludivia R…" at bounding box center [429, 496] width 173 height 410
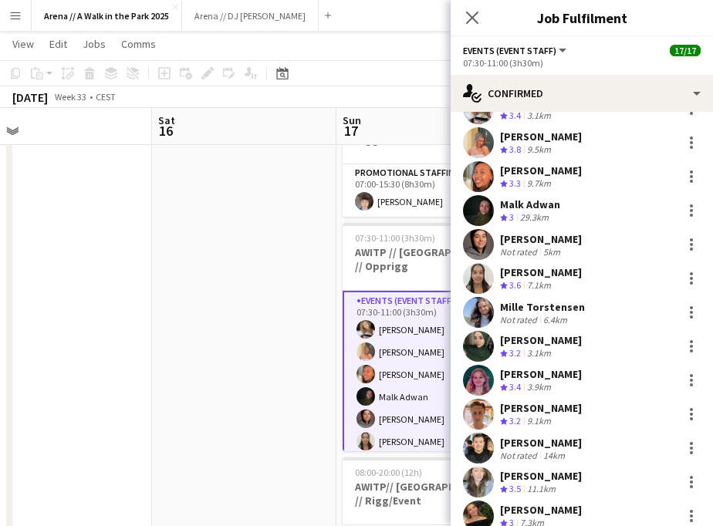
scroll to position [248, 0]
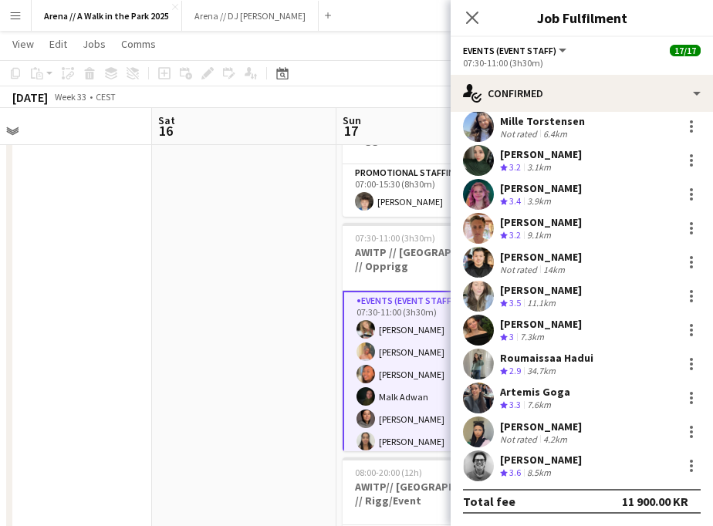
click at [555, 222] on div "[PERSON_NAME] gjelsnes" at bounding box center [541, 222] width 82 height 14
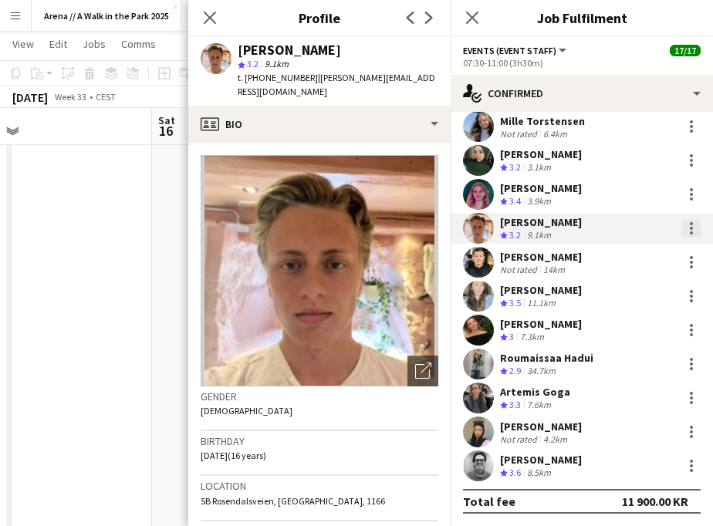
click at [684, 229] on div at bounding box center [691, 228] width 19 height 19
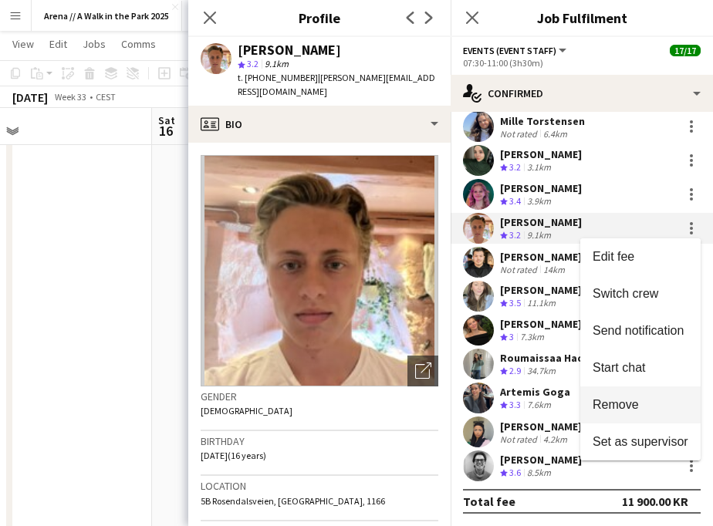
click at [630, 402] on span "Remove" at bounding box center [616, 403] width 46 height 13
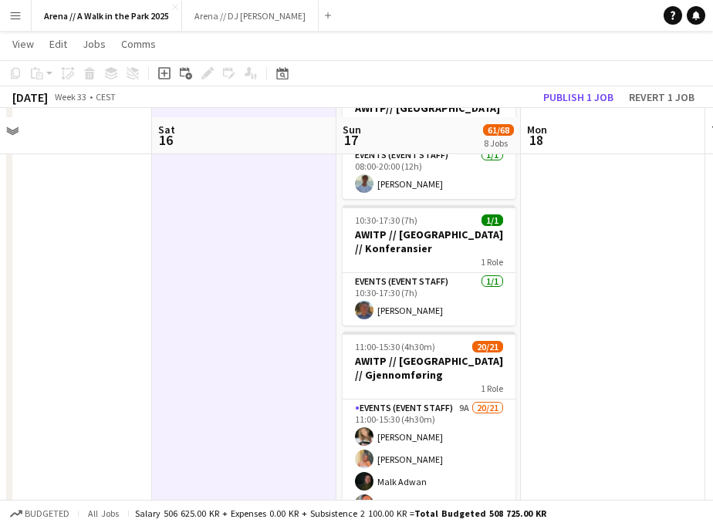
scroll to position [691, 0]
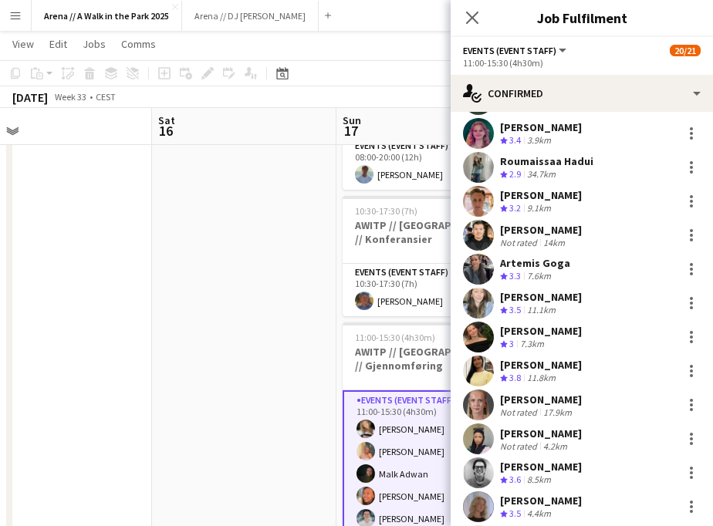
scroll to position [384, 0]
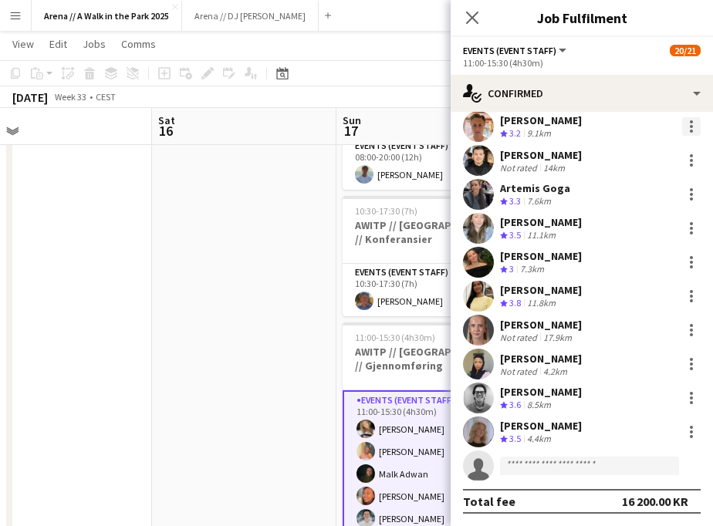
click at [694, 129] on div at bounding box center [691, 126] width 19 height 19
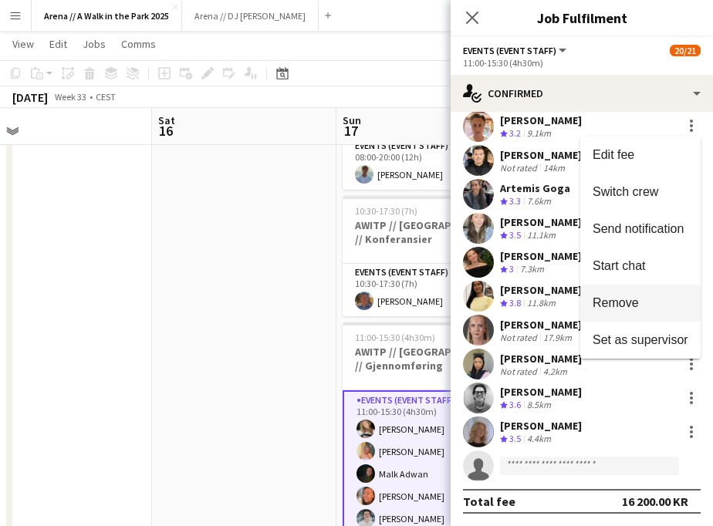
click at [647, 298] on span "Remove" at bounding box center [641, 303] width 96 height 14
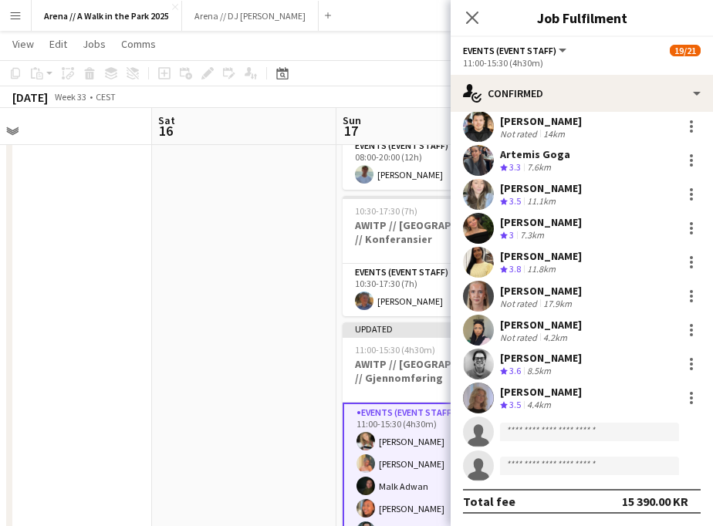
scroll to position [350, 0]
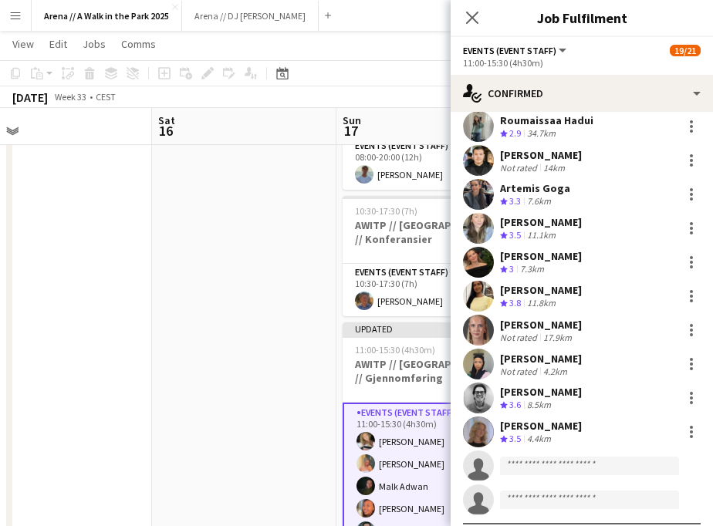
click at [294, 299] on app-date-cell at bounding box center [244, 268] width 184 height 1573
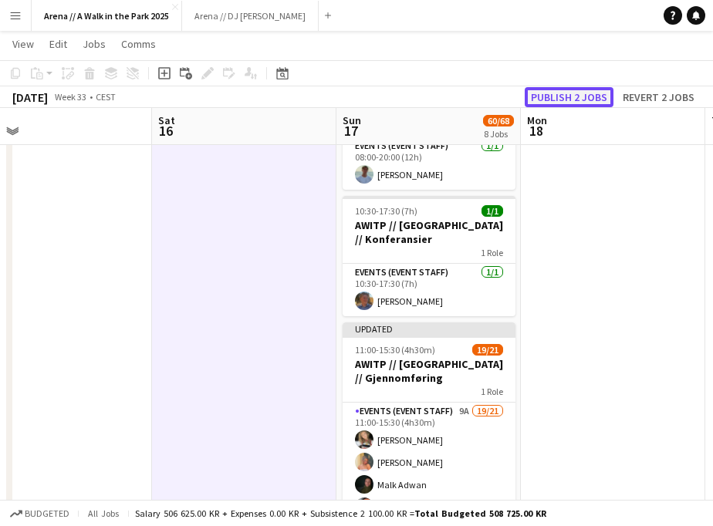
click at [572, 104] on button "Publish 2 jobs" at bounding box center [569, 97] width 89 height 20
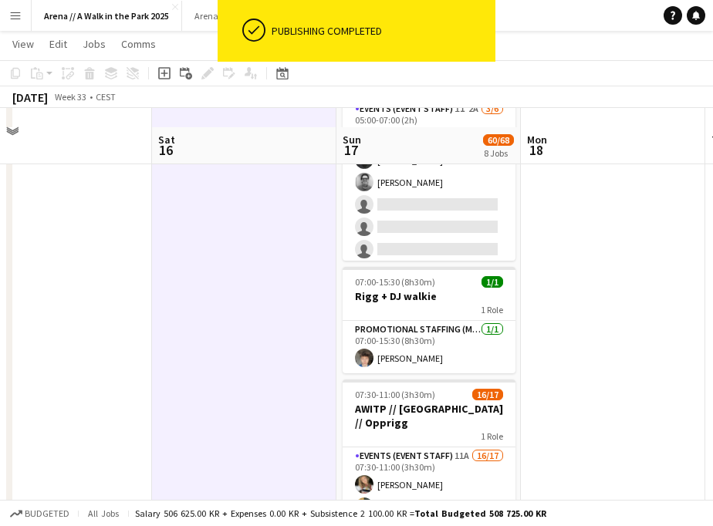
scroll to position [93, 0]
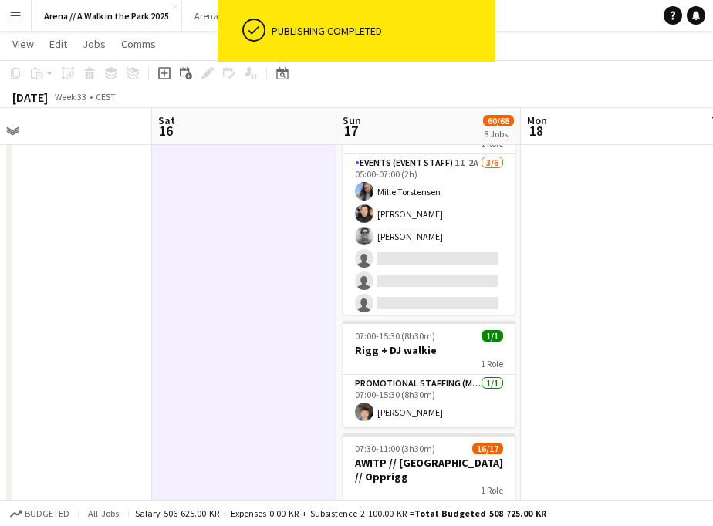
click at [413, 104] on div "August 2025 Week 33 • CEST" at bounding box center [356, 97] width 713 height 22
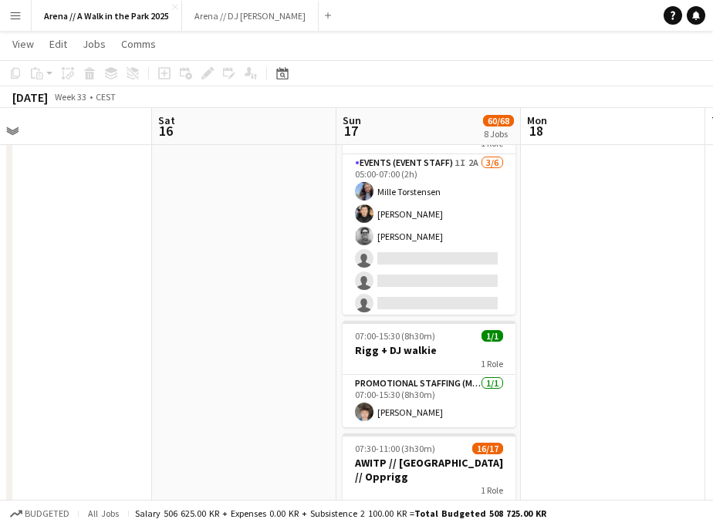
click at [410, 118] on app-board-header-date "Sun 17 60/68 8 Jobs" at bounding box center [428, 126] width 184 height 37
click at [163, 75] on icon "Add job" at bounding box center [164, 73] width 12 height 12
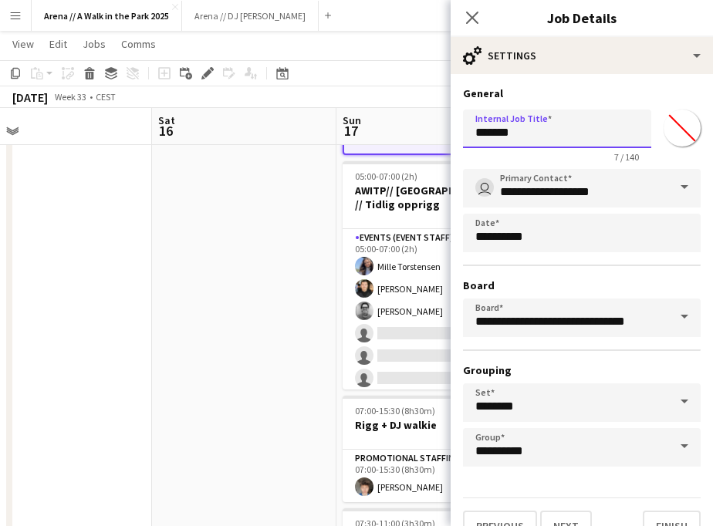
click at [545, 140] on input "*******" at bounding box center [557, 129] width 188 height 39
drag, startPoint x: 545, startPoint y: 140, endPoint x: 464, endPoint y: 139, distance: 81.8
click at [464, 139] on input "*******" at bounding box center [557, 129] width 188 height 39
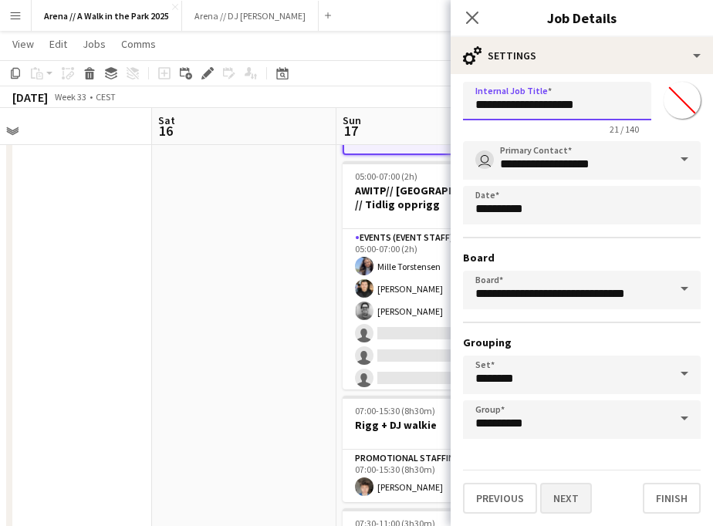
type input "**********"
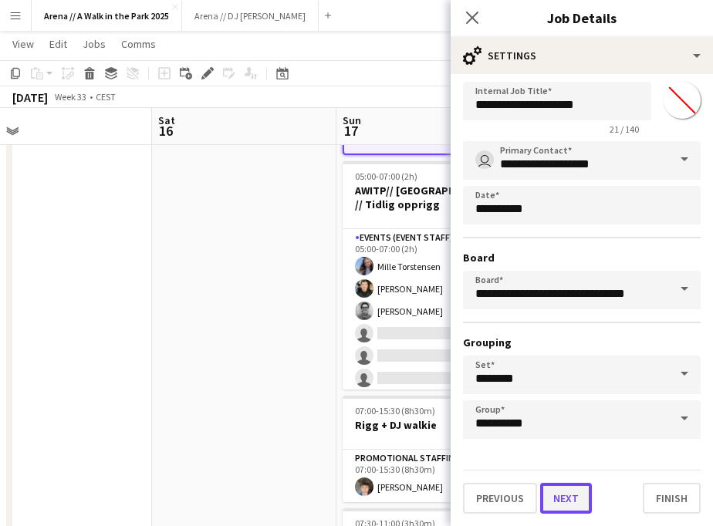
click at [562, 495] on button "Next" at bounding box center [566, 498] width 52 height 31
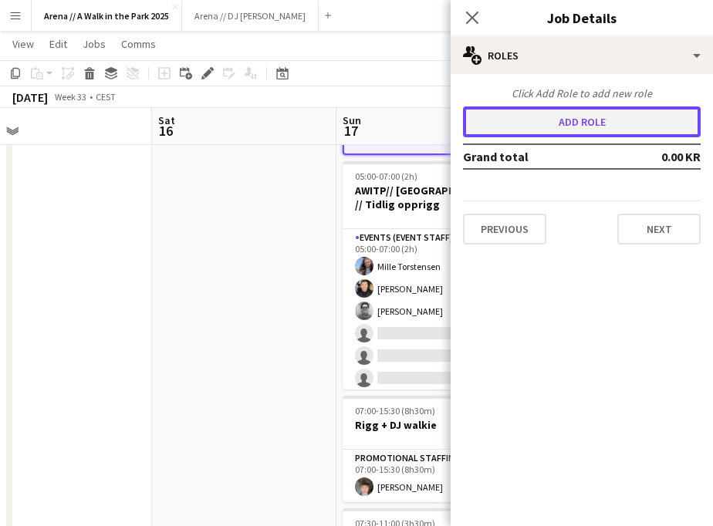
click at [564, 111] on button "Add role" at bounding box center [582, 121] width 238 height 31
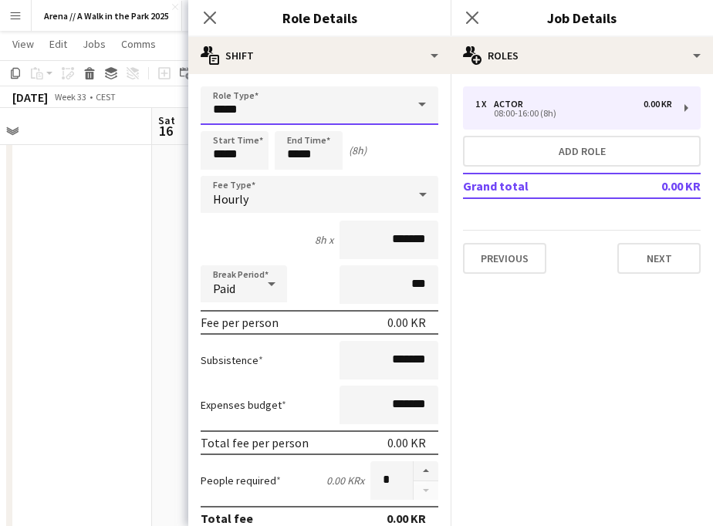
click at [364, 95] on input "*****" at bounding box center [320, 105] width 238 height 39
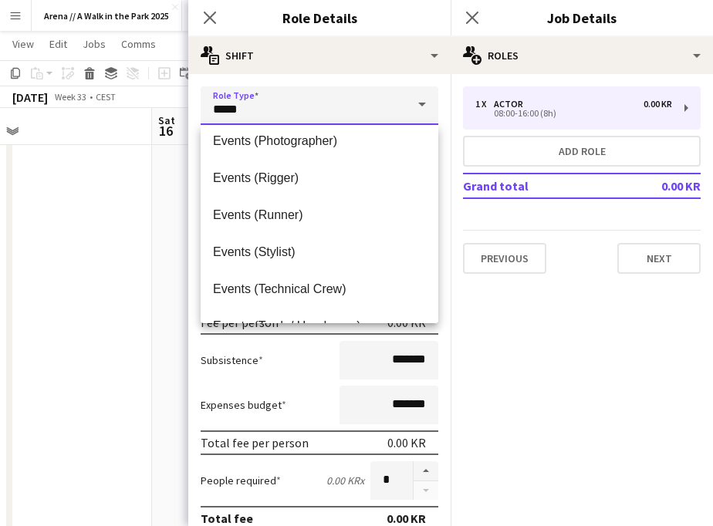
scroll to position [534, 0]
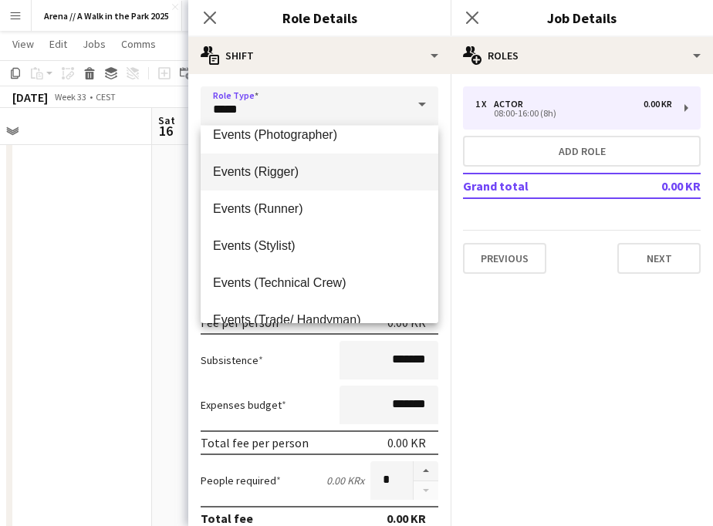
click at [343, 171] on span "Events (Rigger)" at bounding box center [319, 171] width 213 height 15
type input "**********"
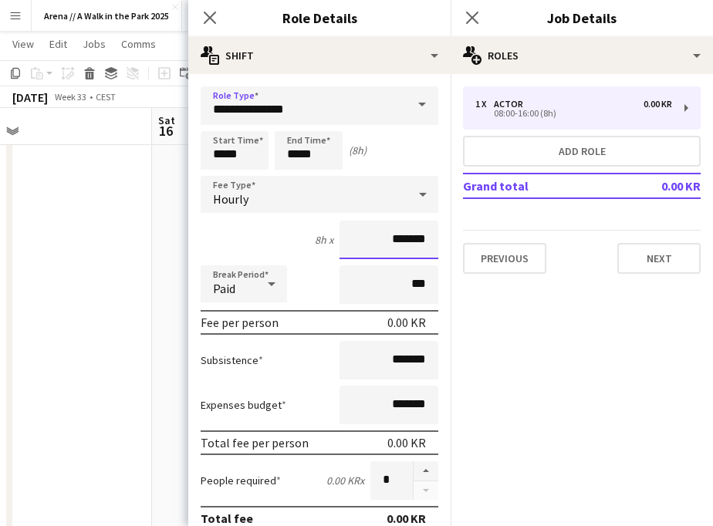
click at [397, 236] on input "*******" at bounding box center [388, 240] width 99 height 39
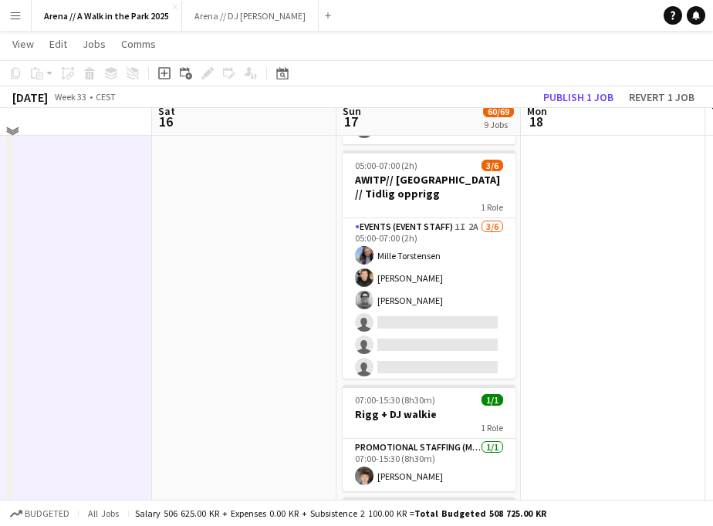
scroll to position [159, 0]
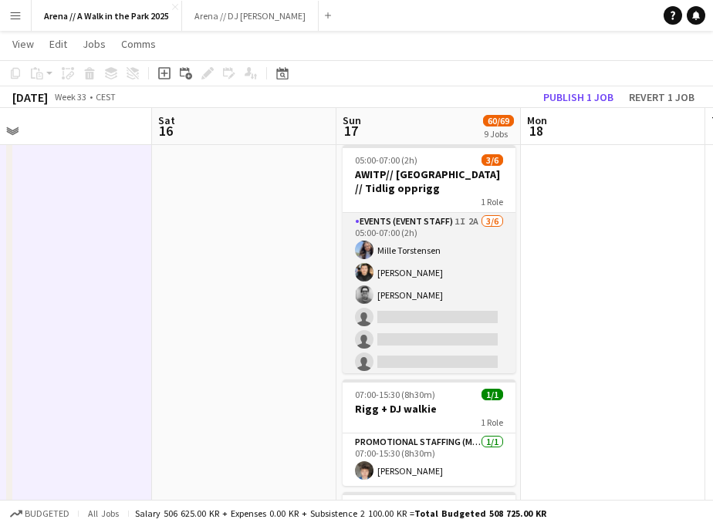
click at [447, 304] on app-card-role "Events (Event Staff) 1I 2A 3/6 05:00-07:00 (2h) Mille Torstensen Ishak Kayabasi…" at bounding box center [429, 295] width 173 height 164
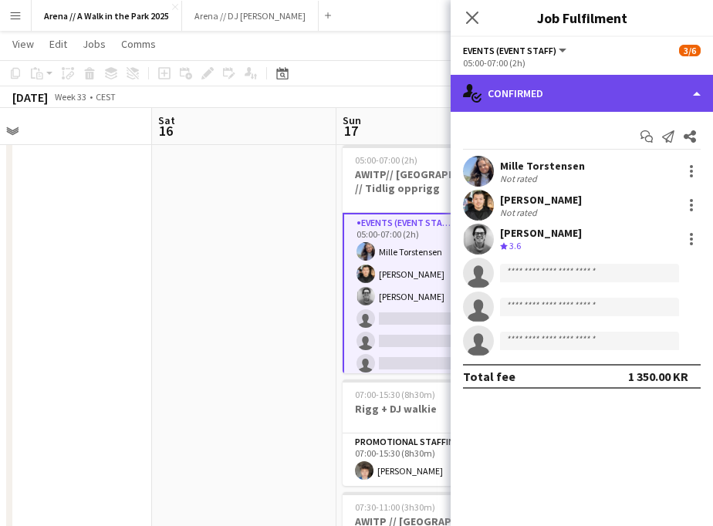
click at [567, 98] on div "single-neutral-actions-check-2 Confirmed" at bounding box center [582, 93] width 262 height 37
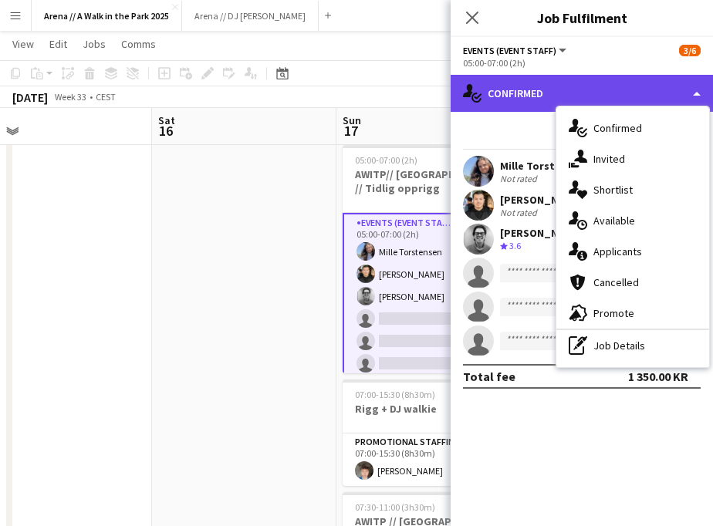
click at [567, 98] on div "single-neutral-actions-check-2 Confirmed" at bounding box center [582, 93] width 262 height 37
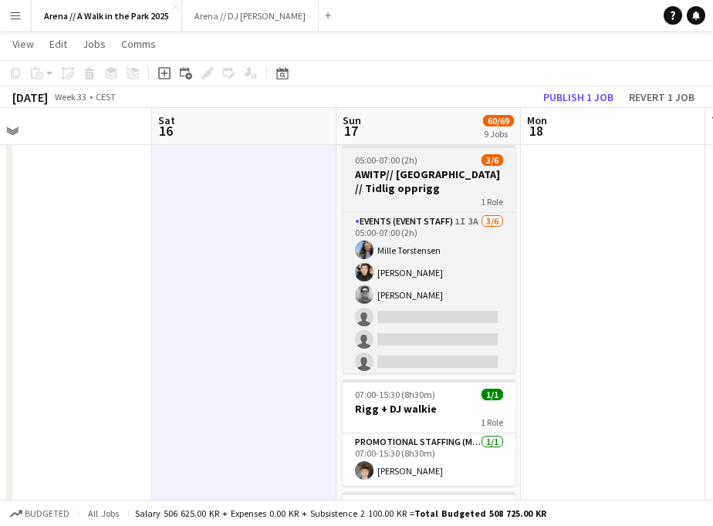
click at [380, 195] on div "1 Role" at bounding box center [429, 201] width 173 height 12
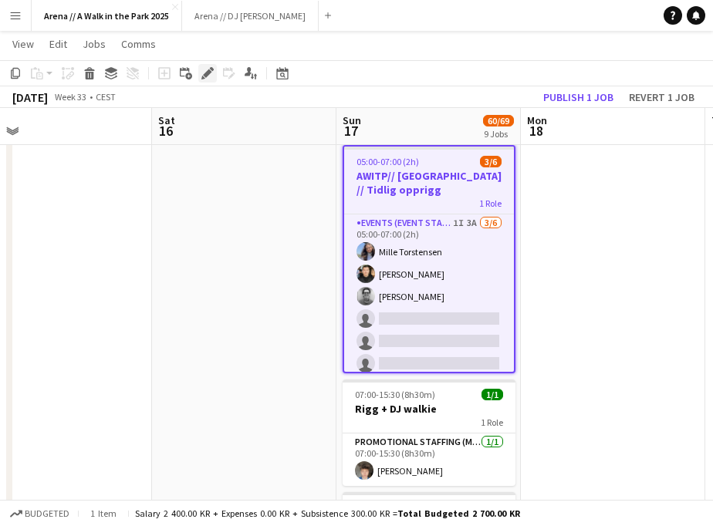
click at [205, 76] on icon at bounding box center [207, 73] width 8 height 8
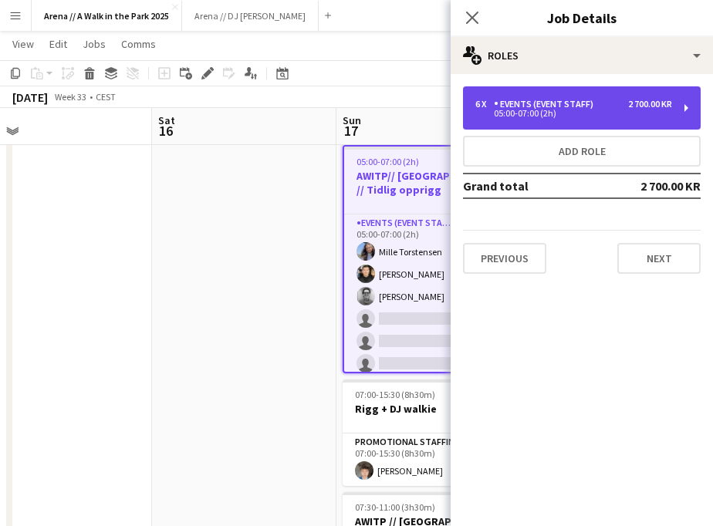
click at [597, 125] on div "6 x Events (Event Staff) 2 700.00 KR 05:00-07:00 (2h)" at bounding box center [582, 107] width 238 height 43
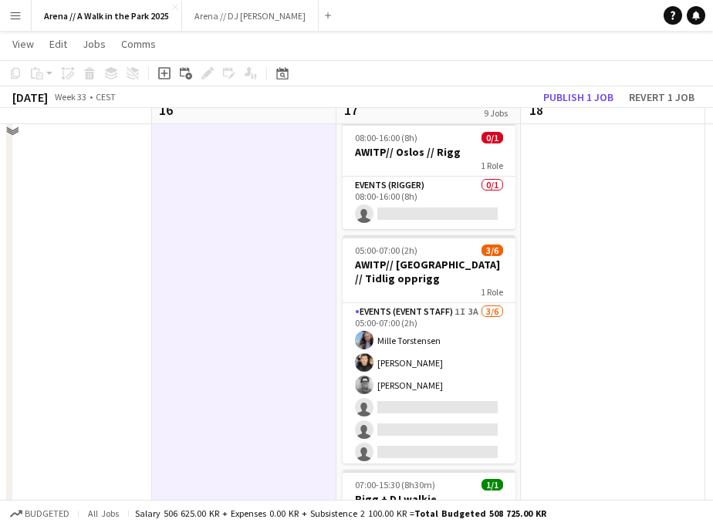
scroll to position [69, 0]
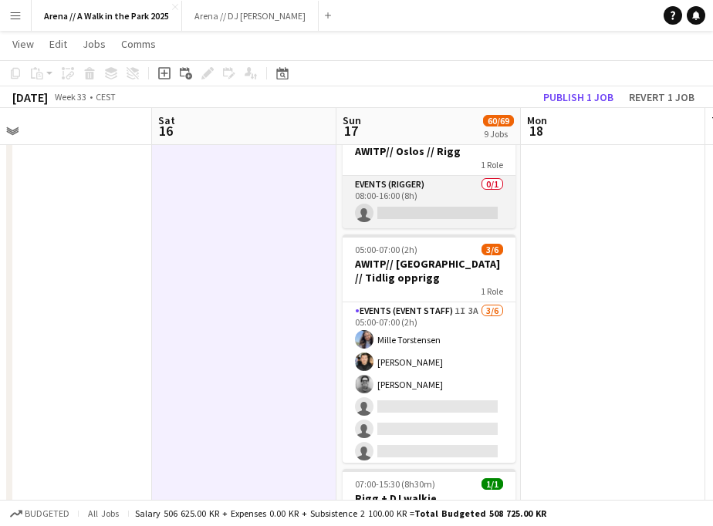
click at [463, 205] on app-card-role "Events (Rigger) 0/1 08:00-16:00 (8h) single-neutral-actions" at bounding box center [429, 202] width 173 height 52
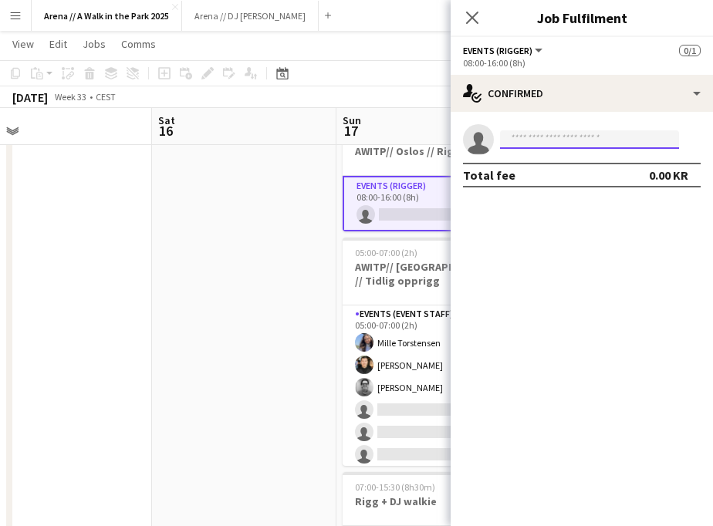
click at [552, 144] on input at bounding box center [589, 139] width 179 height 19
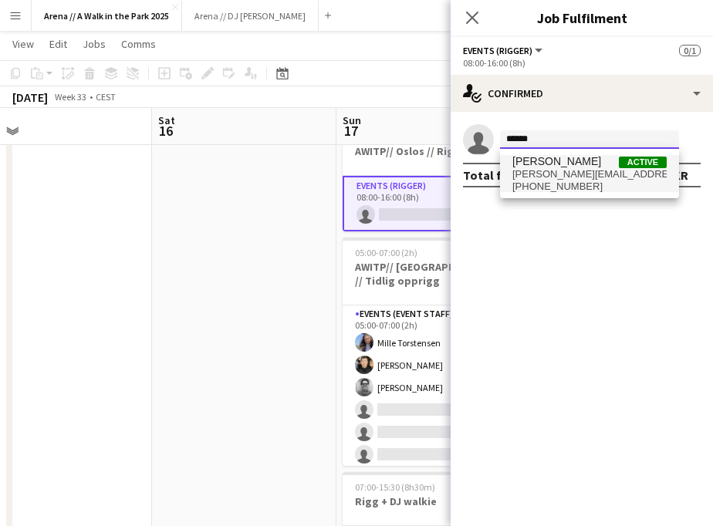
type input "******"
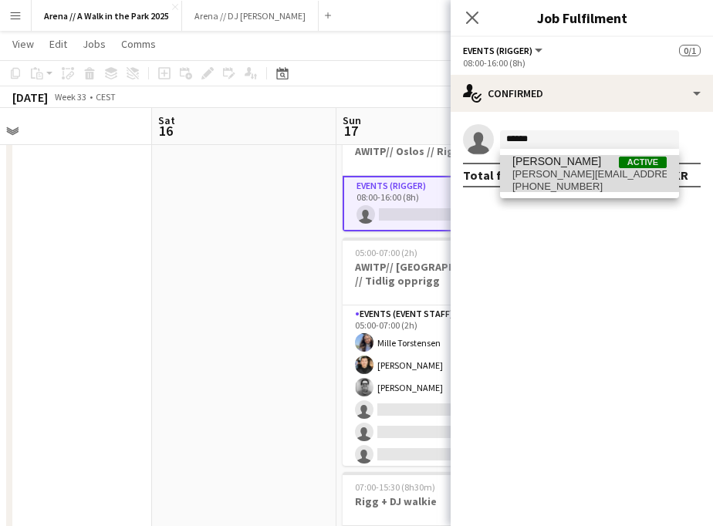
click at [551, 164] on span "[PERSON_NAME] gjelsnes" at bounding box center [556, 161] width 89 height 13
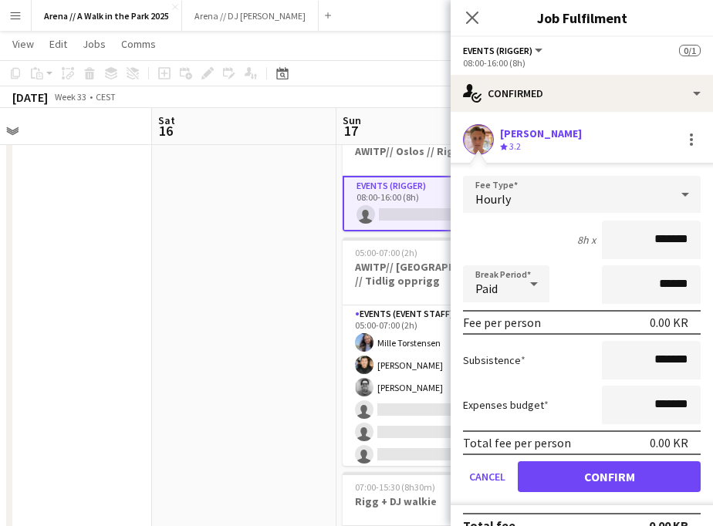
scroll to position [8, 0]
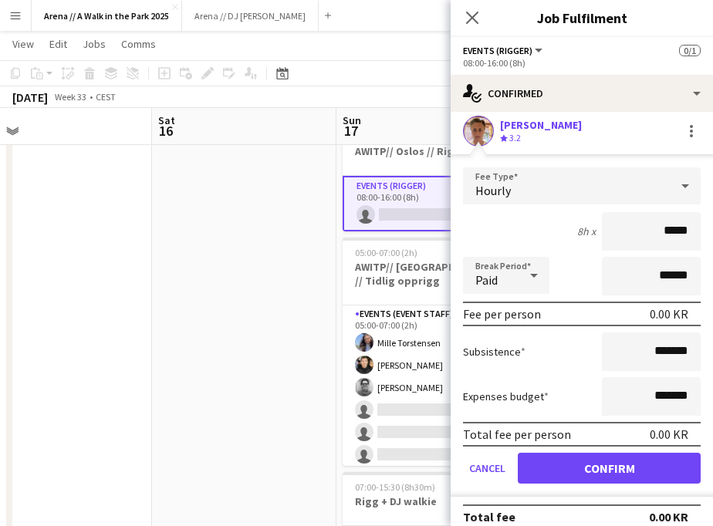
type input "****"
type input "******"
click button "Confirm" at bounding box center [609, 468] width 183 height 31
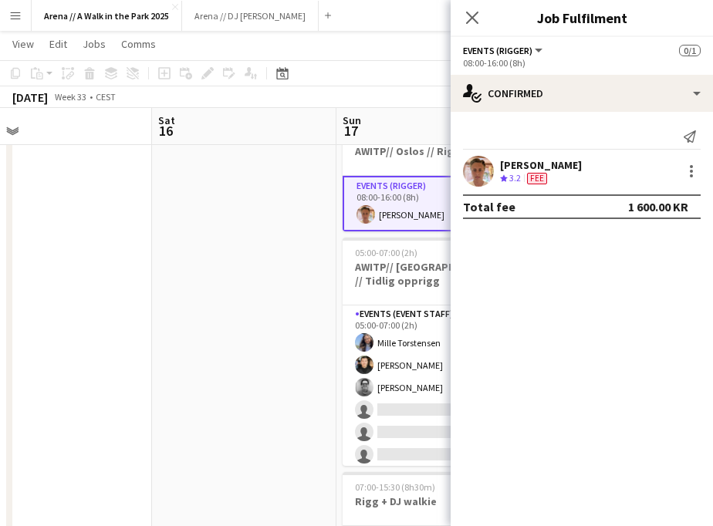
click at [547, 181] on span "Fee" at bounding box center [537, 179] width 20 height 12
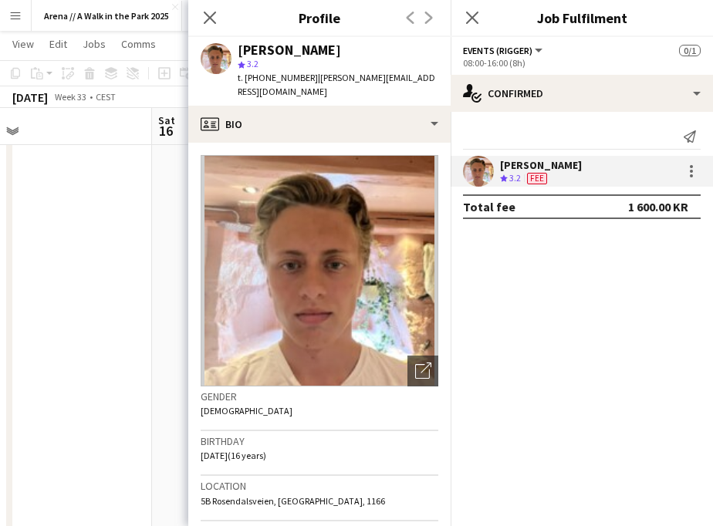
click at [570, 262] on mat-expansion-panel "check Confirmed Send notification Ludvig Karlsen gjelsnes Crew rating 3.2 Fee T…" at bounding box center [582, 319] width 262 height 414
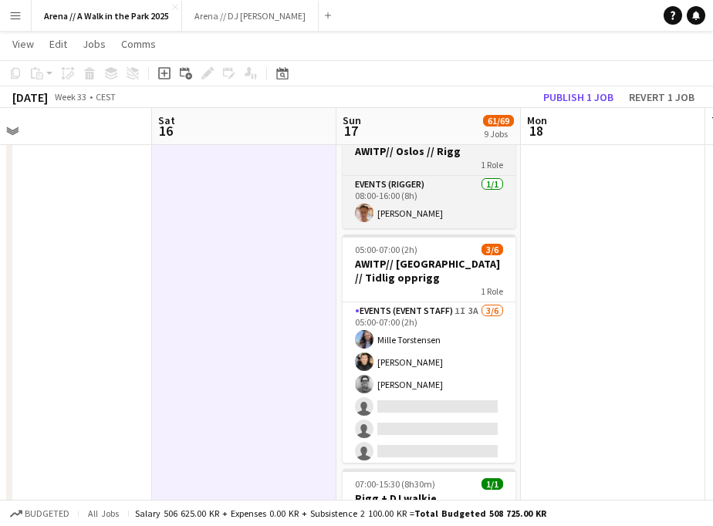
click at [458, 160] on div "1 Role" at bounding box center [429, 164] width 173 height 12
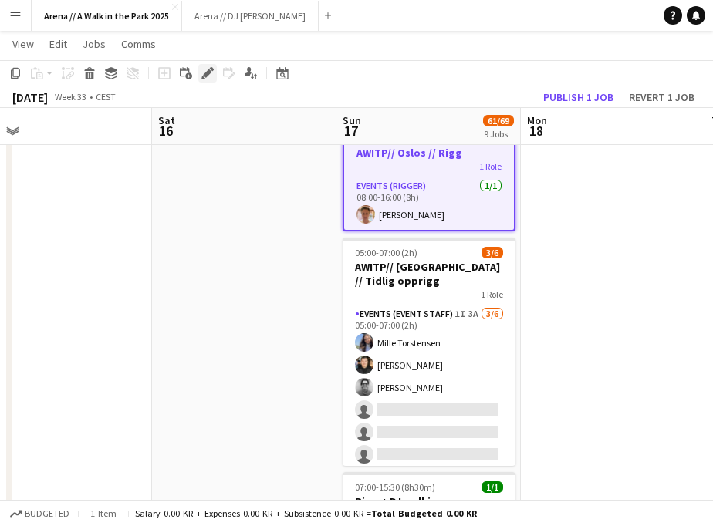
click at [208, 77] on icon "Edit" at bounding box center [207, 73] width 12 height 12
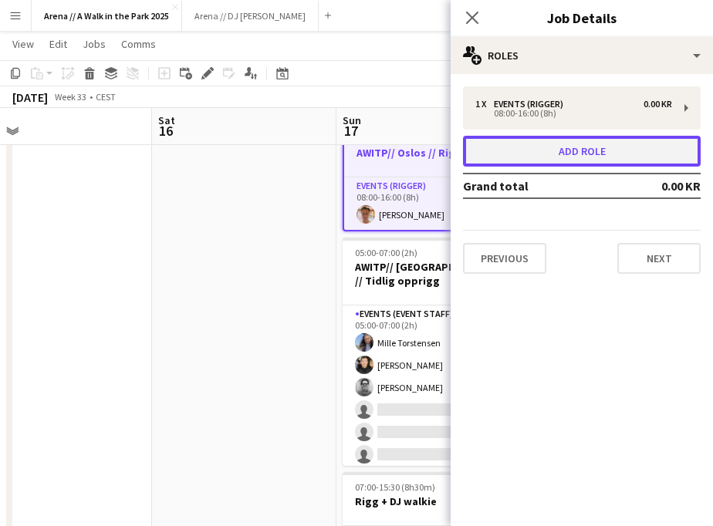
click at [651, 148] on button "Add role" at bounding box center [582, 151] width 238 height 31
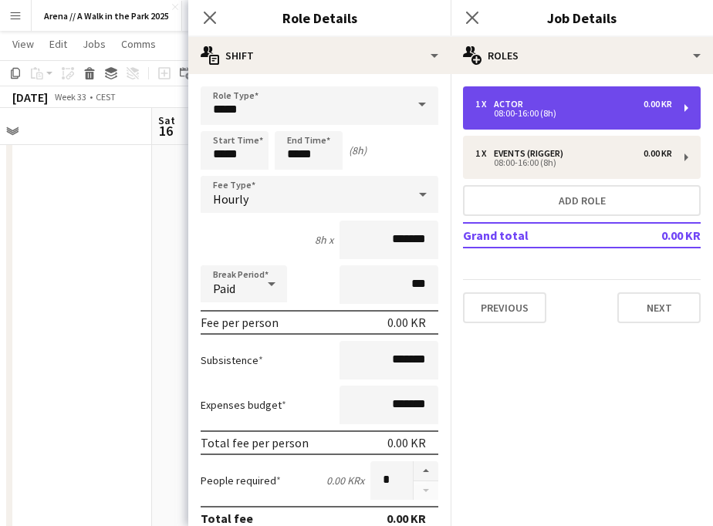
click at [654, 112] on div "08:00-16:00 (8h)" at bounding box center [573, 114] width 197 height 8
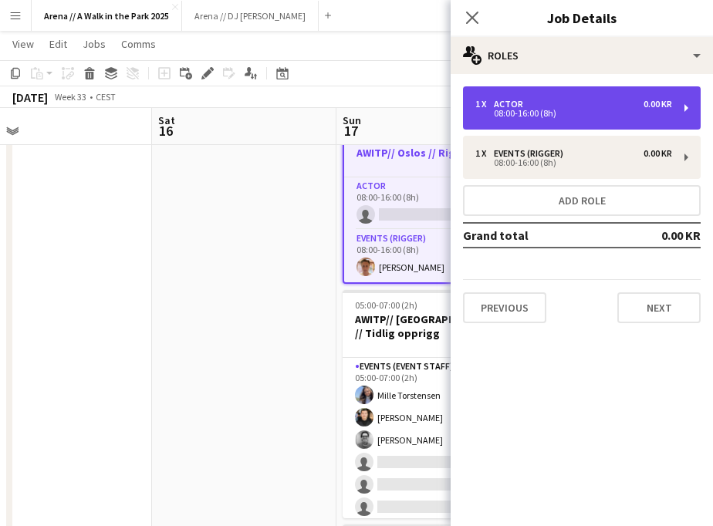
click at [526, 110] on div "08:00-16:00 (8h)" at bounding box center [573, 114] width 197 height 8
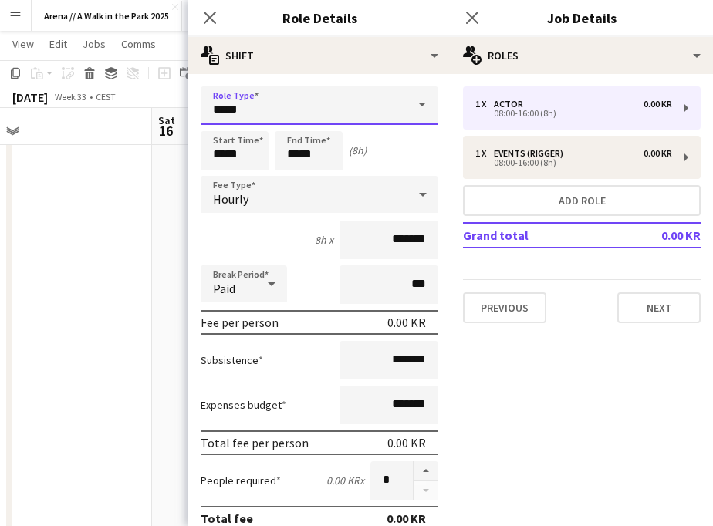
click at [306, 106] on input "*****" at bounding box center [320, 105] width 238 height 39
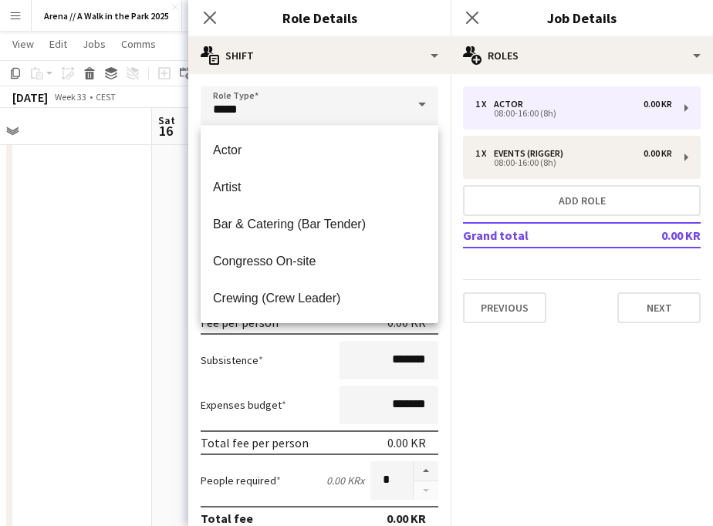
click at [406, 76] on div "Role Type ***** Start Time ***** End Time ***** (8h) Fee Type Hourly 8h x *****…" at bounding box center [319, 520] width 262 height 892
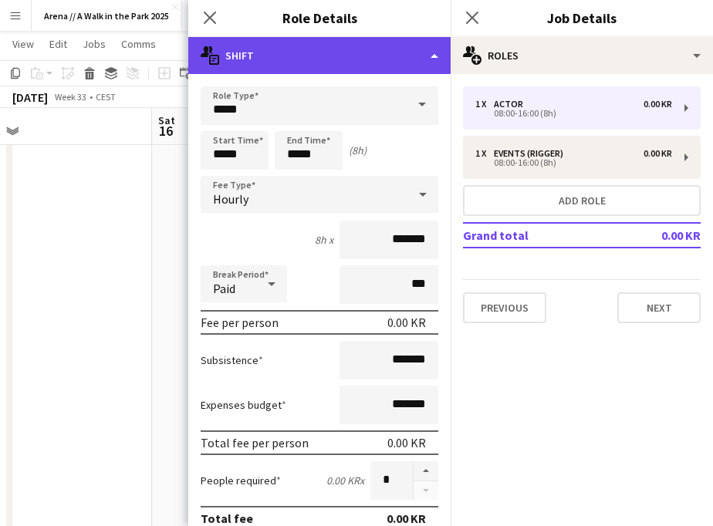
click at [410, 65] on div "multiple-actions-text Shift" at bounding box center [319, 55] width 262 height 37
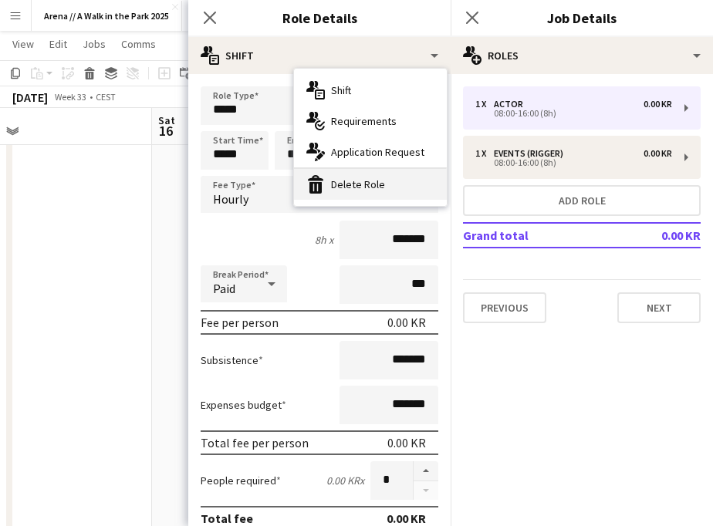
click at [375, 174] on div "bin-2 Delete Role" at bounding box center [370, 184] width 153 height 31
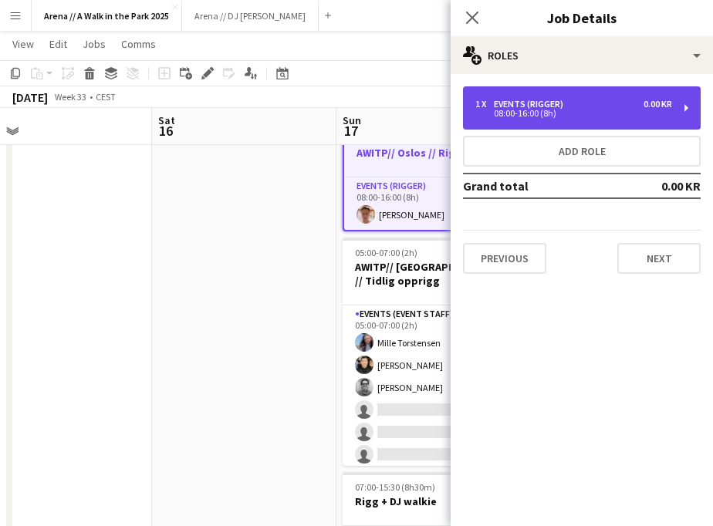
click at [653, 109] on div "0.00 KR" at bounding box center [657, 104] width 29 height 11
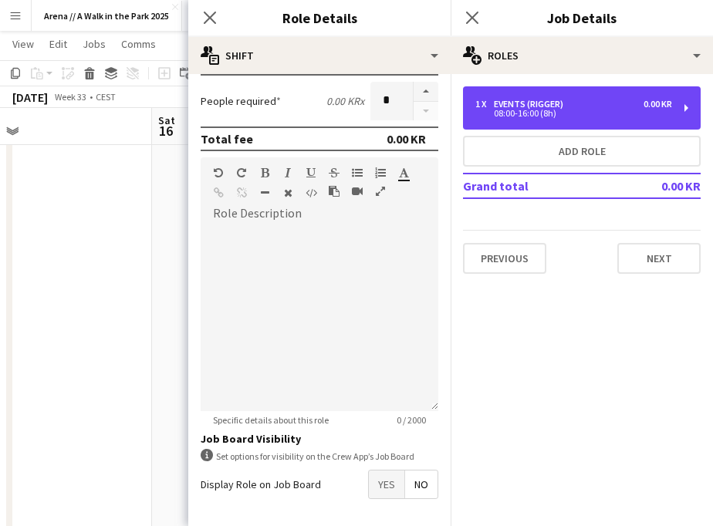
scroll to position [359, 0]
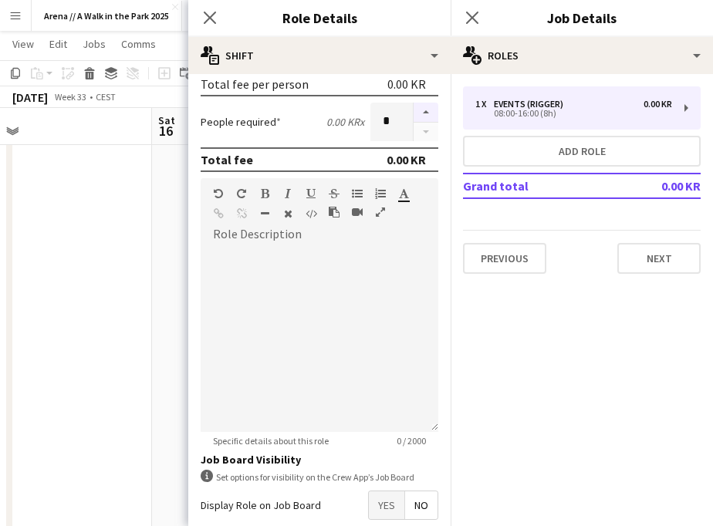
click at [421, 111] on button "button" at bounding box center [426, 113] width 25 height 20
type input "*"
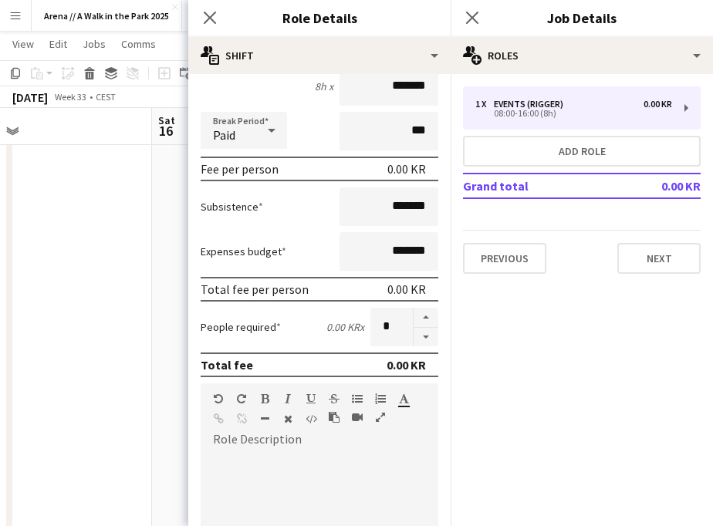
scroll to position [0, 0]
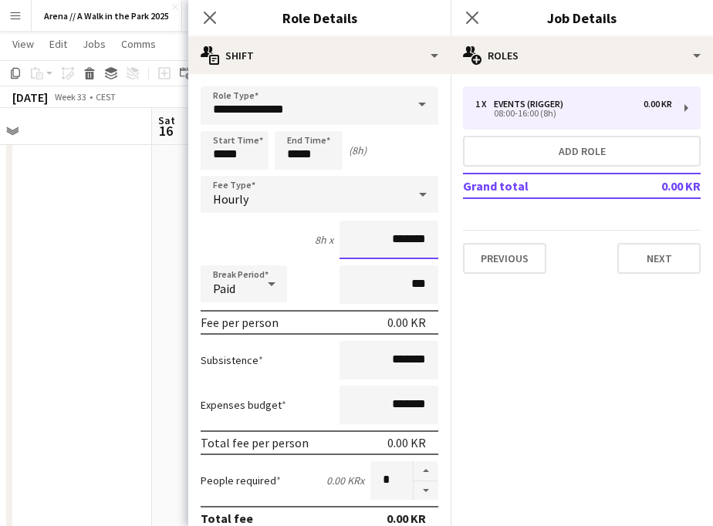
click at [400, 239] on input "*******" at bounding box center [388, 240] width 99 height 39
click at [392, 240] on input "*******" at bounding box center [388, 240] width 99 height 39
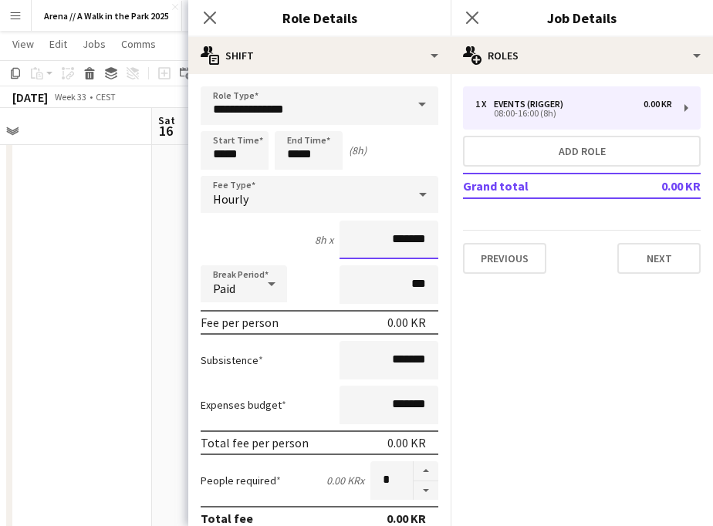
click at [392, 240] on input "*******" at bounding box center [388, 240] width 99 height 39
type input "******"
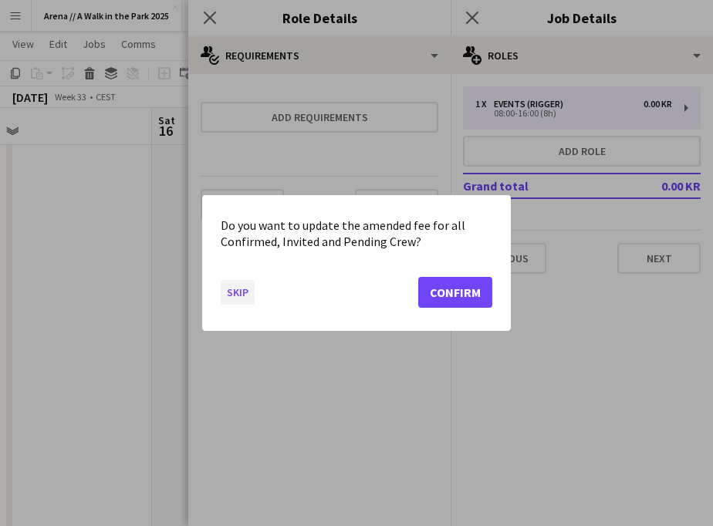
click at [241, 293] on button "Skip" at bounding box center [238, 292] width 34 height 25
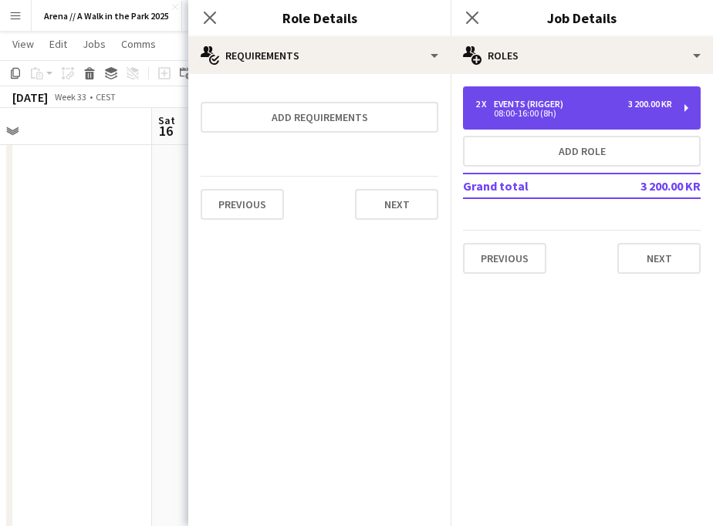
click at [524, 104] on div "Events (Rigger)" at bounding box center [532, 104] width 76 height 11
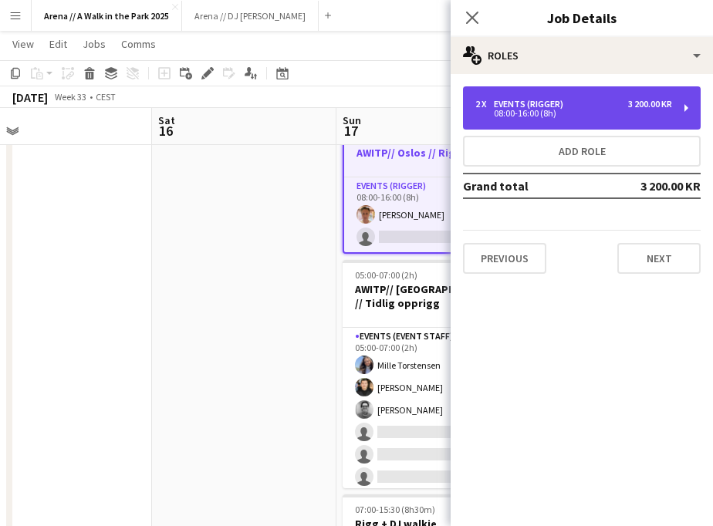
click at [522, 110] on div "08:00-16:00 (8h)" at bounding box center [573, 114] width 197 height 8
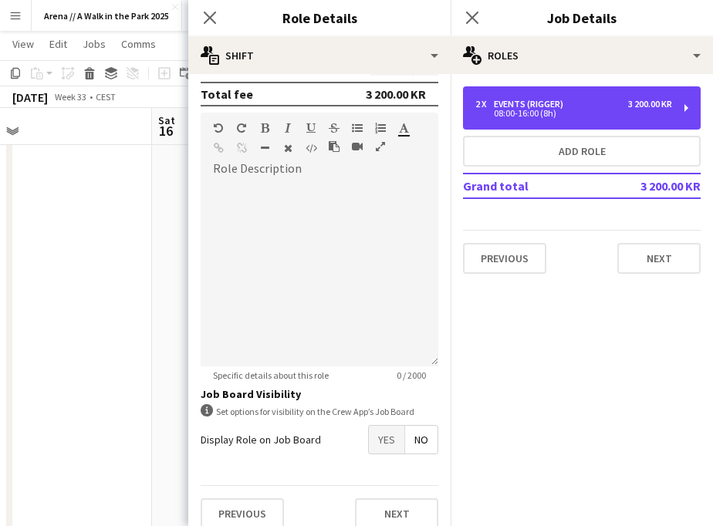
scroll to position [443, 0]
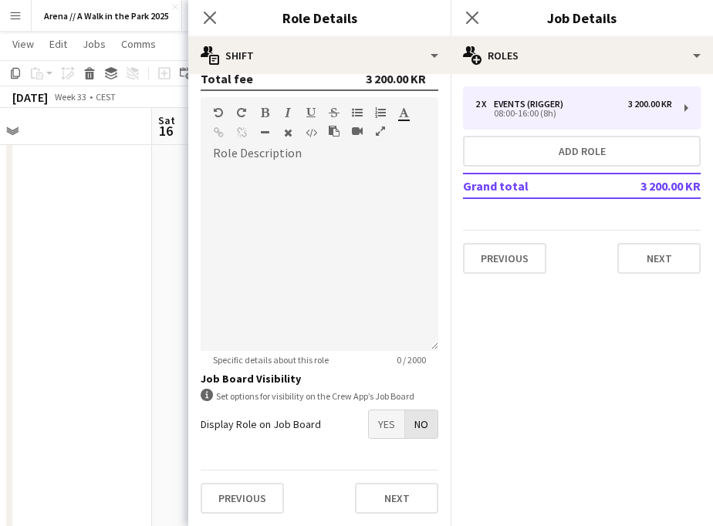
click at [424, 424] on span "No" at bounding box center [421, 424] width 32 height 28
click at [391, 496] on button "Next" at bounding box center [396, 498] width 83 height 31
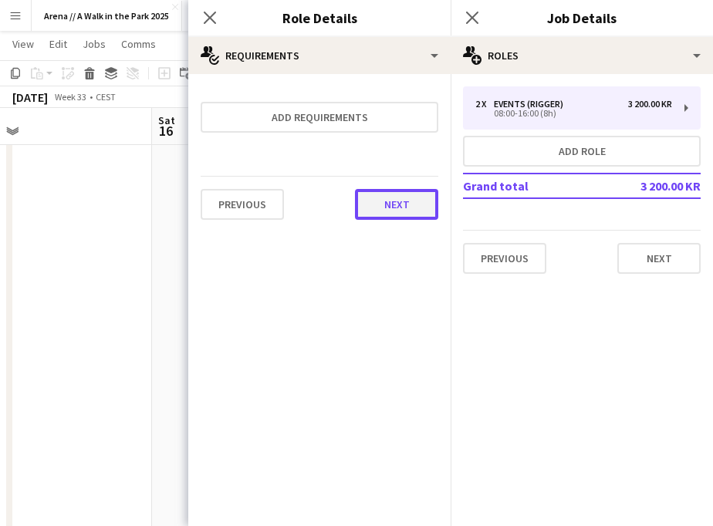
click at [400, 217] on button "Next" at bounding box center [396, 204] width 83 height 31
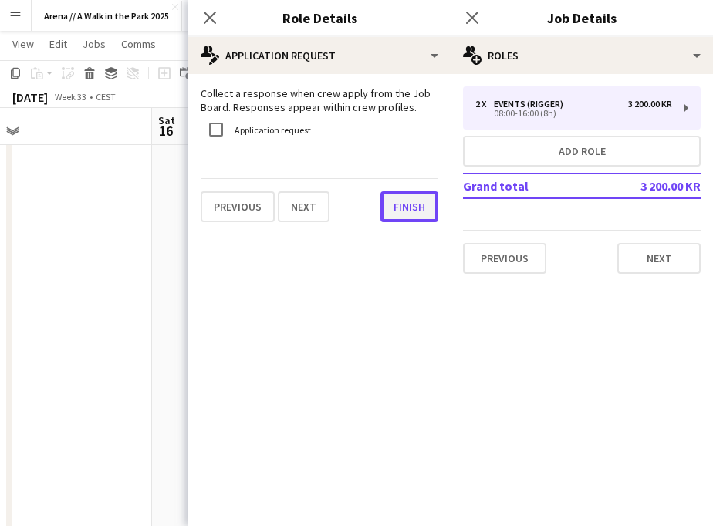
click at [407, 211] on button "Finish" at bounding box center [409, 206] width 58 height 31
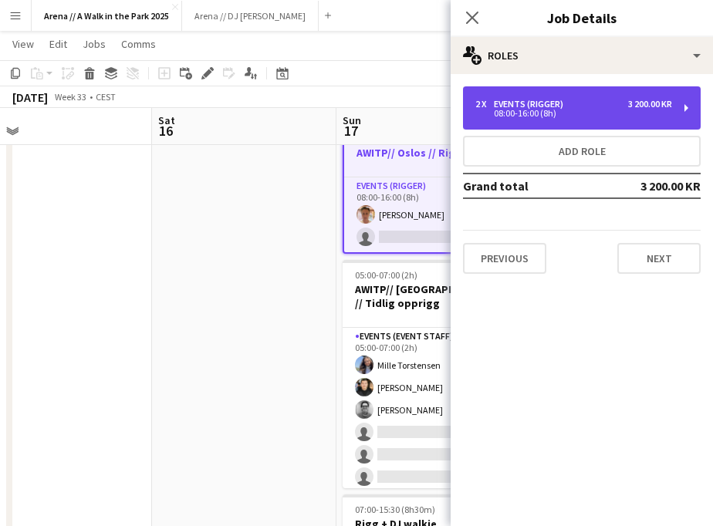
click at [566, 119] on div "2 x Events (Rigger) 3 200.00 KR 08:00-16:00 (8h)" at bounding box center [582, 107] width 238 height 43
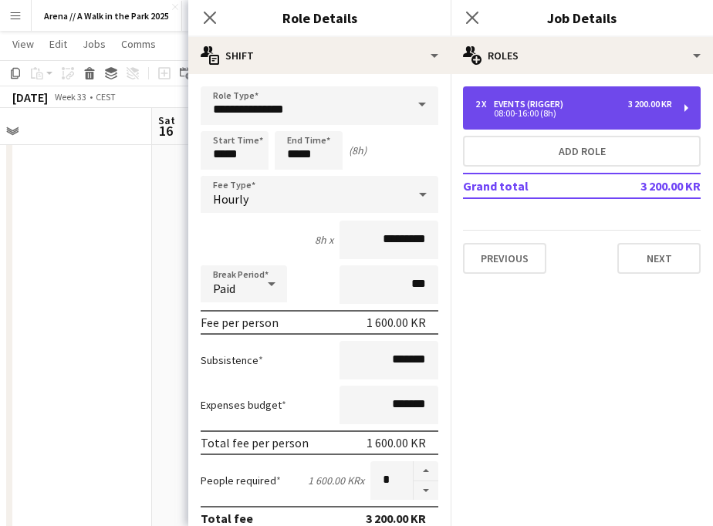
click at [566, 119] on div "2 x Events (Rigger) 3 200.00 KR 08:00-16:00 (8h)" at bounding box center [582, 107] width 238 height 43
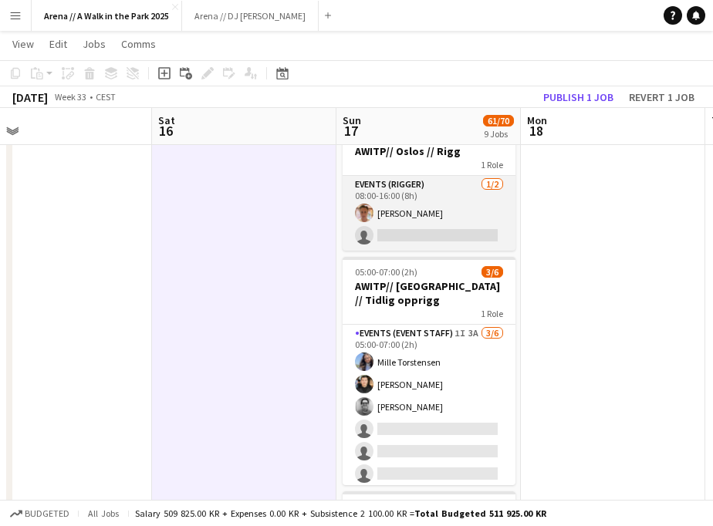
click at [398, 229] on app-card-role "Events (Rigger) 1/2 08:00-16:00 (8h) Ludvig Karlsen gjelsnes single-neutral-act…" at bounding box center [429, 213] width 173 height 75
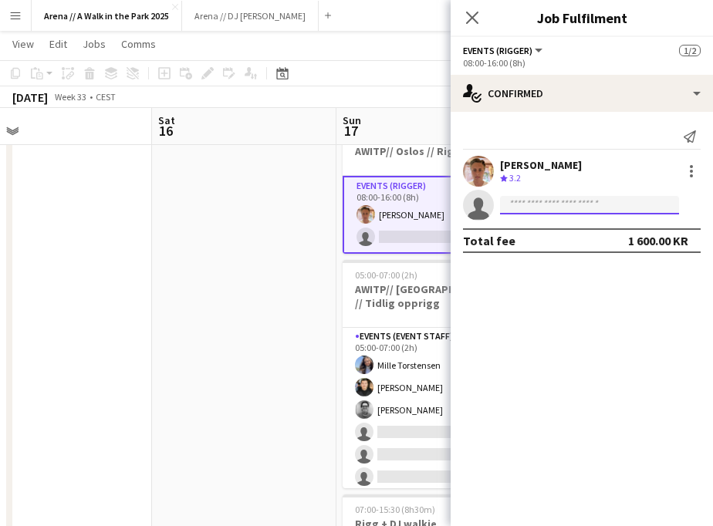
click at [582, 202] on input at bounding box center [589, 205] width 179 height 19
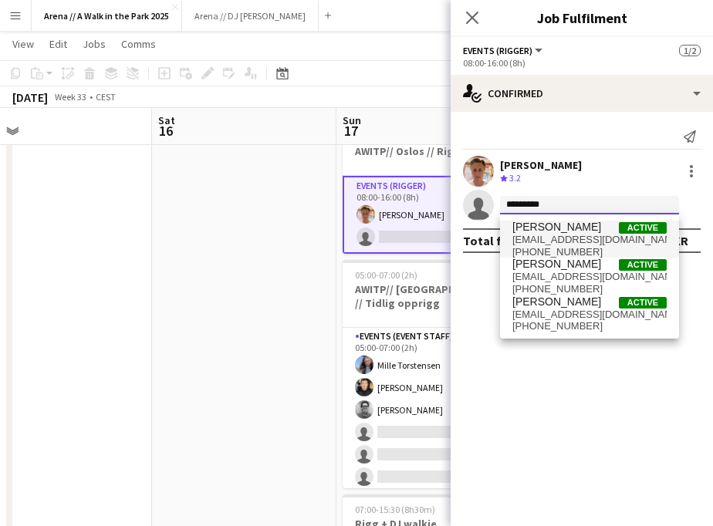
type input "*********"
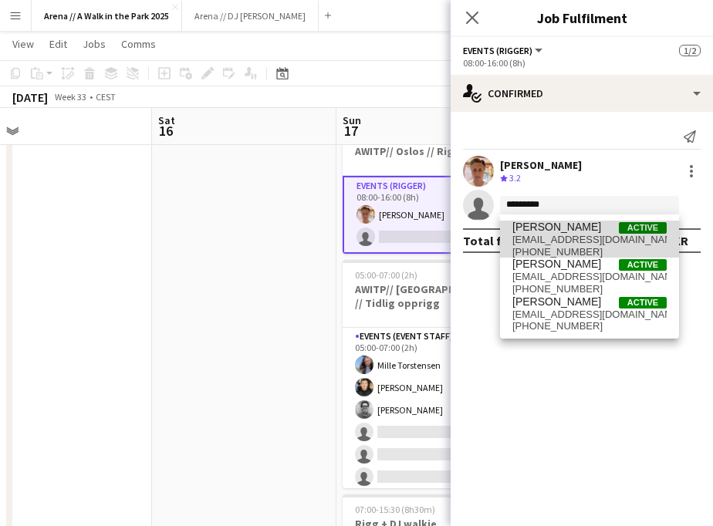
click at [603, 232] on span "Sebastian Alfheim Active" at bounding box center [589, 227] width 154 height 13
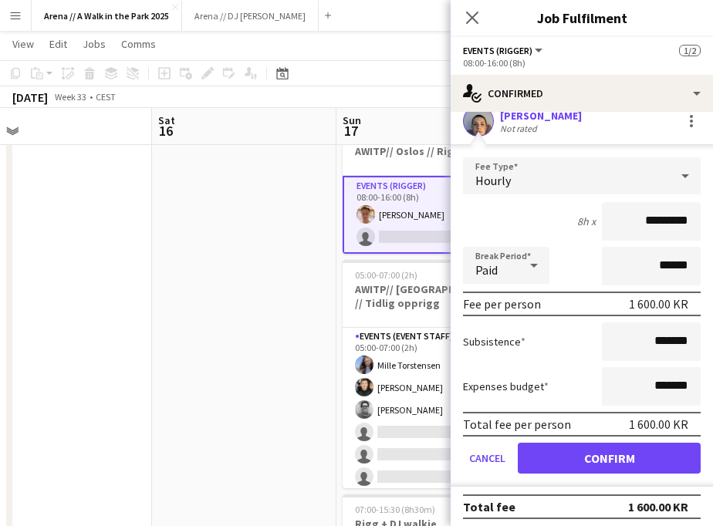
scroll to position [91, 0]
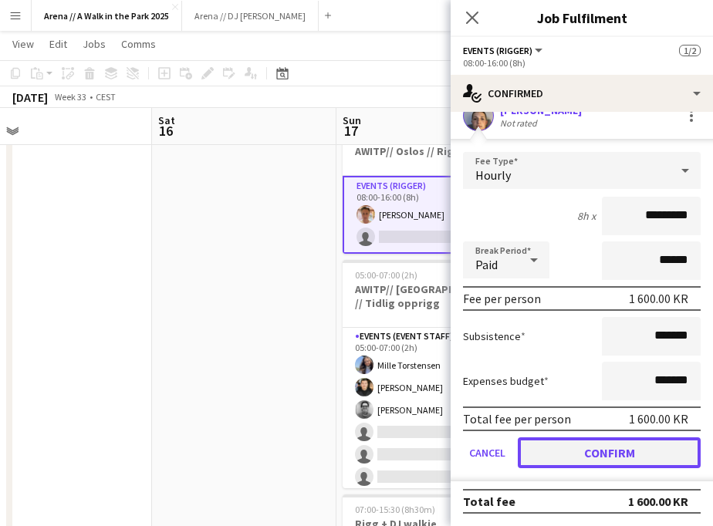
click at [562, 442] on button "Confirm" at bounding box center [609, 452] width 183 height 31
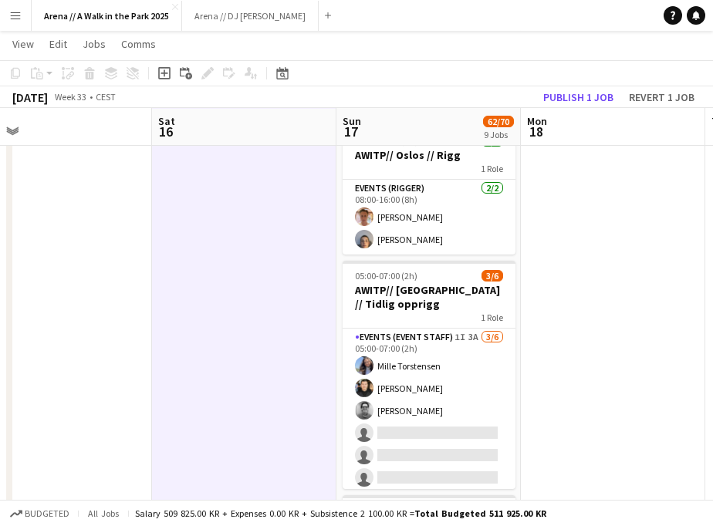
scroll to position [2, 586]
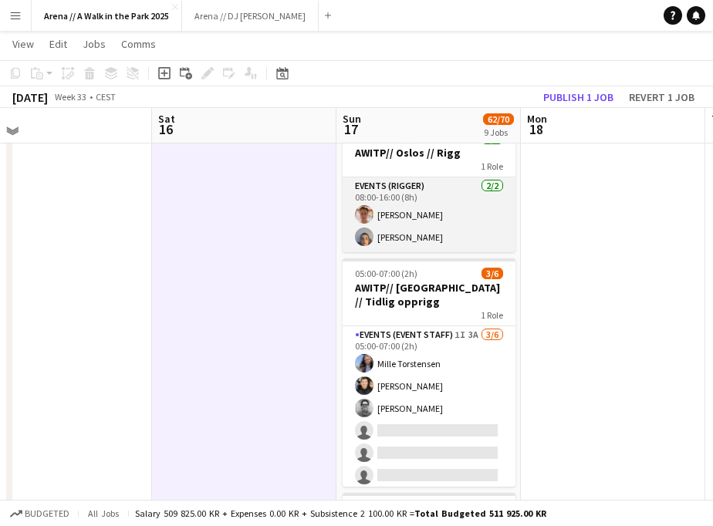
click at [444, 226] on app-card-role "Events (Rigger) 2/2 08:00-16:00 (8h) Ludvig Karlsen gjelsnes Sebastian Alfheim" at bounding box center [429, 214] width 173 height 75
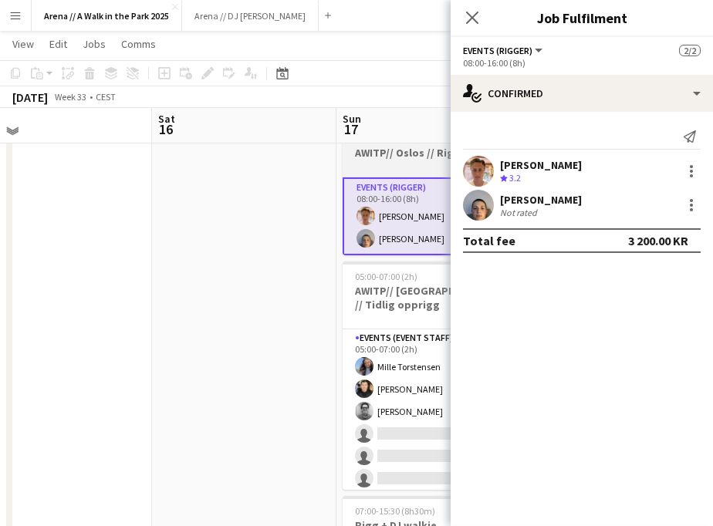
click at [356, 167] on div "1 Role" at bounding box center [429, 166] width 173 height 12
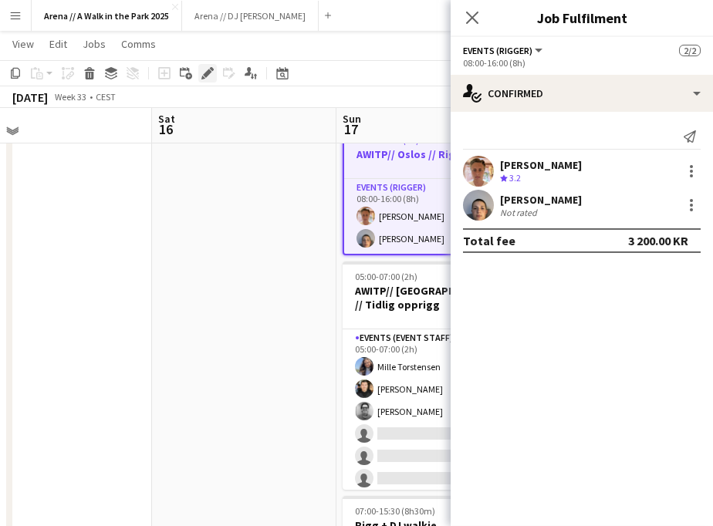
click at [204, 79] on icon "Edit" at bounding box center [207, 73] width 12 height 12
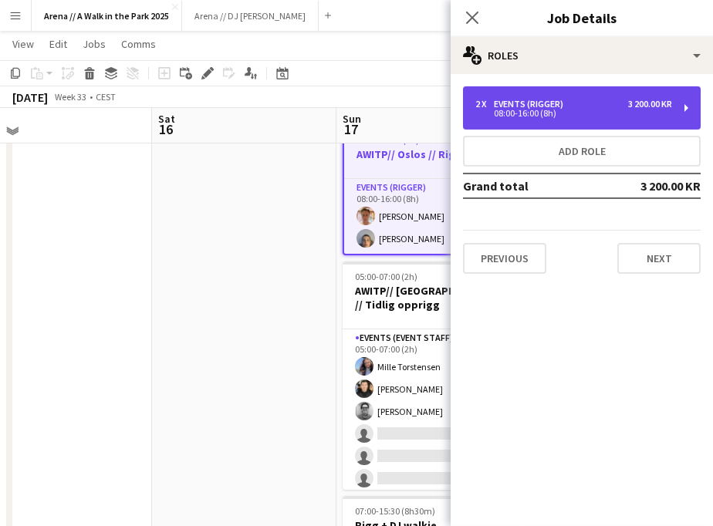
click at [565, 106] on div "Events (Rigger)" at bounding box center [532, 104] width 76 height 11
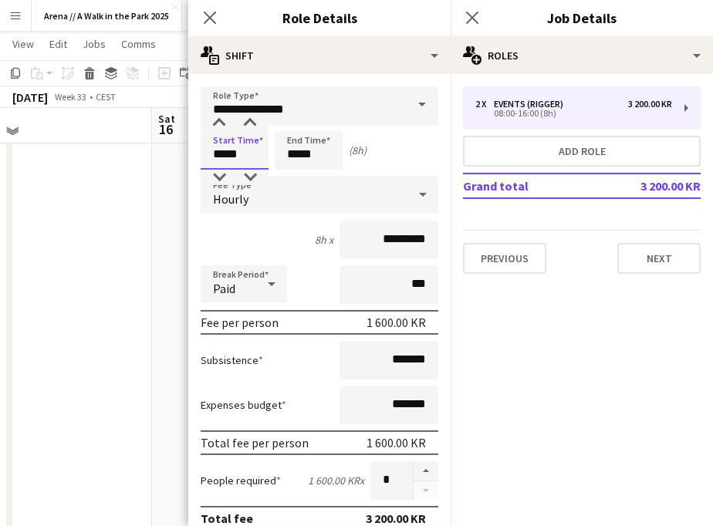
drag, startPoint x: 258, startPoint y: 157, endPoint x: 178, endPoint y: 156, distance: 79.5
click at [188, 156] on app-edit-job-role-form "**********" at bounding box center [319, 526] width 262 height 880
type input "*****"
drag, startPoint x: 323, startPoint y: 155, endPoint x: 275, endPoint y: 155, distance: 47.8
click at [276, 155] on input "*****" at bounding box center [309, 150] width 68 height 39
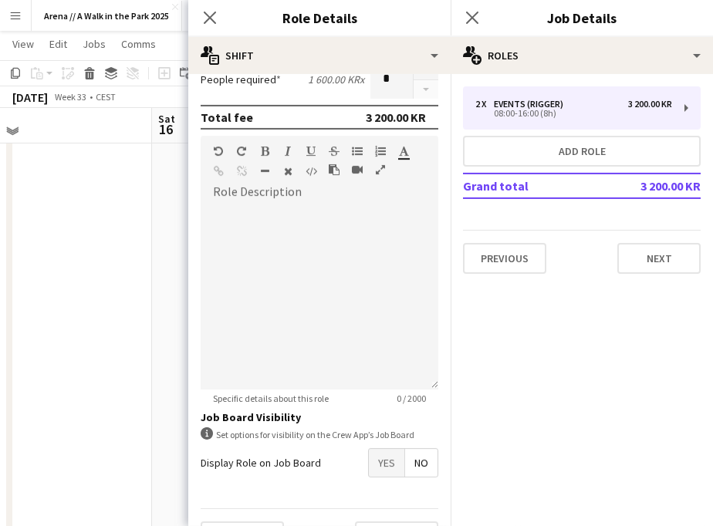
scroll to position [431, 0]
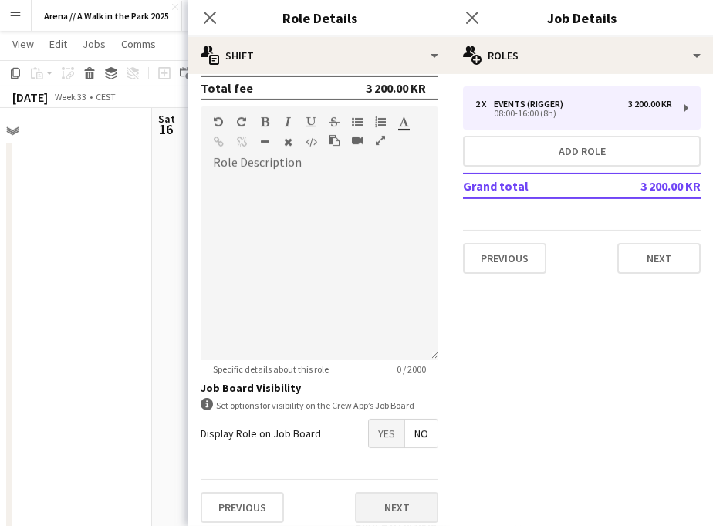
type input "*****"
click at [390, 502] on button "Next" at bounding box center [396, 507] width 83 height 31
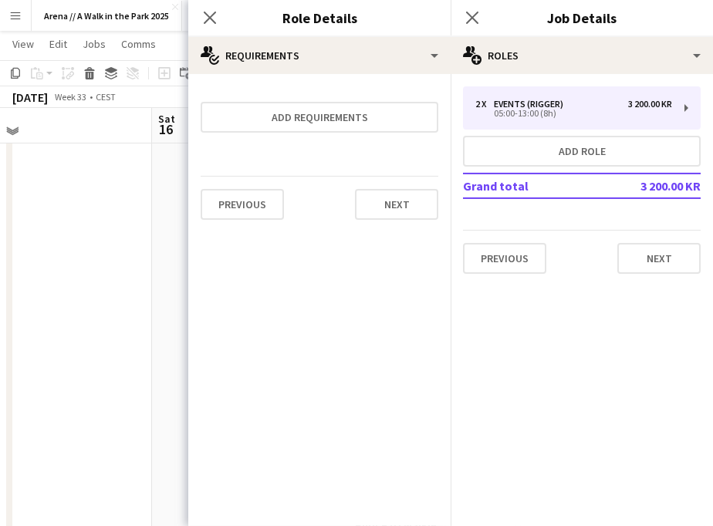
scroll to position [0, 0]
click at [403, 207] on button "Next" at bounding box center [396, 204] width 83 height 31
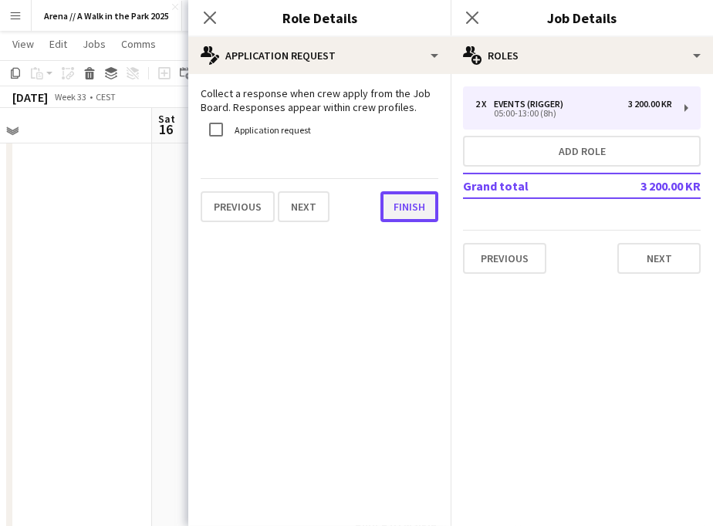
click at [403, 208] on button "Finish" at bounding box center [409, 206] width 58 height 31
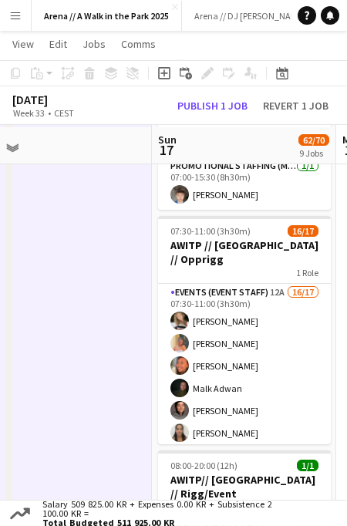
scroll to position [459, 0]
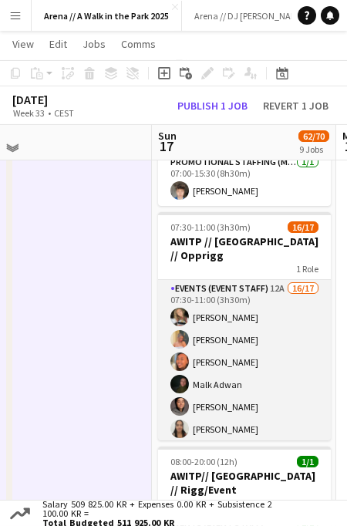
click at [211, 334] on app-card-role "Events (Event Staff) 12A 16/17 07:30-11:00 (3h30m) Marte Jensen Mo Hannah Ludiv…" at bounding box center [244, 485] width 173 height 410
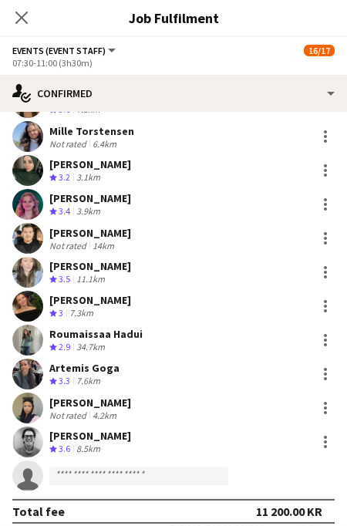
scroll to position [248, 0]
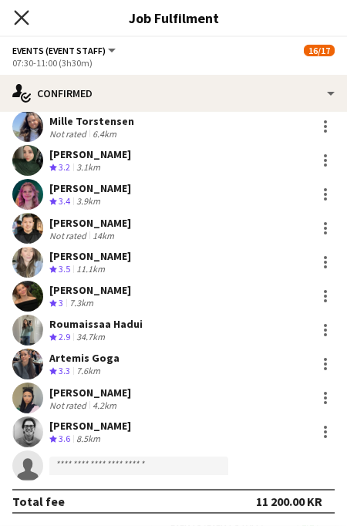
click at [22, 22] on icon "Close pop-in" at bounding box center [21, 17] width 15 height 15
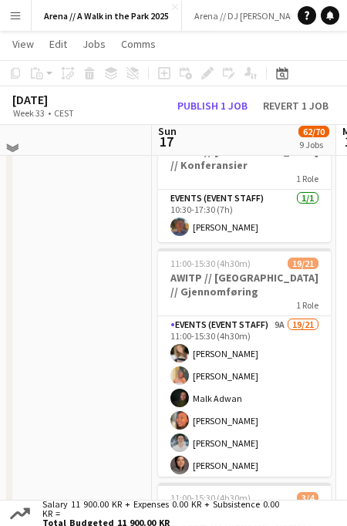
scroll to position [912, 0]
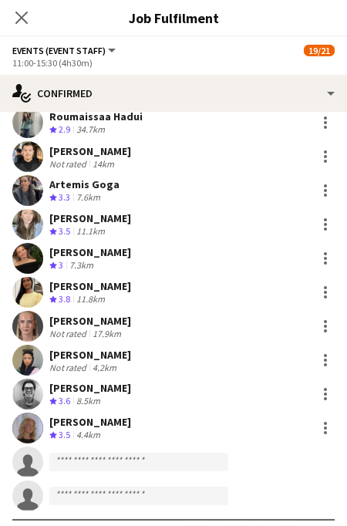
scroll to position [359, 0]
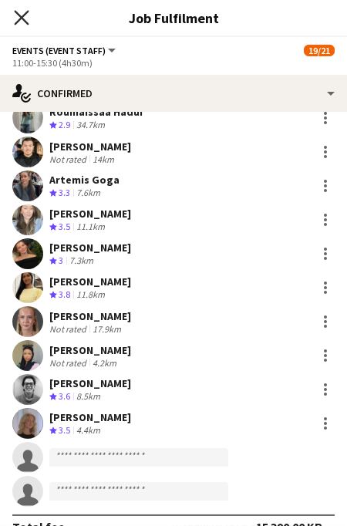
click at [23, 12] on icon "Close pop-in" at bounding box center [21, 17] width 15 height 15
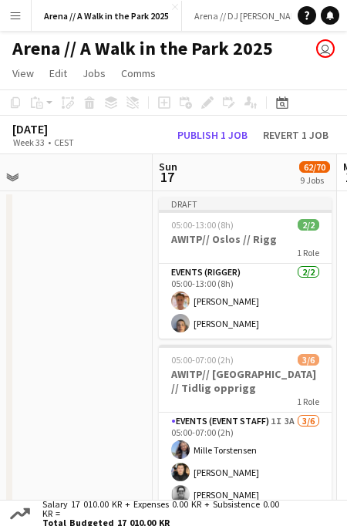
scroll to position [2, 585]
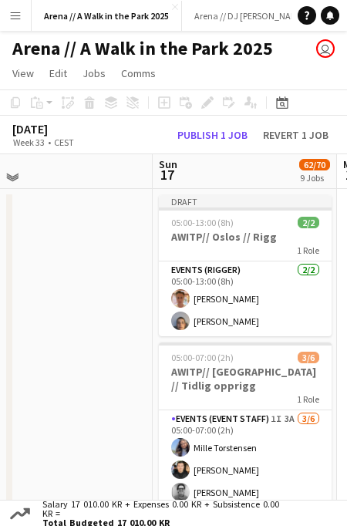
click at [236, 317] on app-card-role "Events (Rigger) 2/2 05:00-13:00 (8h) Ludvig Karlsen gjelsnes Sebastian Alfheim" at bounding box center [245, 299] width 173 height 75
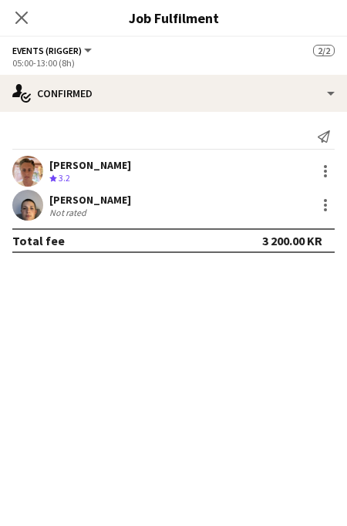
click at [144, 206] on div "Sebastian Alfheim Not rated" at bounding box center [173, 205] width 347 height 31
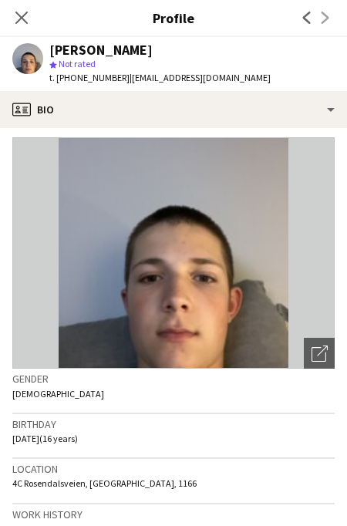
scroll to position [0, 0]
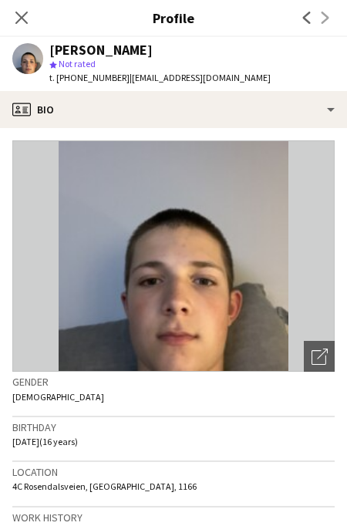
click at [17, 5] on div "Close pop-in" at bounding box center [21, 17] width 43 height 35
click at [20, 15] on icon "Close pop-in" at bounding box center [21, 17] width 15 height 15
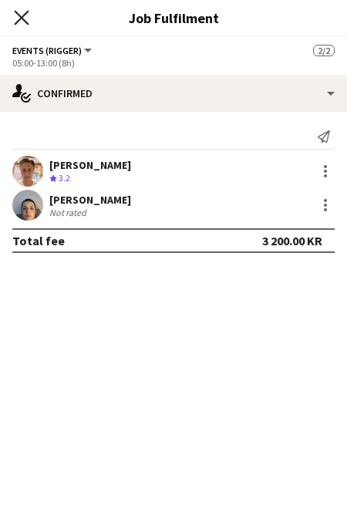
click at [29, 18] on icon "Close pop-in" at bounding box center [21, 17] width 15 height 15
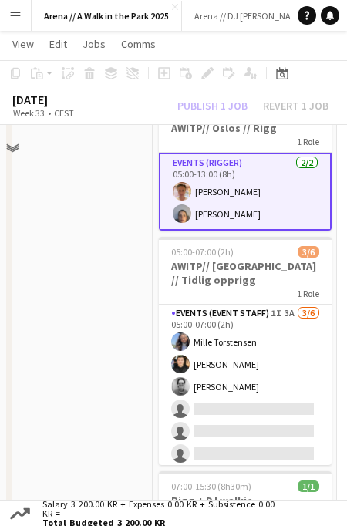
scroll to position [134, 0]
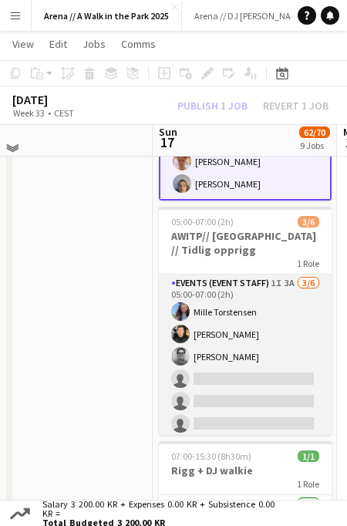
click at [215, 335] on app-card-role "Events (Event Staff) 1I 3A 3/6 05:00-07:00 (2h) Mille Torstensen Ishak Kayabasi…" at bounding box center [245, 357] width 173 height 164
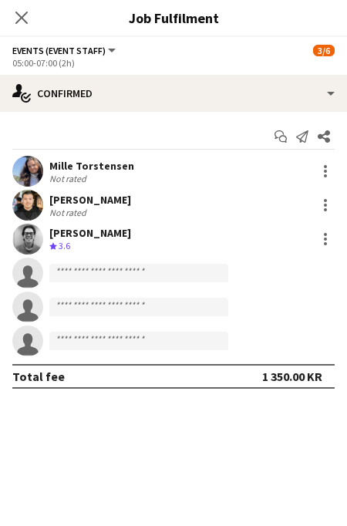
click at [74, 165] on div "Mille Torstensen" at bounding box center [91, 166] width 85 height 14
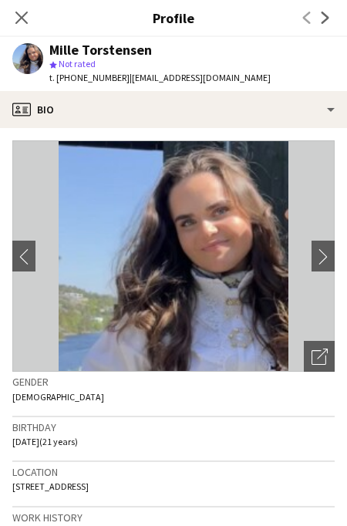
click at [17, 24] on icon at bounding box center [21, 18] width 12 height 12
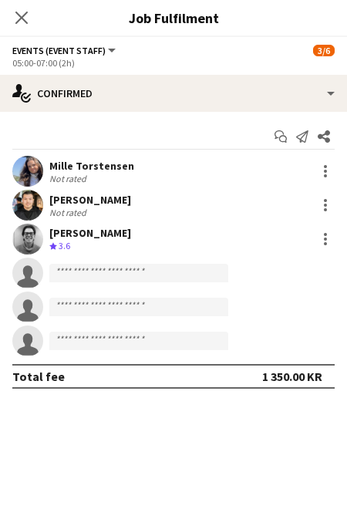
click at [90, 231] on div "[PERSON_NAME]" at bounding box center [90, 233] width 82 height 14
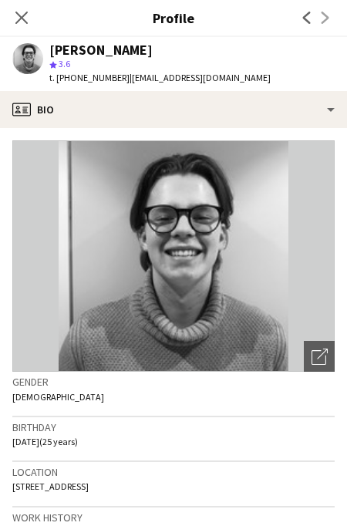
click at [22, 12] on icon "Close pop-in" at bounding box center [21, 18] width 12 height 12
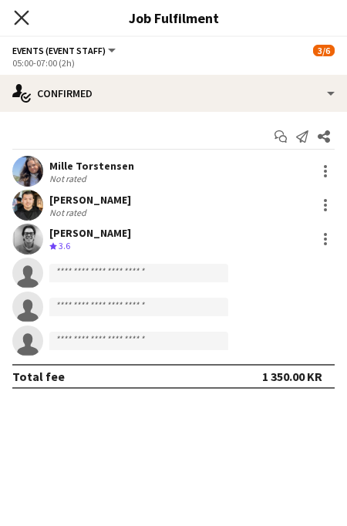
click at [25, 20] on icon "Close pop-in" at bounding box center [21, 17] width 15 height 15
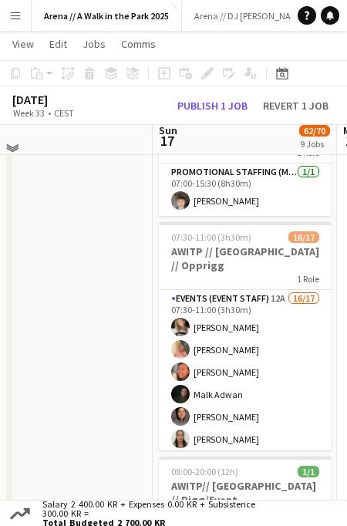
scroll to position [481, 0]
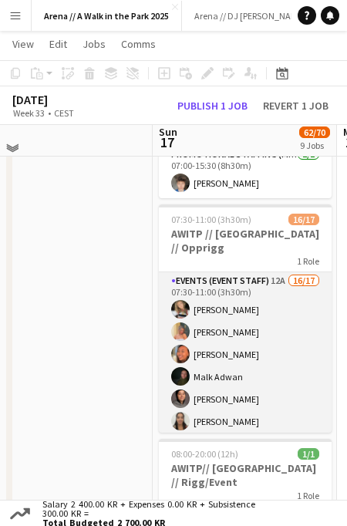
click at [238, 312] on app-card-role "Events (Event Staff) 12A 16/17 07:30-11:00 (3h30m) Marte Jensen Mo Hannah Ludiv…" at bounding box center [245, 477] width 173 height 410
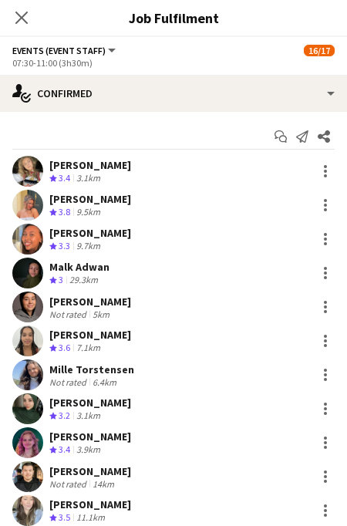
scroll to position [2, 585]
click at [110, 164] on div "[PERSON_NAME] Mo" at bounding box center [90, 165] width 82 height 14
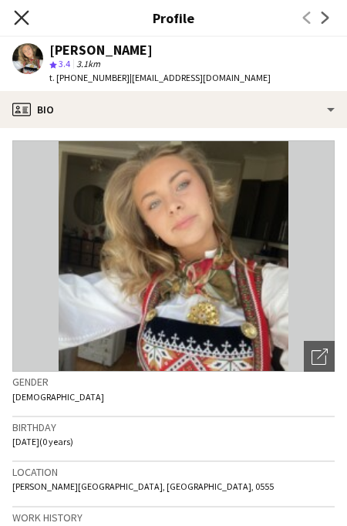
click at [27, 16] on icon "Close pop-in" at bounding box center [21, 17] width 15 height 15
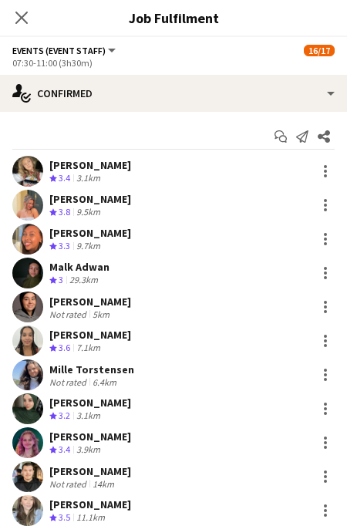
click at [79, 266] on div "Malk Adwan" at bounding box center [79, 267] width 60 height 14
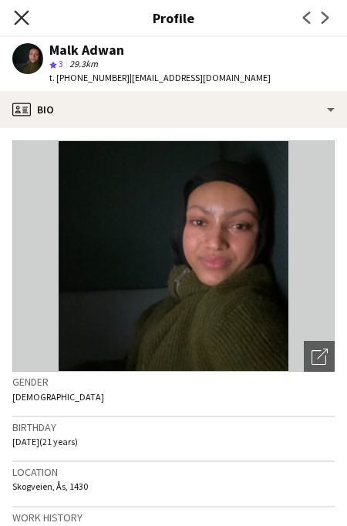
click at [16, 24] on icon at bounding box center [21, 17] width 15 height 15
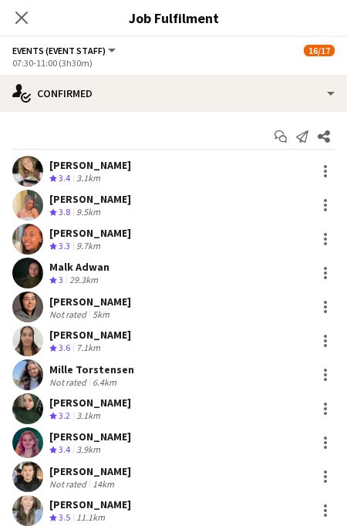
click at [60, 305] on div "[PERSON_NAME]" at bounding box center [90, 302] width 82 height 14
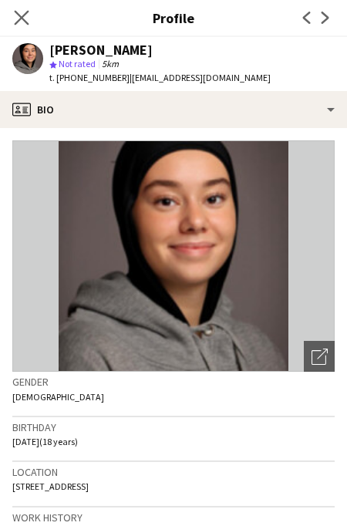
click at [29, 21] on icon "Close pop-in" at bounding box center [21, 17] width 15 height 15
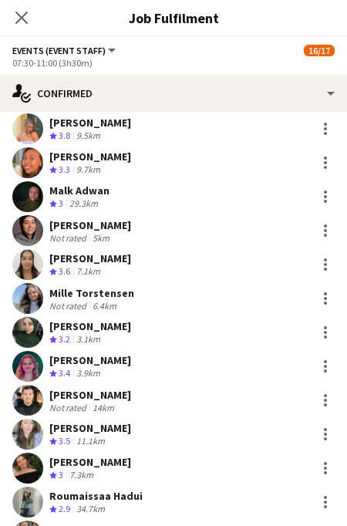
scroll to position [103, 0]
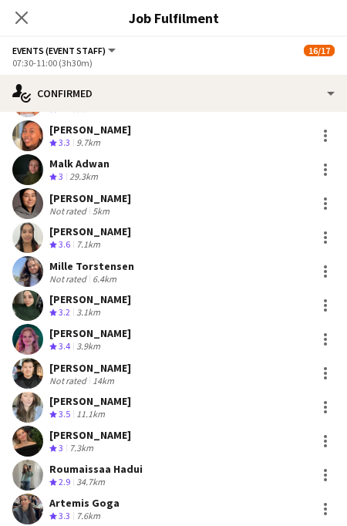
click at [84, 303] on div "[PERSON_NAME] El [PERSON_NAME]" at bounding box center [90, 299] width 82 height 14
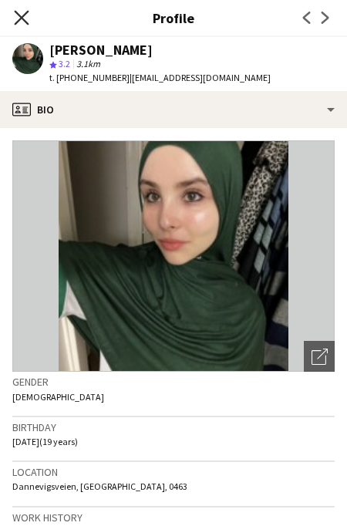
click at [19, 15] on icon at bounding box center [21, 17] width 15 height 15
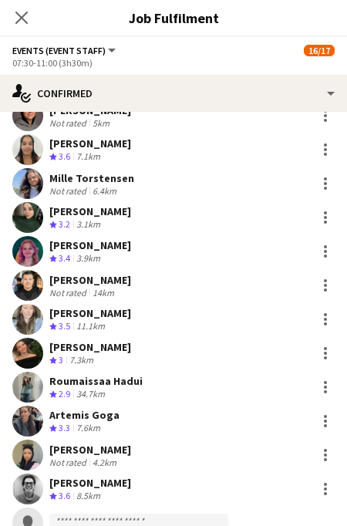
scroll to position [198, 0]
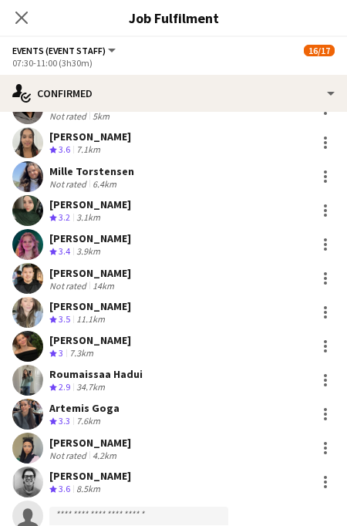
click at [69, 245] on div "[PERSON_NAME]" at bounding box center [90, 238] width 82 height 14
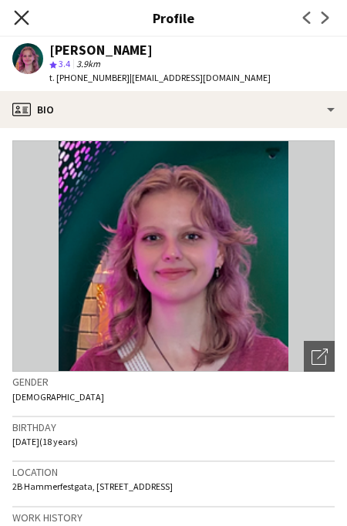
click at [22, 17] on icon at bounding box center [21, 17] width 15 height 15
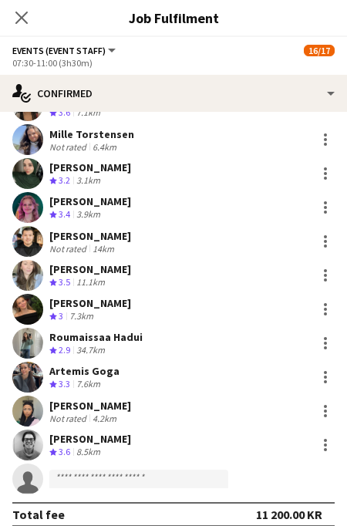
scroll to position [248, 0]
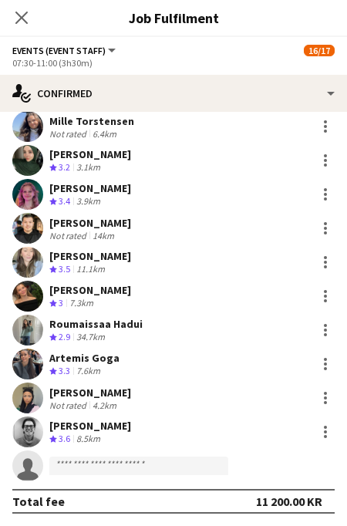
click at [97, 228] on div "[PERSON_NAME]" at bounding box center [90, 223] width 82 height 14
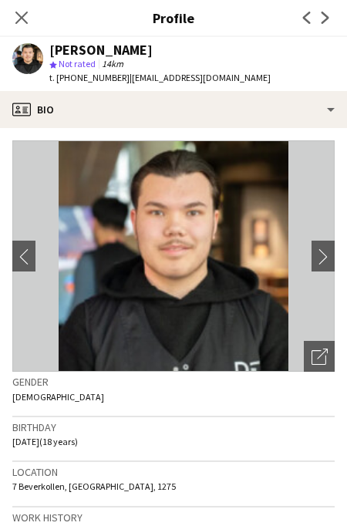
click at [25, 18] on icon "Close pop-in" at bounding box center [21, 18] width 12 height 12
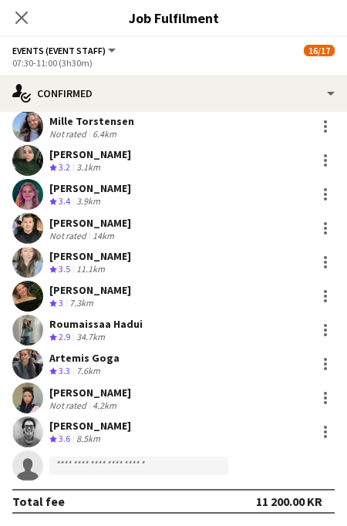
click at [90, 260] on div "[PERSON_NAME]" at bounding box center [90, 256] width 82 height 14
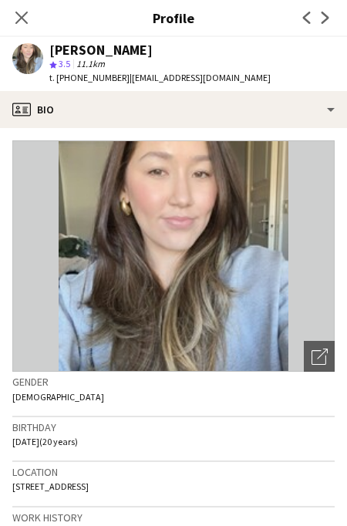
click at [24, 19] on icon "Close pop-in" at bounding box center [21, 18] width 12 height 12
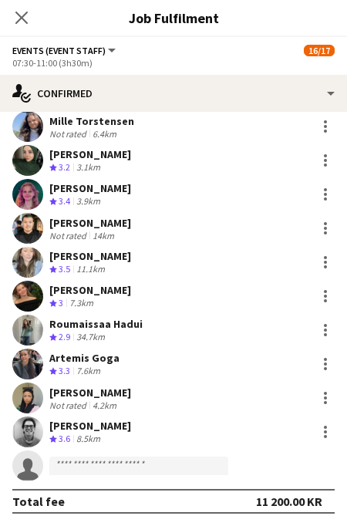
click at [95, 292] on div "[PERSON_NAME]" at bounding box center [90, 290] width 82 height 14
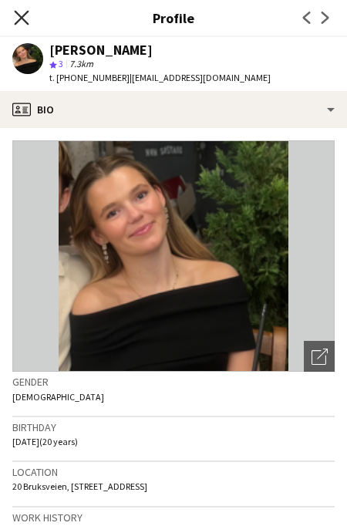
click at [22, 15] on icon "Close pop-in" at bounding box center [21, 17] width 15 height 15
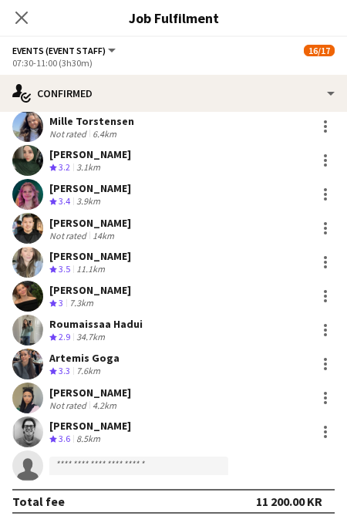
click at [90, 326] on div "Roumaissaa Hadui" at bounding box center [95, 324] width 93 height 14
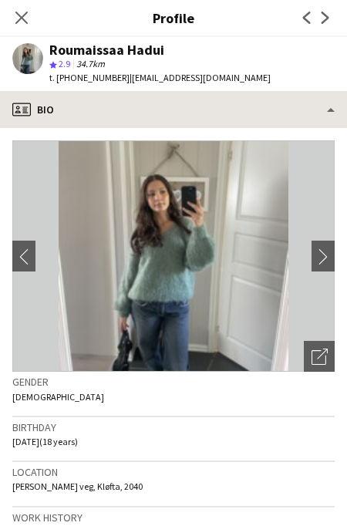
click at [16, 19] on icon "Close pop-in" at bounding box center [21, 18] width 12 height 12
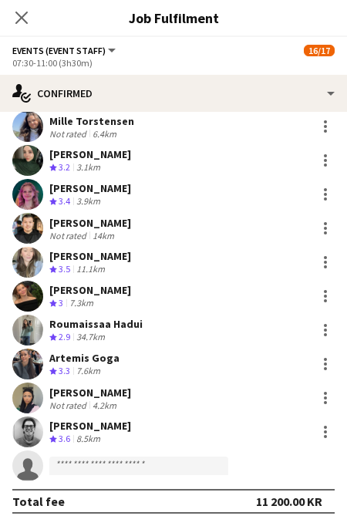
click at [97, 358] on div "Artemis Goga" at bounding box center [84, 358] width 70 height 14
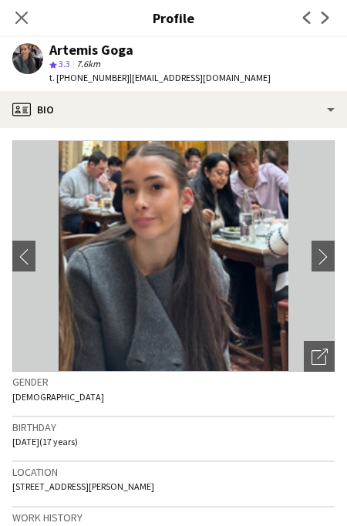
click at [28, 27] on div "Close pop-in" at bounding box center [21, 17] width 43 height 35
click at [25, 22] on icon at bounding box center [21, 17] width 15 height 15
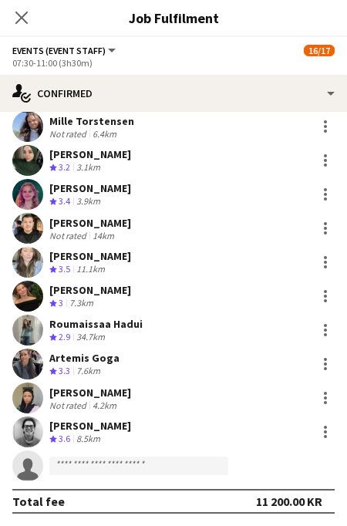
click at [87, 393] on div "[PERSON_NAME]" at bounding box center [90, 393] width 82 height 14
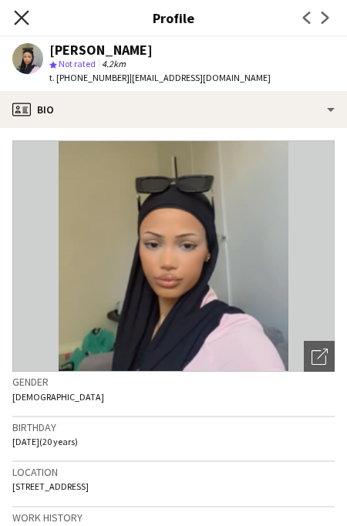
click at [25, 12] on icon "Close pop-in" at bounding box center [21, 17] width 15 height 15
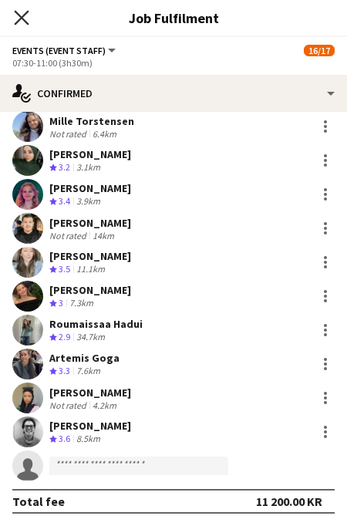
click at [25, 20] on icon at bounding box center [21, 17] width 15 height 15
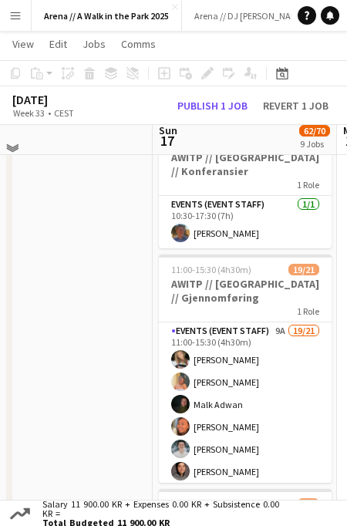
scroll to position [934, 0]
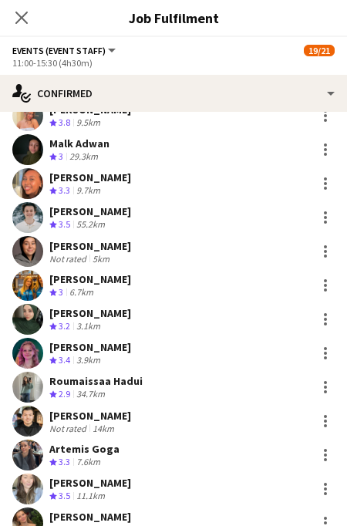
scroll to position [93, 0]
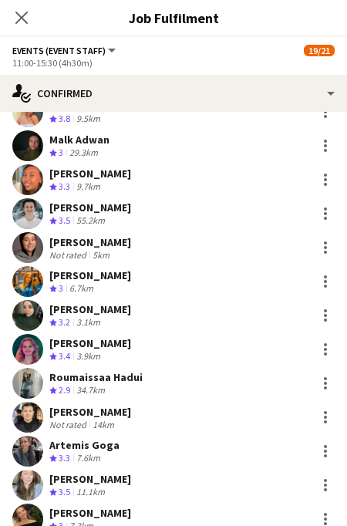
click at [63, 281] on div "[PERSON_NAME]" at bounding box center [90, 276] width 82 height 14
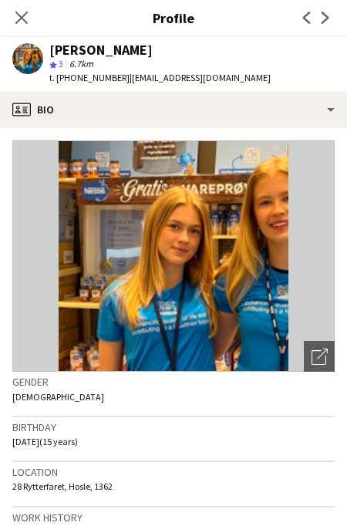
click at [18, 24] on icon "Close pop-in" at bounding box center [21, 18] width 12 height 12
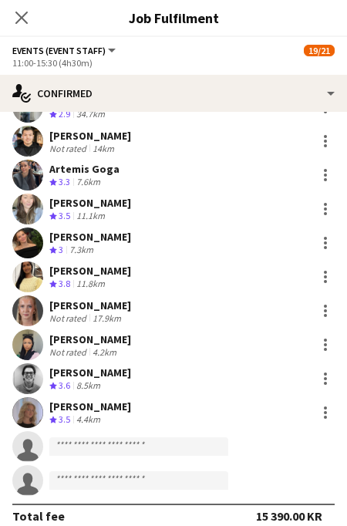
scroll to position [372, 0]
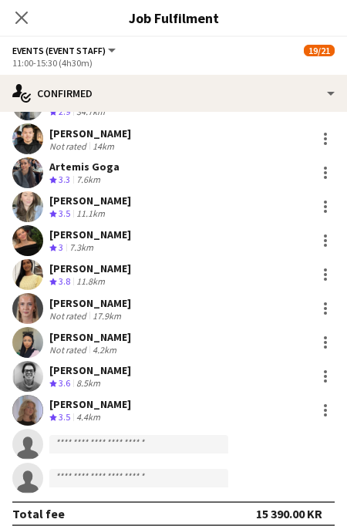
click at [66, 261] on div "Nilusha Balasubramaniam Crew rating 3.8 11.8km" at bounding box center [173, 274] width 347 height 31
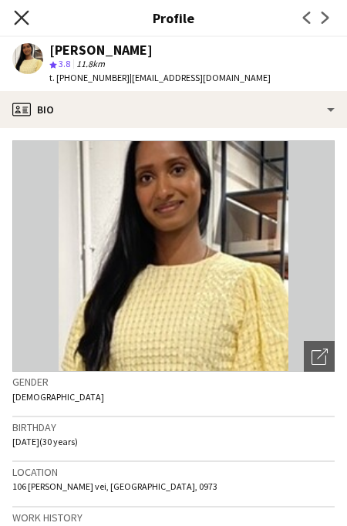
click at [25, 19] on icon "Close pop-in" at bounding box center [21, 17] width 15 height 15
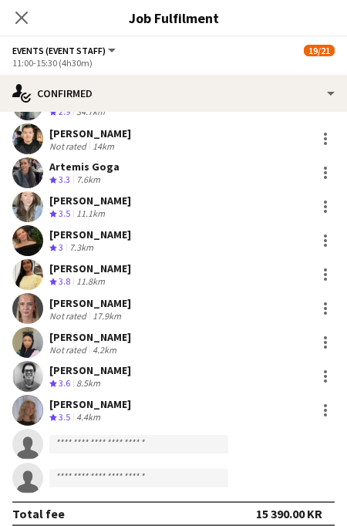
click at [113, 303] on div "[PERSON_NAME]" at bounding box center [90, 303] width 82 height 14
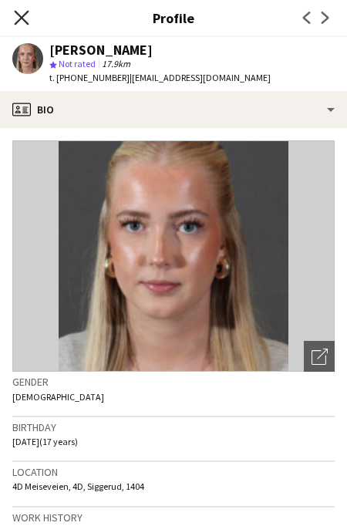
click at [22, 17] on icon at bounding box center [21, 17] width 15 height 15
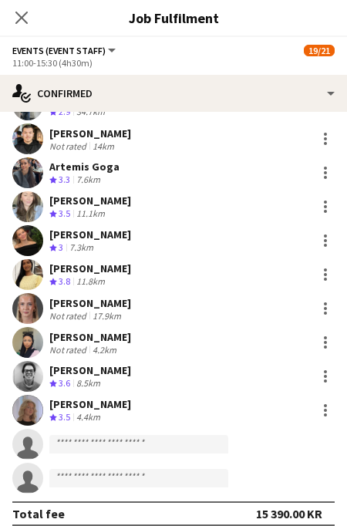
click at [83, 414] on div "4.4km" at bounding box center [88, 417] width 30 height 13
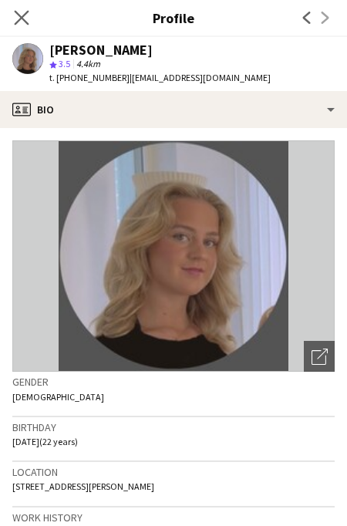
click at [24, 25] on app-icon "Close pop-in" at bounding box center [22, 18] width 22 height 22
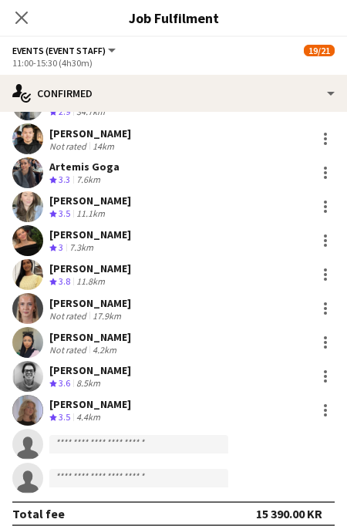
scroll to position [0, 0]
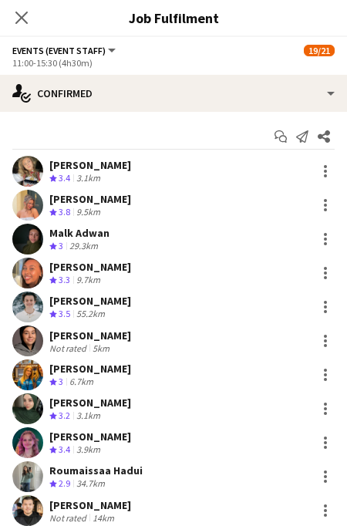
click at [32, 22] on div "Close pop-in" at bounding box center [21, 17] width 43 height 35
click at [24, 19] on icon "Close pop-in" at bounding box center [21, 17] width 15 height 15
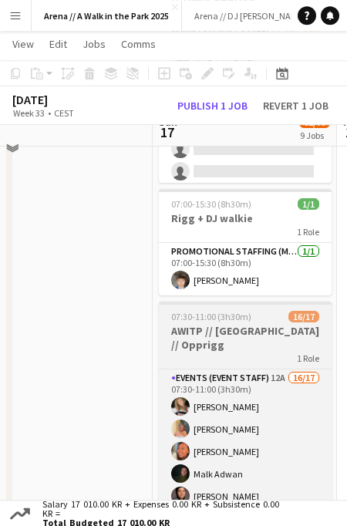
scroll to position [404, 0]
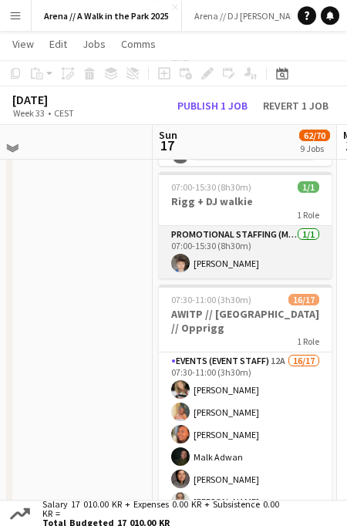
click at [187, 255] on app-user-avatar at bounding box center [180, 263] width 19 height 19
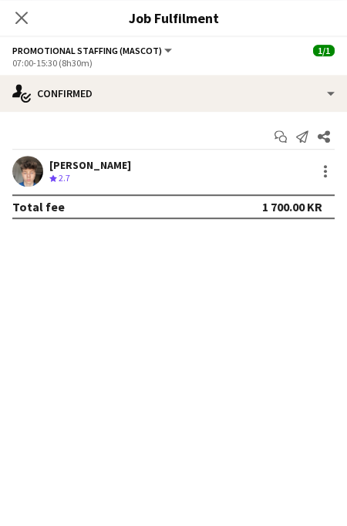
click at [93, 164] on div "[PERSON_NAME]" at bounding box center [90, 165] width 82 height 14
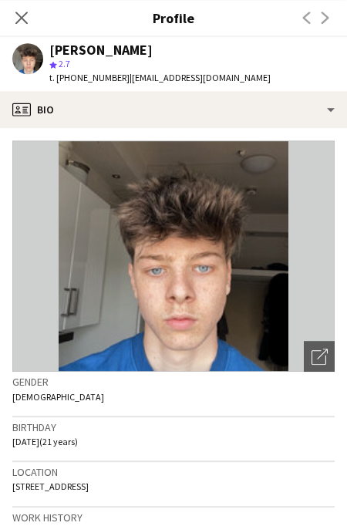
click at [24, 15] on icon at bounding box center [21, 18] width 12 height 12
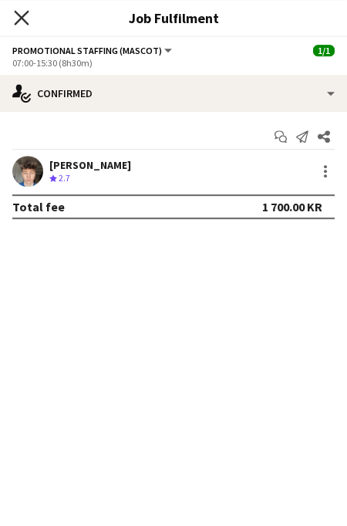
click at [25, 12] on icon "Close pop-in" at bounding box center [21, 17] width 15 height 15
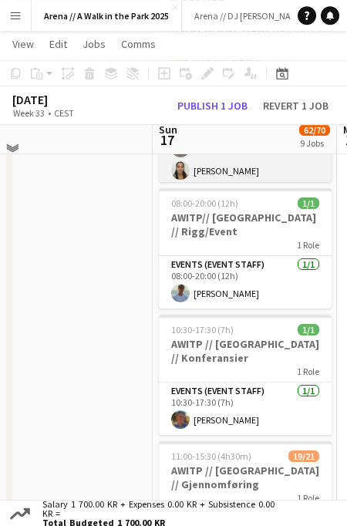
scroll to position [738, 0]
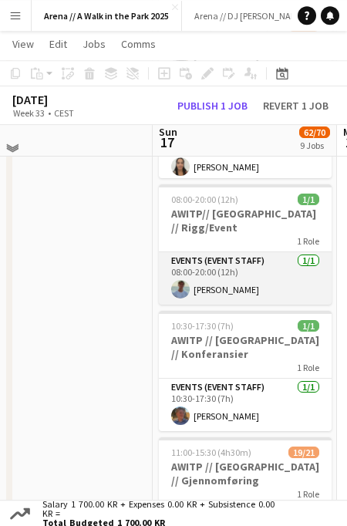
click at [208, 255] on app-card-role "Events (Event Staff) 1/1 08:00-20:00 (12h) Fredrik Bronken Næss" at bounding box center [245, 278] width 173 height 52
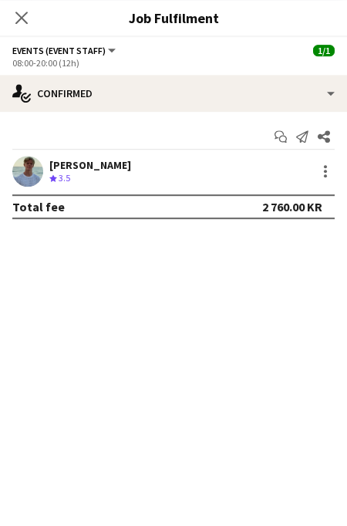
click at [121, 174] on div "Crew rating 3.5" at bounding box center [90, 178] width 82 height 13
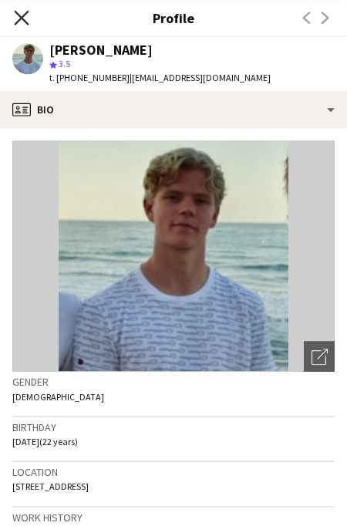
click at [25, 19] on icon "Close pop-in" at bounding box center [21, 17] width 15 height 15
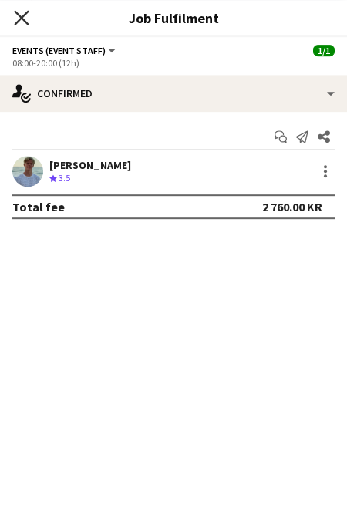
click at [27, 21] on icon "Close pop-in" at bounding box center [21, 17] width 15 height 15
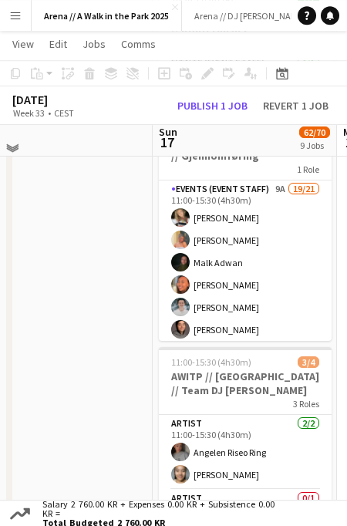
scroll to position [1064, 0]
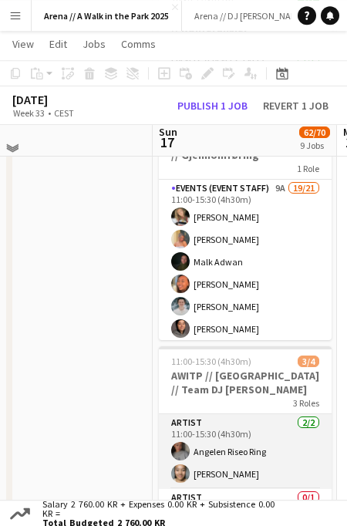
click at [232, 414] on app-card-role "Artist 2/2 11:00-15:30 (4h30m) Angelen Riseo Ring Amelia Nwani" at bounding box center [245, 451] width 173 height 75
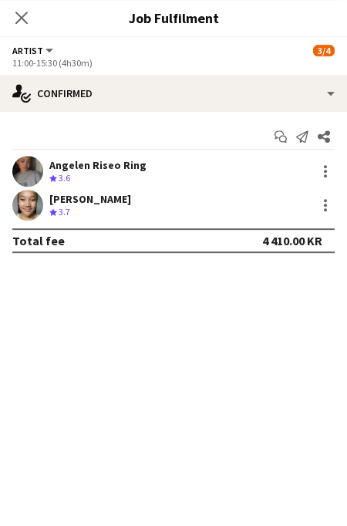
scroll to position [2, 585]
click at [101, 160] on div "Angelen Riseo Ring" at bounding box center [97, 165] width 97 height 14
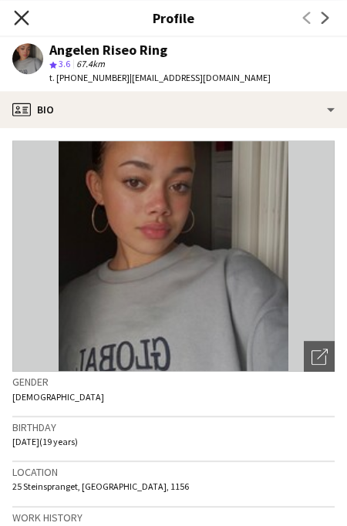
click at [29, 16] on icon "Close pop-in" at bounding box center [21, 17] width 15 height 15
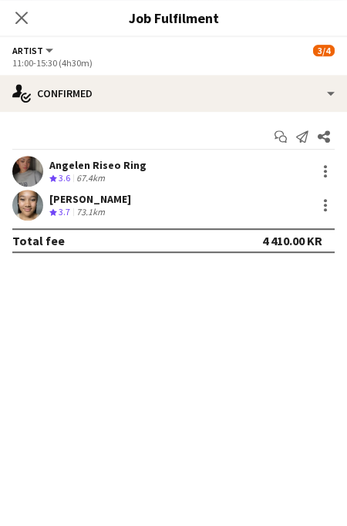
click at [100, 200] on div "[PERSON_NAME]" at bounding box center [90, 199] width 82 height 14
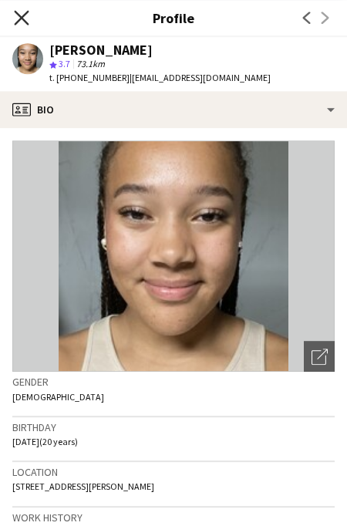
click at [24, 18] on icon "Close pop-in" at bounding box center [21, 17] width 15 height 15
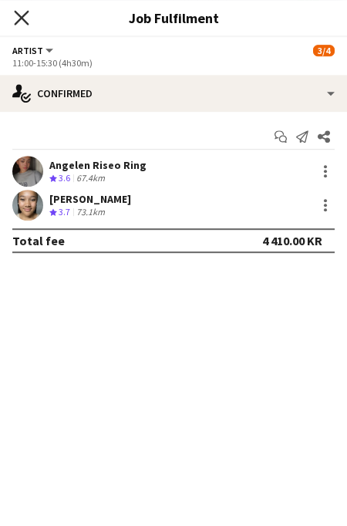
click at [18, 15] on icon at bounding box center [21, 17] width 15 height 15
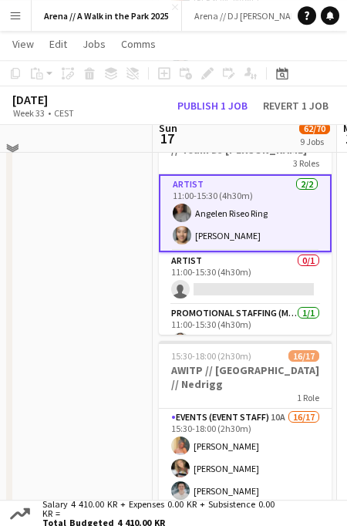
scroll to position [1336, 0]
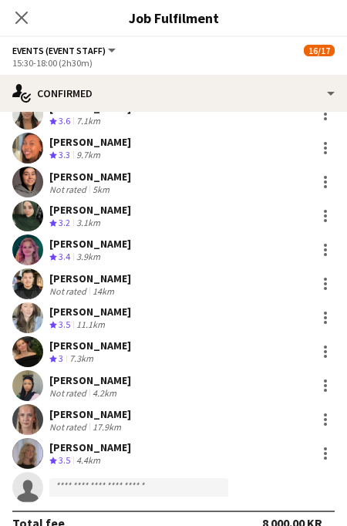
scroll to position [232, 0]
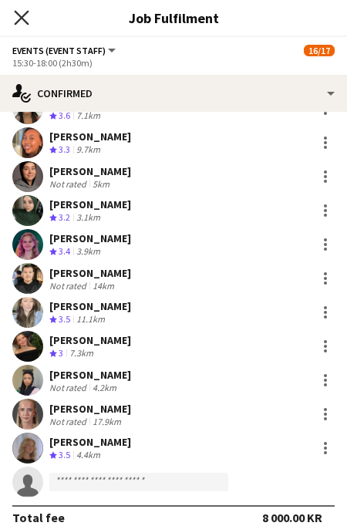
click at [25, 12] on icon "Close pop-in" at bounding box center [21, 17] width 15 height 15
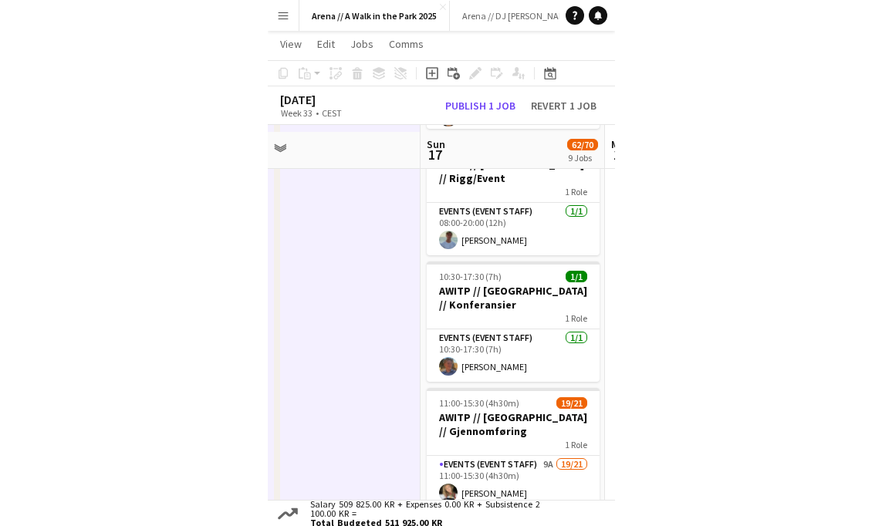
scroll to position [752, 0]
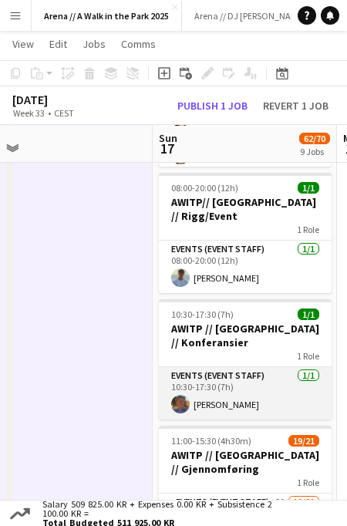
click at [204, 367] on app-card-role "Events (Event Staff) 1/1 10:30-17:30 (7h) Oscar Hallberg" at bounding box center [245, 393] width 173 height 52
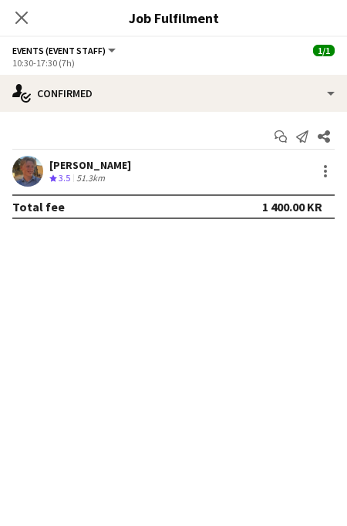
click at [106, 177] on div "51.3km" at bounding box center [90, 178] width 35 height 13
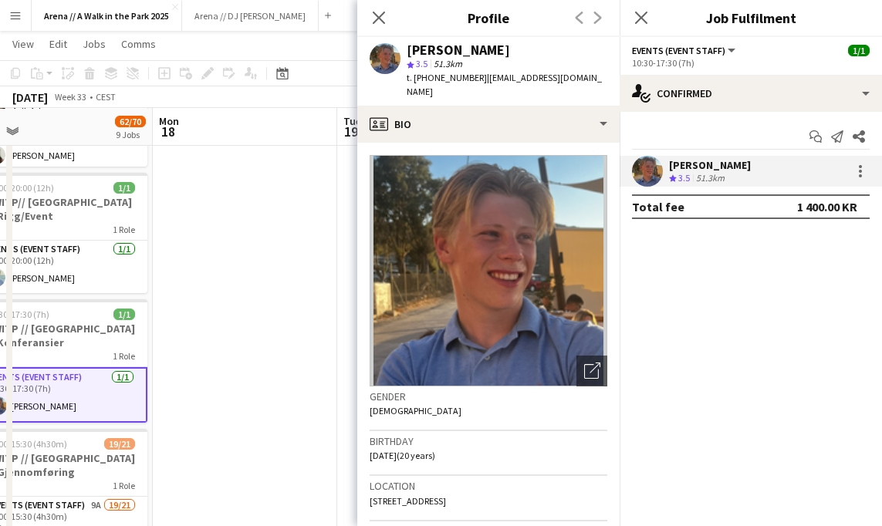
click at [244, 275] on app-date-cell at bounding box center [245, 261] width 184 height 1646
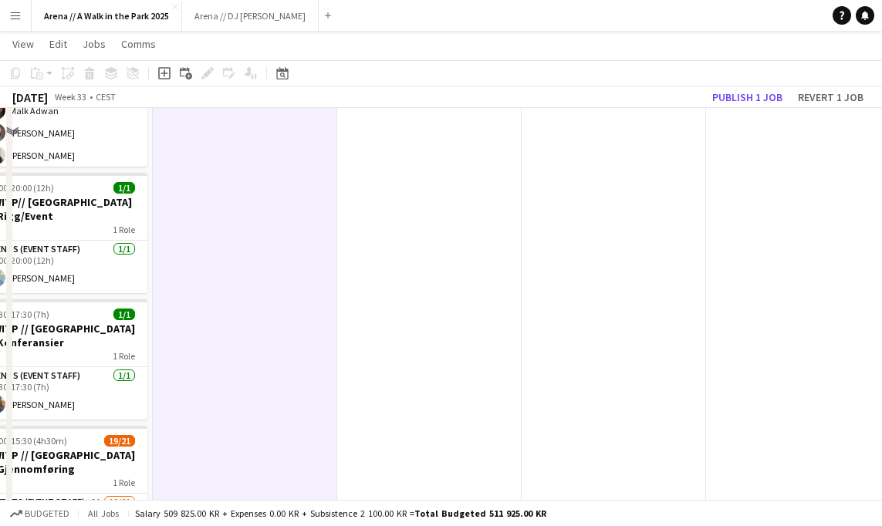
scroll to position [0, 0]
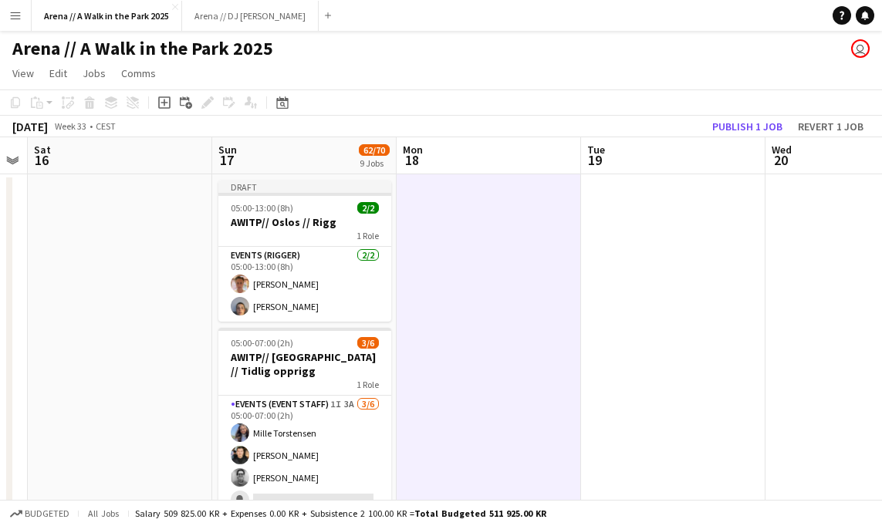
drag, startPoint x: 191, startPoint y: 285, endPoint x: 440, endPoint y: 290, distance: 249.3
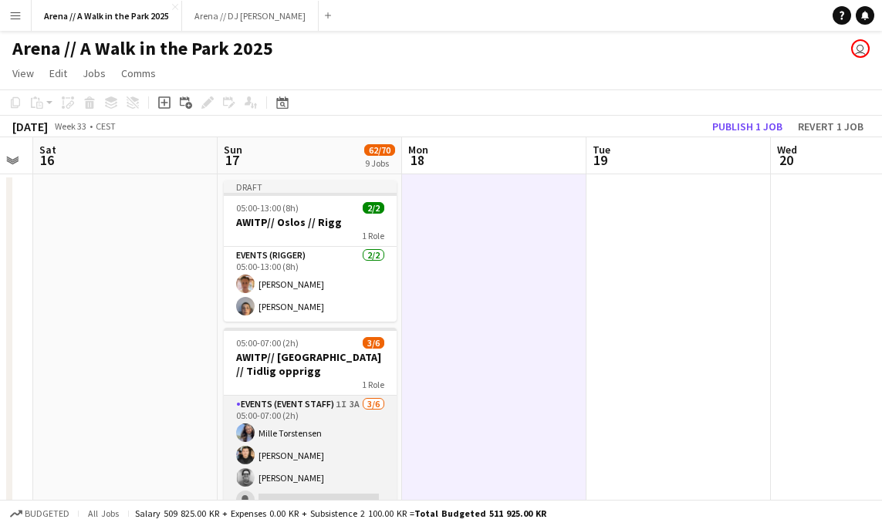
click at [312, 441] on app-card-role "Events (Event Staff) 1I 3A 3/6 05:00-07:00 (2h) Mille Torstensen Ishak Kayabasi…" at bounding box center [310, 478] width 173 height 164
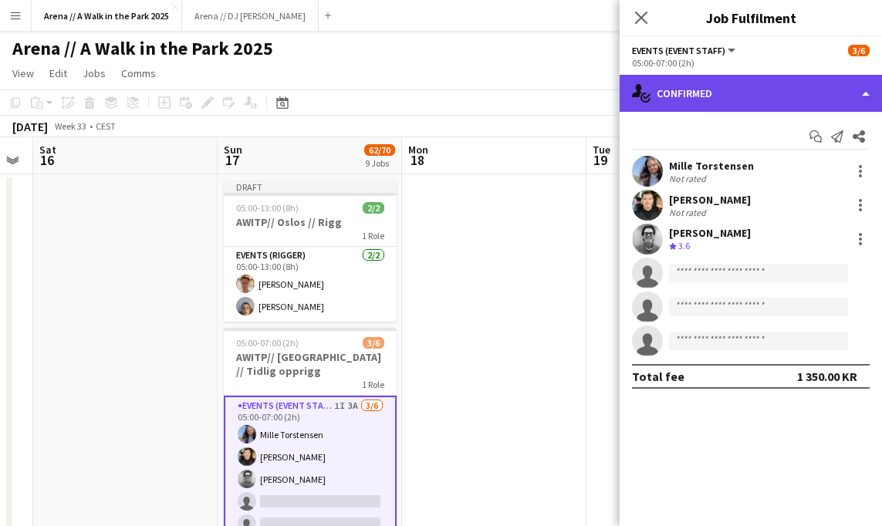
click at [712, 90] on div "single-neutral-actions-check-2 Confirmed" at bounding box center [751, 93] width 262 height 37
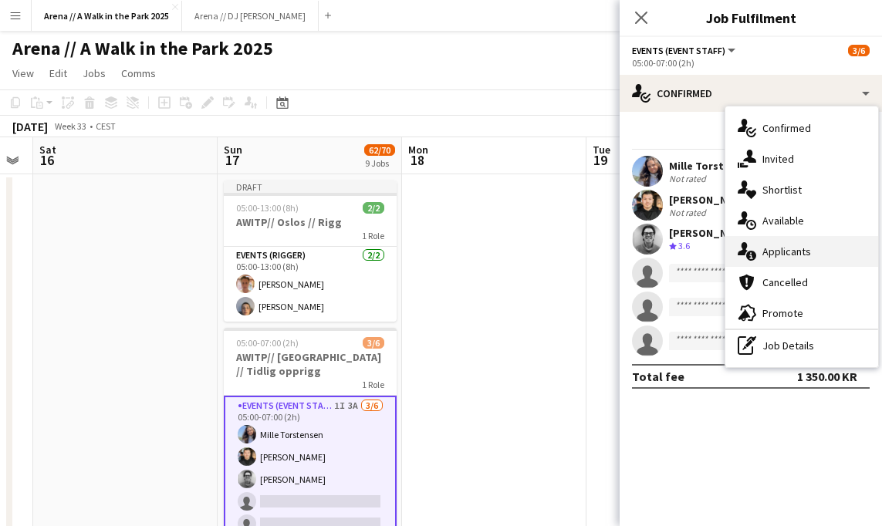
click at [712, 247] on div "single-neutral-actions-information Applicants" at bounding box center [801, 251] width 153 height 31
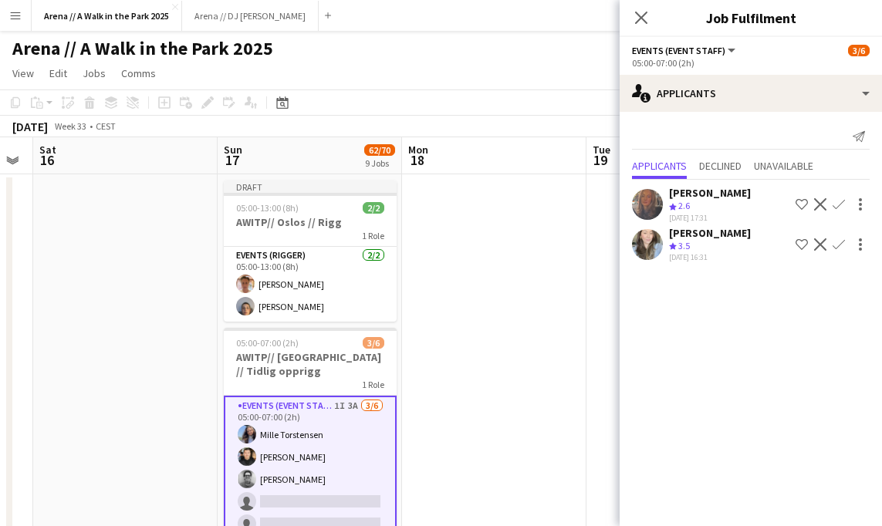
click at [712, 242] on app-icon "Confirm" at bounding box center [839, 244] width 12 height 12
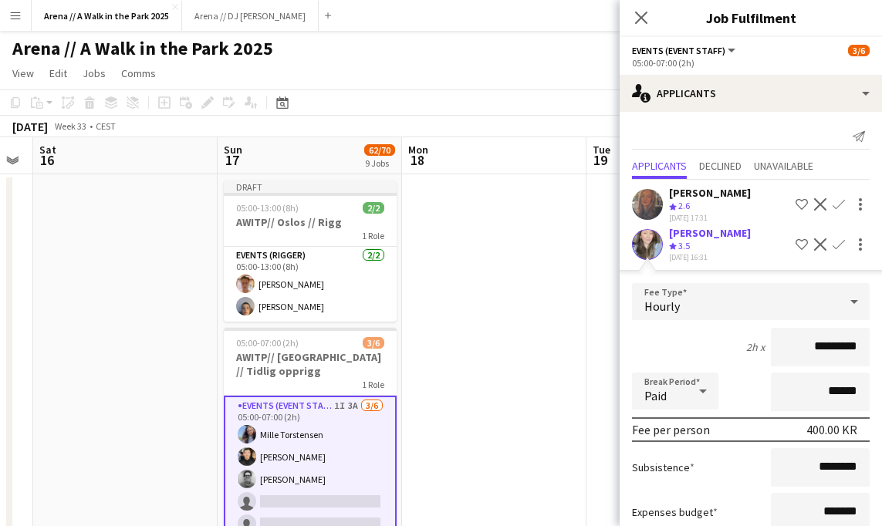
scroll to position [103, 0]
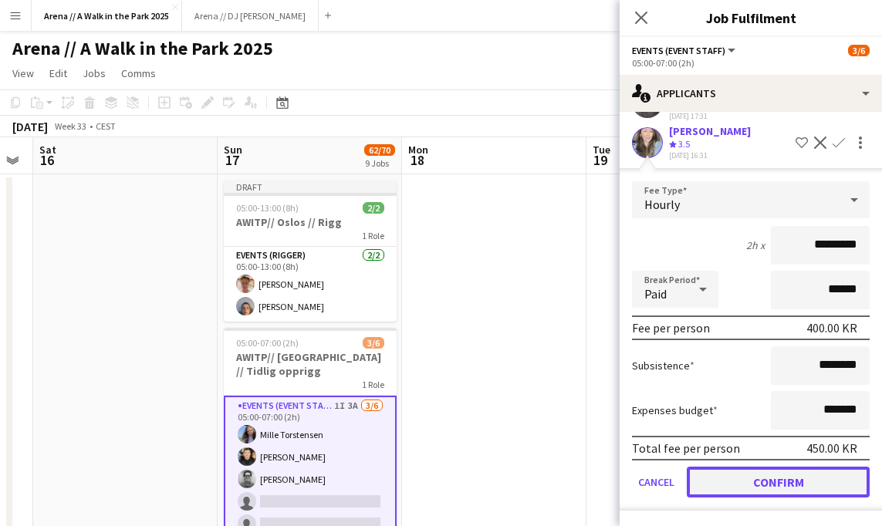
click at [712, 485] on button "Confirm" at bounding box center [778, 482] width 183 height 31
